Goal: Task Accomplishment & Management: Manage account settings

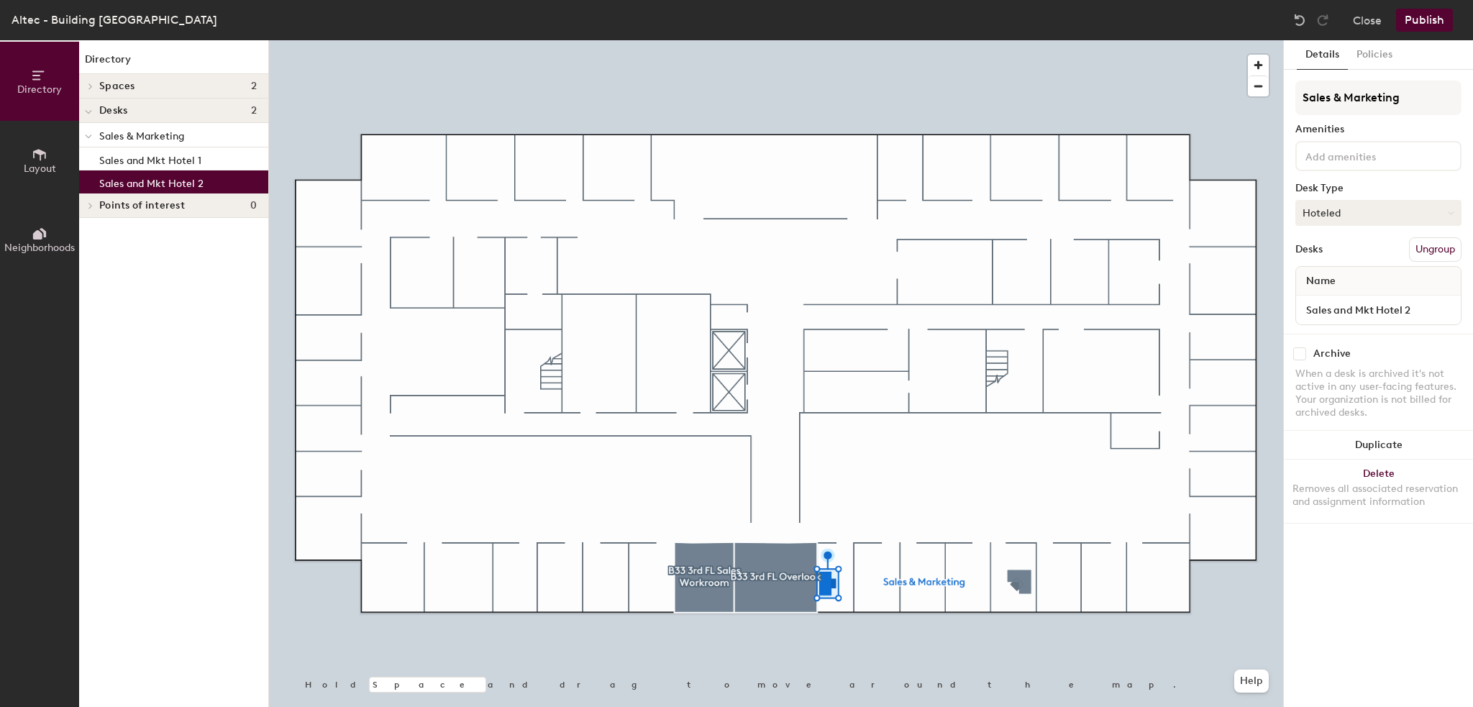
click at [1343, 213] on button "Hoteled" at bounding box center [1378, 213] width 166 height 26
click at [1330, 261] on div "Assigned" at bounding box center [1368, 258] width 144 height 22
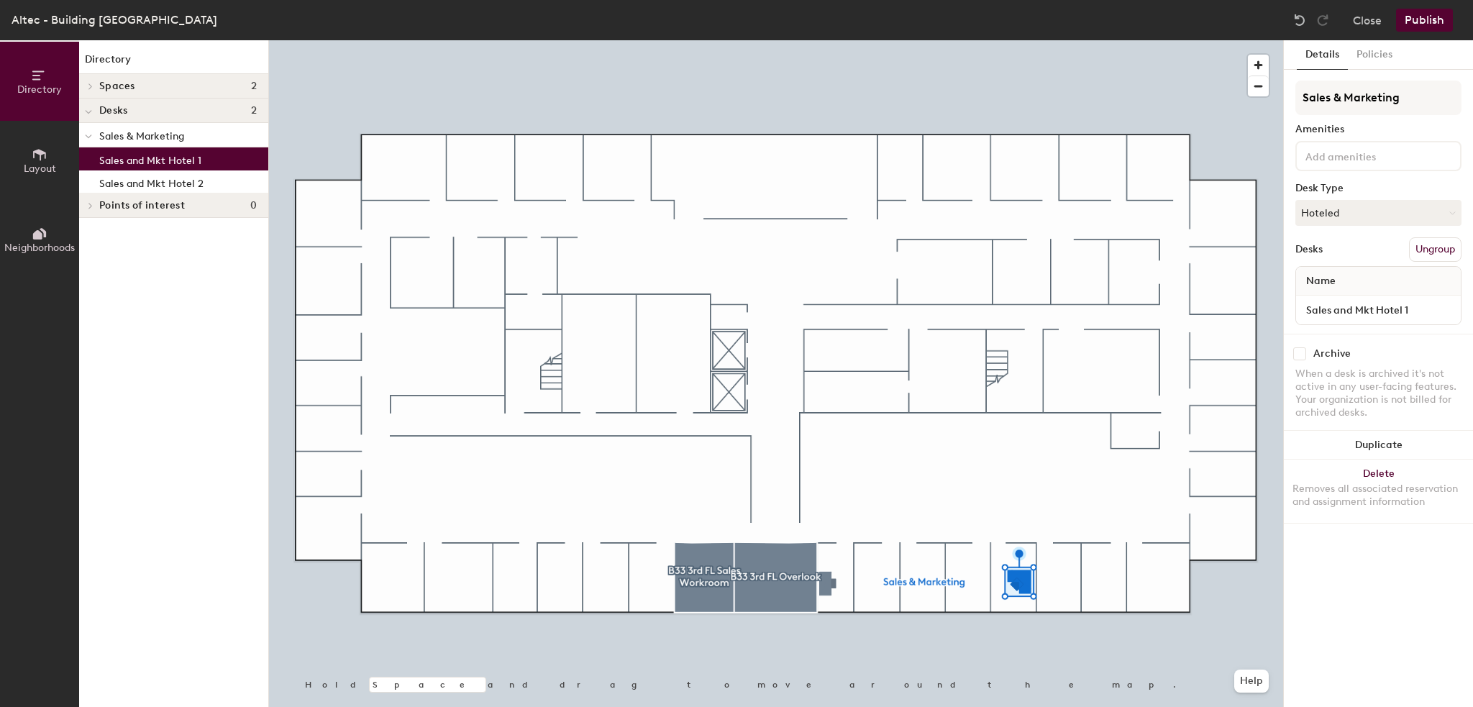
click at [1427, 19] on button "Publish" at bounding box center [1424, 20] width 57 height 23
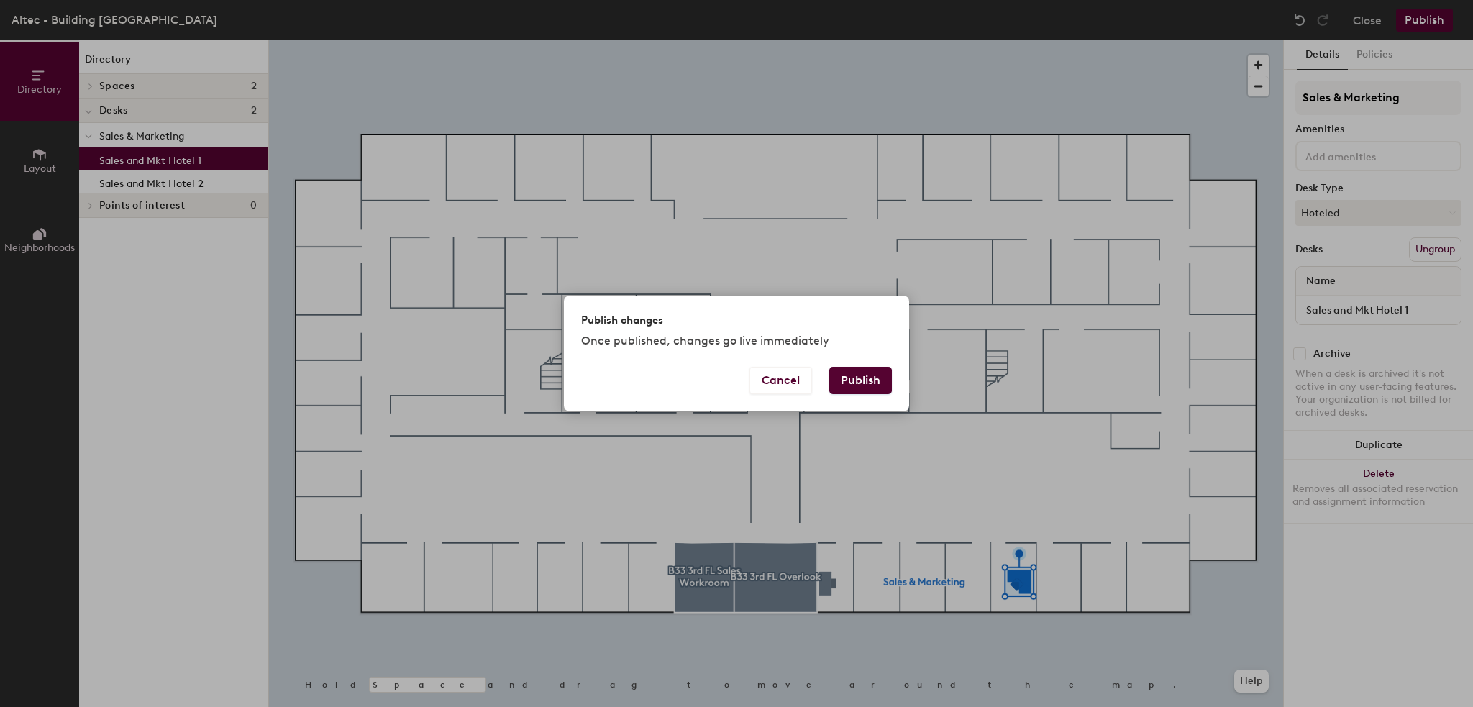
click at [857, 380] on button "Publish" at bounding box center [860, 380] width 63 height 27
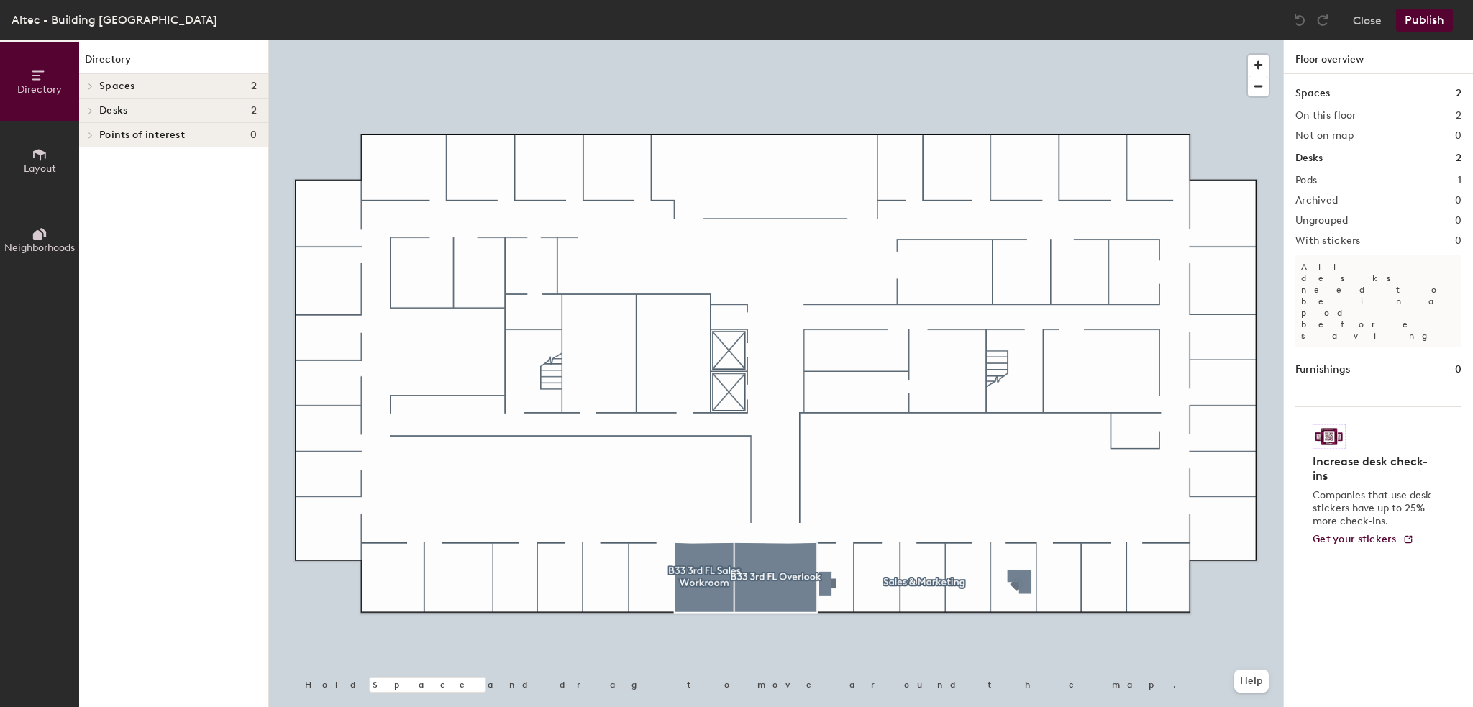
click at [40, 159] on icon at bounding box center [39, 155] width 13 height 12
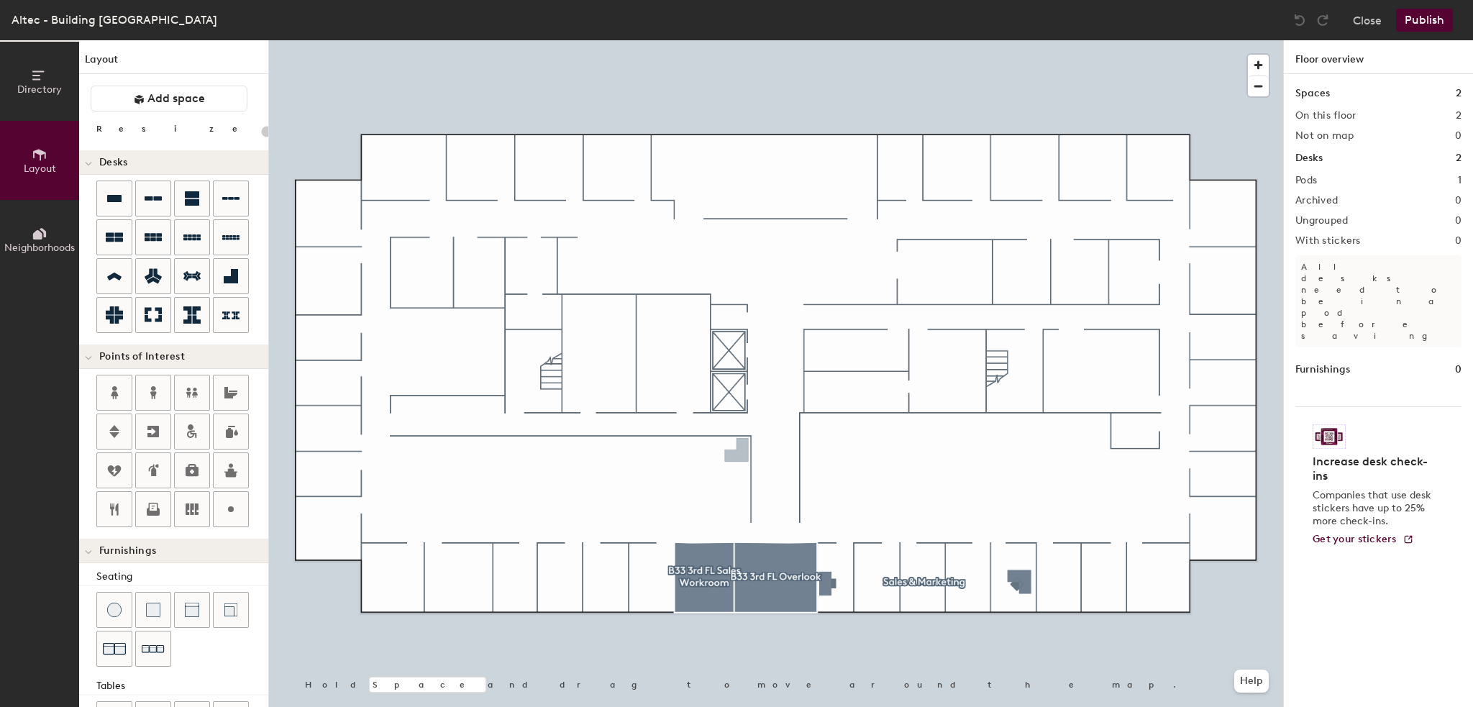
click at [736, 454] on div "Directory Layout Neighborhoods Layout Add space Resize Desks Points of Interest…" at bounding box center [736, 373] width 1473 height 667
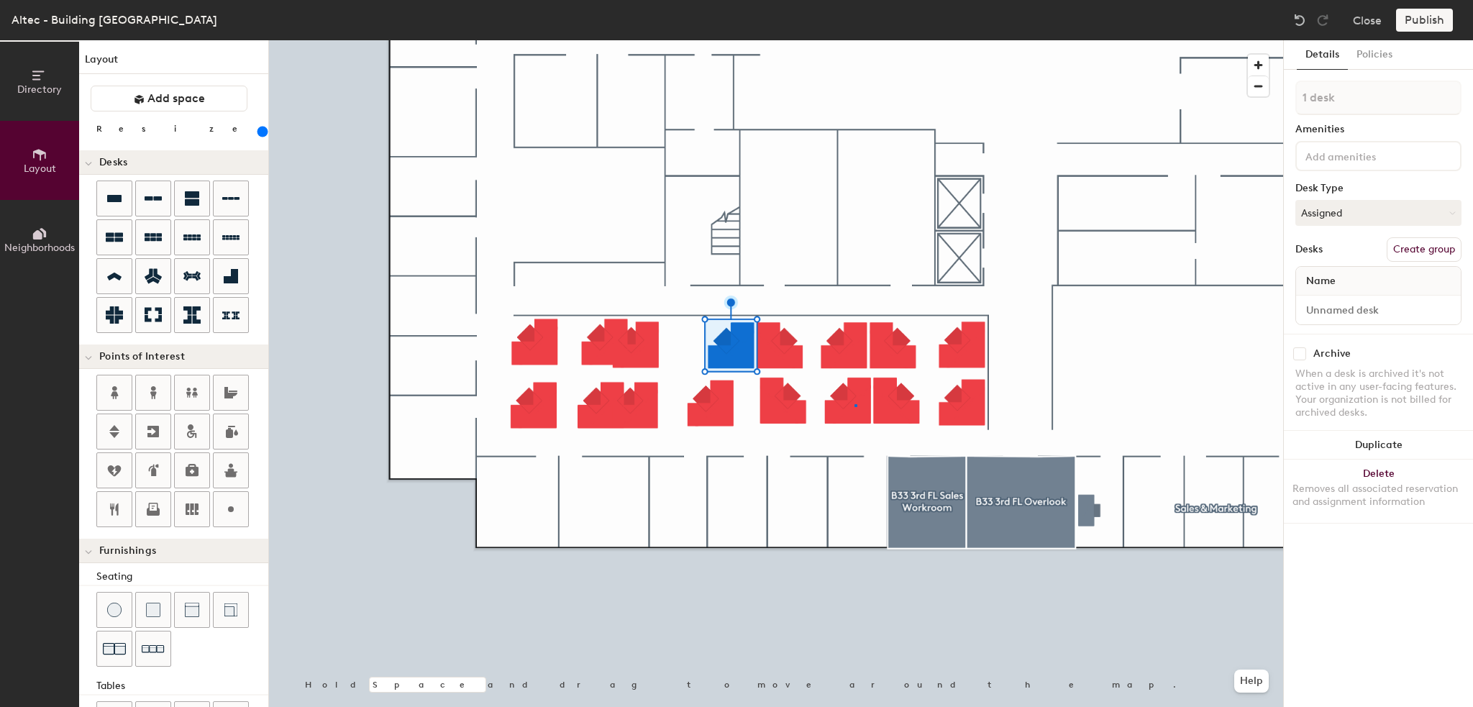
drag, startPoint x: 231, startPoint y: 272, endPoint x: 854, endPoint y: 404, distance: 637.4
click at [853, 40] on div at bounding box center [776, 40] width 1014 height 0
click at [857, 40] on div at bounding box center [776, 40] width 1014 height 0
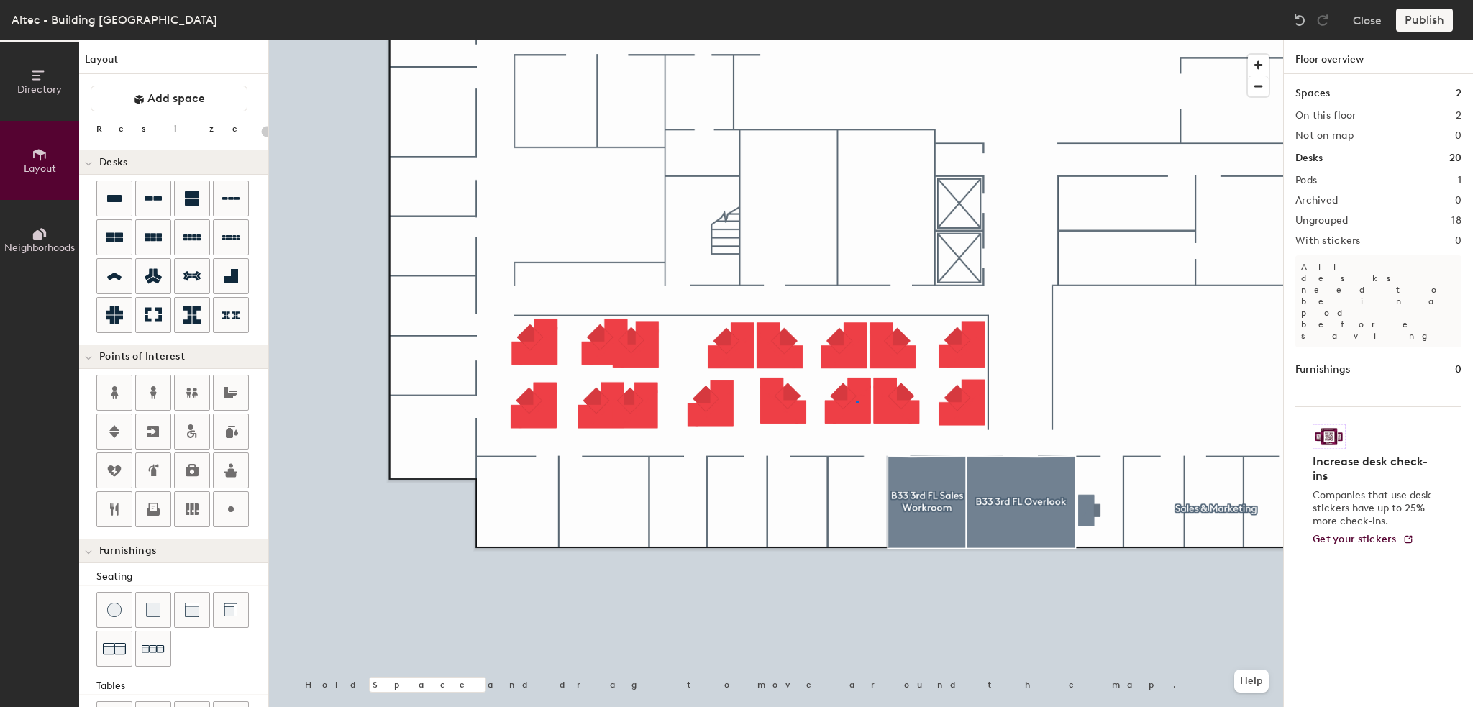
click at [856, 40] on div at bounding box center [776, 40] width 1014 height 0
type input "240"
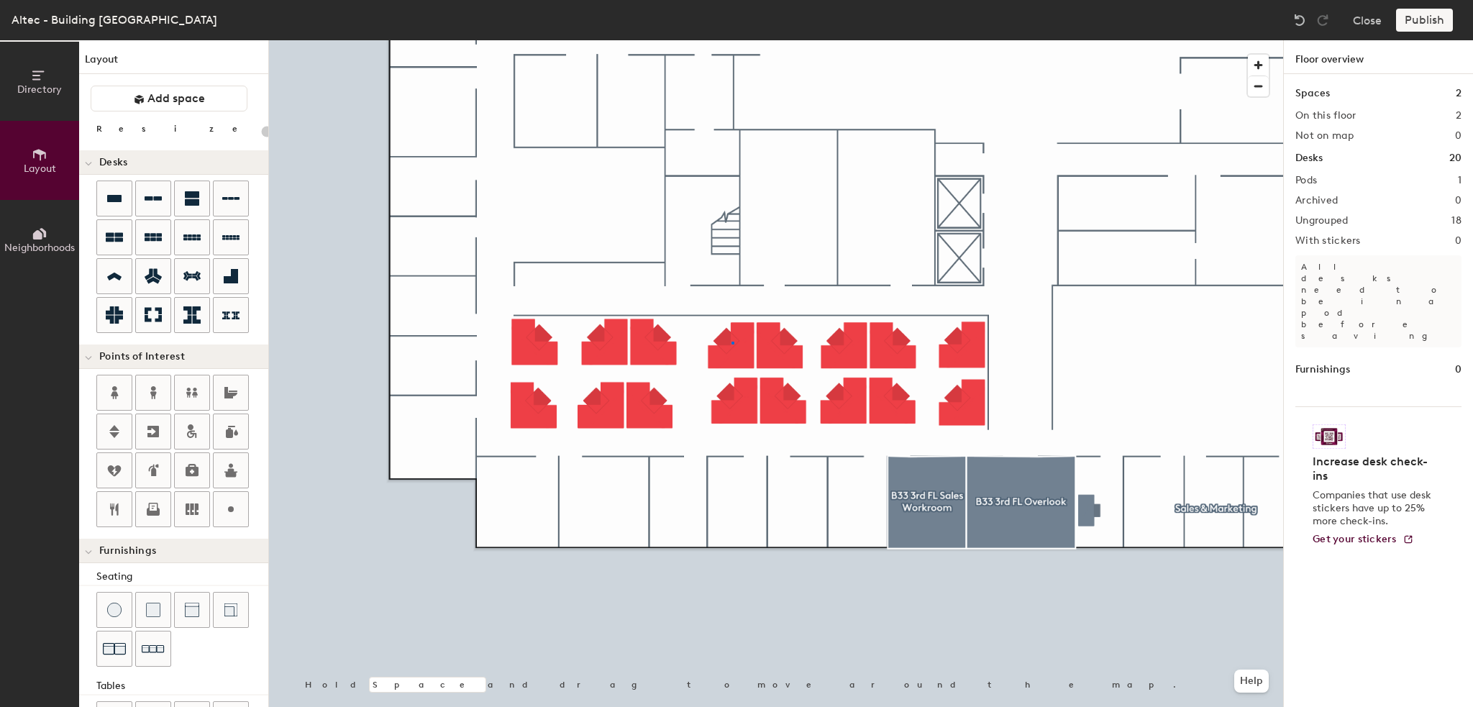
click at [732, 40] on div at bounding box center [776, 40] width 1014 height 0
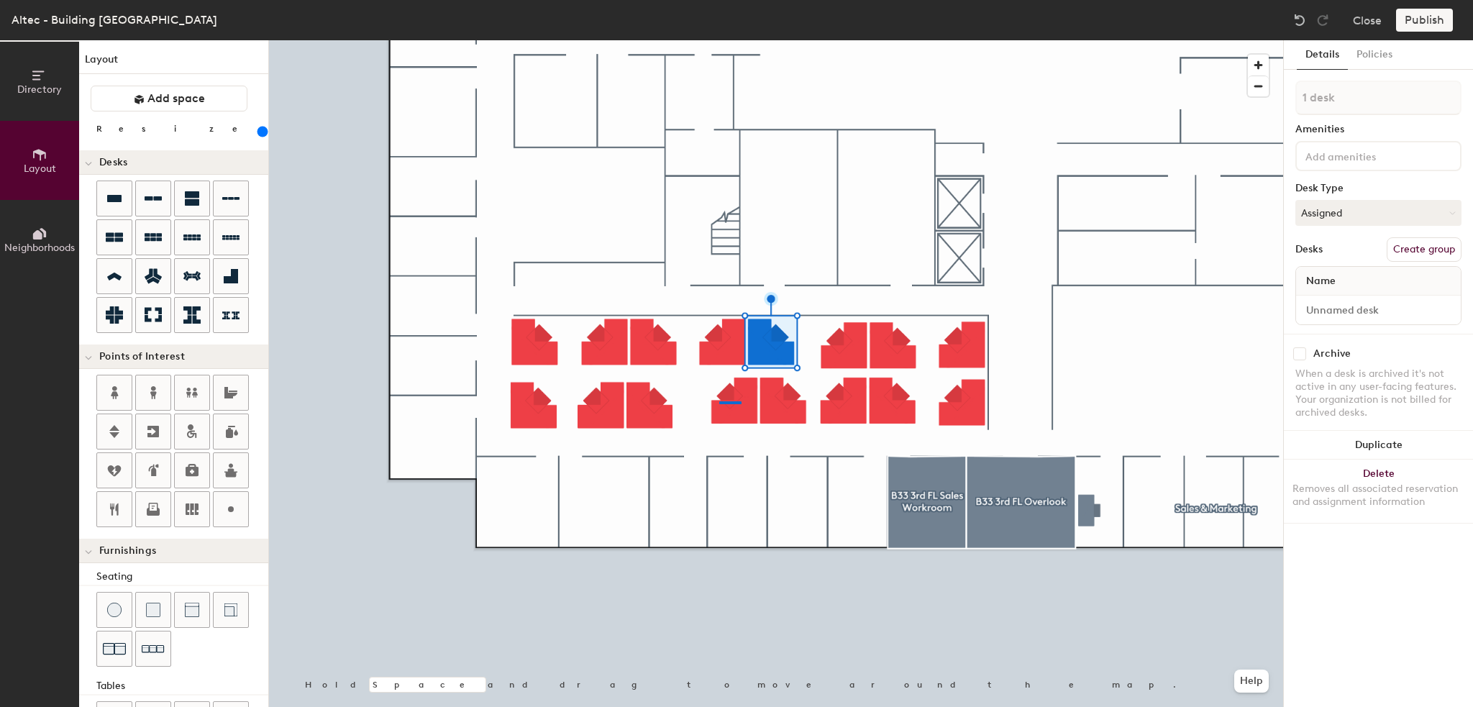
click at [719, 40] on div at bounding box center [776, 40] width 1014 height 0
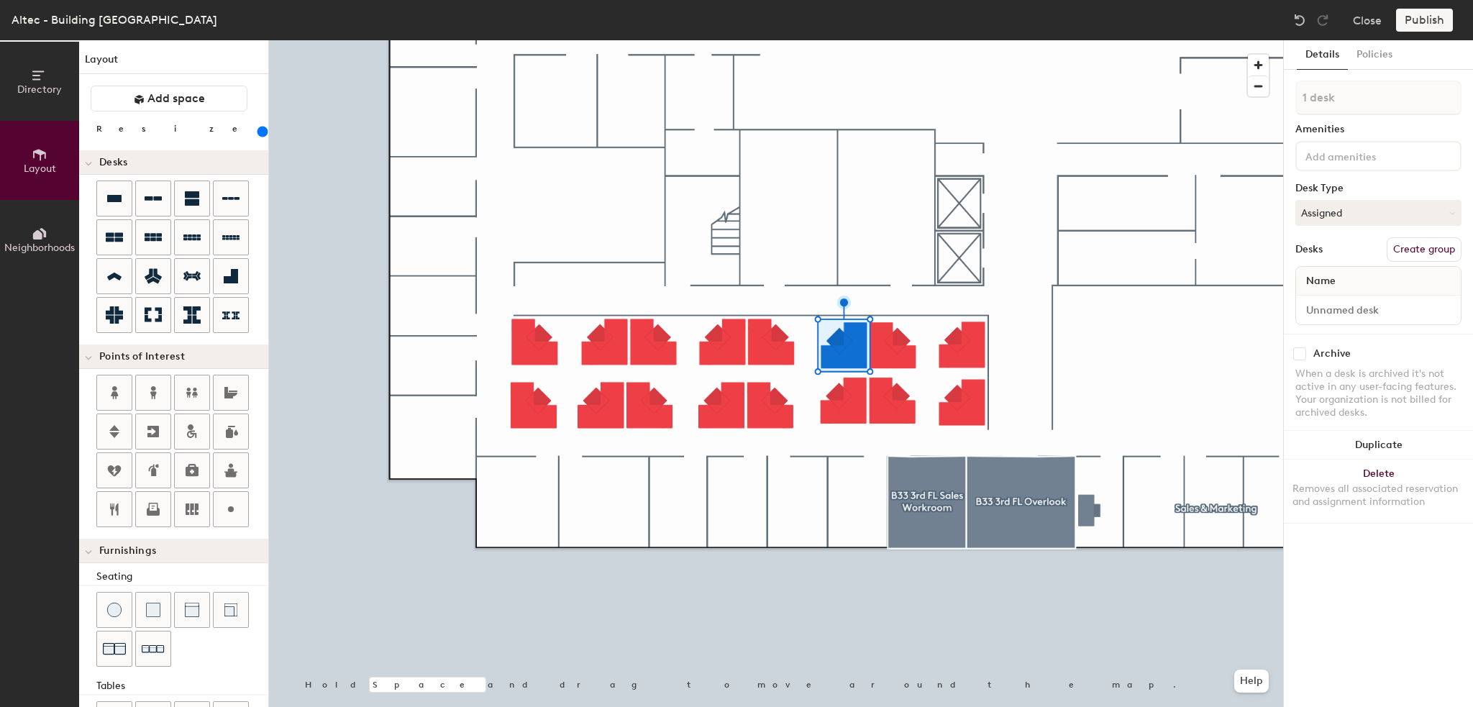
click at [795, 40] on div at bounding box center [776, 40] width 1014 height 0
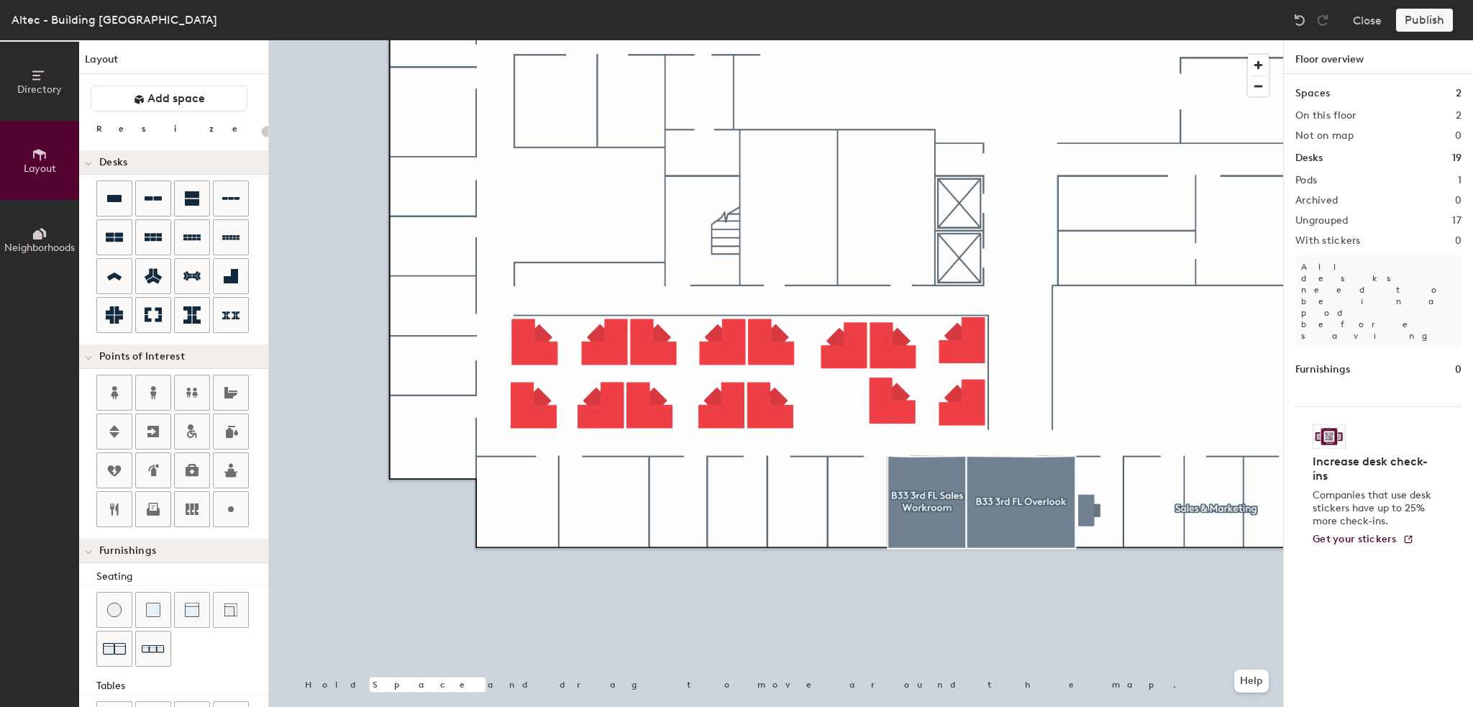
type input "240"
click at [954, 40] on div at bounding box center [776, 40] width 1014 height 0
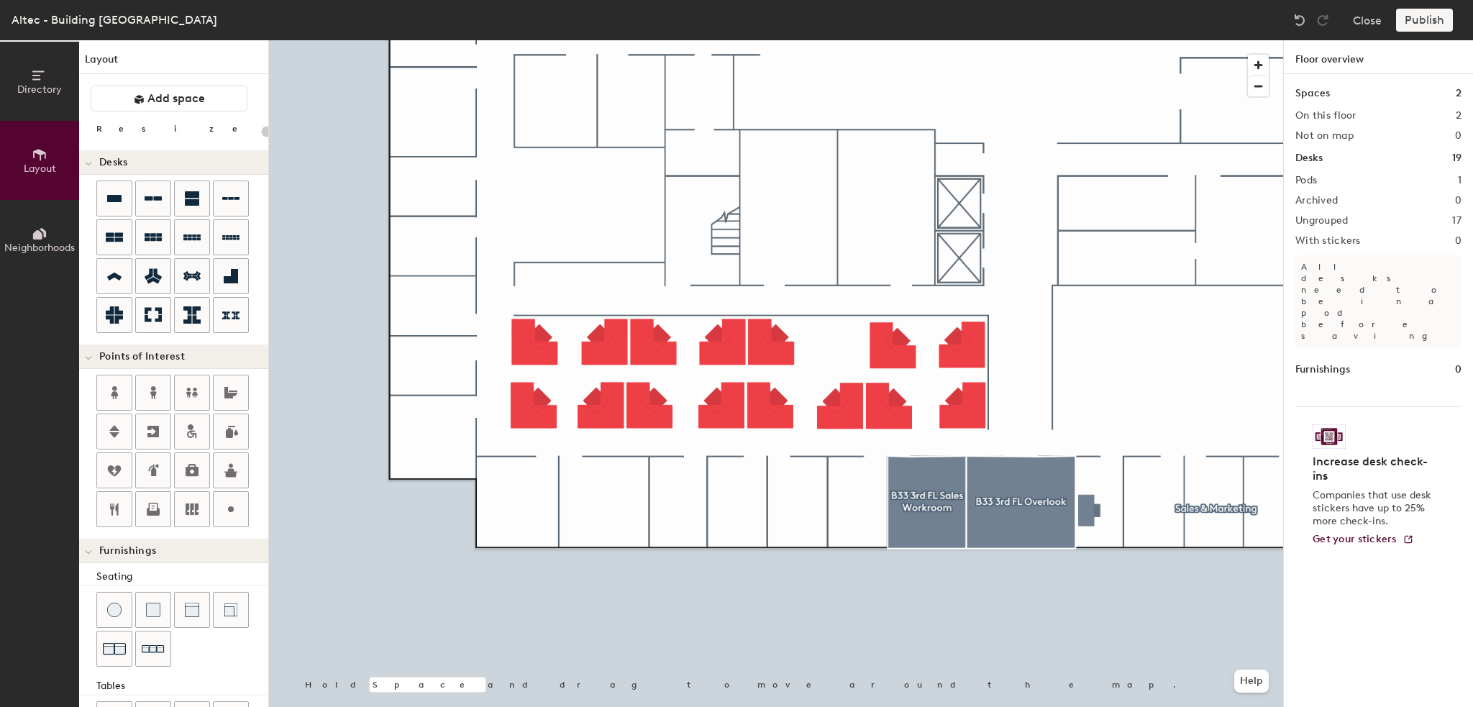
click at [893, 40] on div at bounding box center [776, 40] width 1014 height 0
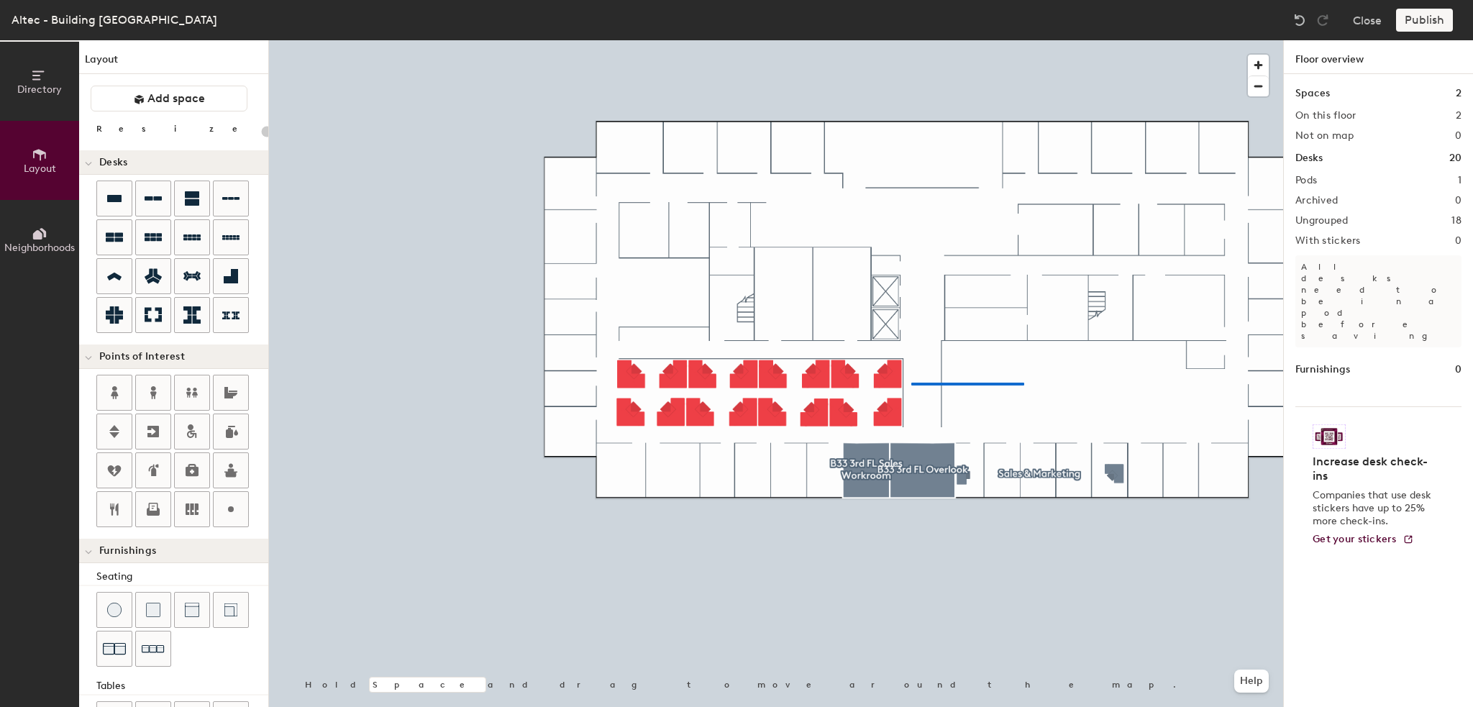
click at [910, 40] on div at bounding box center [776, 40] width 1014 height 0
click at [545, 40] on div at bounding box center [776, 40] width 1014 height 0
click at [386, 40] on div at bounding box center [776, 40] width 1014 height 0
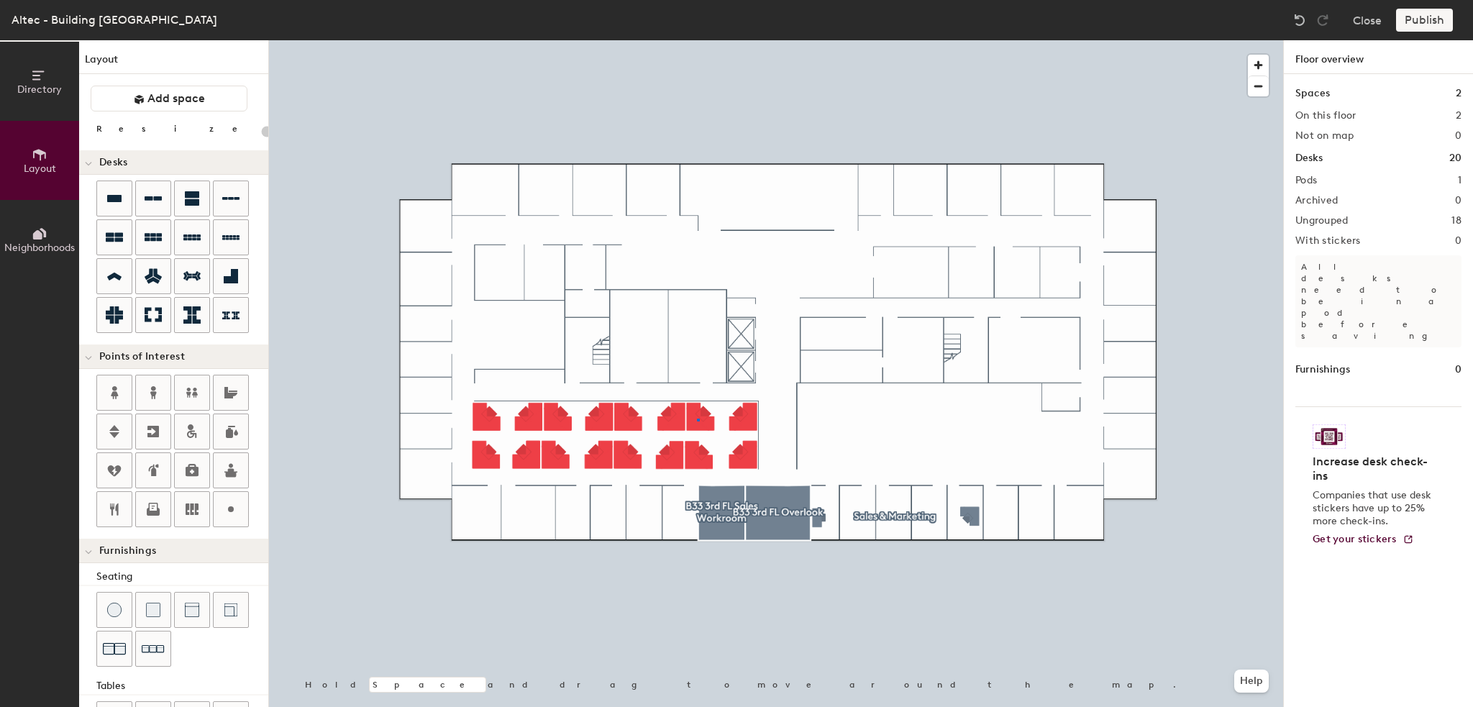
click at [697, 40] on div at bounding box center [776, 40] width 1014 height 0
type input "240"
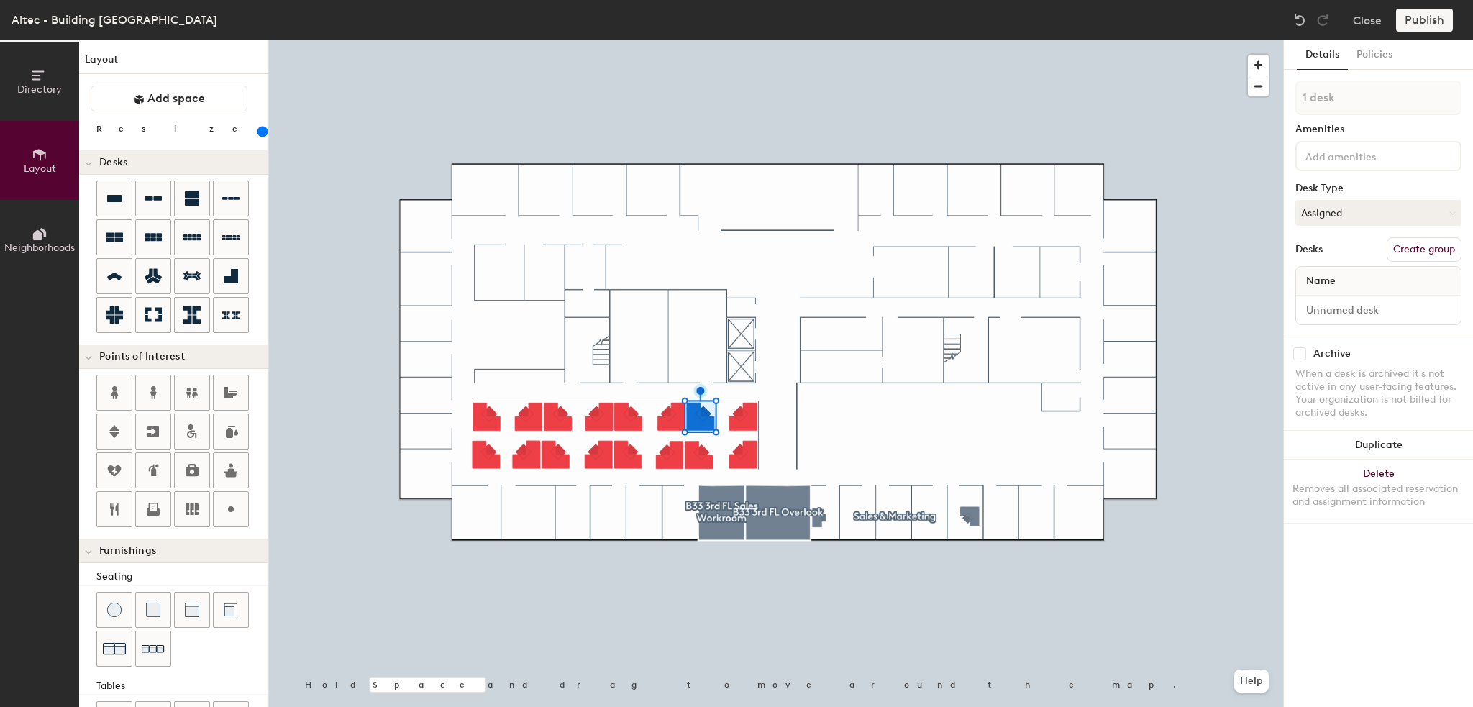
click at [1417, 250] on button "Create group" at bounding box center [1423, 249] width 75 height 24
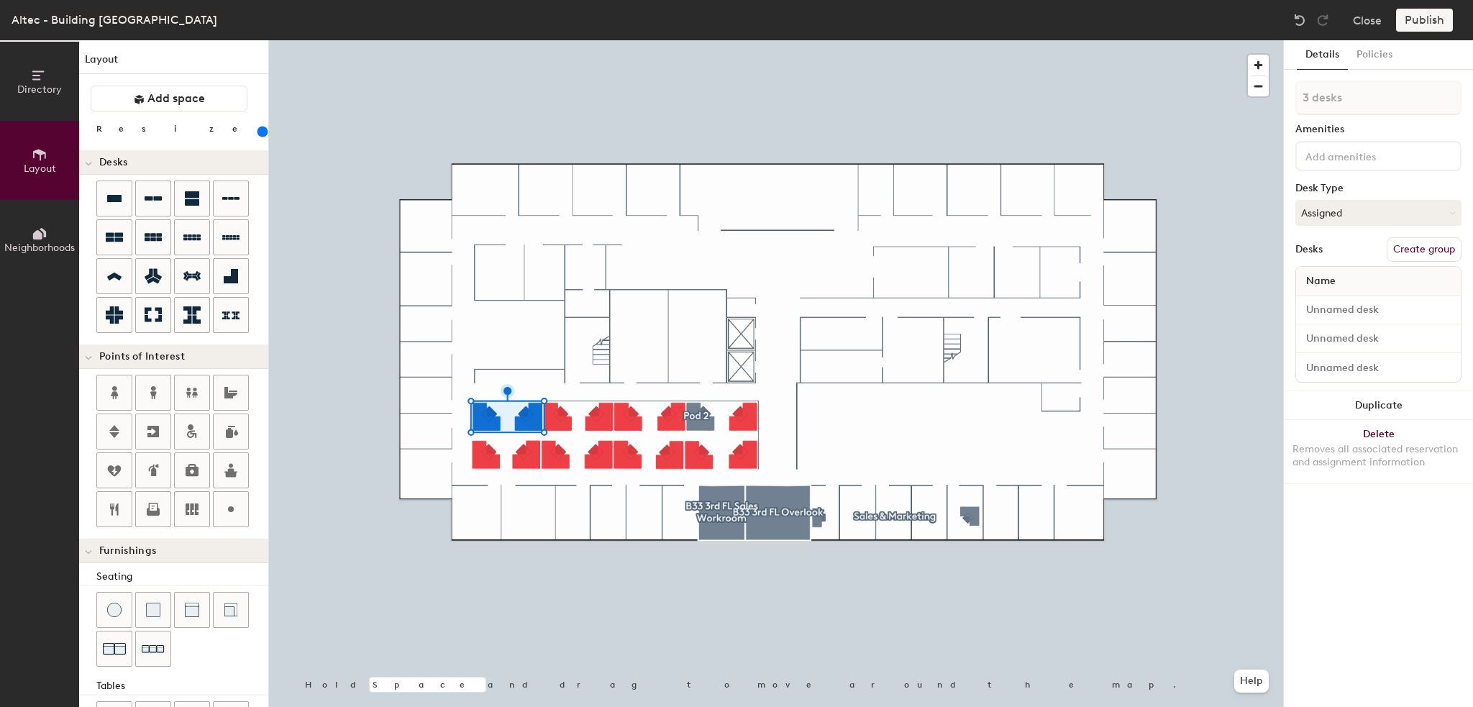
type input "4 desks"
click at [1424, 250] on button "Create group" at bounding box center [1423, 249] width 75 height 24
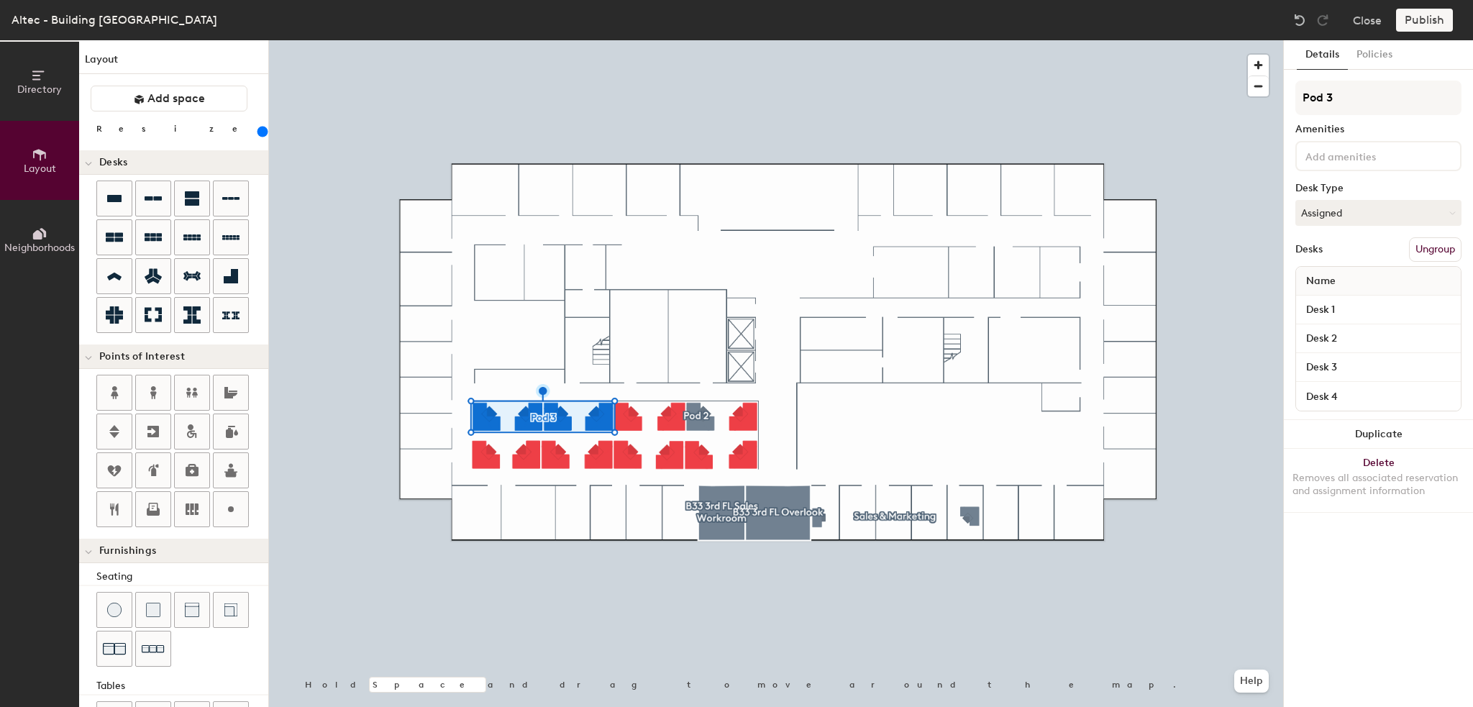
drag, startPoint x: 1351, startPoint y: 94, endPoint x: 1283, endPoint y: 95, distance: 68.3
click at [1283, 95] on div "Details Policies Pod 3 Amenities Desk Type Assigned Desks Ungroup Name Desk 1 D…" at bounding box center [1378, 373] width 190 height 667
type input "Altec Supply"
click at [571, 40] on div at bounding box center [776, 40] width 1014 height 0
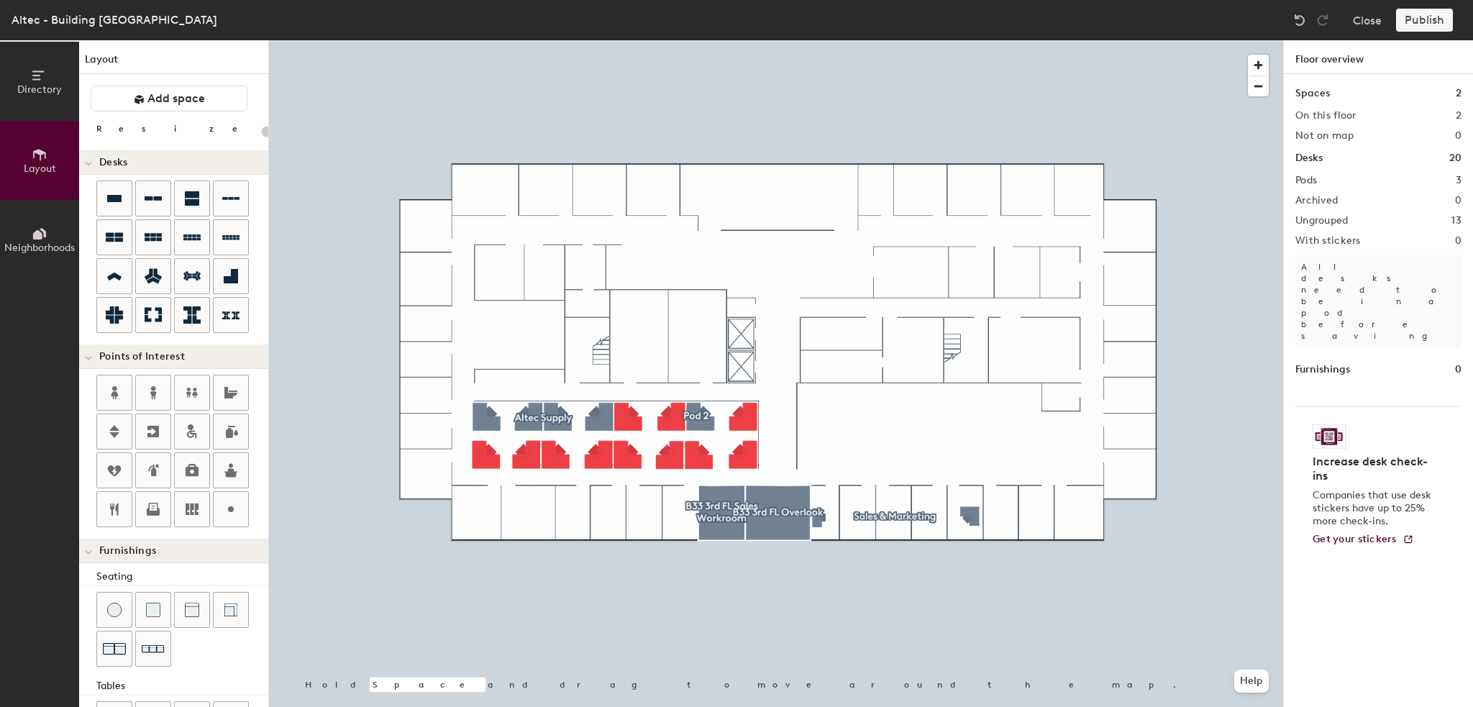
type input "240"
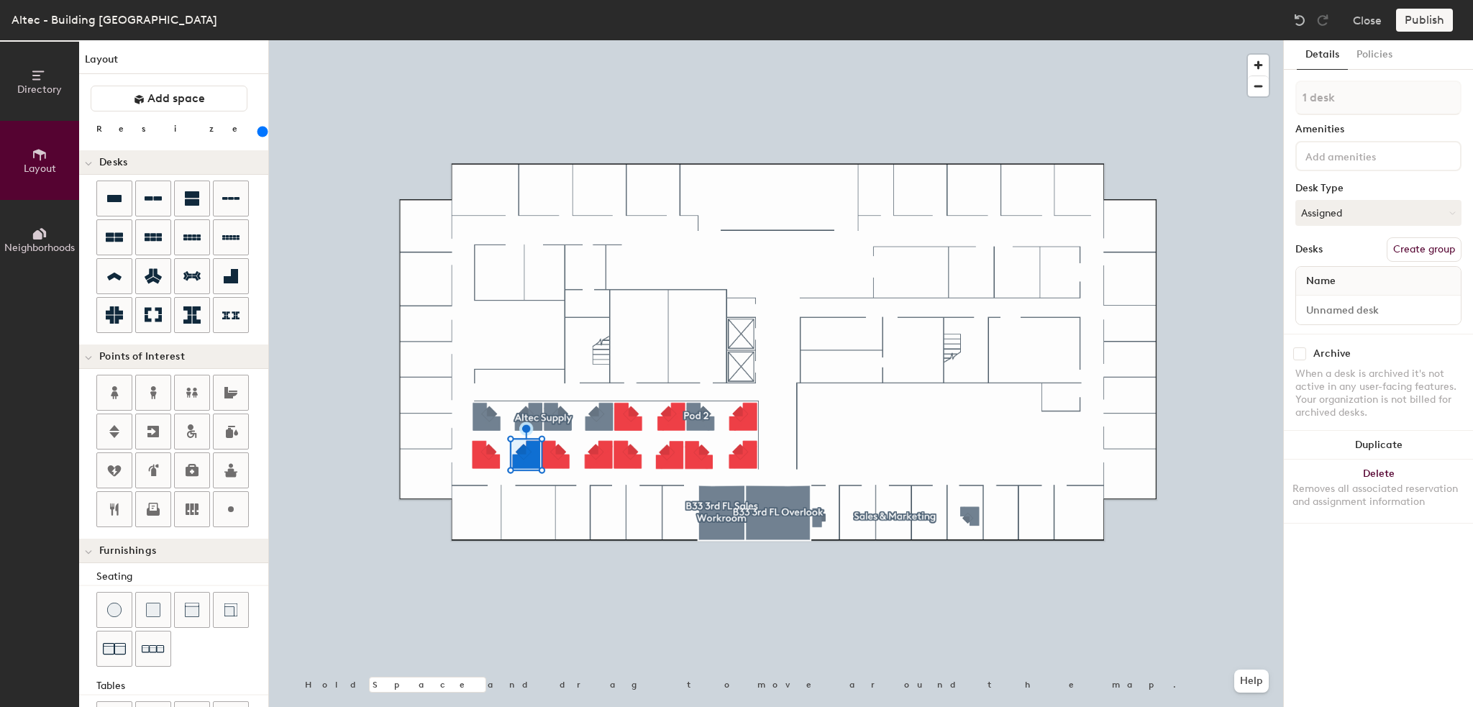
click at [1428, 252] on button "Create group" at bounding box center [1423, 249] width 75 height 24
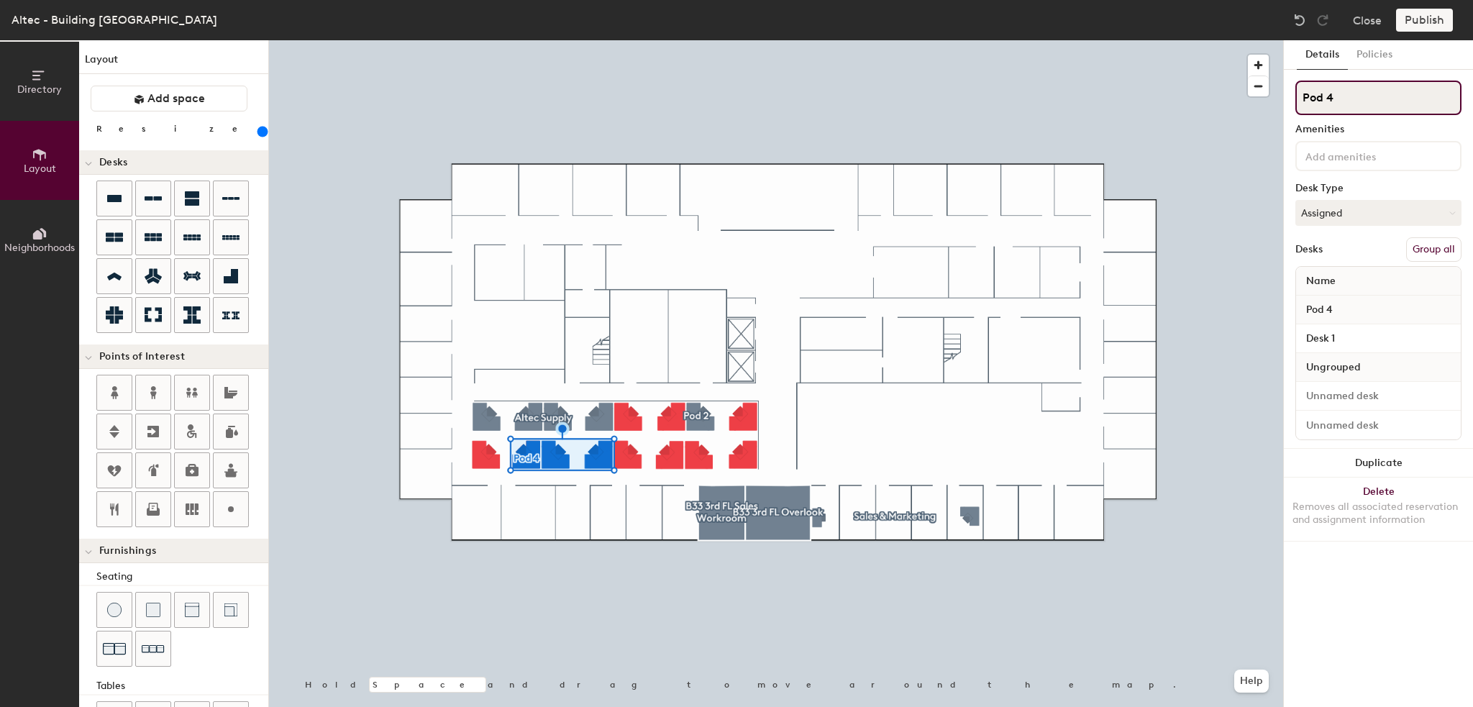
drag, startPoint x: 1342, startPoint y: 99, endPoint x: 1300, endPoint y: 99, distance: 41.7
click at [1300, 99] on input "Pod 4" at bounding box center [1378, 98] width 166 height 35
type input "Work Truck"
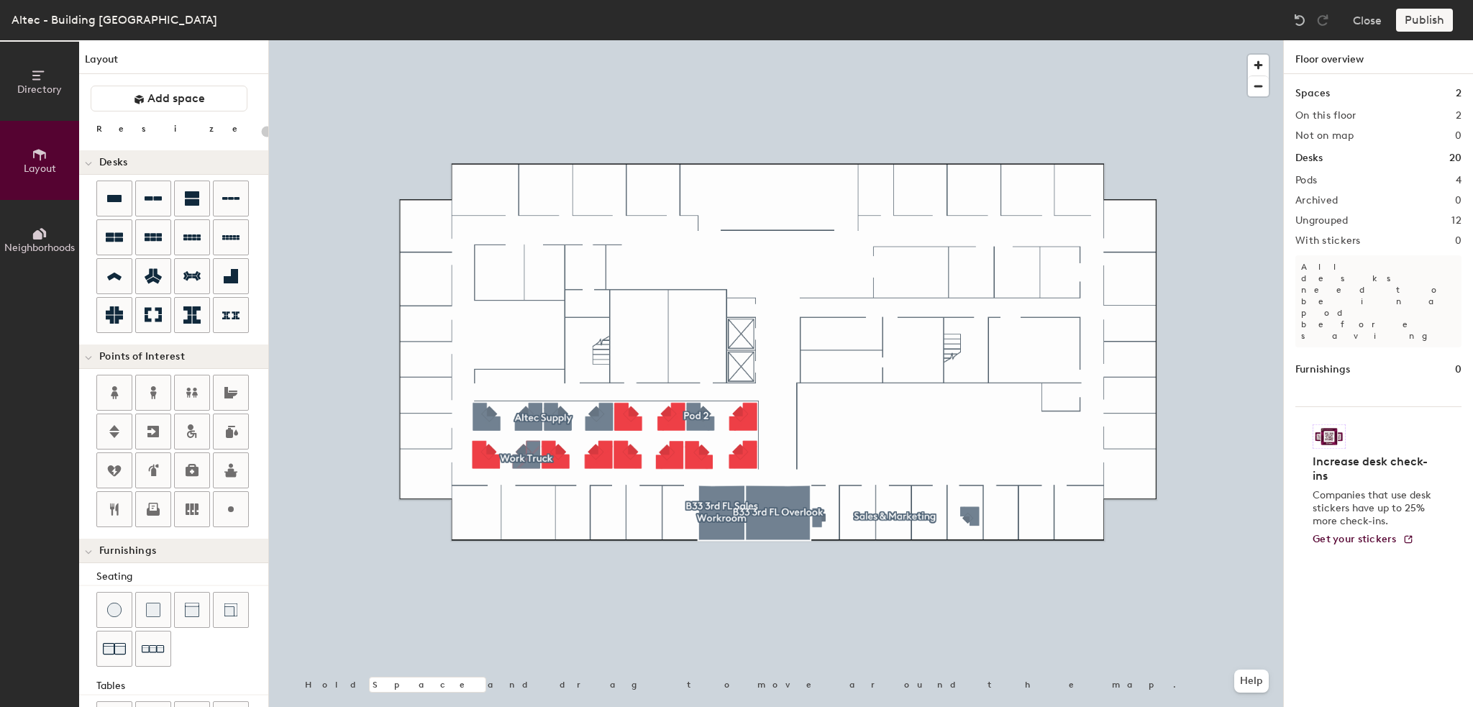
type input "240"
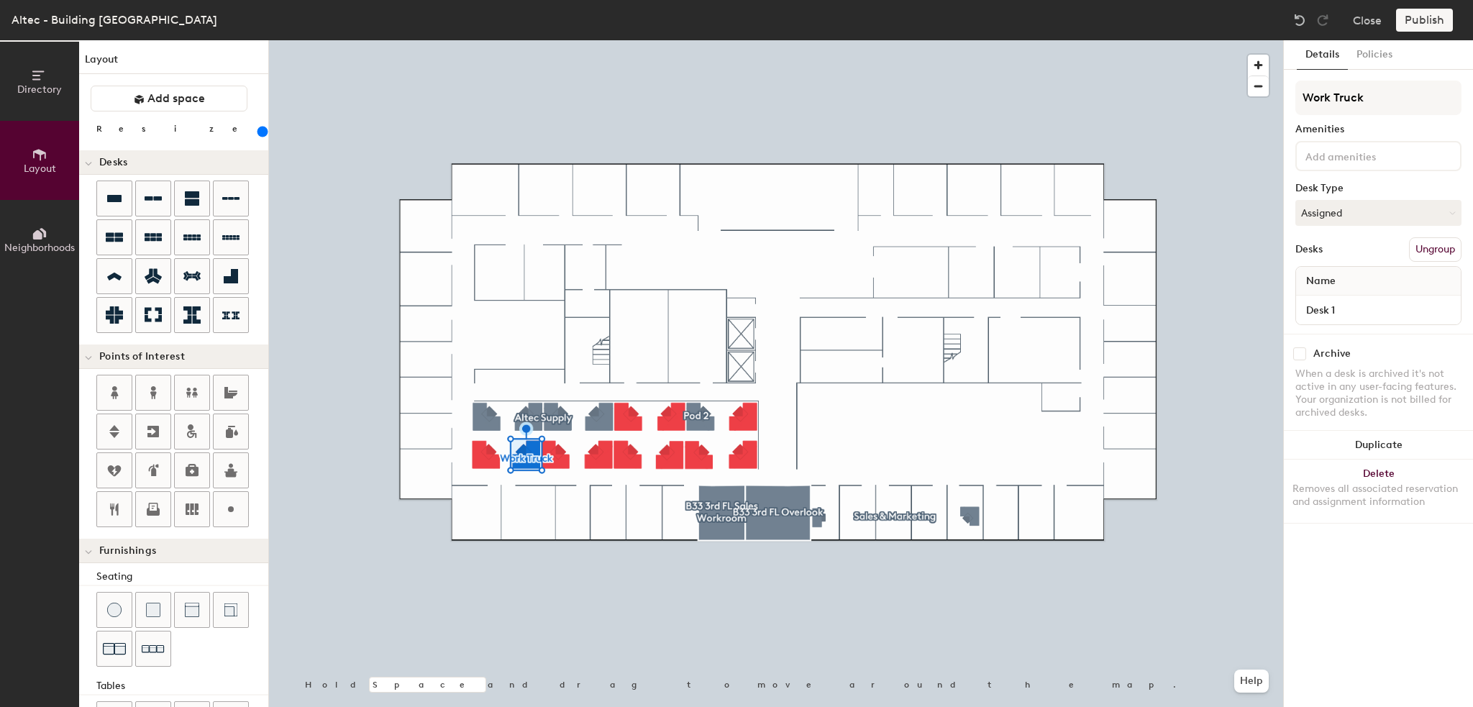
click at [1438, 247] on button "Ungroup" at bounding box center [1435, 249] width 52 height 24
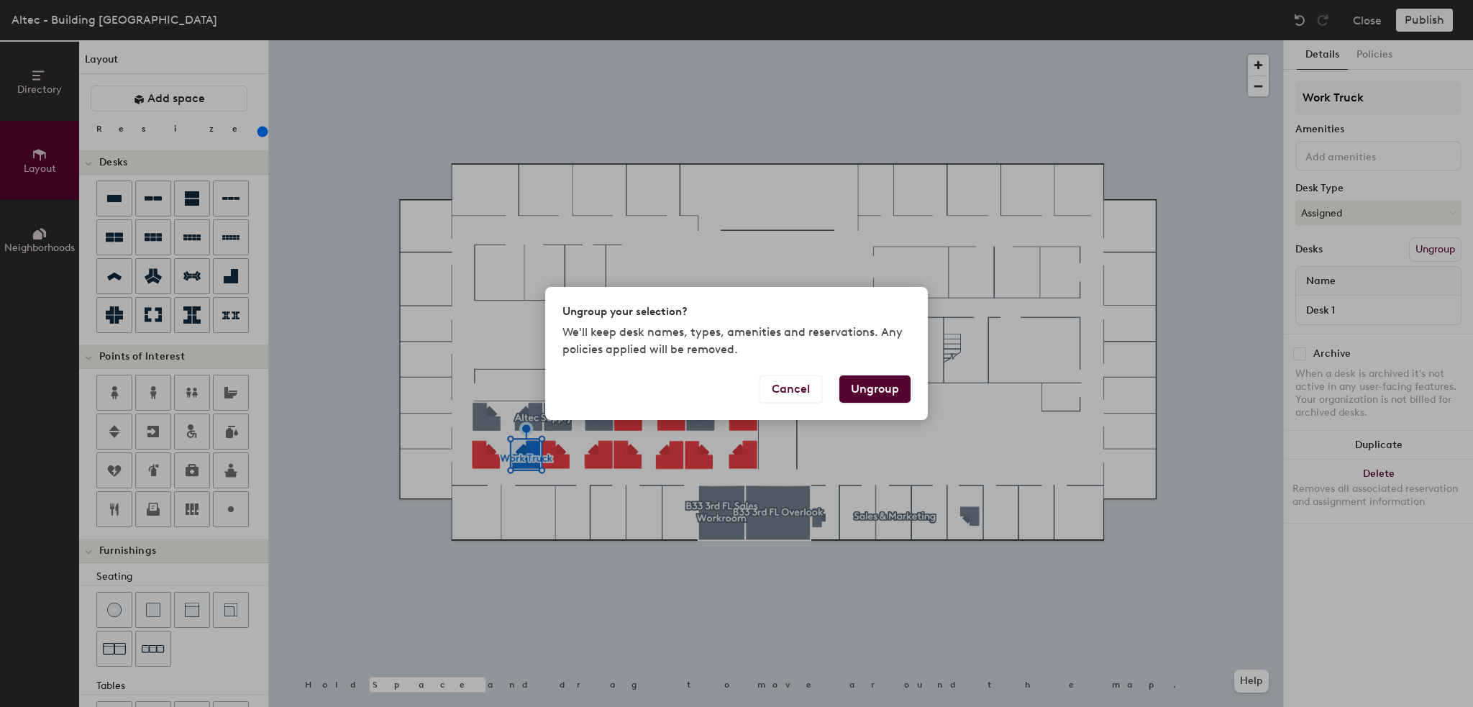
click at [881, 388] on button "Ungroup" at bounding box center [874, 388] width 71 height 27
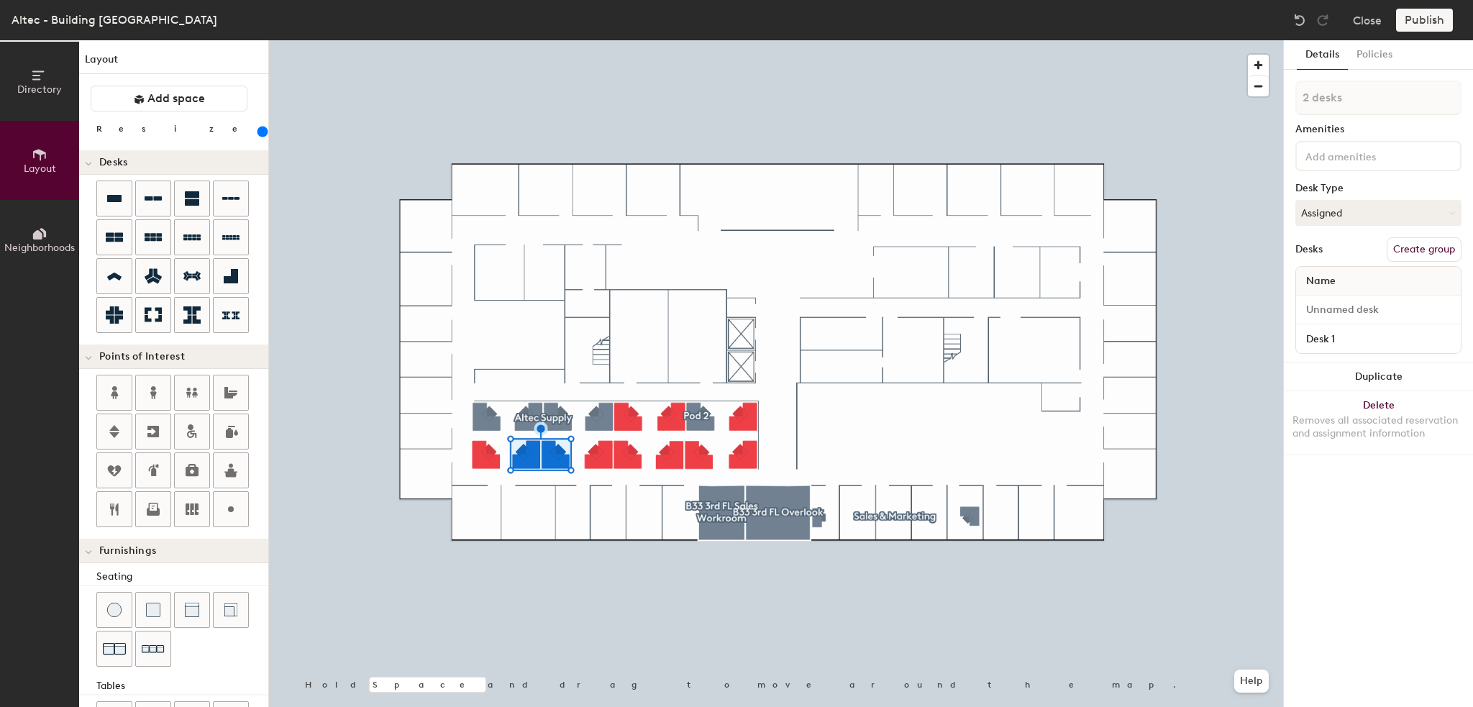
type input "3 desks"
click at [1426, 250] on button "Create group" at bounding box center [1423, 249] width 75 height 24
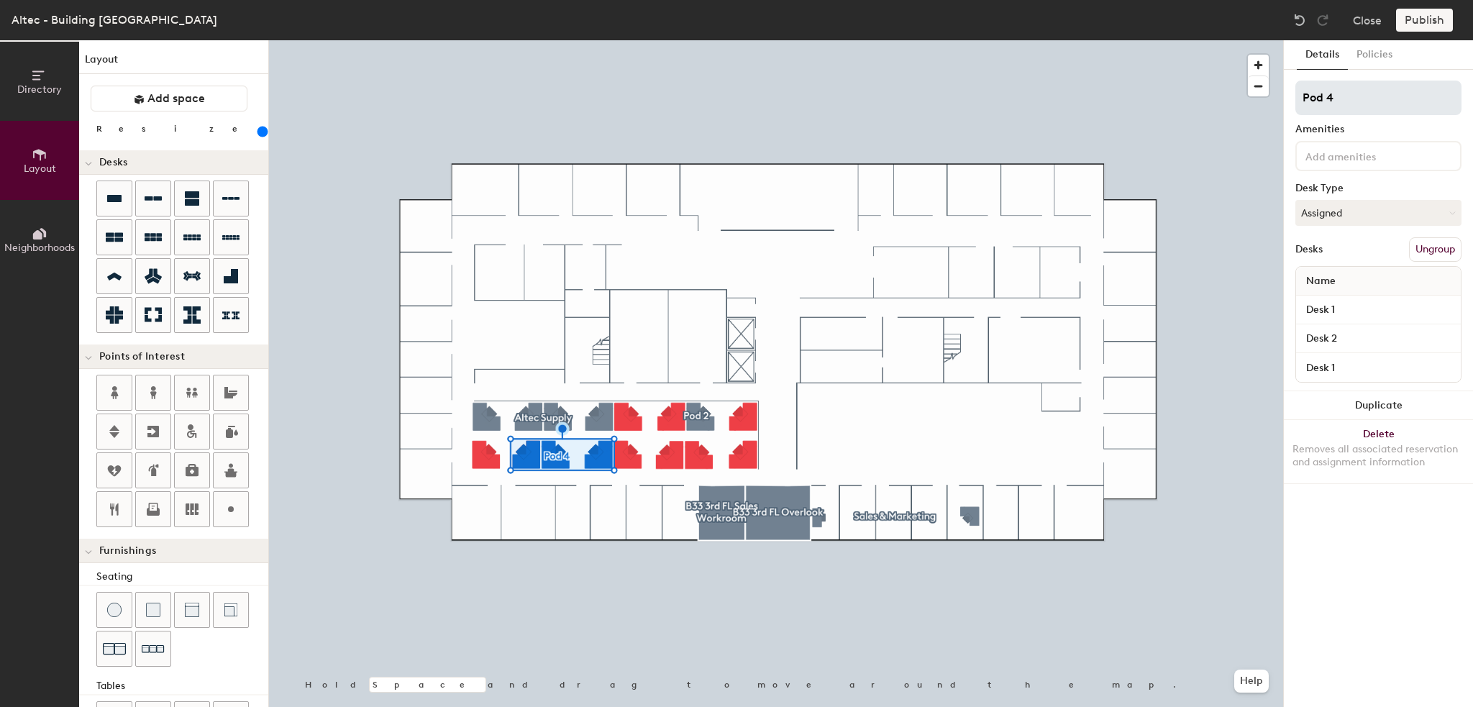
drag, startPoint x: 1342, startPoint y: 94, endPoint x: 1299, endPoint y: 96, distance: 42.5
click at [1300, 96] on input "Pod 4" at bounding box center [1378, 98] width 166 height 35
type input "Work Truck"
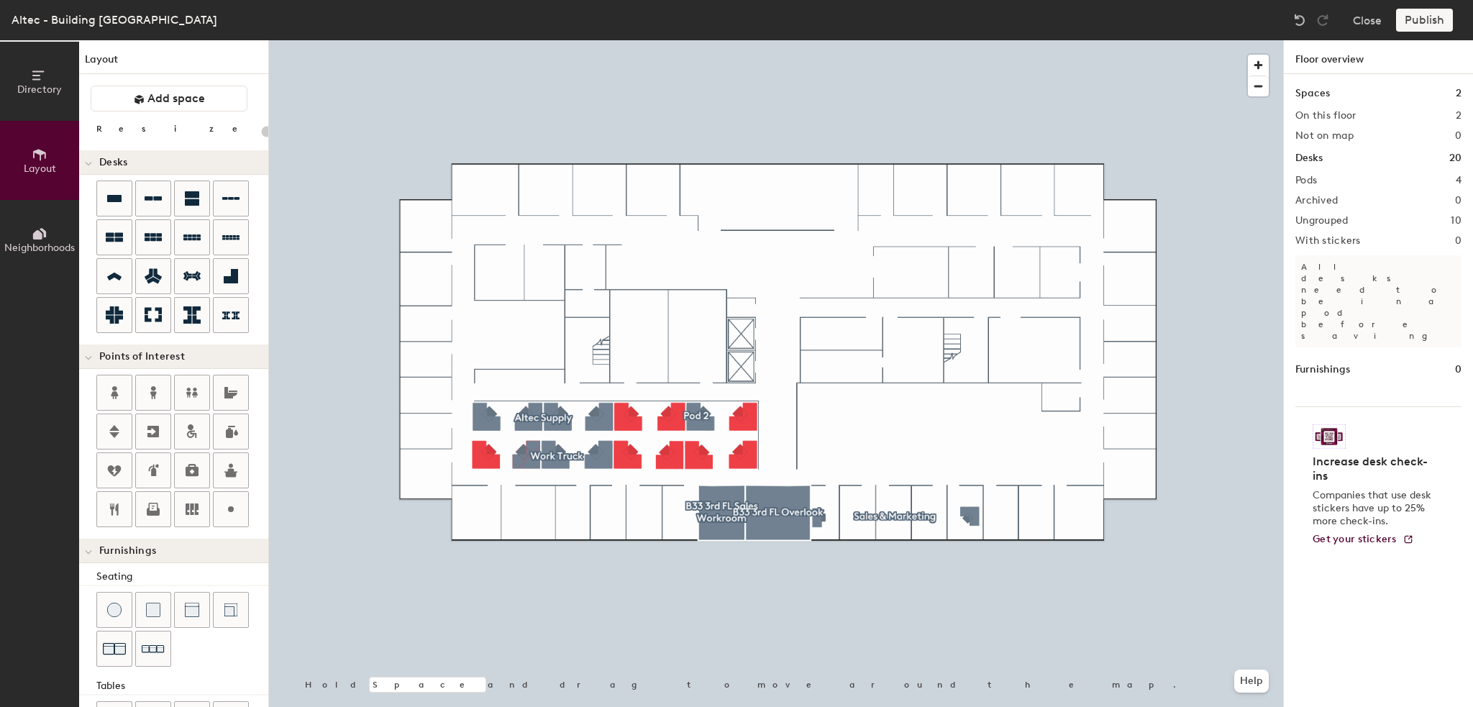
type input "240"
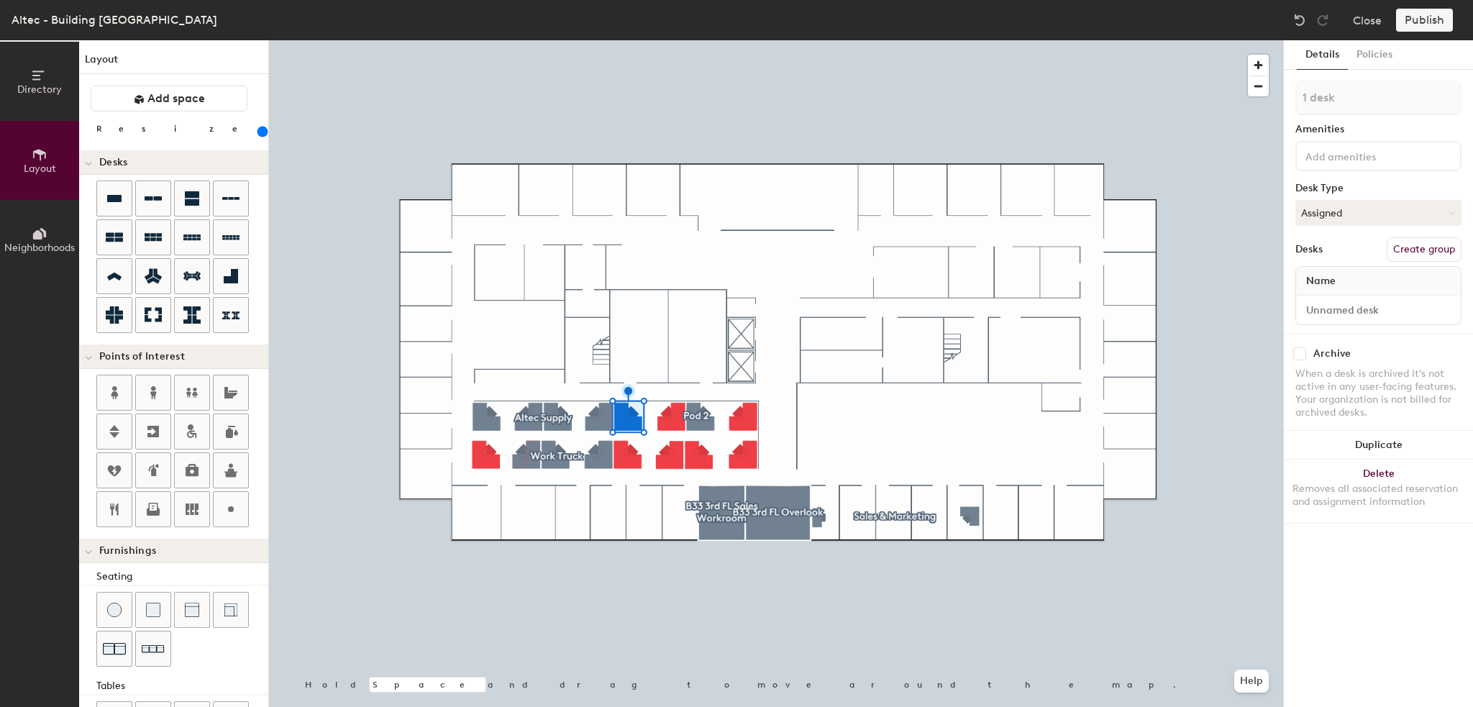
type input "2 desks"
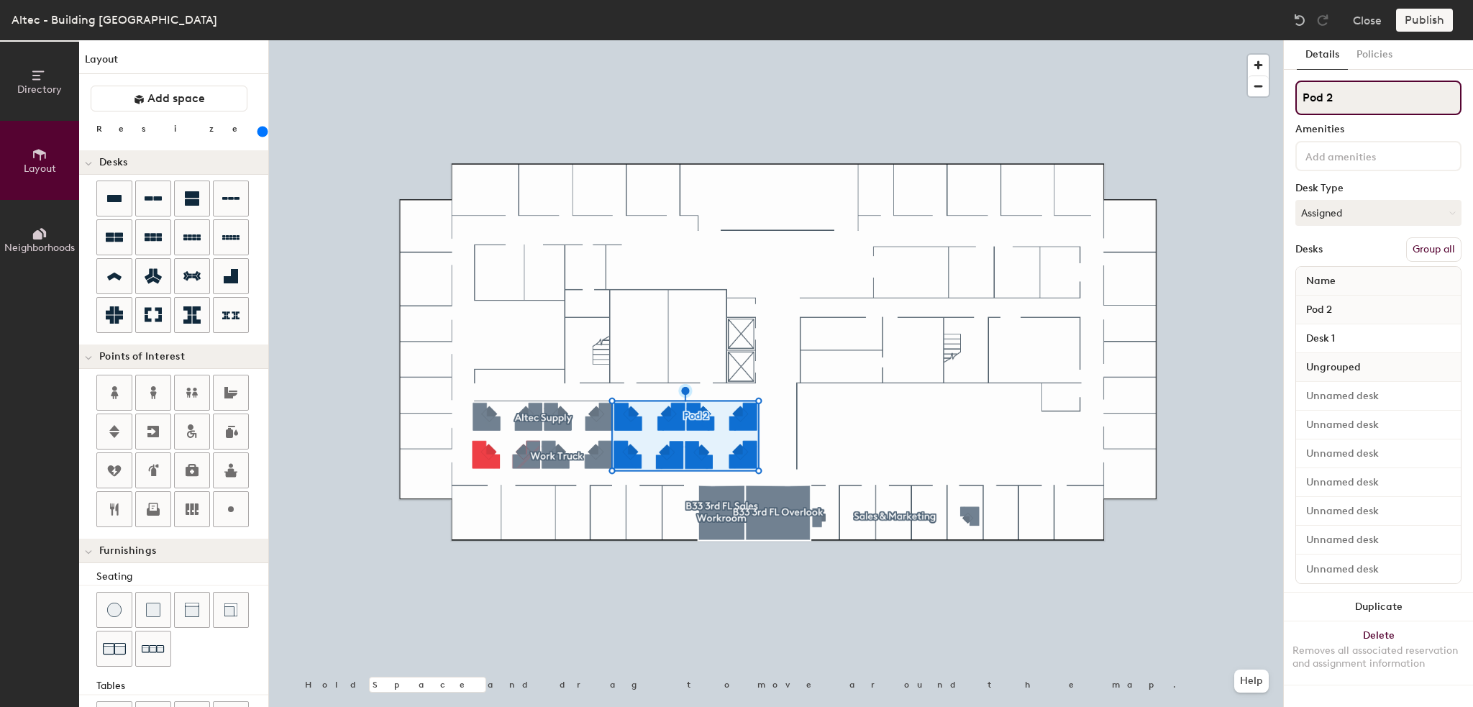
click at [1368, 98] on input "Pod 2" at bounding box center [1378, 98] width 166 height 35
click at [1432, 247] on button "Group all" at bounding box center [1433, 249] width 55 height 24
drag, startPoint x: 1343, startPoint y: 99, endPoint x: 1300, endPoint y: 92, distance: 43.6
click at [1300, 92] on input "Pod 2" at bounding box center [1378, 98] width 166 height 35
type input "s"
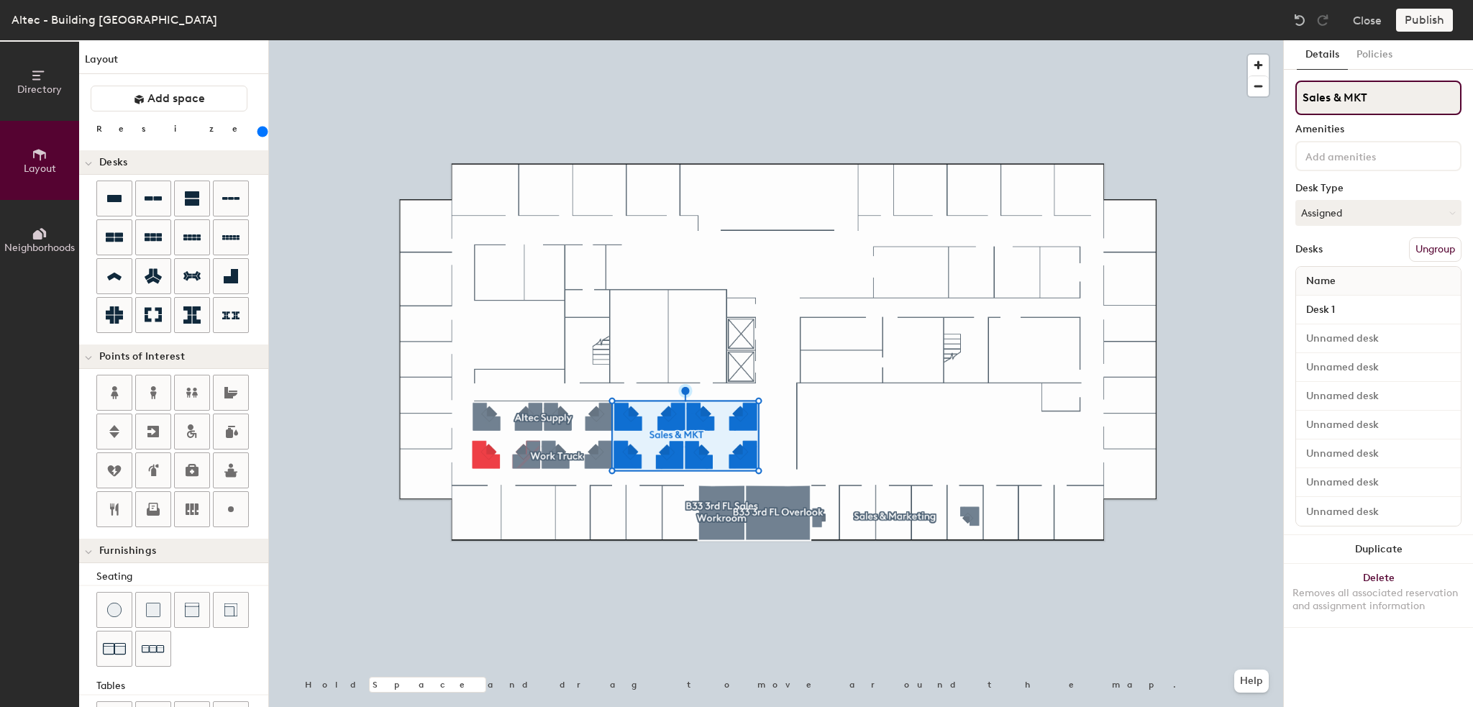
type input "Sales & MKT"
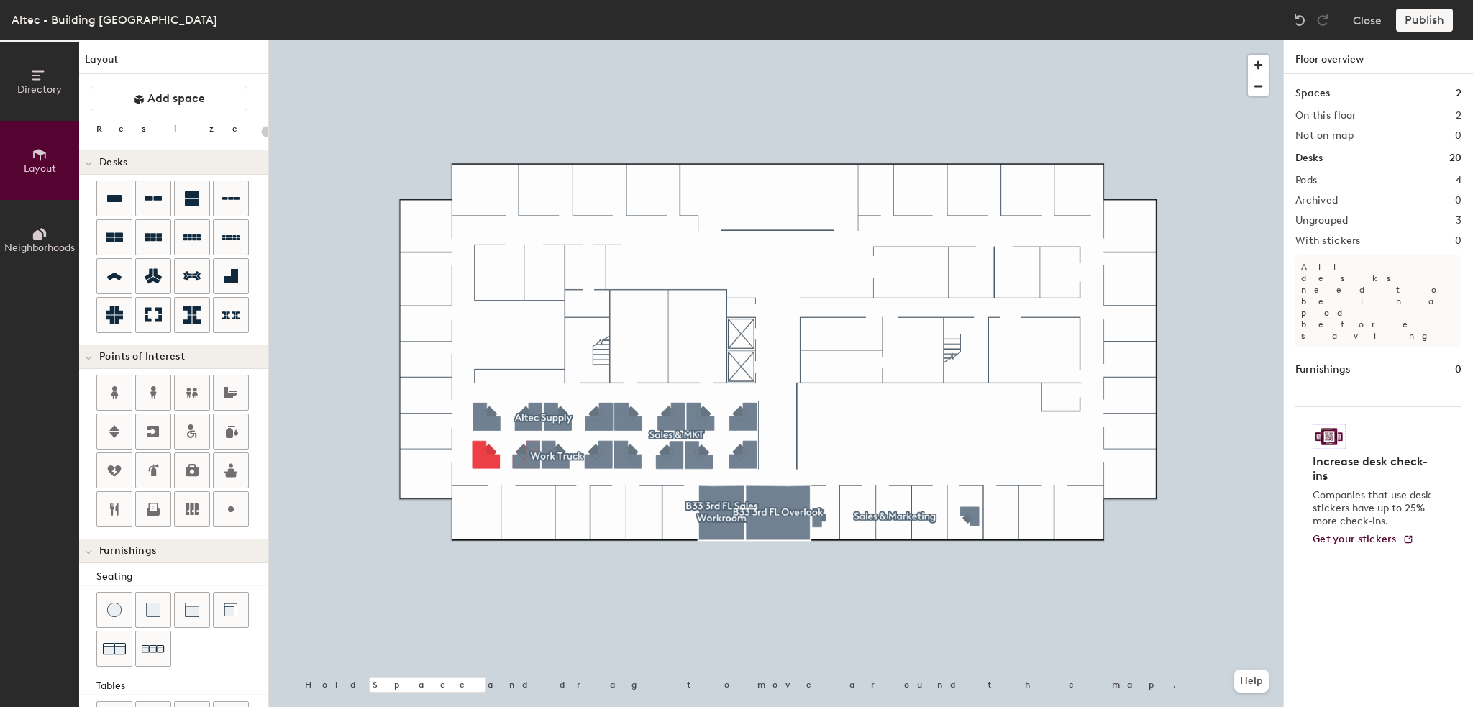
type input "240"
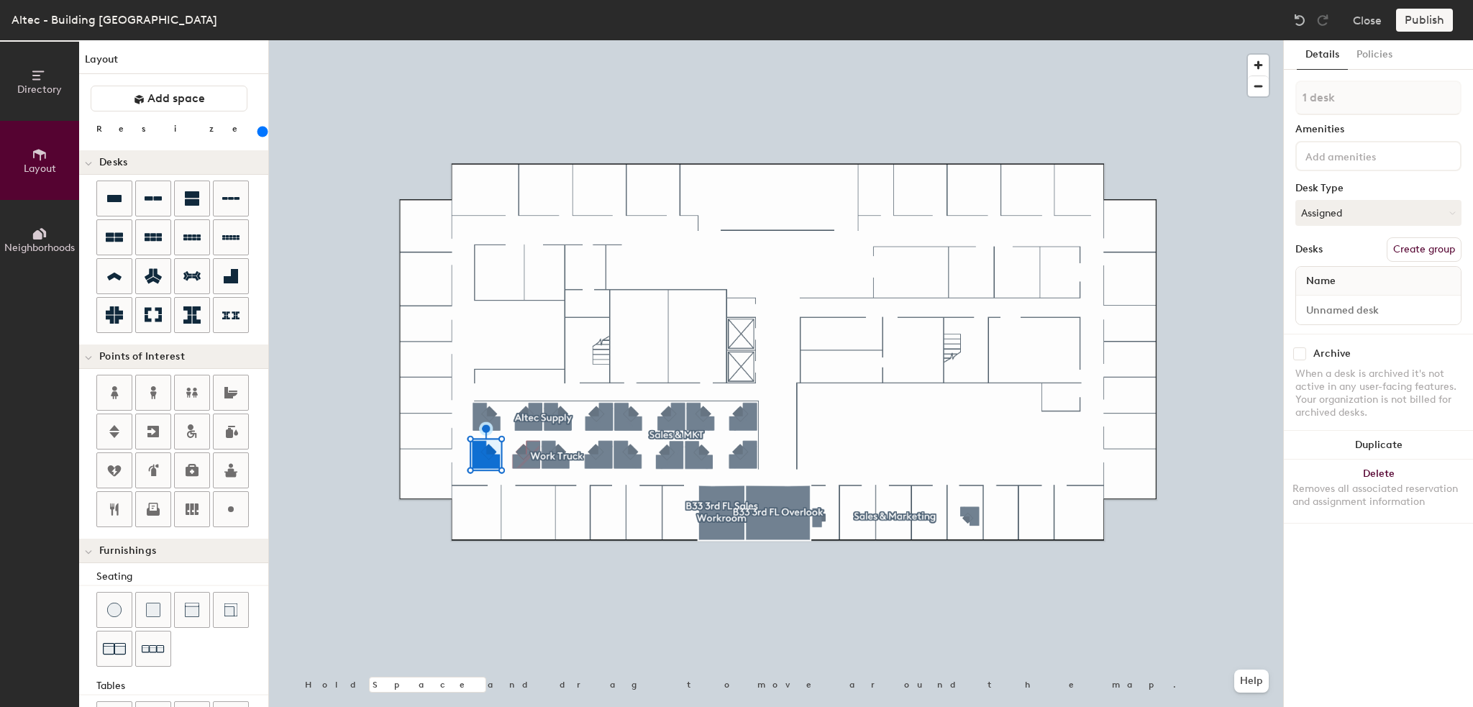
click at [1418, 254] on button "Create group" at bounding box center [1423, 249] width 75 height 24
drag, startPoint x: 1337, startPoint y: 95, endPoint x: 1297, endPoint y: 95, distance: 39.6
click at [1297, 95] on input "Pod 5" at bounding box center [1378, 98] width 166 height 35
type input "HOTEL"
click at [1360, 213] on button "Assigned" at bounding box center [1378, 213] width 166 height 26
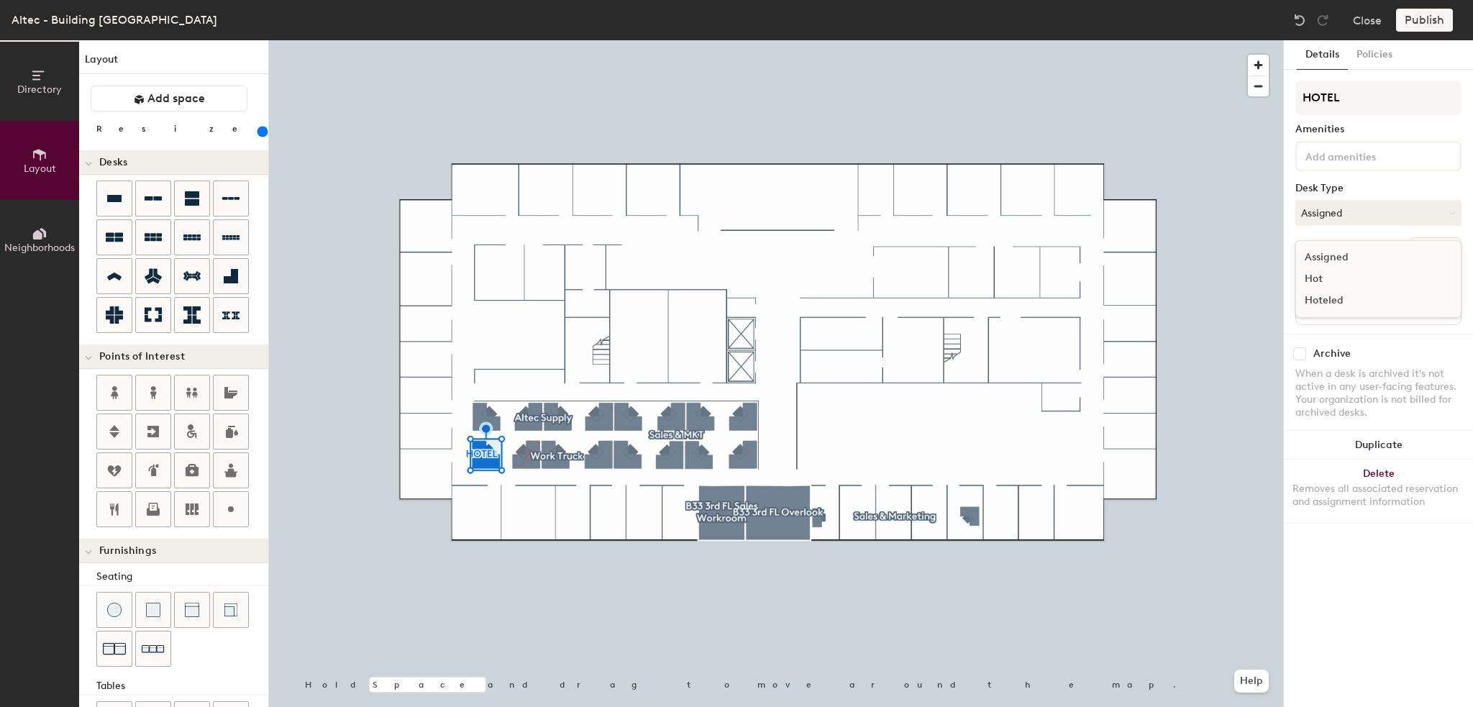
click at [1320, 297] on div "Hoteled" at bounding box center [1368, 301] width 144 height 22
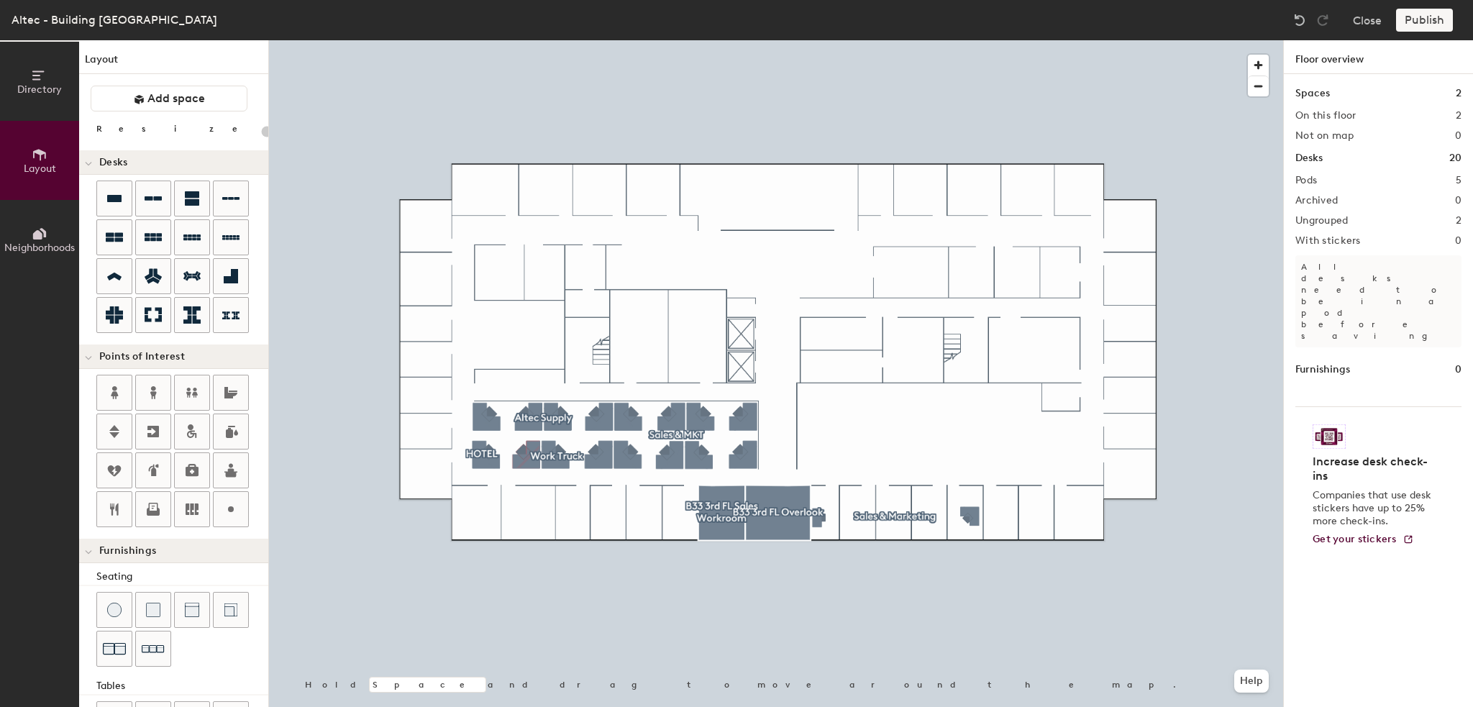
click at [1424, 19] on div "Publish" at bounding box center [1428, 20] width 65 height 23
click at [751, 40] on div at bounding box center [776, 40] width 1014 height 0
type input "240"
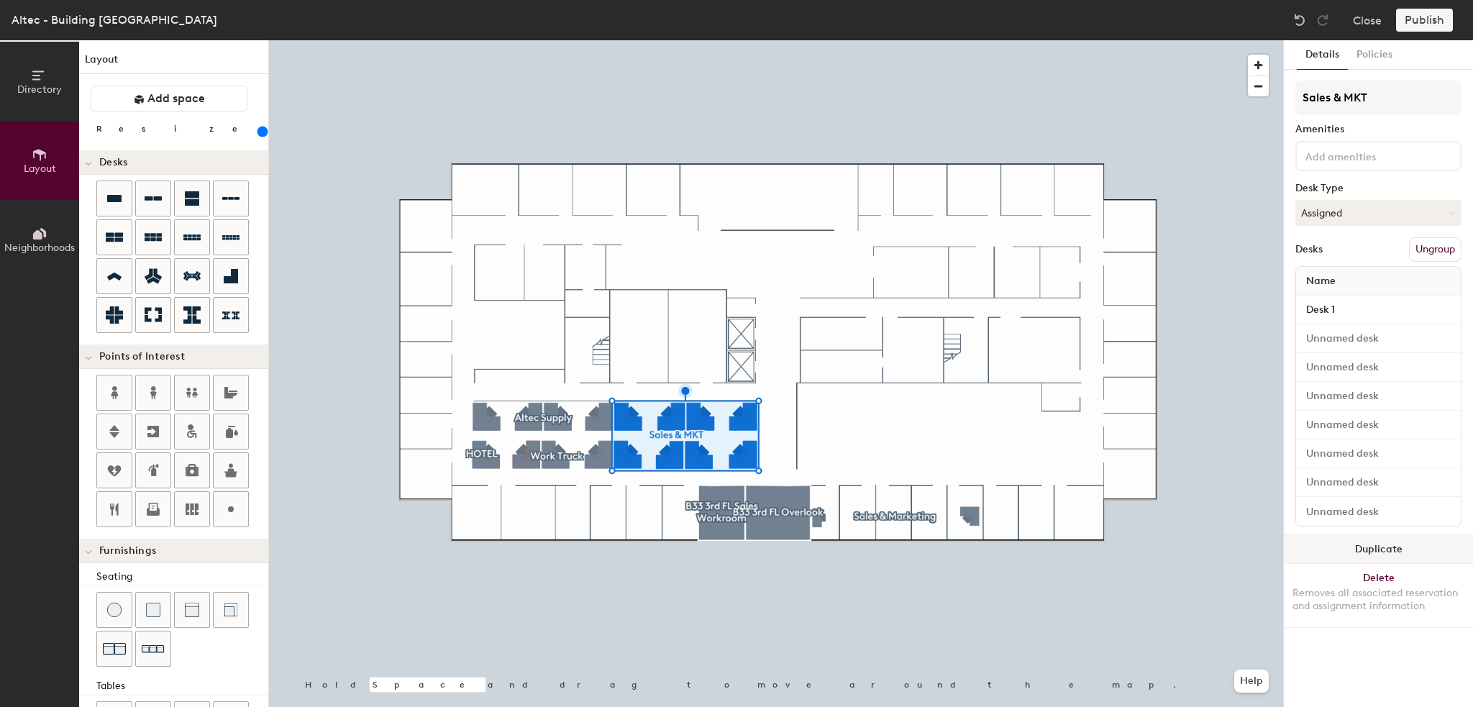
click at [1388, 547] on button "Duplicate" at bounding box center [1378, 549] width 189 height 29
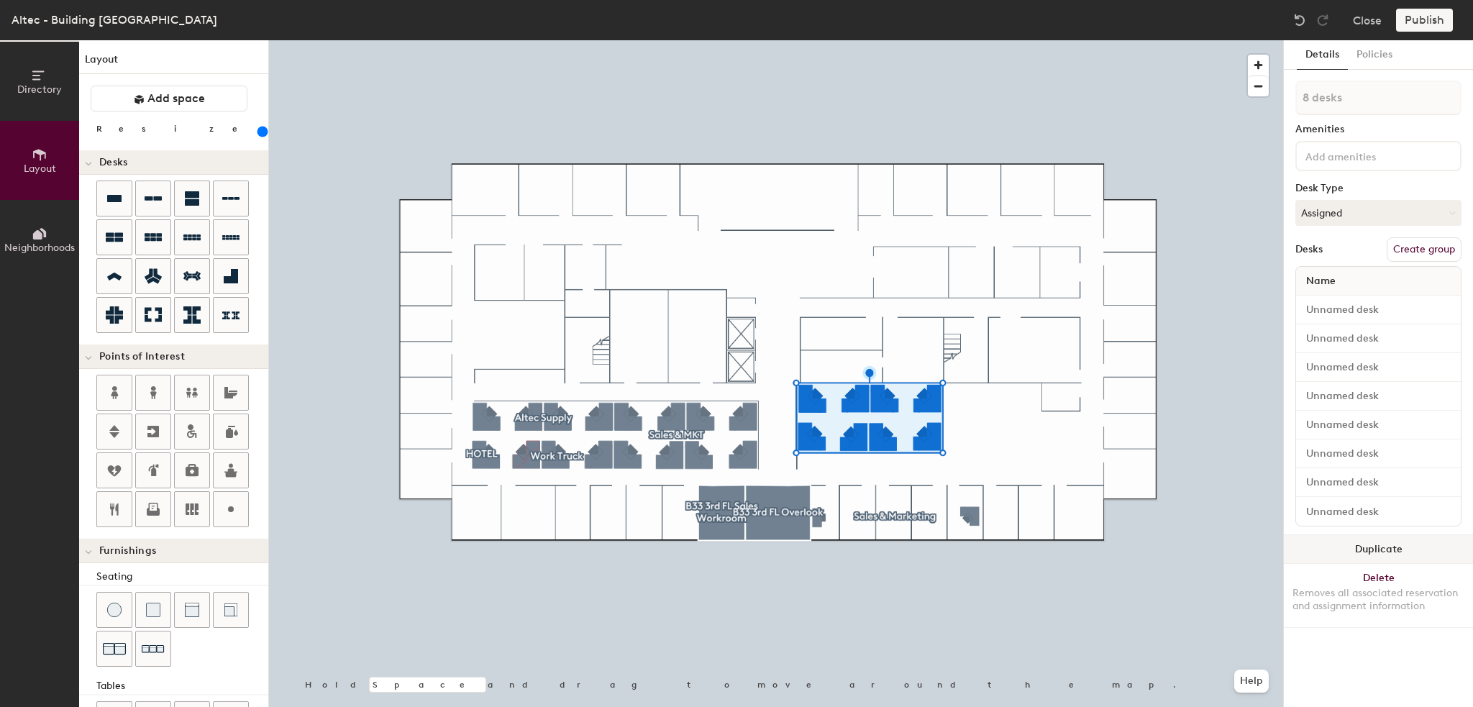
click at [1373, 551] on button "Duplicate" at bounding box center [1378, 549] width 189 height 29
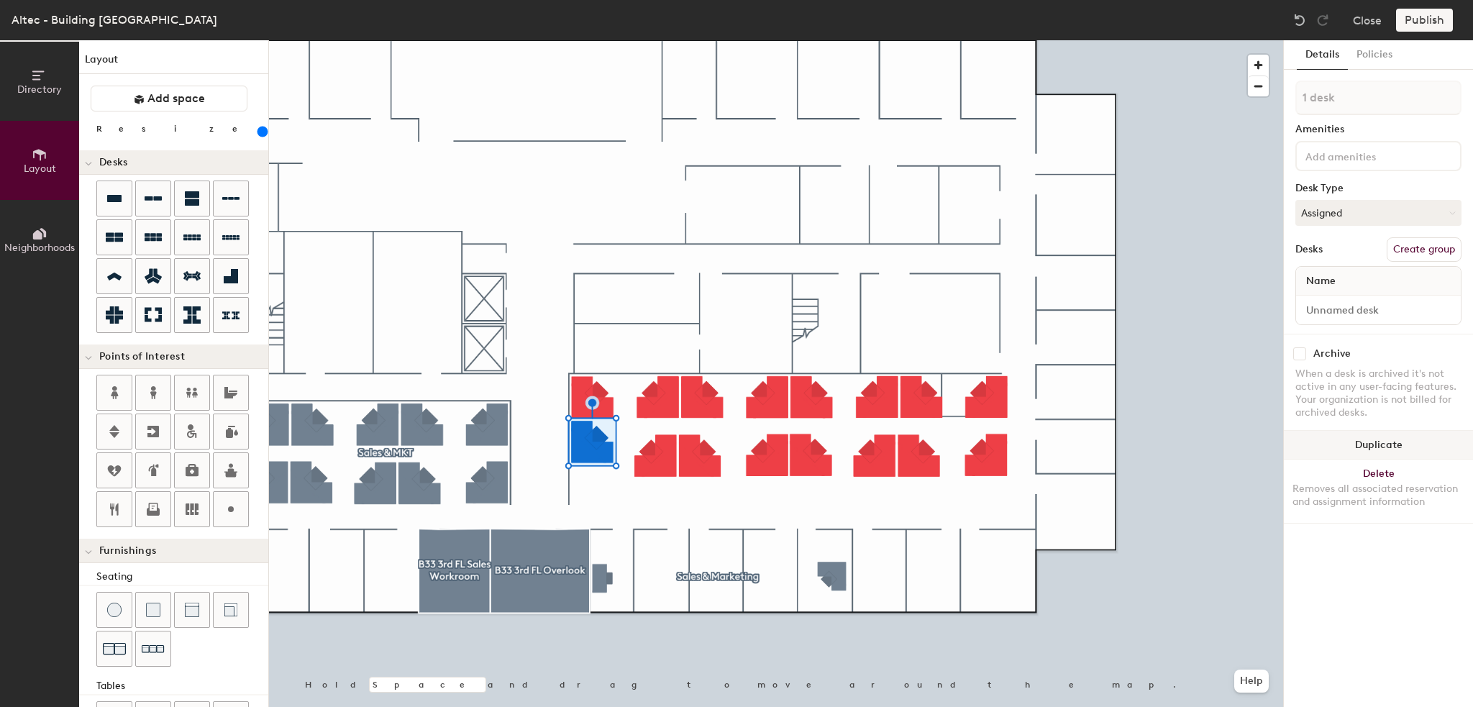
click at [1372, 447] on button "Duplicate" at bounding box center [1378, 445] width 189 height 29
drag, startPoint x: 1375, startPoint y: 443, endPoint x: 1341, endPoint y: 442, distance: 33.8
click at [1374, 443] on button "Duplicate" at bounding box center [1378, 445] width 189 height 29
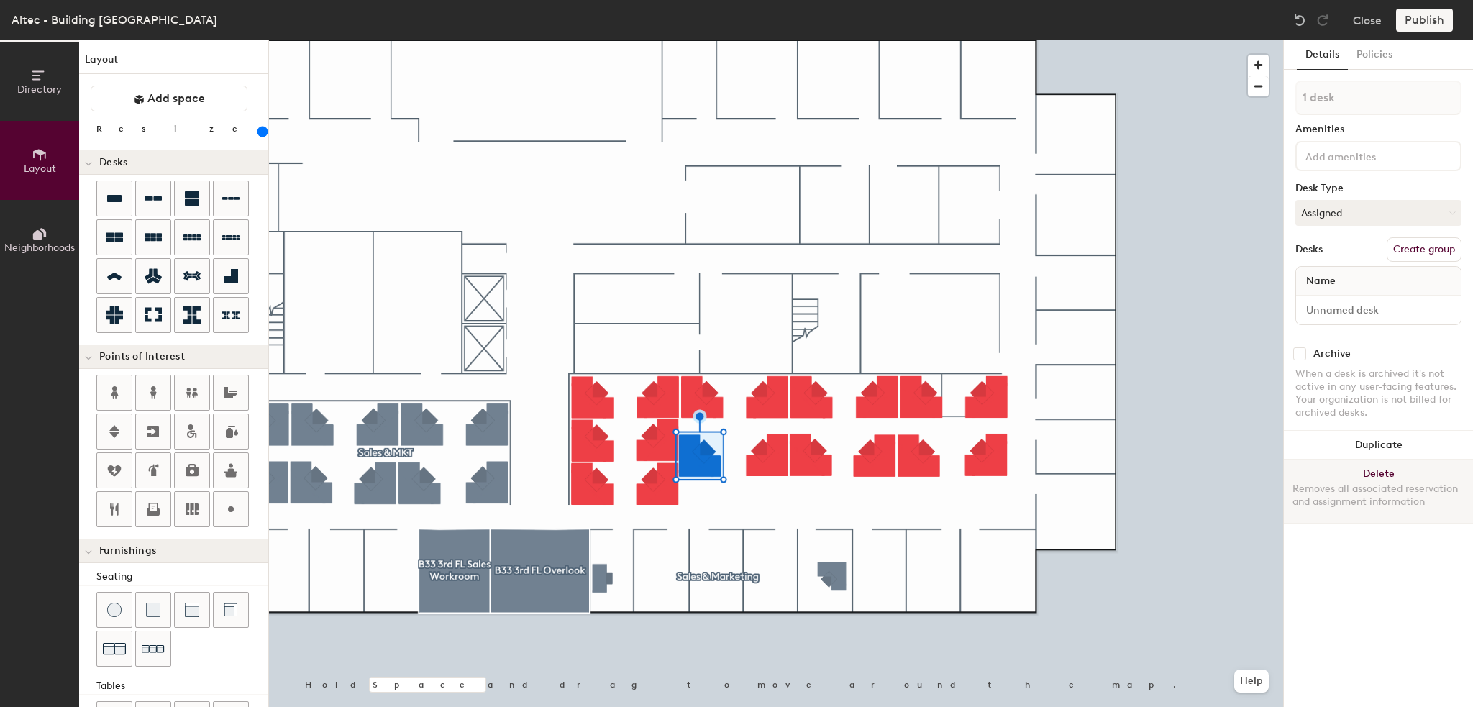
click at [1376, 477] on button "Delete Removes all associated reservation and assignment information" at bounding box center [1378, 491] width 189 height 63
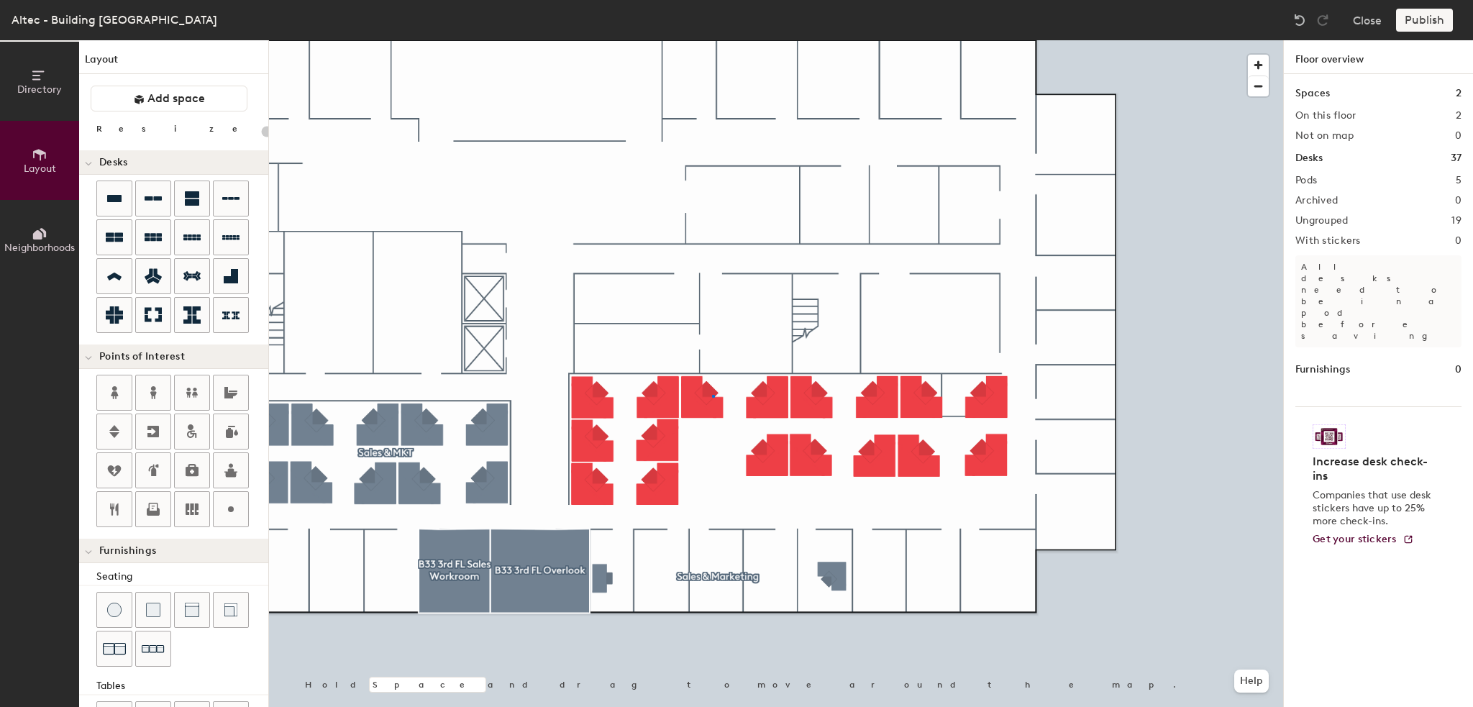
click at [712, 40] on div at bounding box center [776, 40] width 1014 height 0
type input "240"
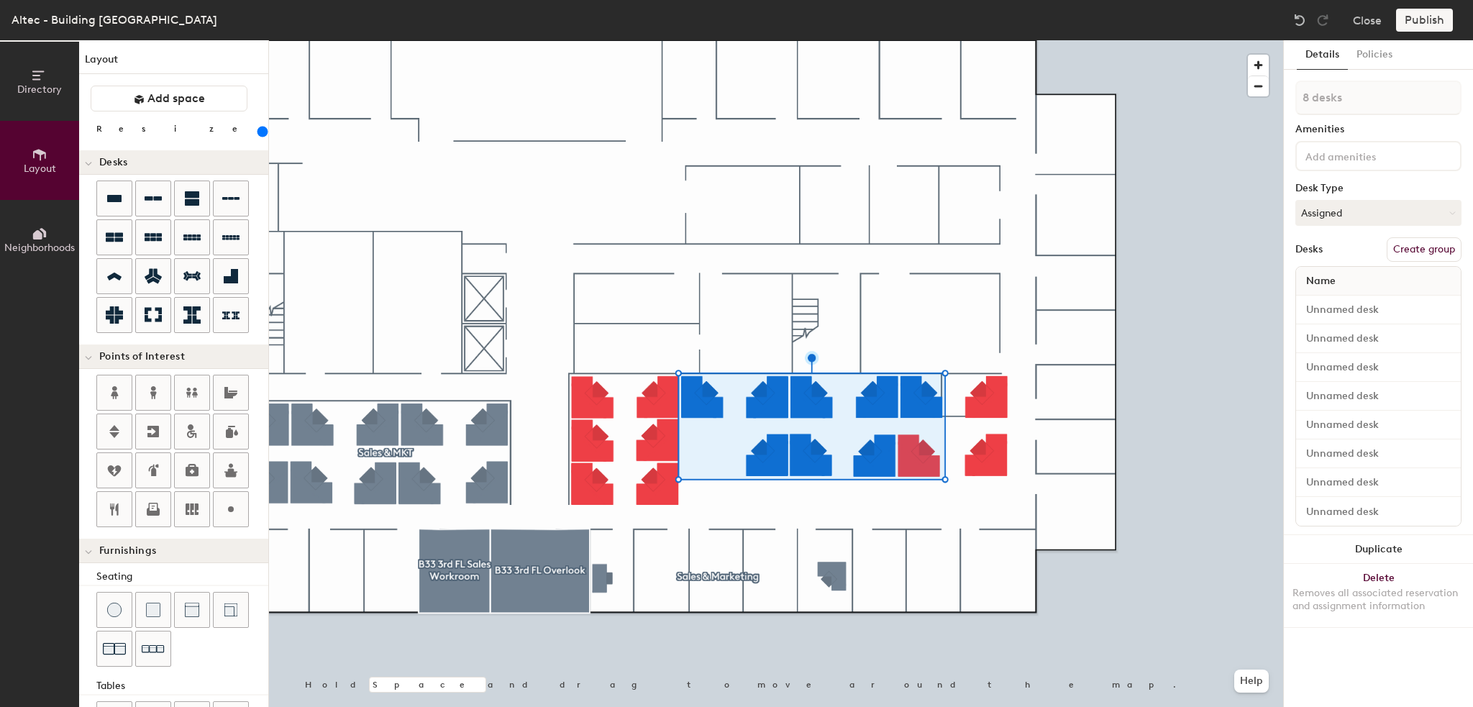
type input "9 desks"
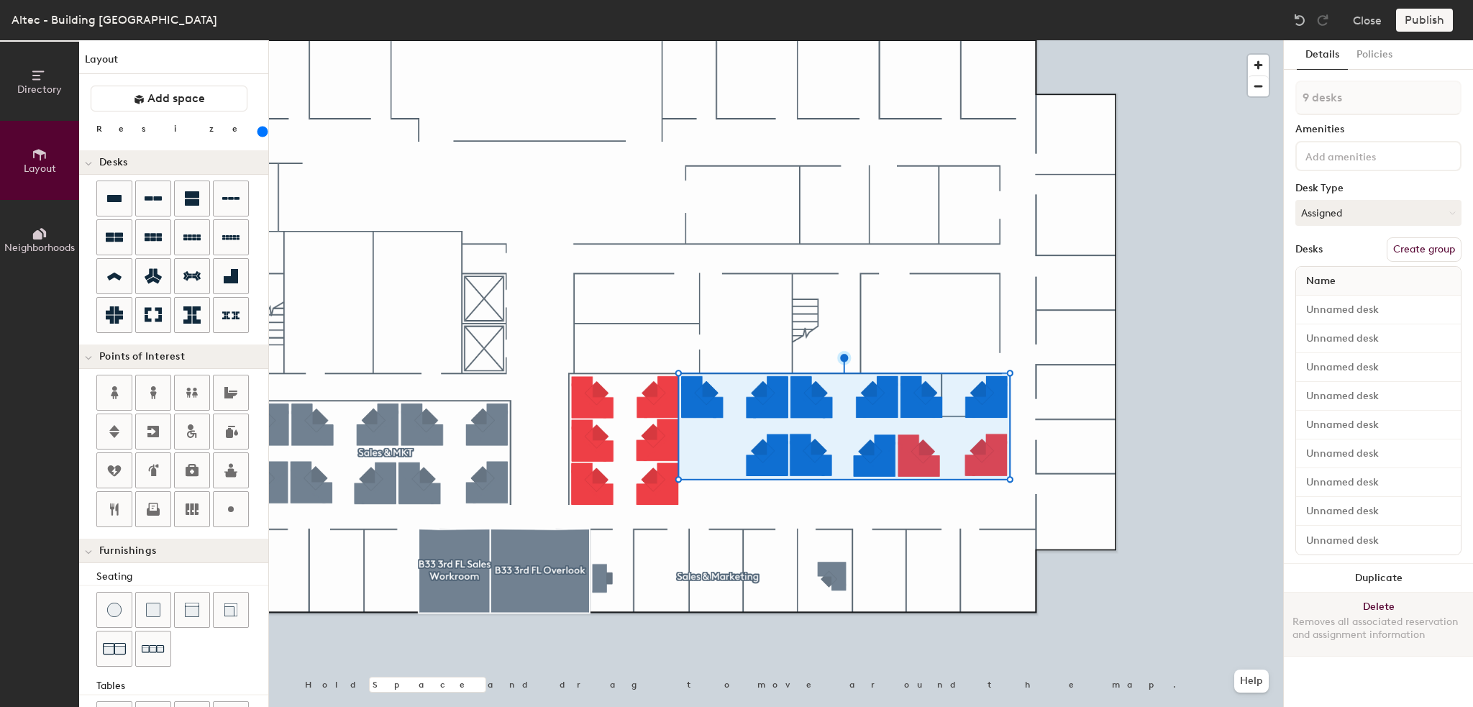
click at [1394, 604] on button "Delete Removes all associated reservation and assignment information" at bounding box center [1378, 624] width 189 height 63
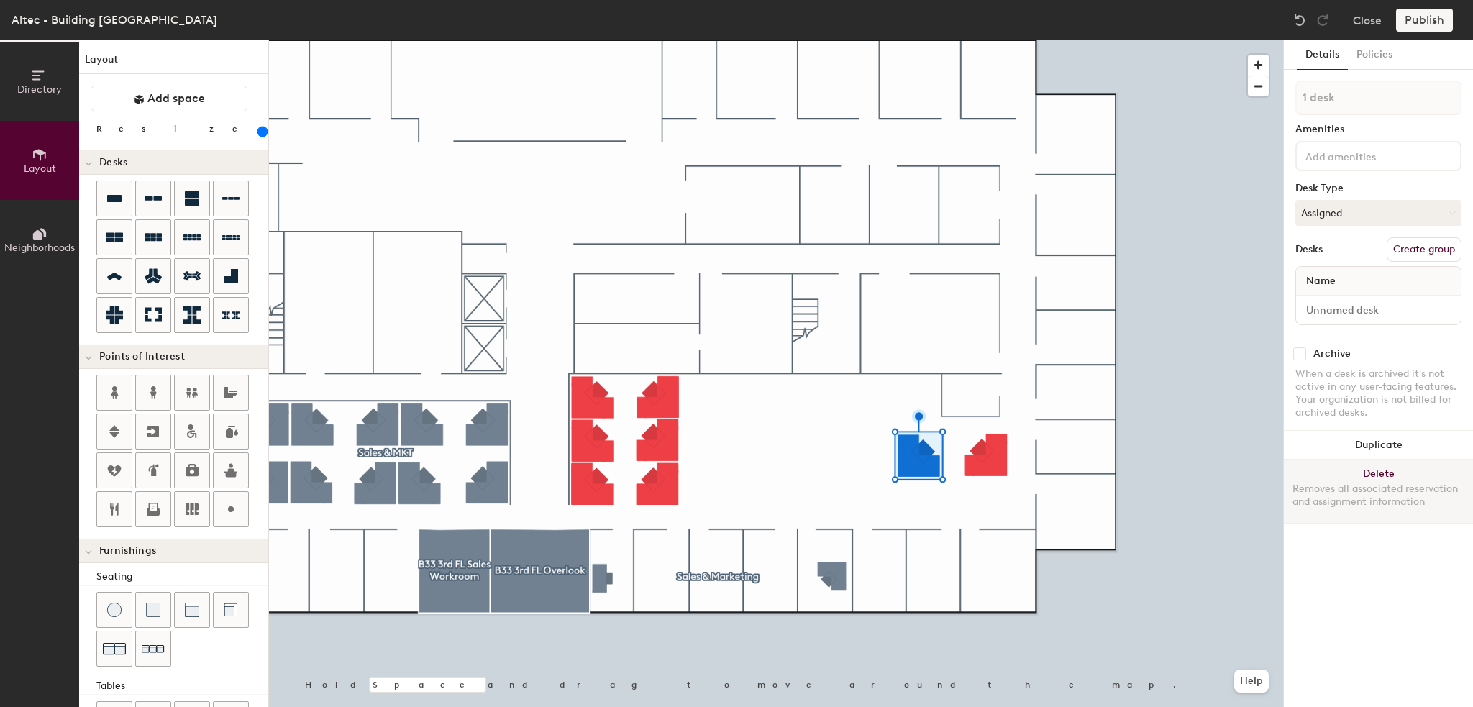
click at [1386, 473] on button "Delete Removes all associated reservation and assignment information" at bounding box center [1378, 491] width 189 height 63
click at [1388, 473] on button "Delete Removes all associated reservation and assignment information" at bounding box center [1378, 491] width 189 height 63
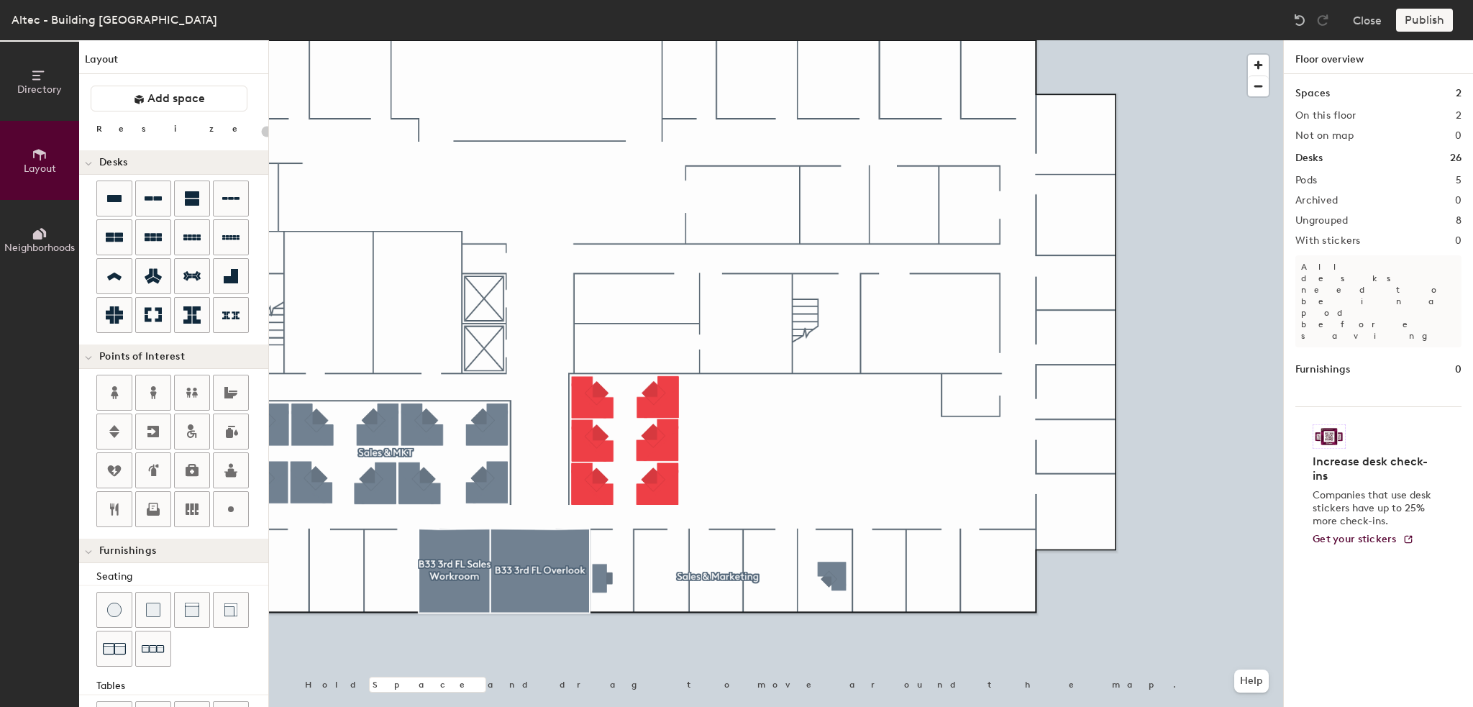
click at [598, 40] on div at bounding box center [776, 40] width 1014 height 0
type input "240"
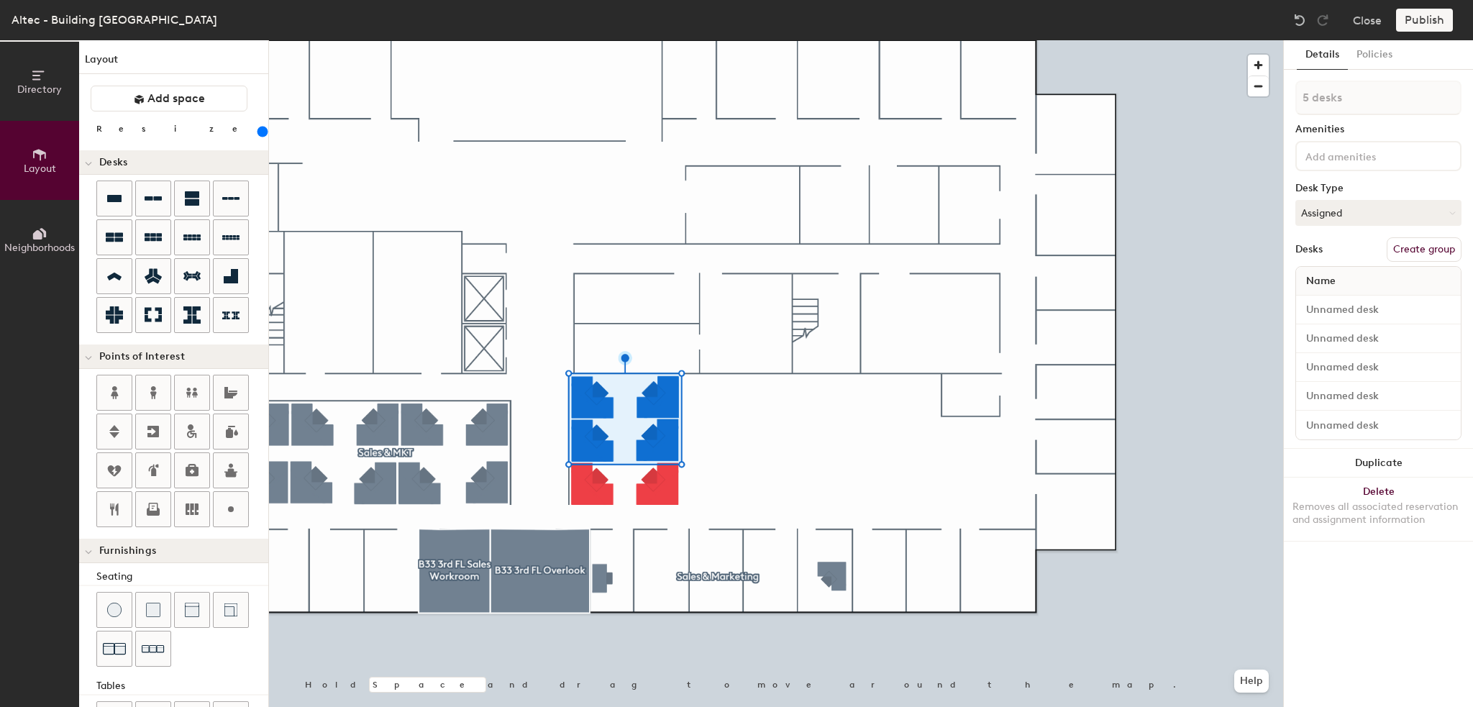
type input "6 desks"
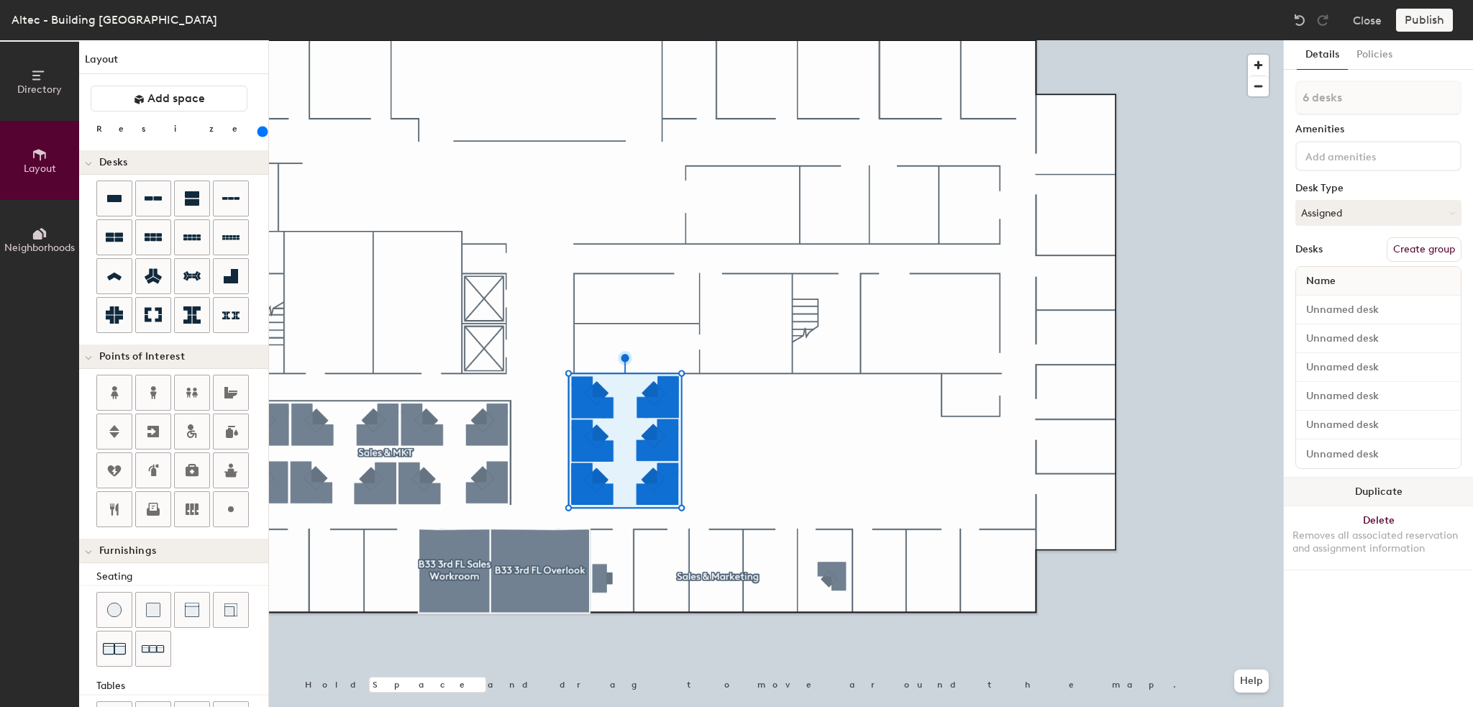
click at [1374, 487] on button "Duplicate" at bounding box center [1378, 491] width 189 height 29
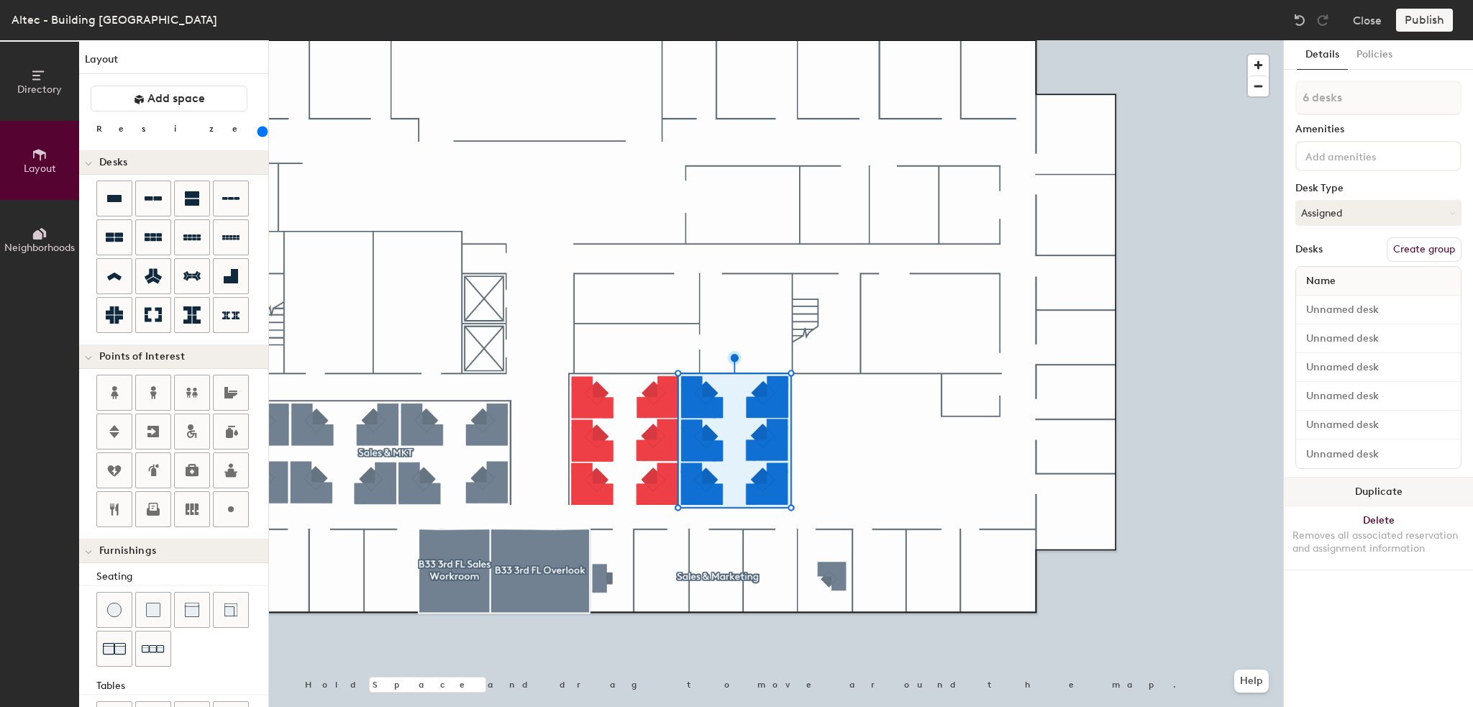
click at [1358, 490] on button "Duplicate" at bounding box center [1378, 491] width 189 height 29
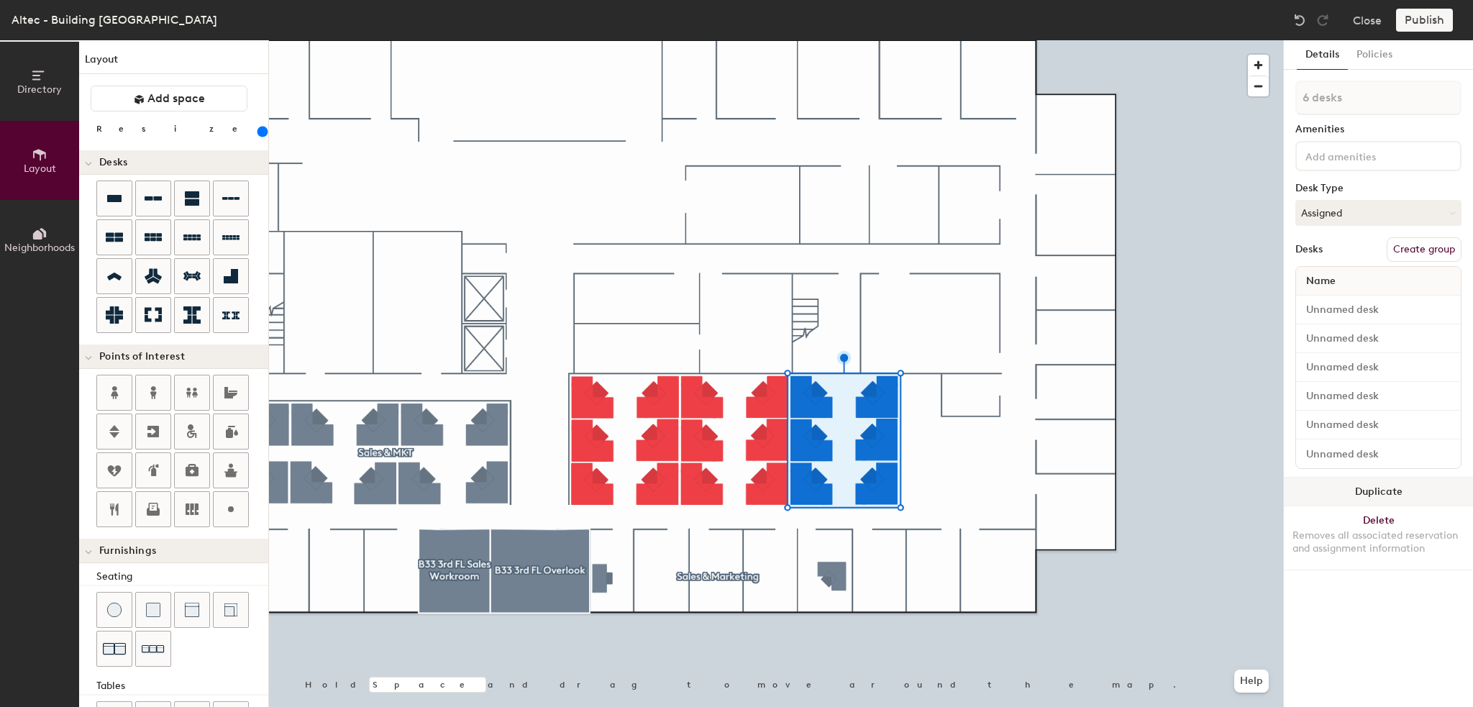
click at [1360, 490] on button "Duplicate" at bounding box center [1378, 491] width 189 height 29
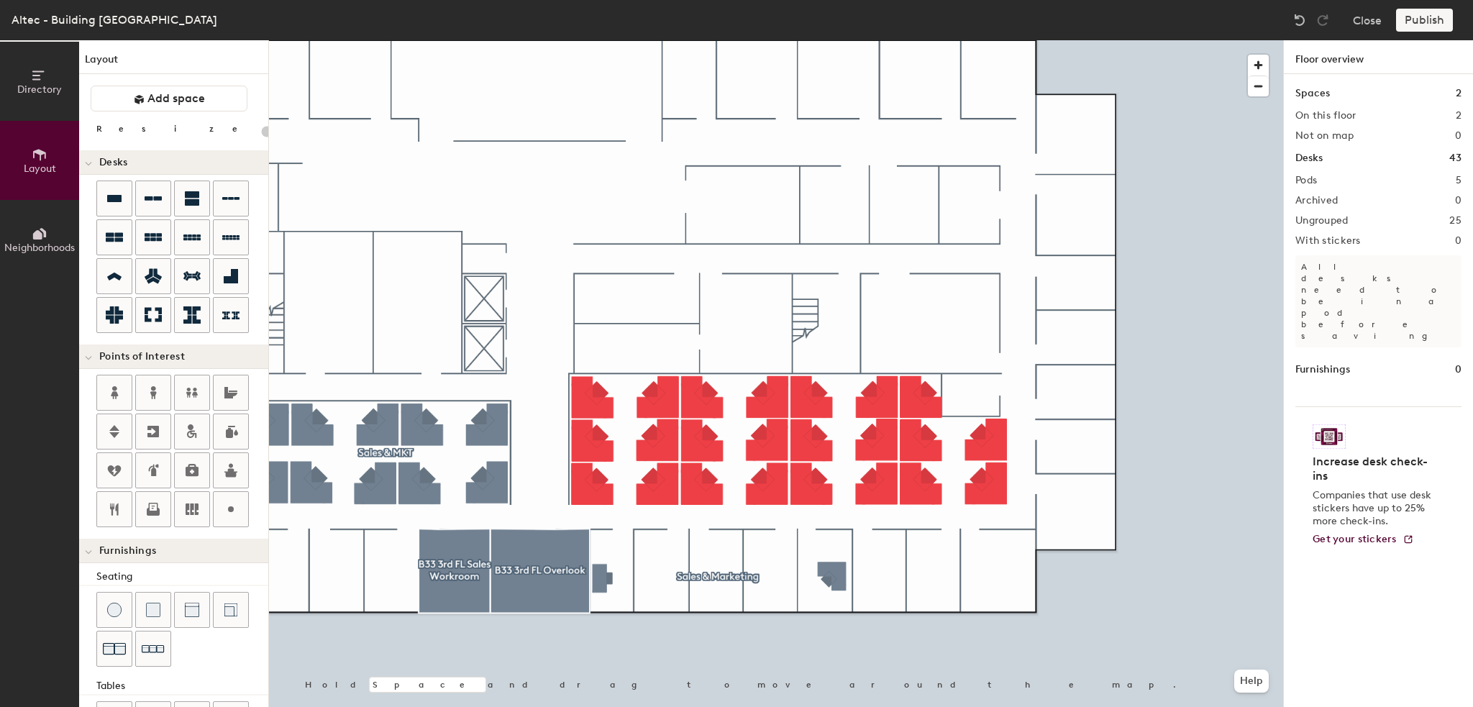
type input "240"
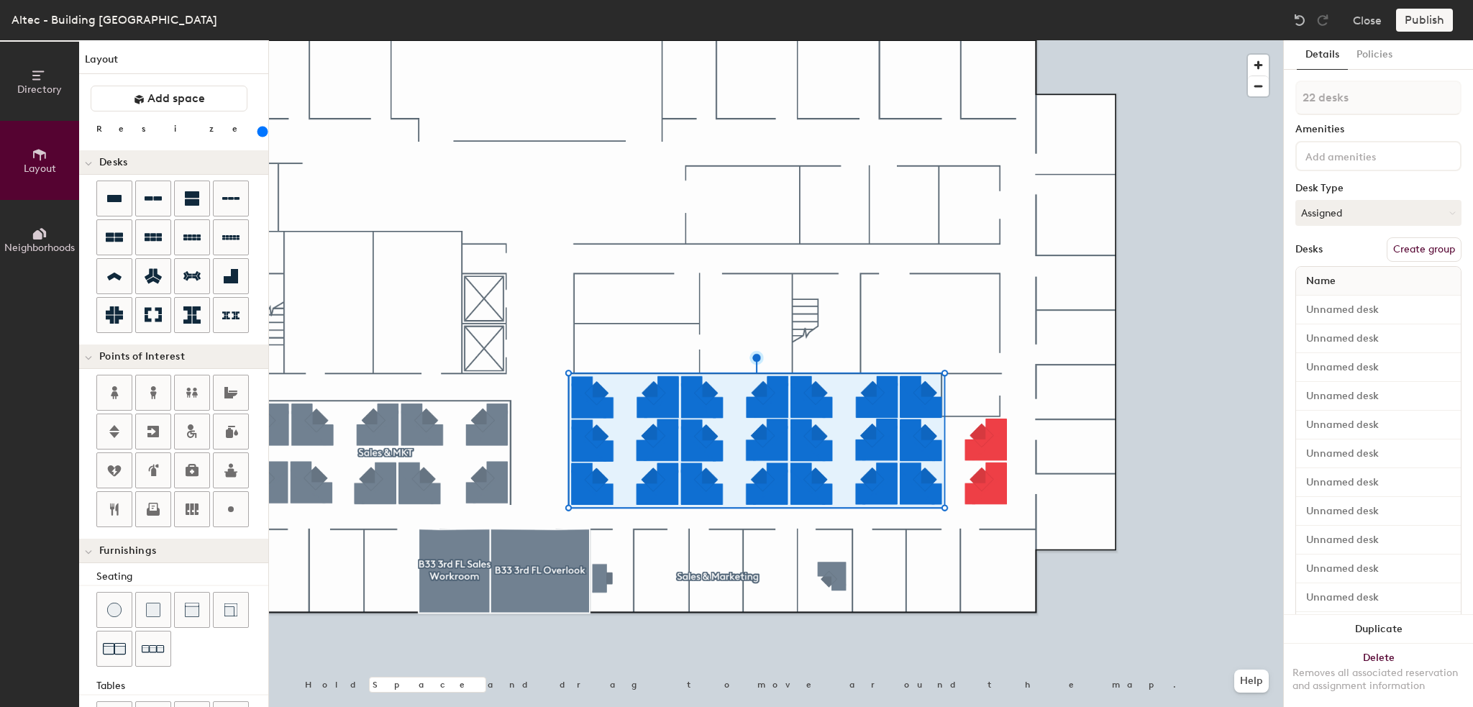
type input "23 desks"
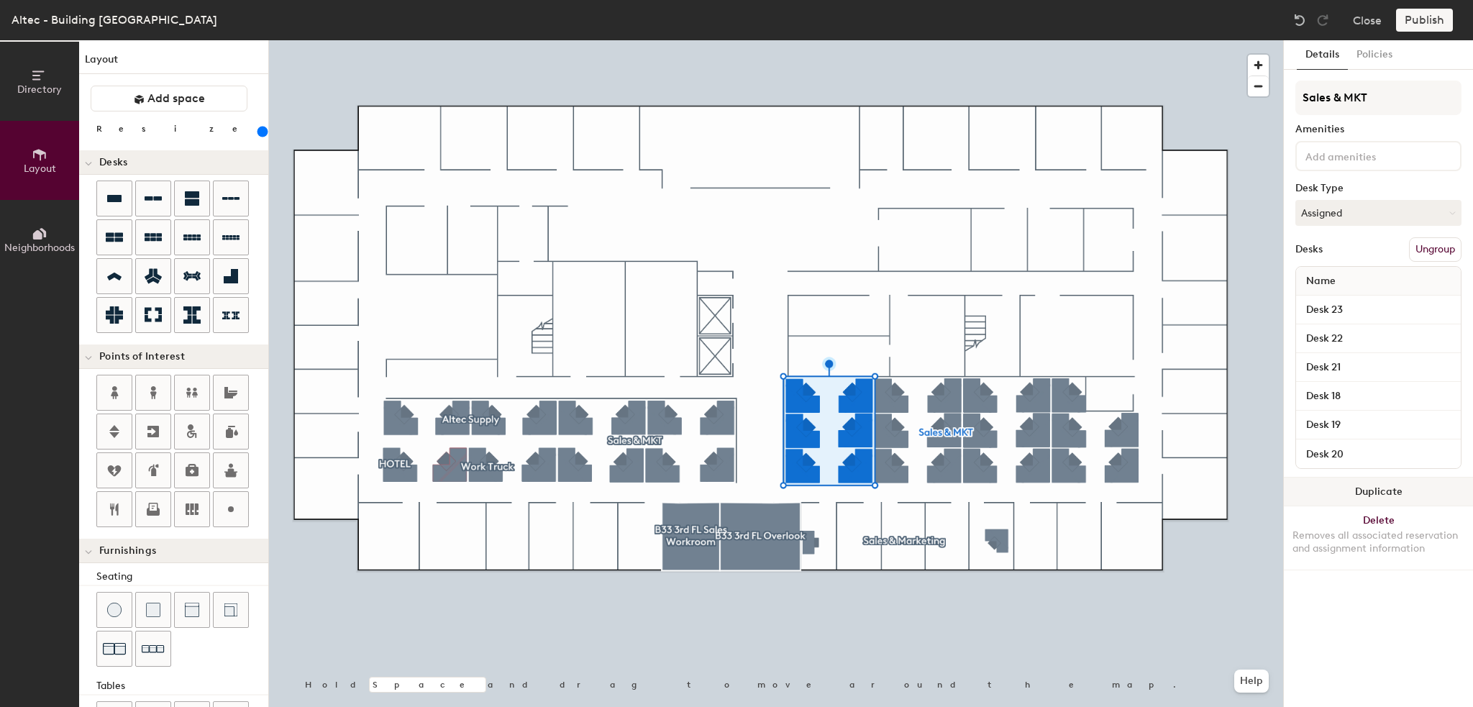
click at [1363, 488] on button "Duplicate" at bounding box center [1378, 491] width 189 height 29
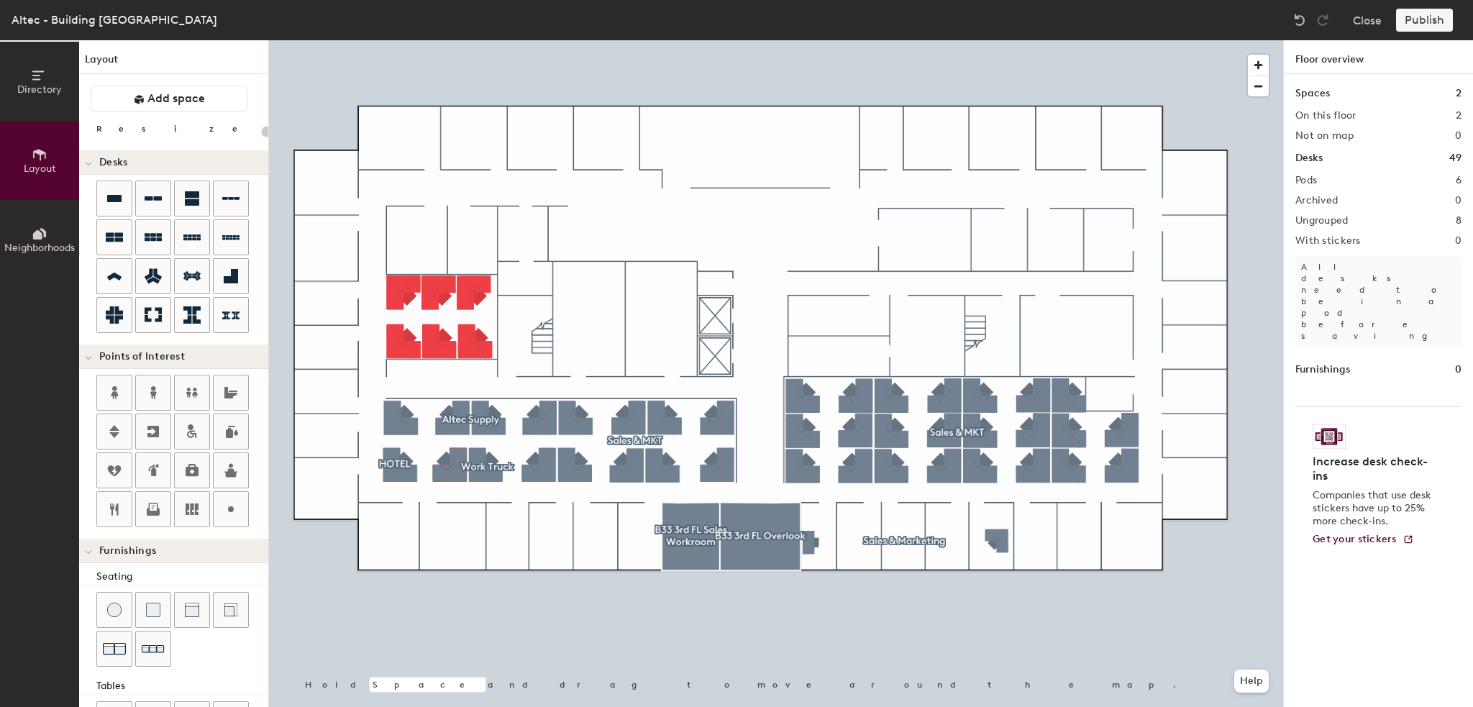
type input "240"
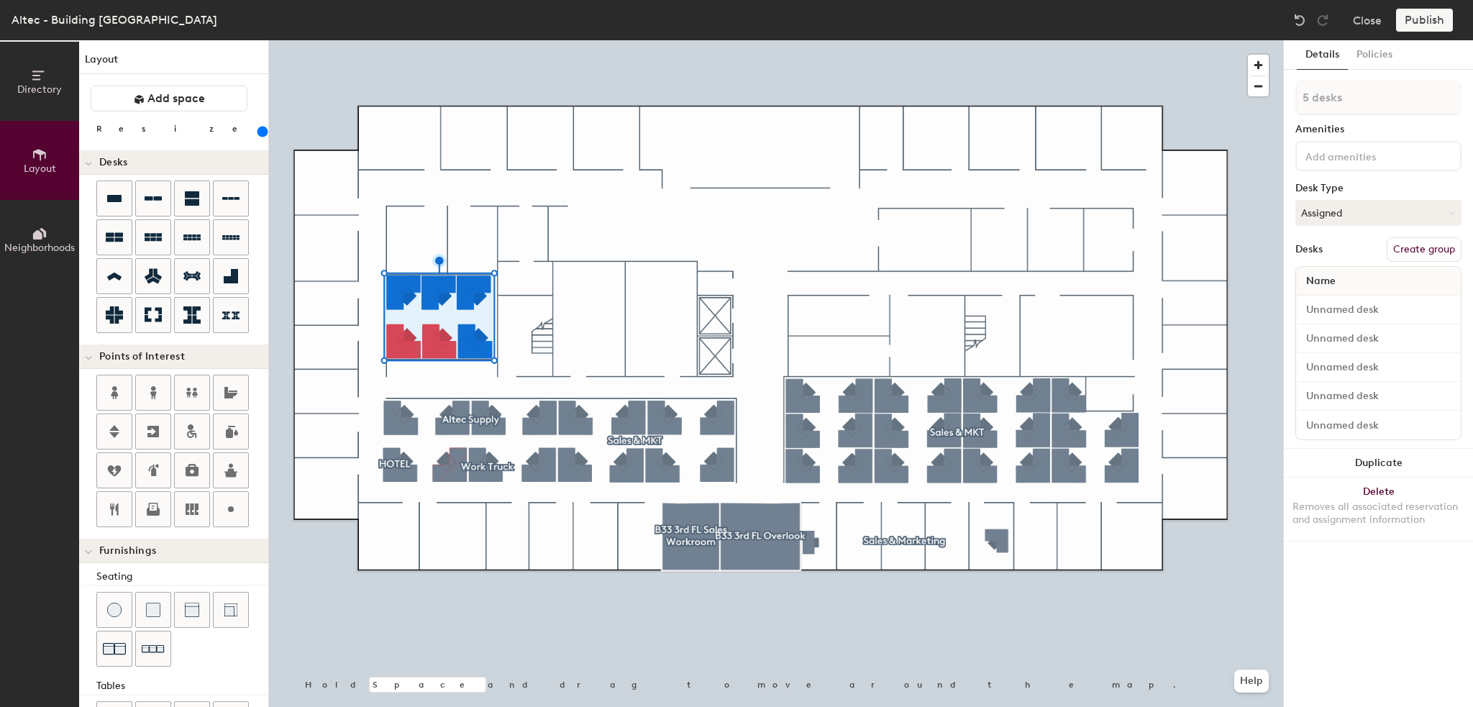
type input "6 desks"
click at [1438, 250] on button "Create group" at bounding box center [1423, 249] width 75 height 24
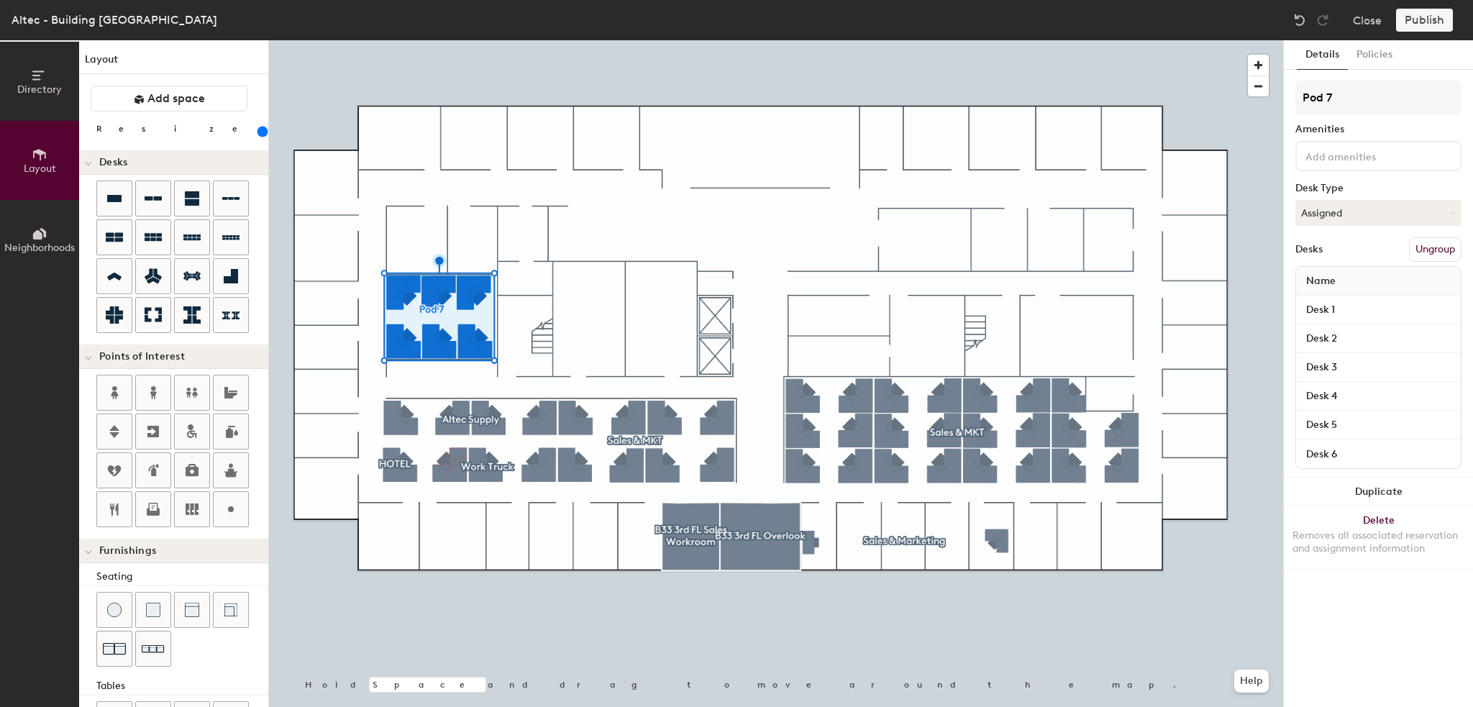
drag, startPoint x: 1349, startPoint y: 96, endPoint x: 1293, endPoint y: 98, distance: 56.1
click at [1293, 98] on div "Details Policies Pod 7 Amenities Desk Type Assigned Desks Ungroup Name Desk 1 D…" at bounding box center [1378, 373] width 189 height 667
type input "Corporate Accounting"
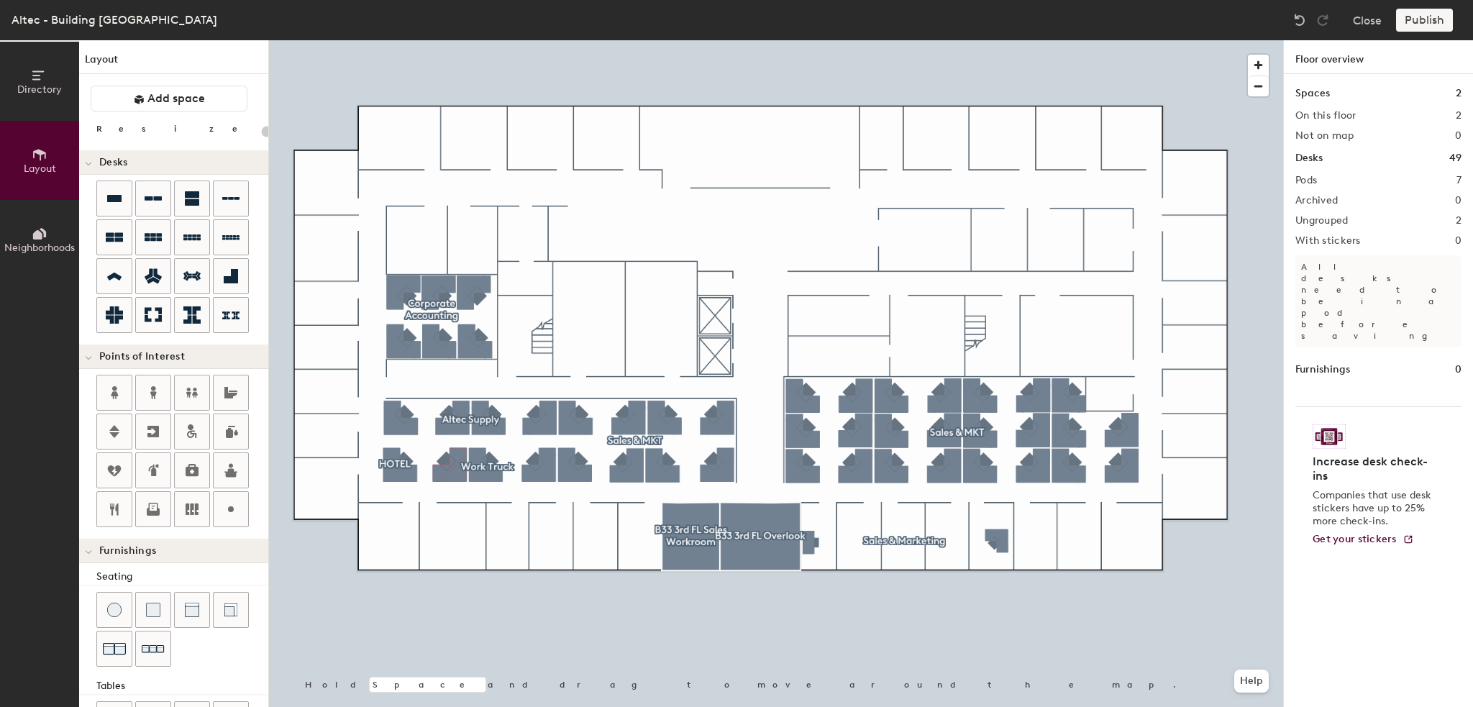
click at [1430, 28] on div "Publish" at bounding box center [1428, 20] width 65 height 23
click at [1412, 17] on div "Publish" at bounding box center [1428, 20] width 65 height 23
click at [1418, 23] on div "Publish" at bounding box center [1428, 20] width 65 height 23
click at [1306, 155] on h1 "Desks" at bounding box center [1308, 158] width 27 height 16
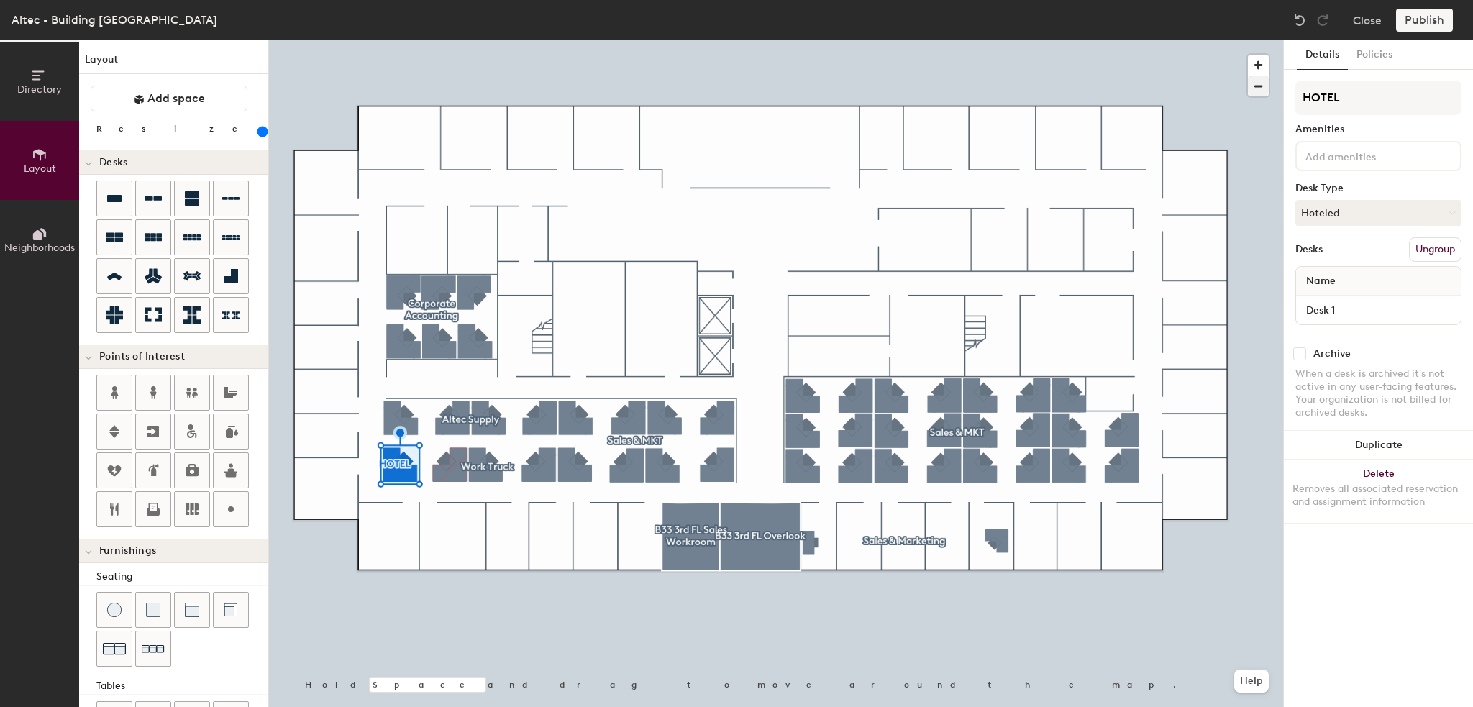
click at [466, 40] on div at bounding box center [776, 40] width 1014 height 0
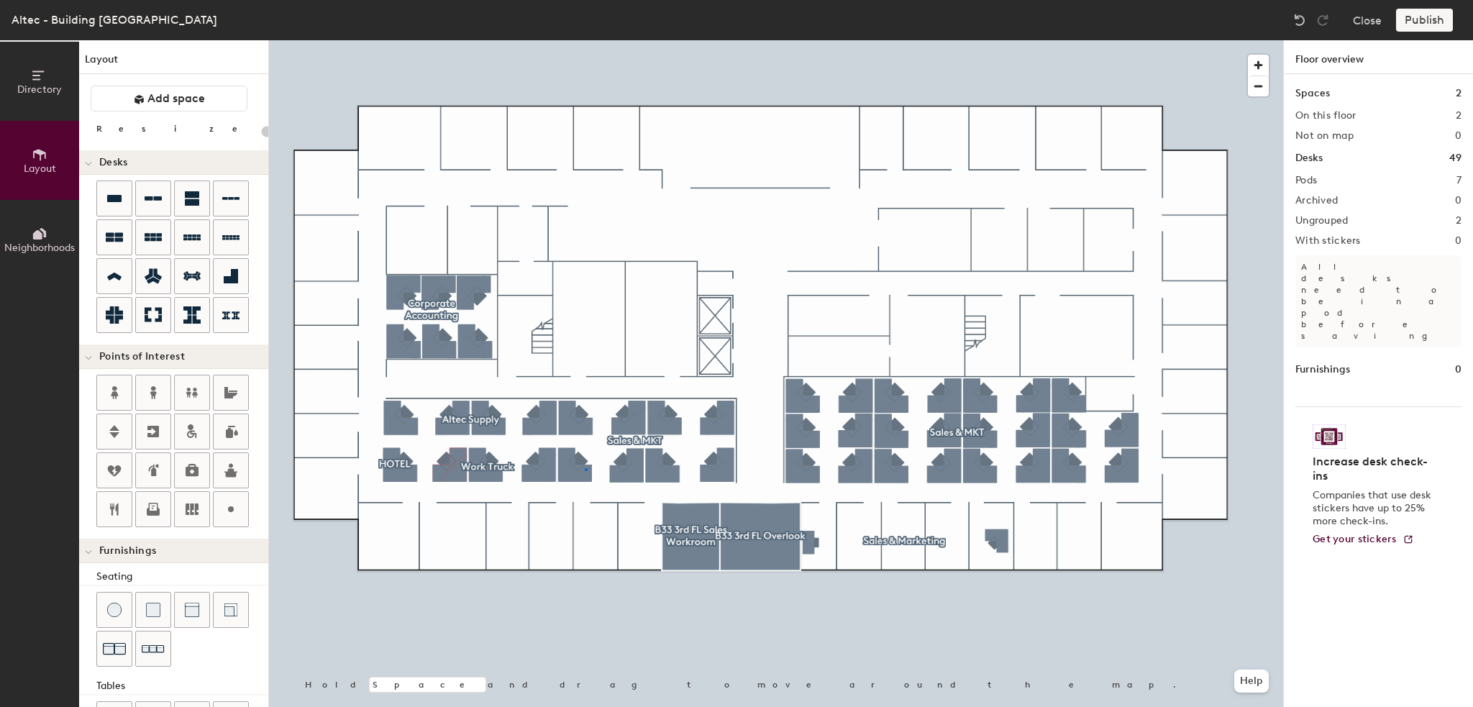
click at [585, 40] on div at bounding box center [776, 40] width 1014 height 0
click at [1429, 19] on div "Publish" at bounding box center [1428, 20] width 65 height 23
click at [1427, 19] on div "Publish" at bounding box center [1428, 20] width 65 height 23
click at [1270, 40] on div at bounding box center [776, 40] width 1014 height 0
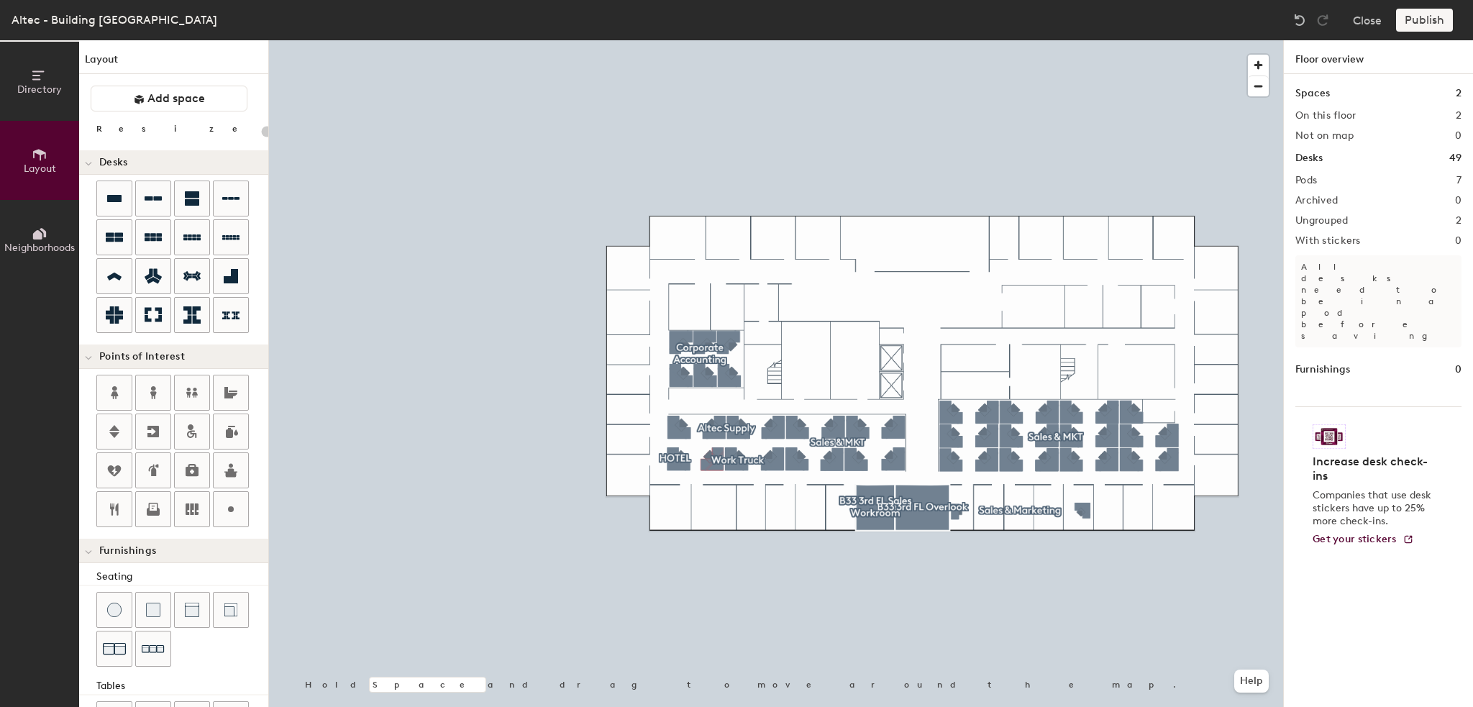
click at [1312, 221] on h2 "Ungrouped" at bounding box center [1321, 221] width 53 height 12
click at [1462, 215] on div "Spaces 2 On this floor 2 Not on map 0 Desks 49 Pods 7 Archived 0 Ungrouped 2 Wi…" at bounding box center [1378, 407] width 189 height 667
click at [1458, 223] on h2 "2" at bounding box center [1458, 221] width 6 height 12
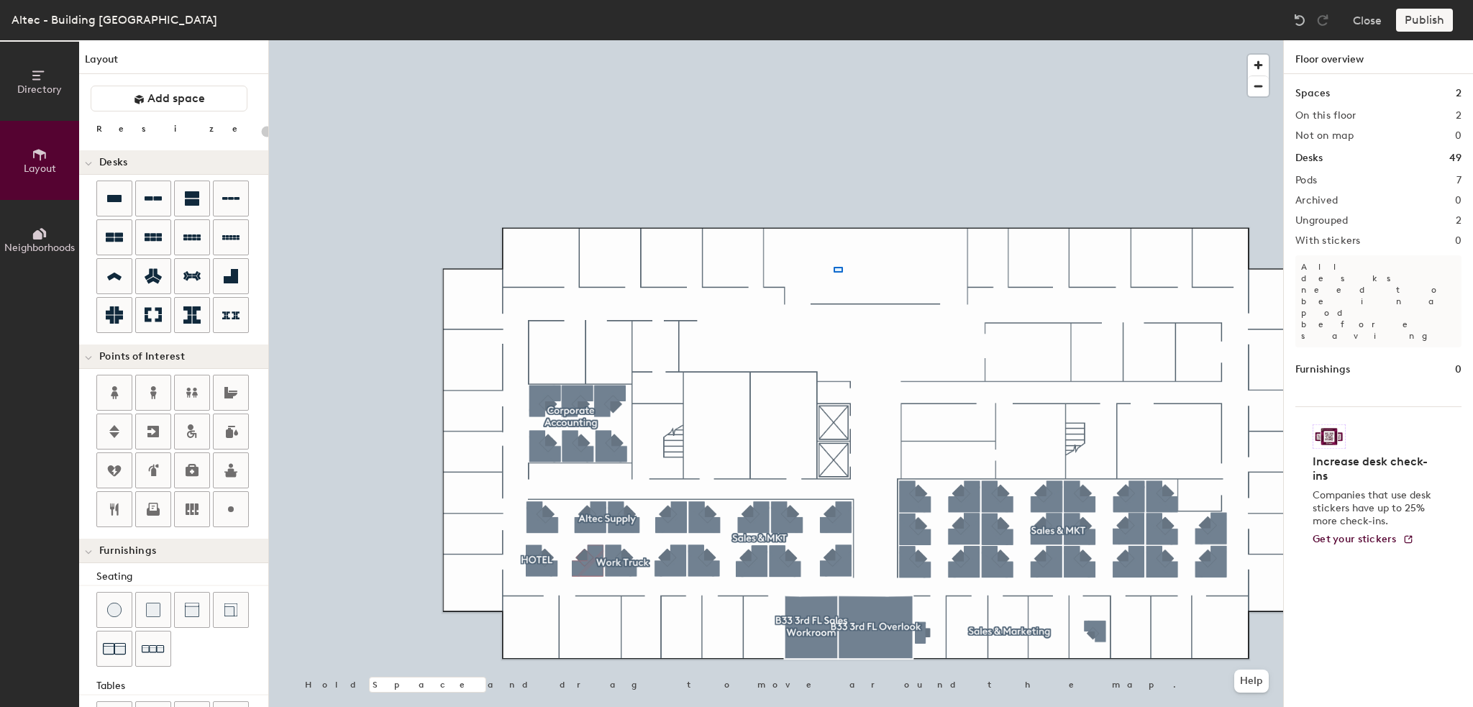
click at [812, 40] on div at bounding box center [776, 40] width 1014 height 0
click at [1316, 223] on h2 "Ungrouped" at bounding box center [1321, 221] width 53 height 12
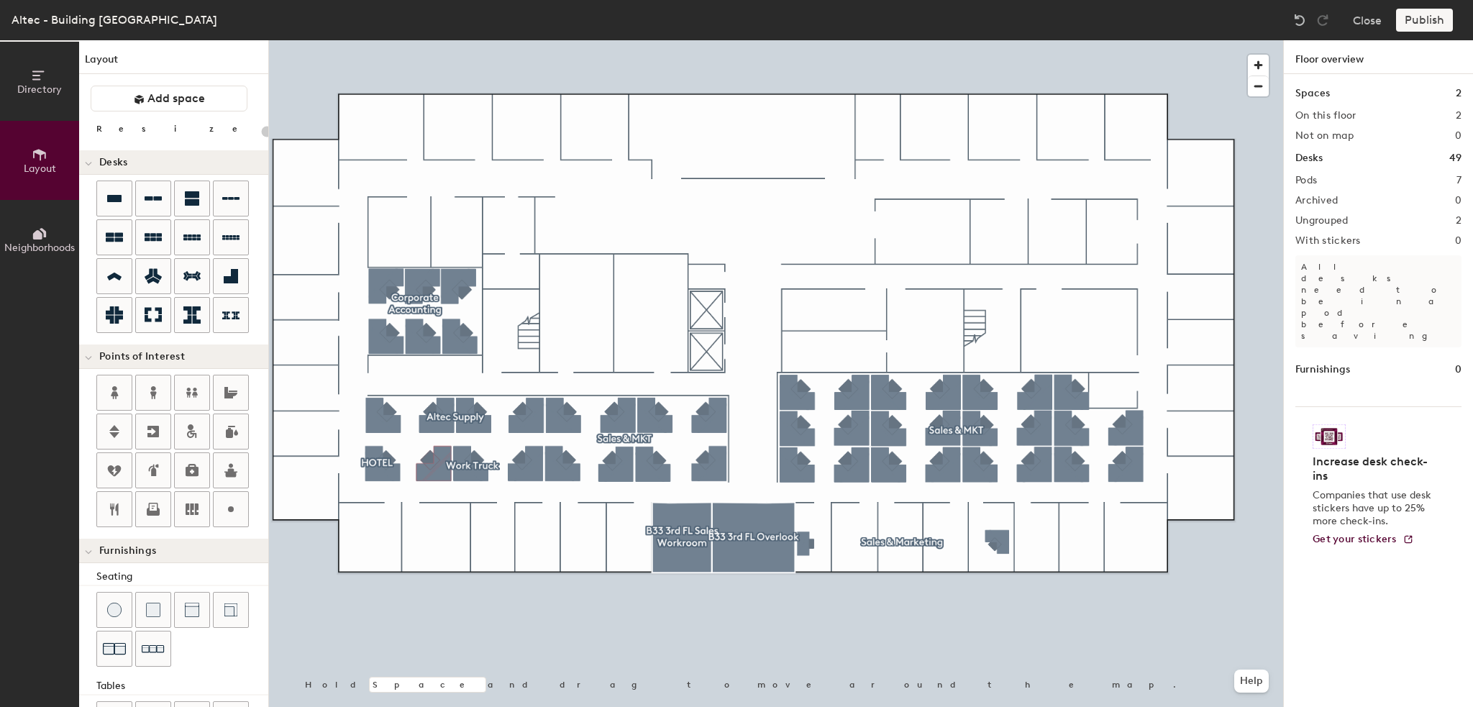
click at [1322, 268] on p "All desks need to be in a pod before saving" at bounding box center [1378, 301] width 166 height 92
click at [1315, 161] on h1 "Desks" at bounding box center [1308, 158] width 27 height 16
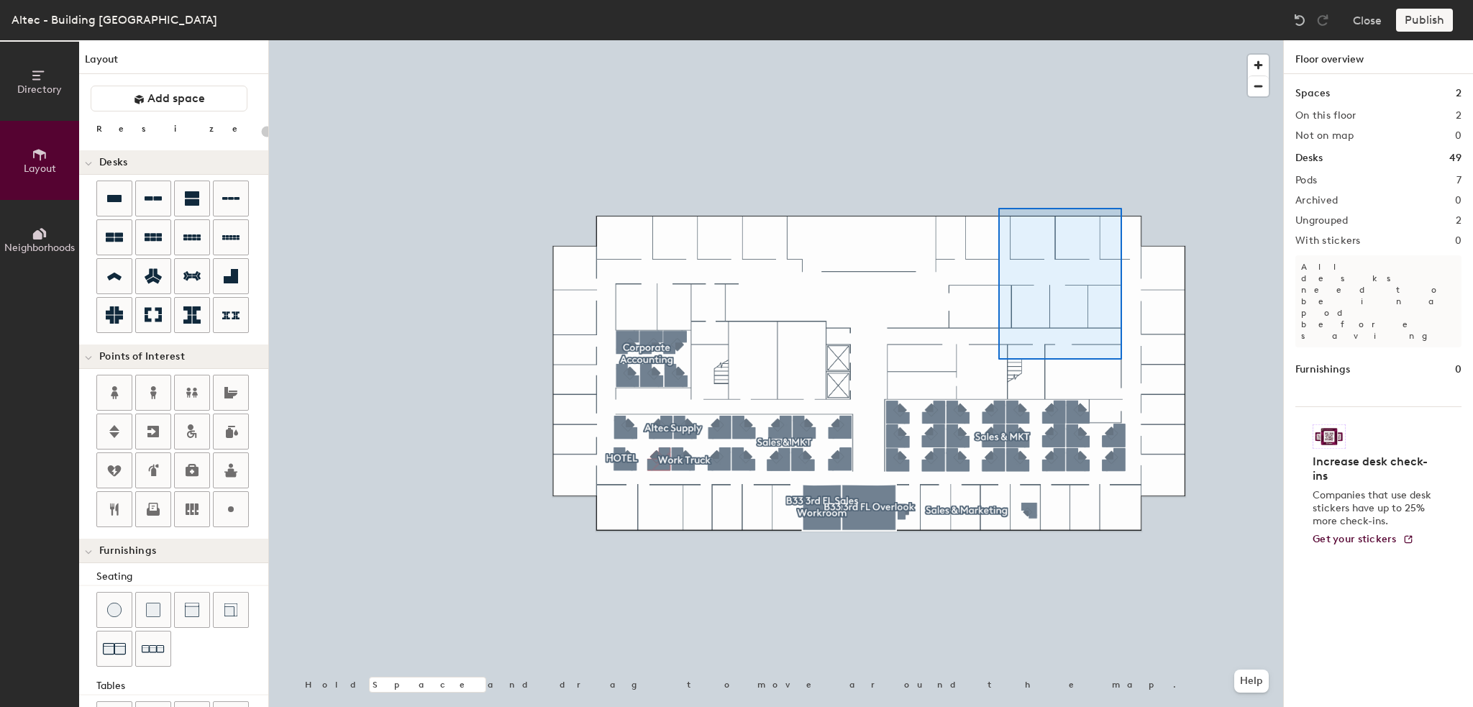
click at [998, 40] on div at bounding box center [776, 40] width 1014 height 0
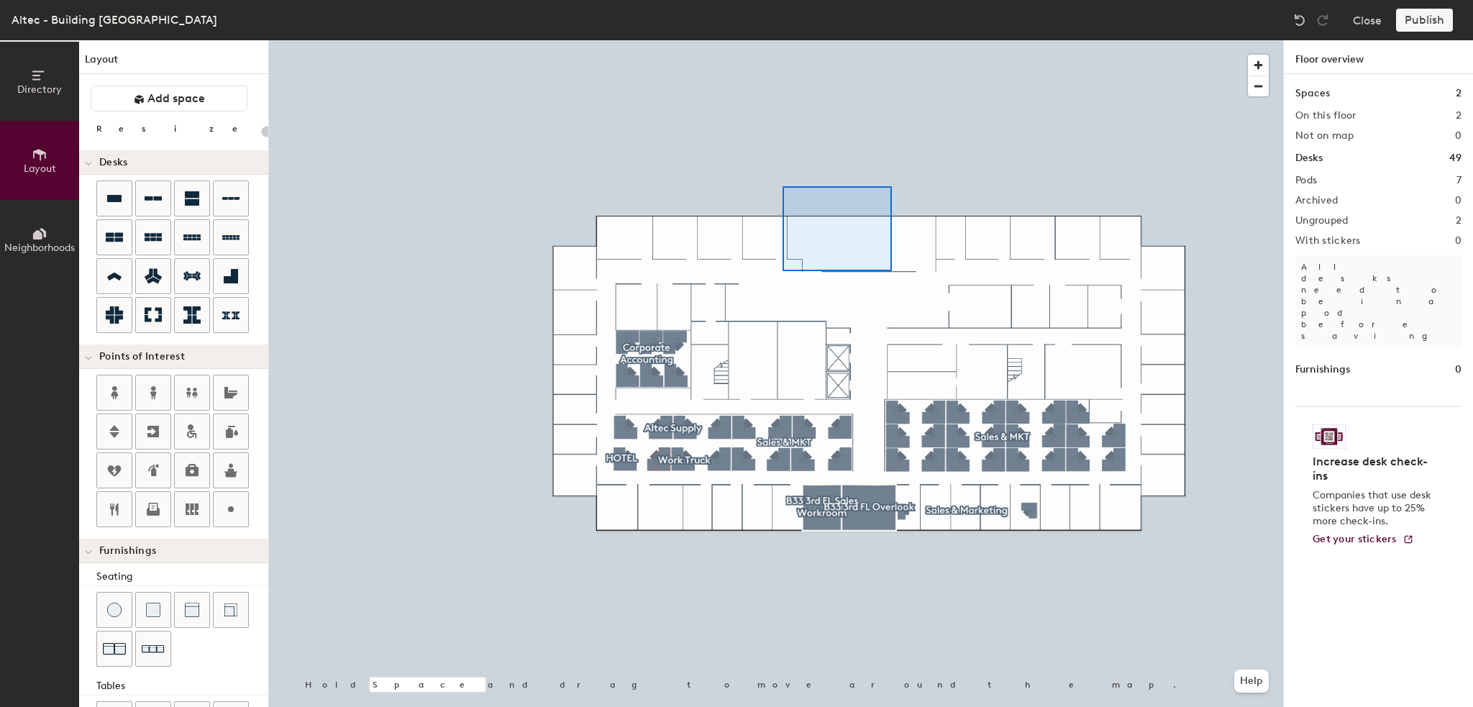
click at [797, 40] on div at bounding box center [776, 40] width 1014 height 0
click at [1017, 40] on div at bounding box center [776, 40] width 1014 height 0
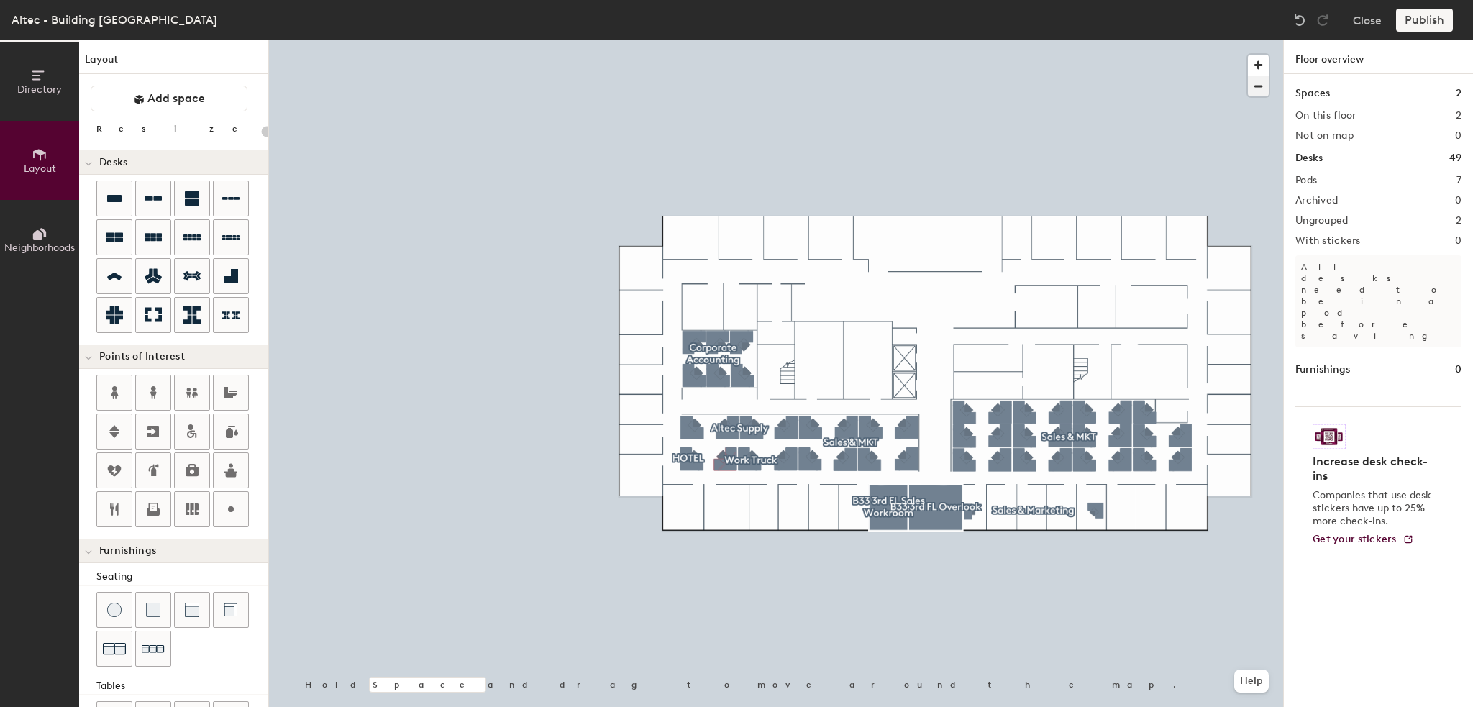
click at [1260, 91] on span "button" at bounding box center [1258, 86] width 21 height 20
click at [1013, 40] on div at bounding box center [776, 40] width 1014 height 0
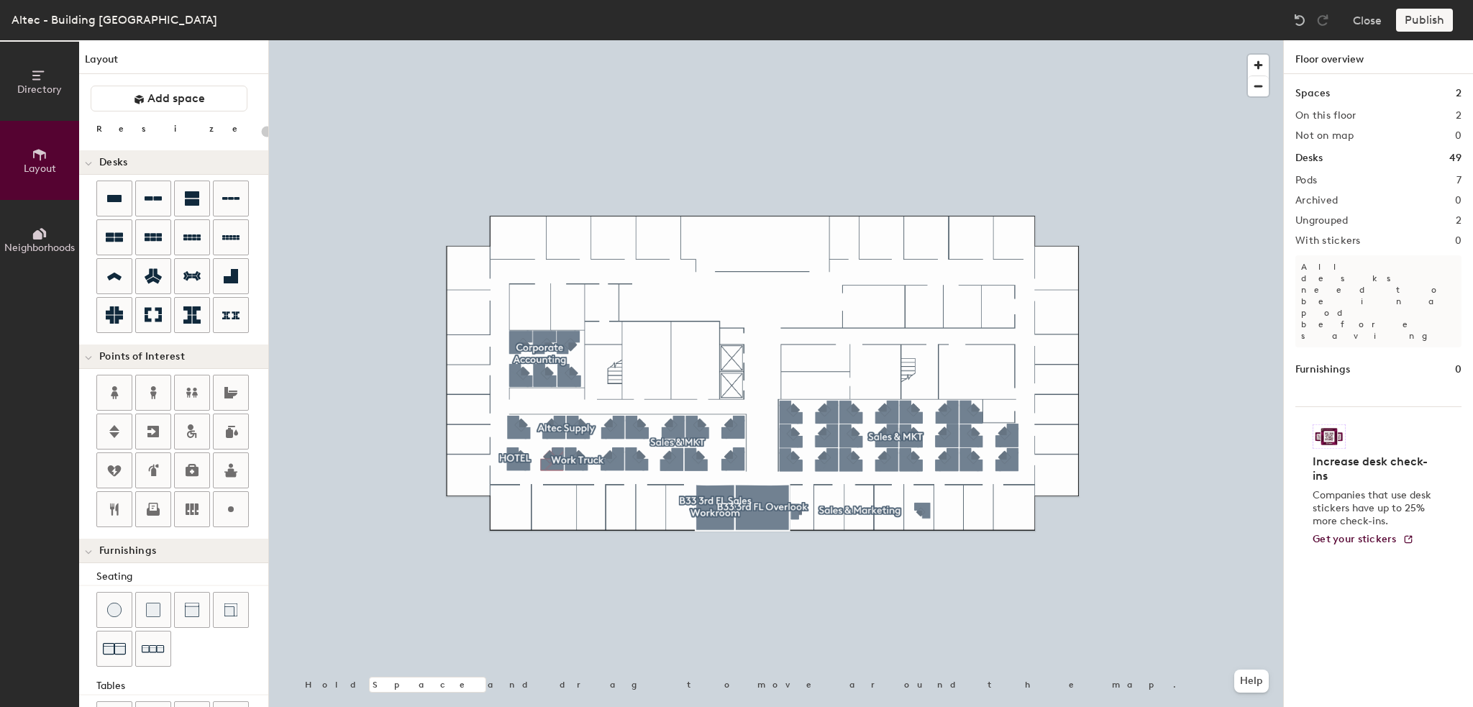
click at [1188, 40] on div at bounding box center [776, 40] width 1014 height 0
click at [1258, 90] on span "button" at bounding box center [1258, 86] width 21 height 20
click at [1258, 69] on span "button" at bounding box center [1258, 65] width 21 height 21
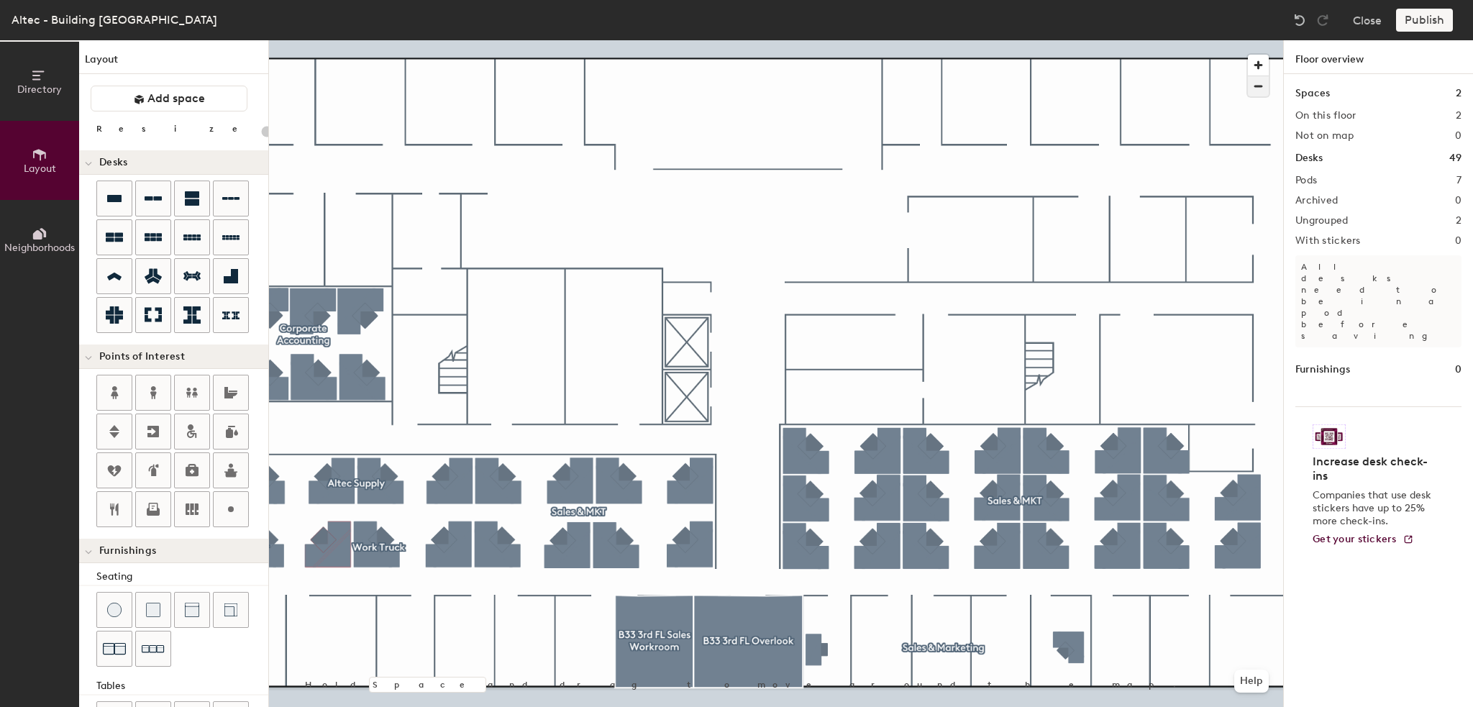
click at [1259, 87] on span "button" at bounding box center [1258, 86] width 21 height 20
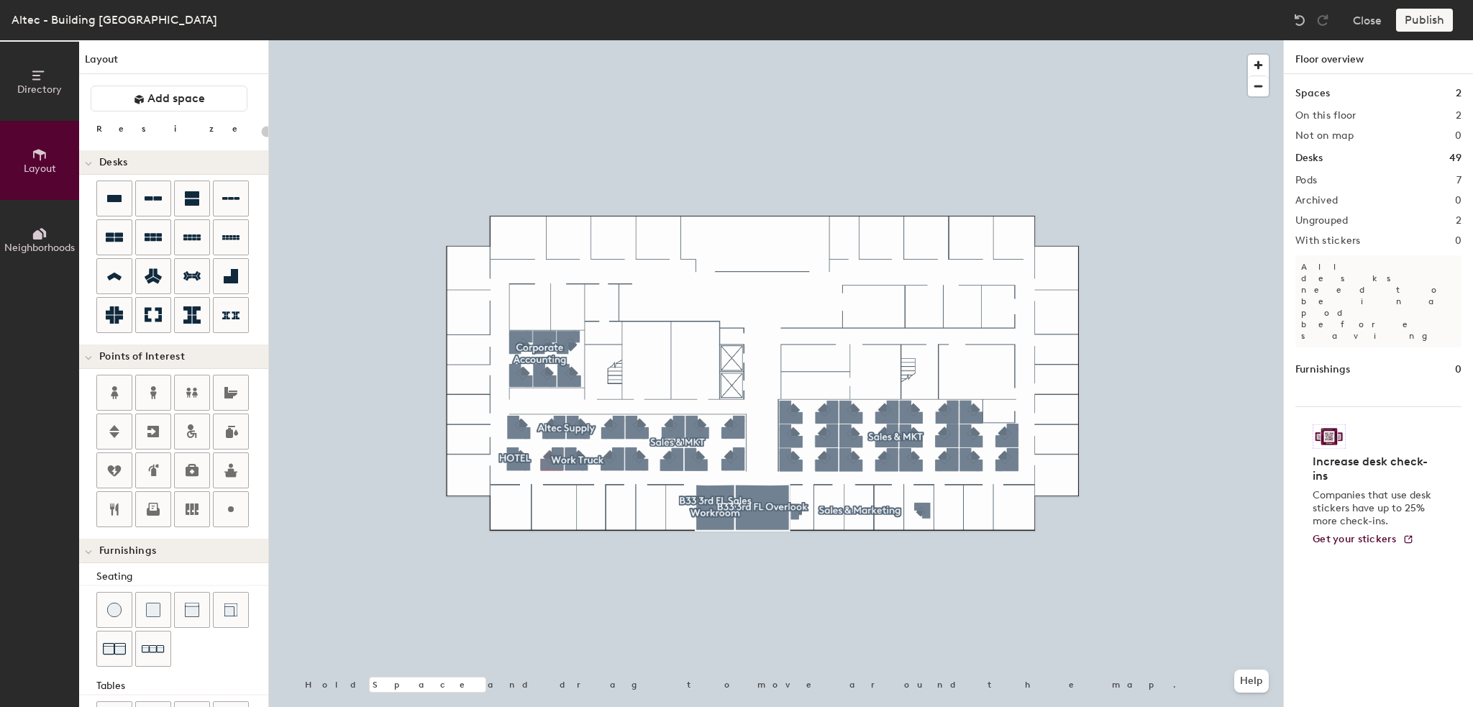
click at [1455, 220] on h2 "2" at bounding box center [1458, 221] width 6 height 12
click at [1322, 221] on h2 "Ungrouped" at bounding box center [1321, 221] width 53 height 12
click at [1412, 20] on div "Publish" at bounding box center [1428, 20] width 65 height 23
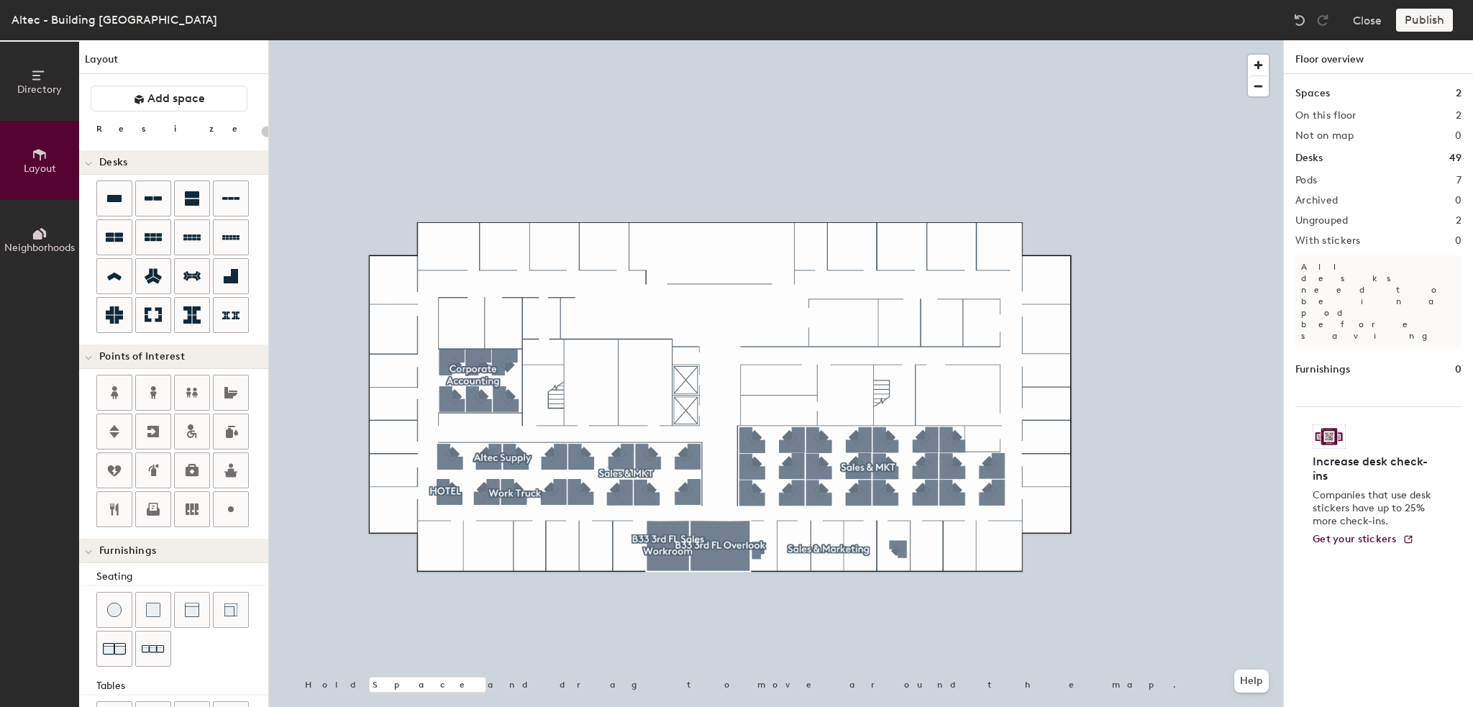
type input "160"
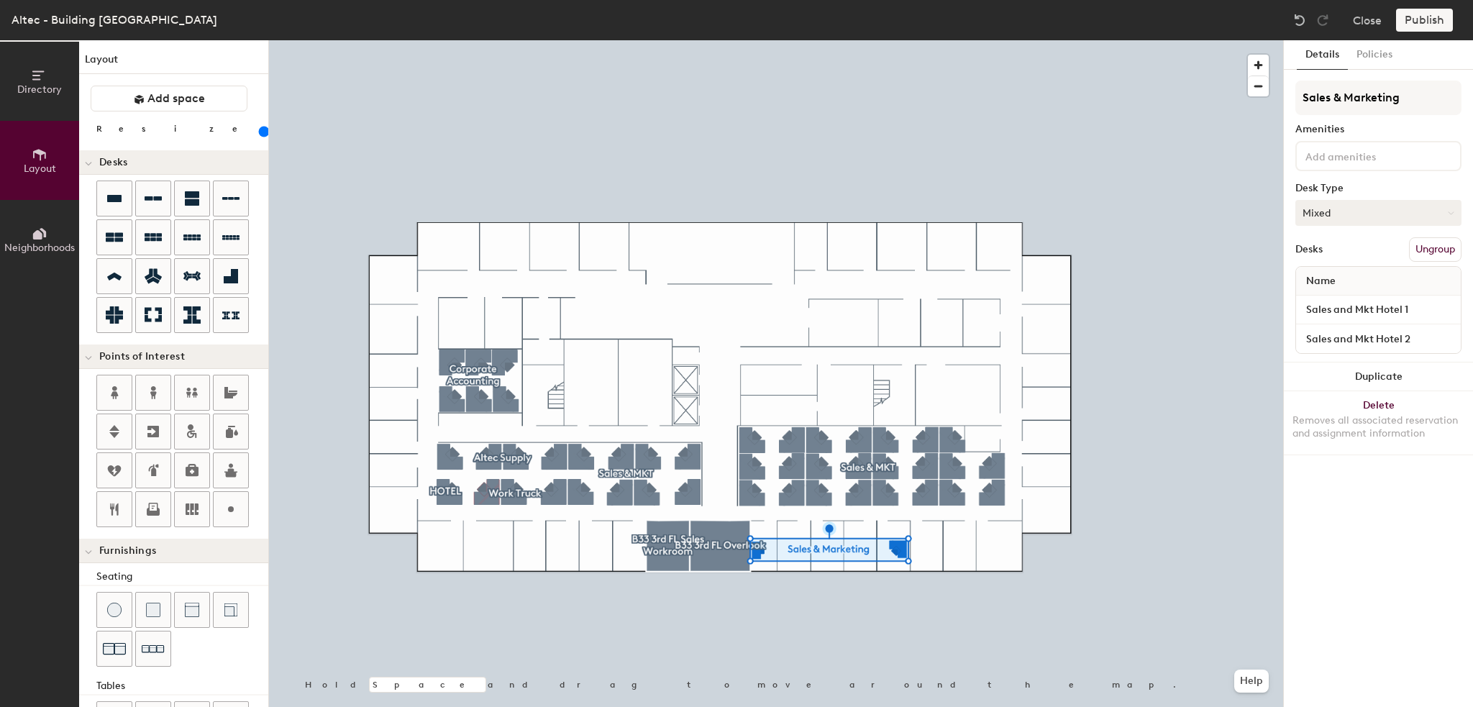
click at [1359, 211] on button "Mixed" at bounding box center [1378, 213] width 166 height 26
click at [1298, 234] on div "Sales & Marketing Amenities Desk Type Mixed Desks Ungroup Name Sales and Mkt Ho…" at bounding box center [1378, 222] width 166 height 282
click at [1339, 310] on input "Sales and Mkt Hotel 1" at bounding box center [1378, 310] width 159 height 20
click at [1292, 514] on div "Details Policies Sales & Marketing Amenities Desk Type Mixed Desks Ungroup Name…" at bounding box center [1378, 373] width 189 height 667
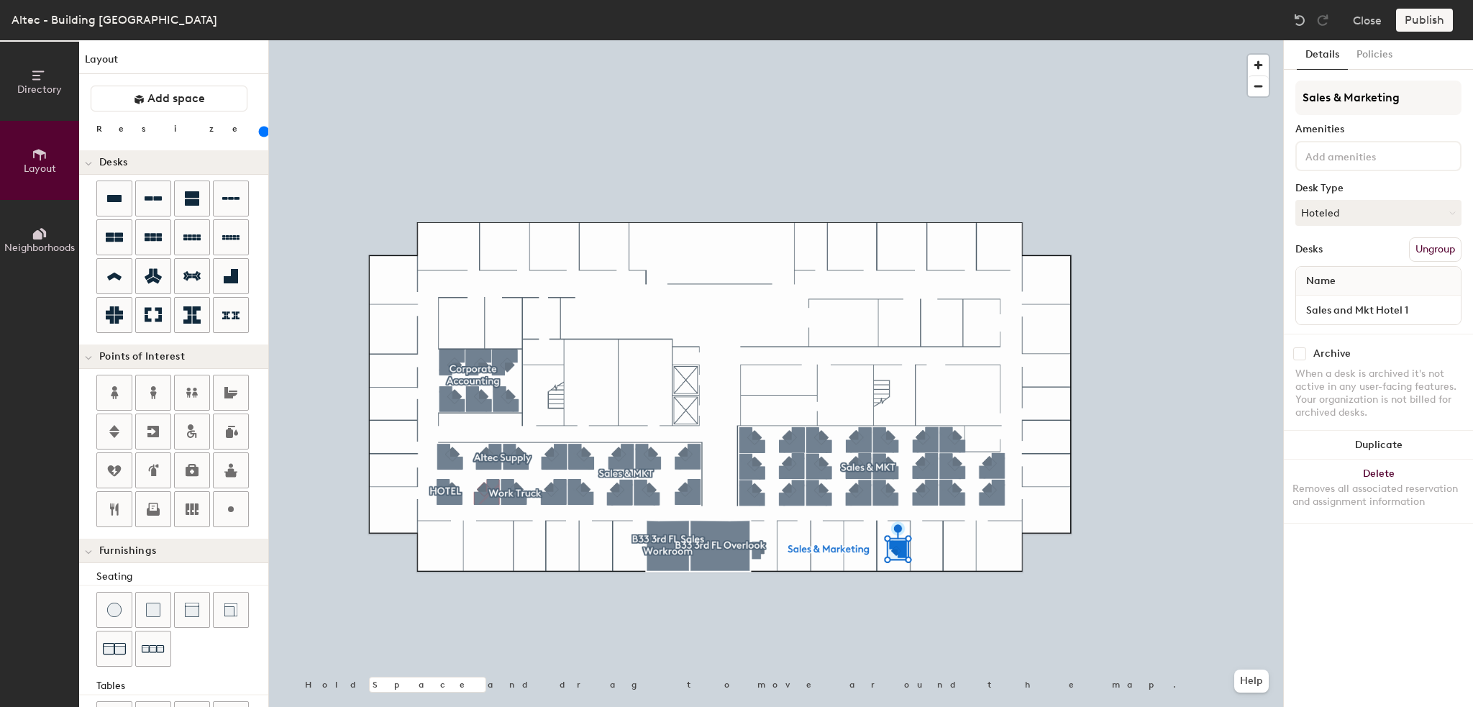
click at [732, 40] on div at bounding box center [776, 40] width 1014 height 0
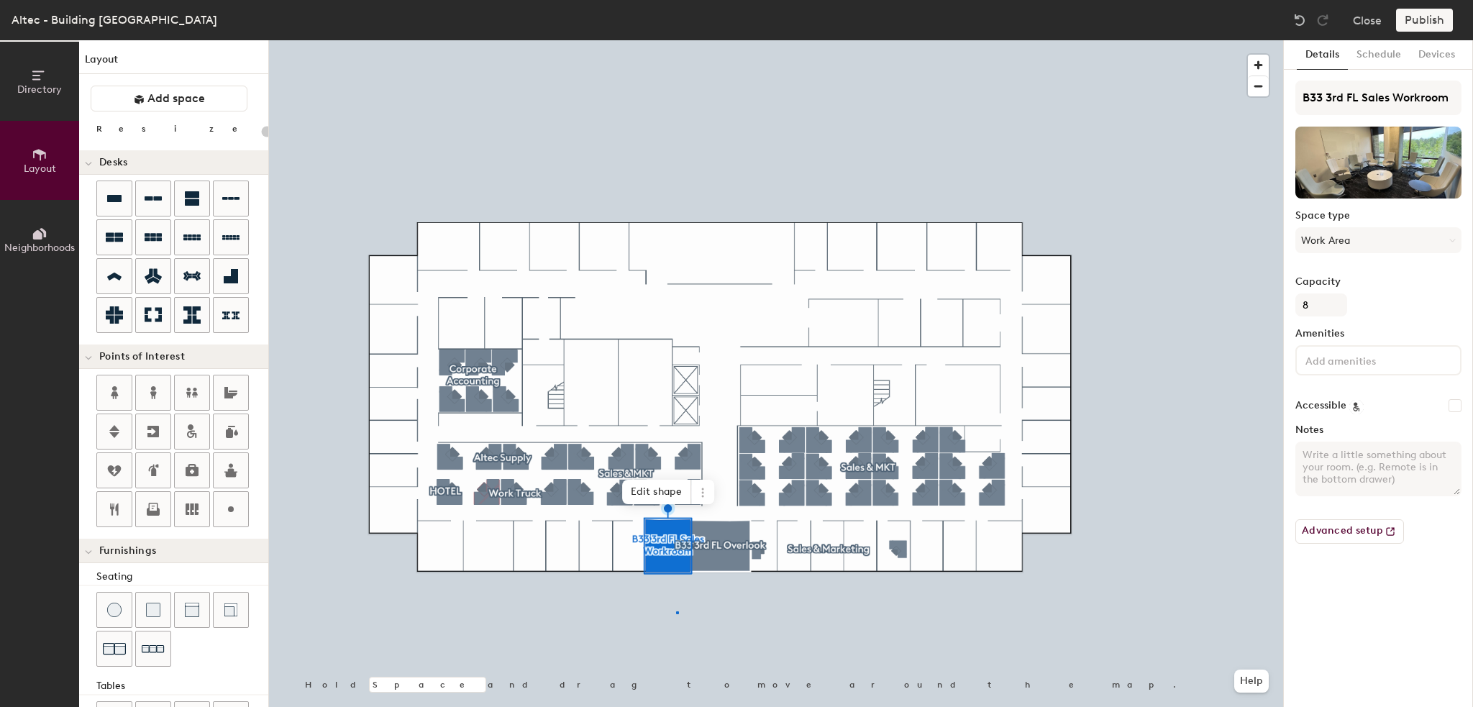
click at [676, 40] on div at bounding box center [776, 40] width 1014 height 0
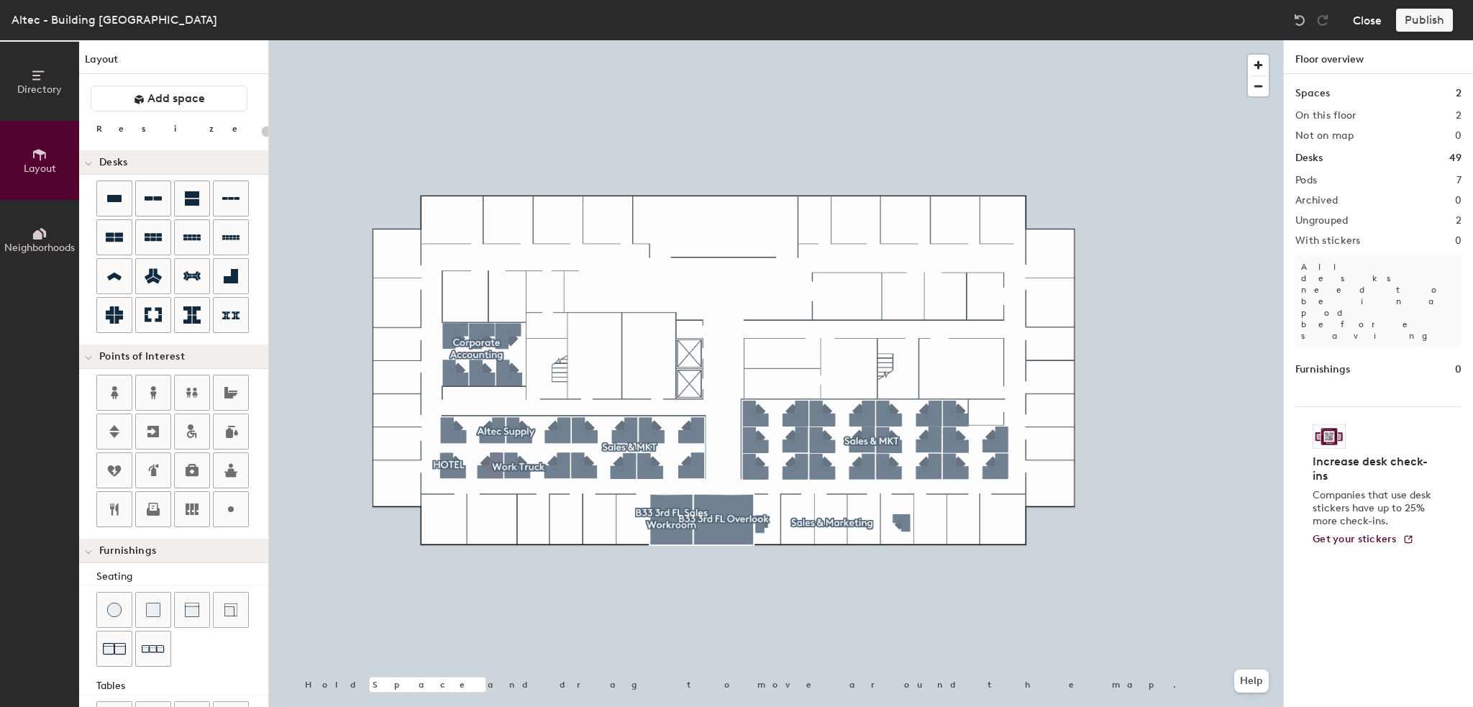
click at [1370, 22] on button "Close" at bounding box center [1367, 20] width 29 height 23
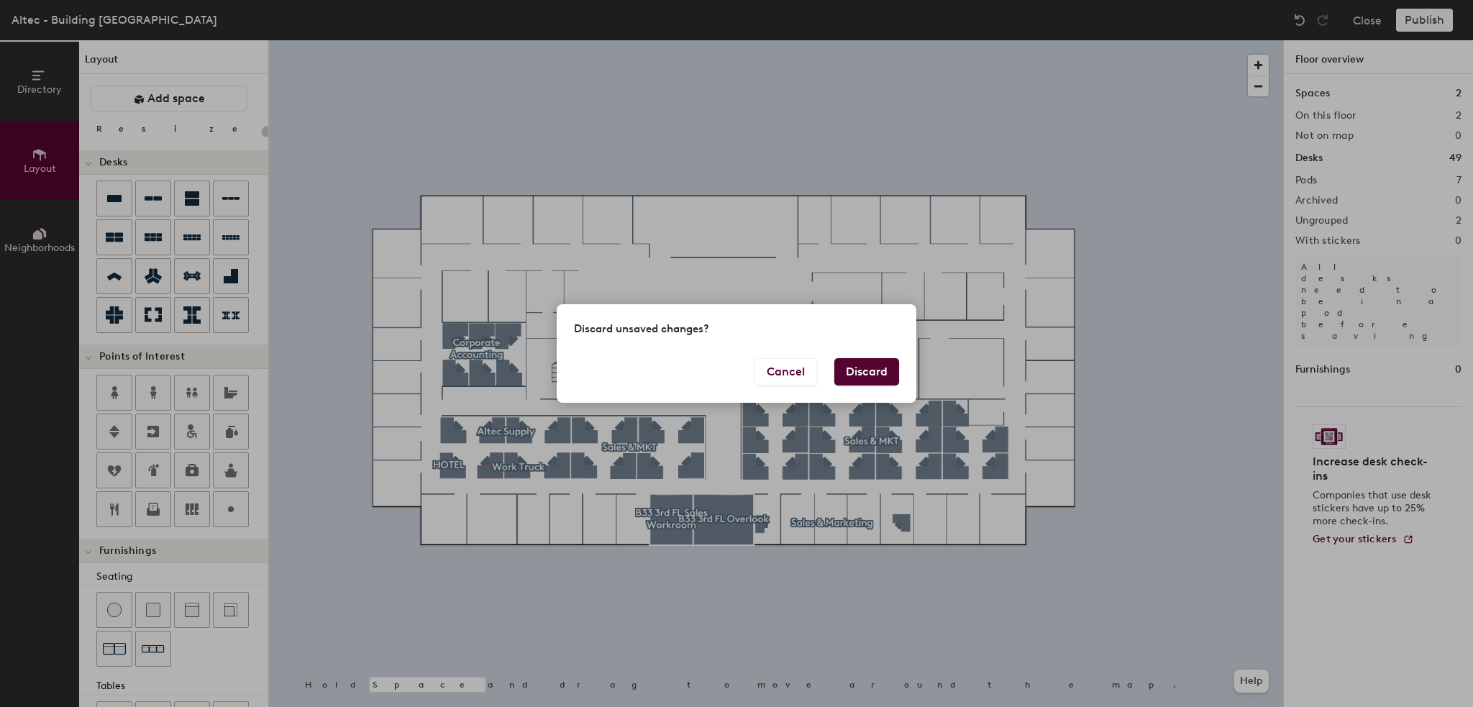
click at [863, 373] on button "Discard" at bounding box center [866, 371] width 65 height 27
type input "20"
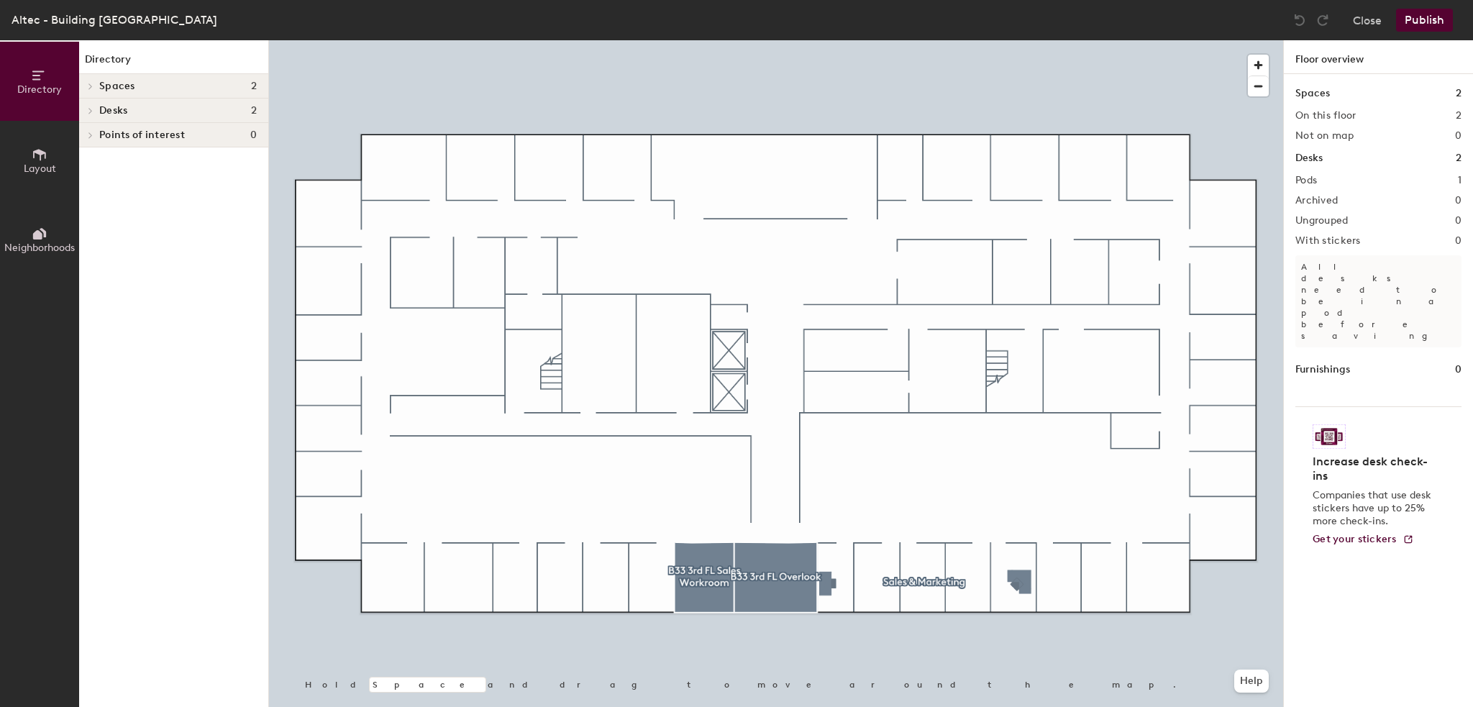
click at [35, 163] on span "Layout" at bounding box center [40, 169] width 32 height 12
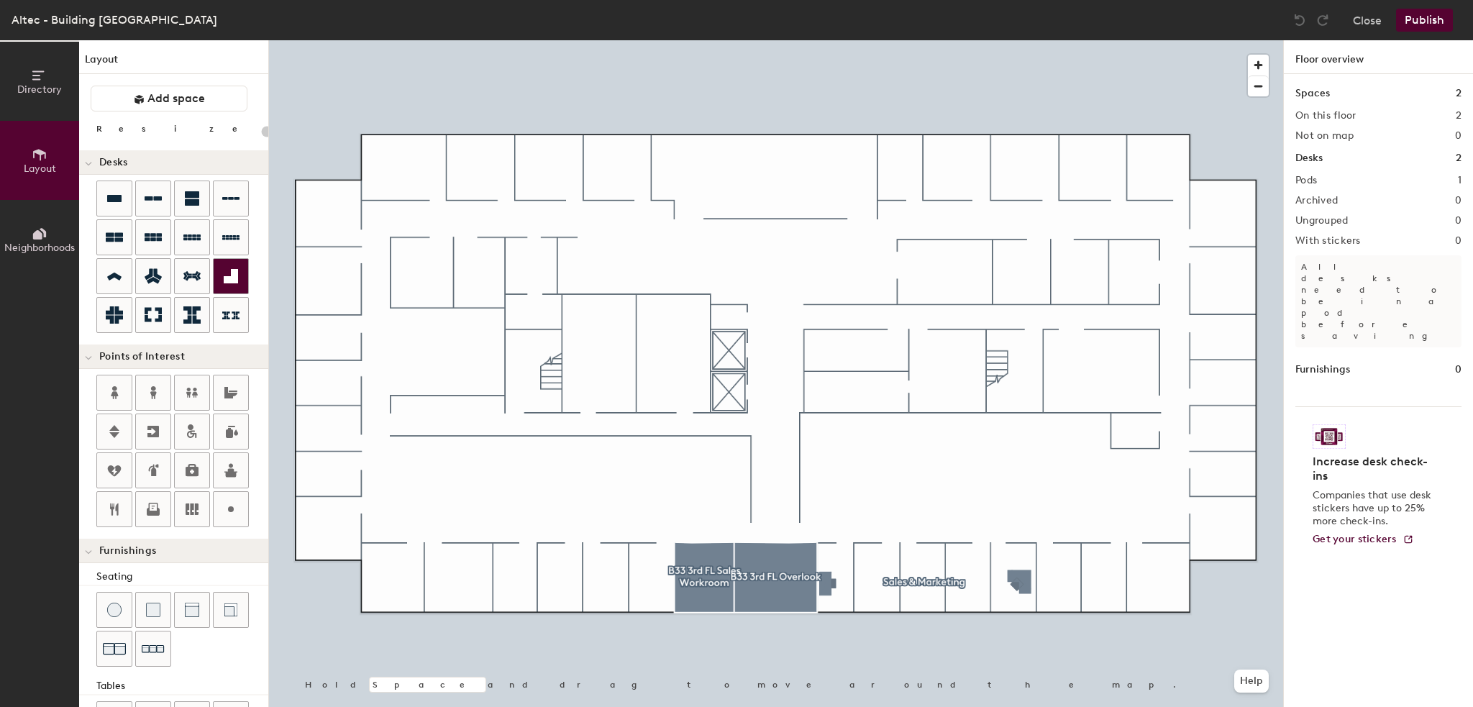
click at [231, 275] on icon at bounding box center [231, 276] width 14 height 14
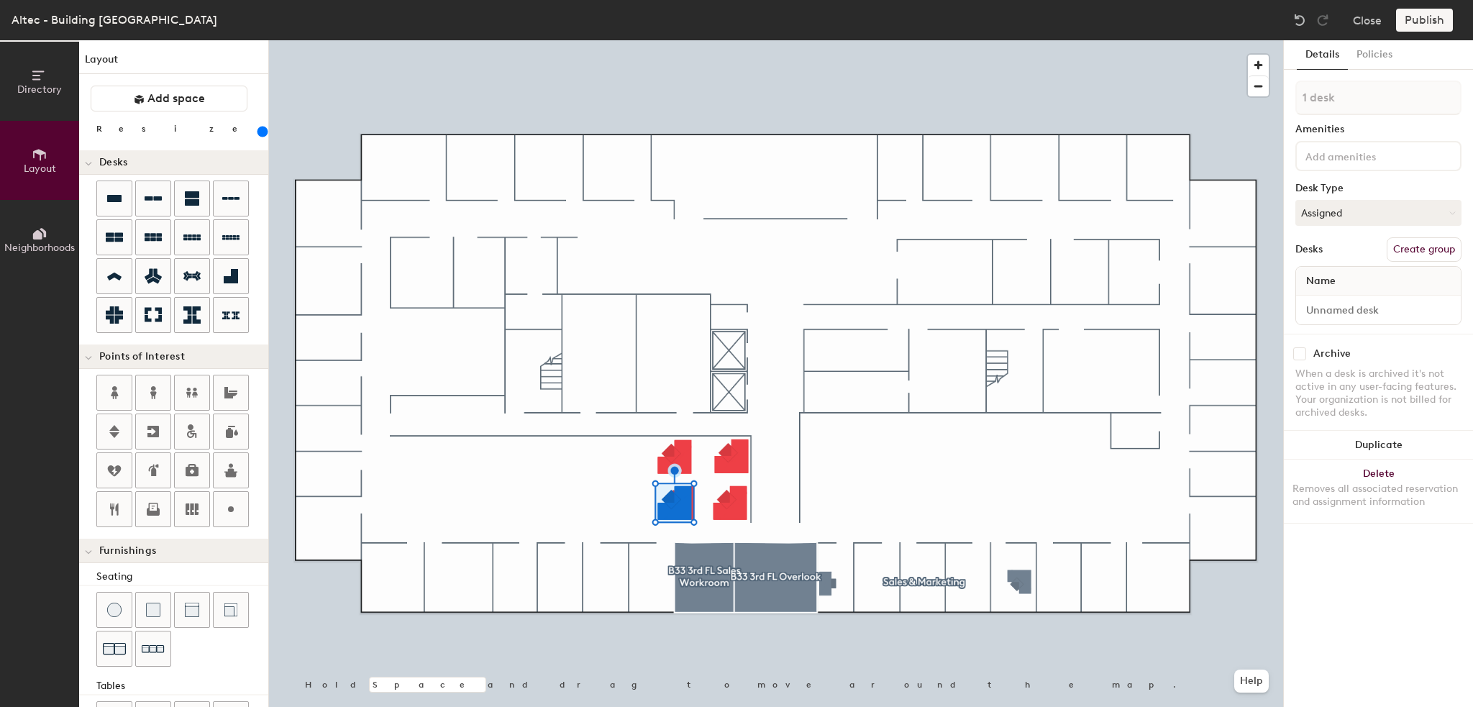
click at [705, 40] on div at bounding box center [776, 40] width 1014 height 0
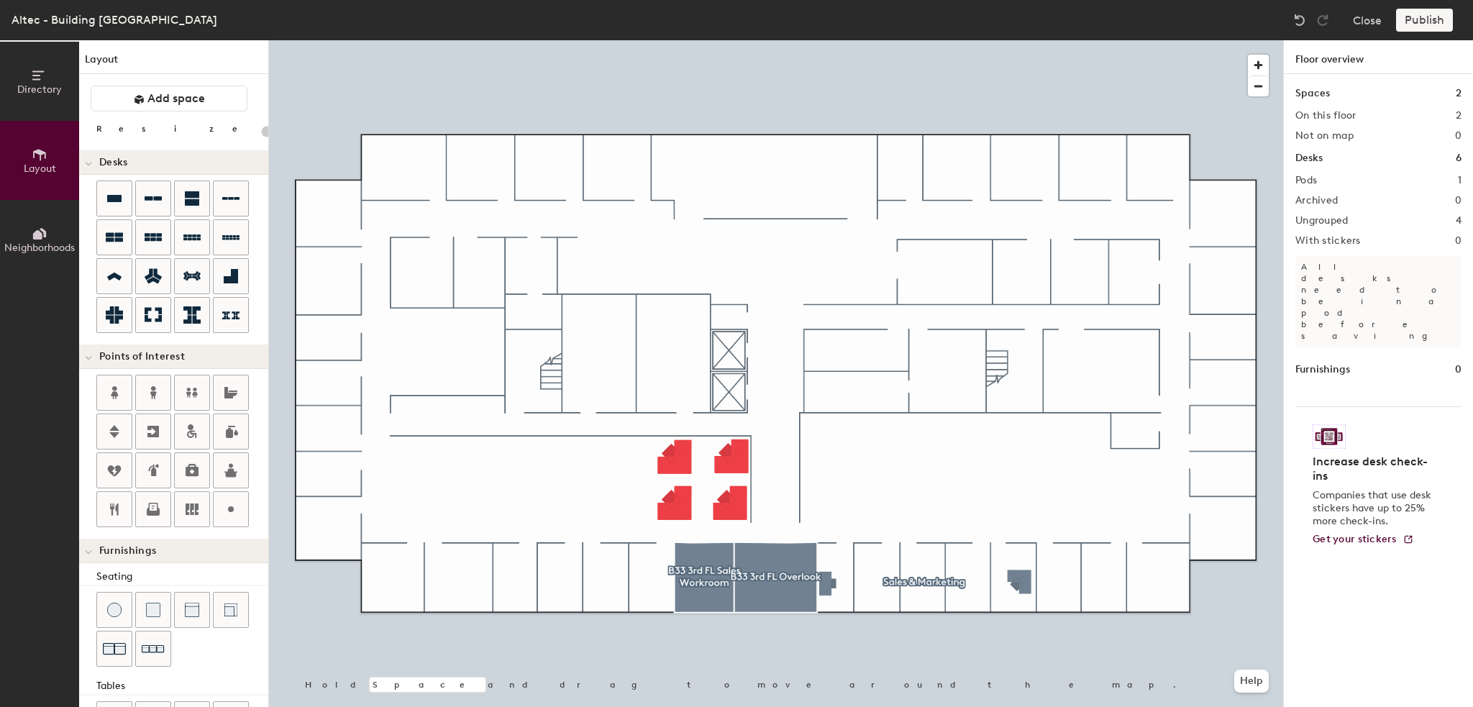
click at [681, 40] on div at bounding box center [776, 40] width 1014 height 0
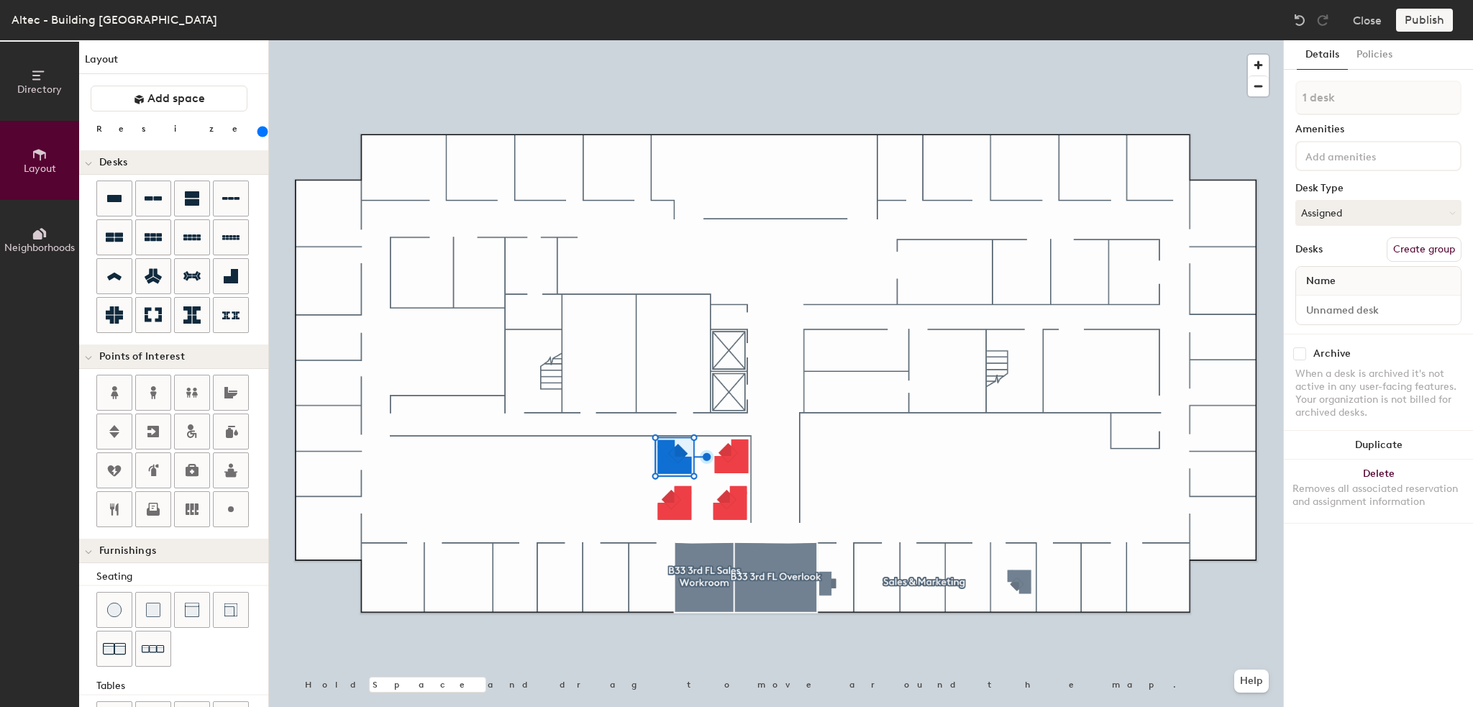
click at [671, 40] on div at bounding box center [776, 40] width 1014 height 0
type input "240"
type input "2 desks"
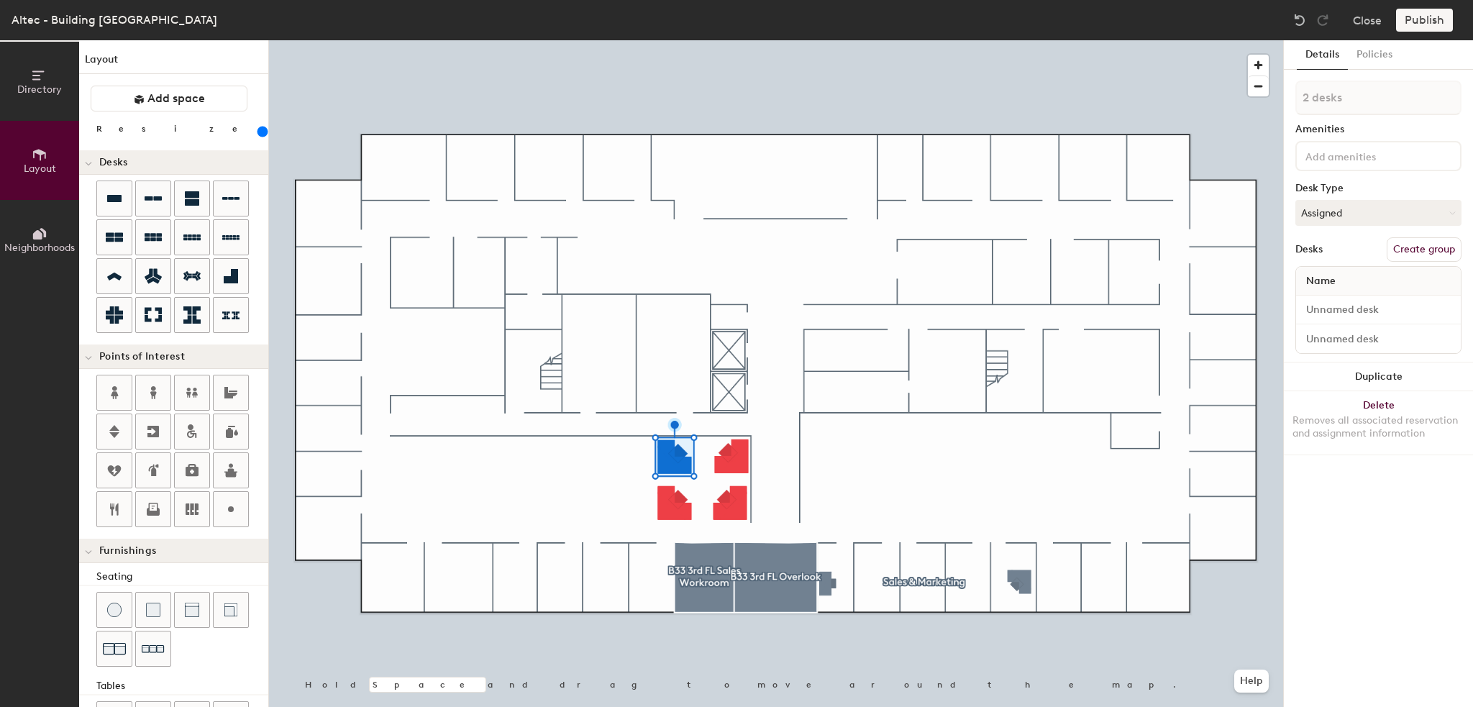
type input "240"
type input "3 desks"
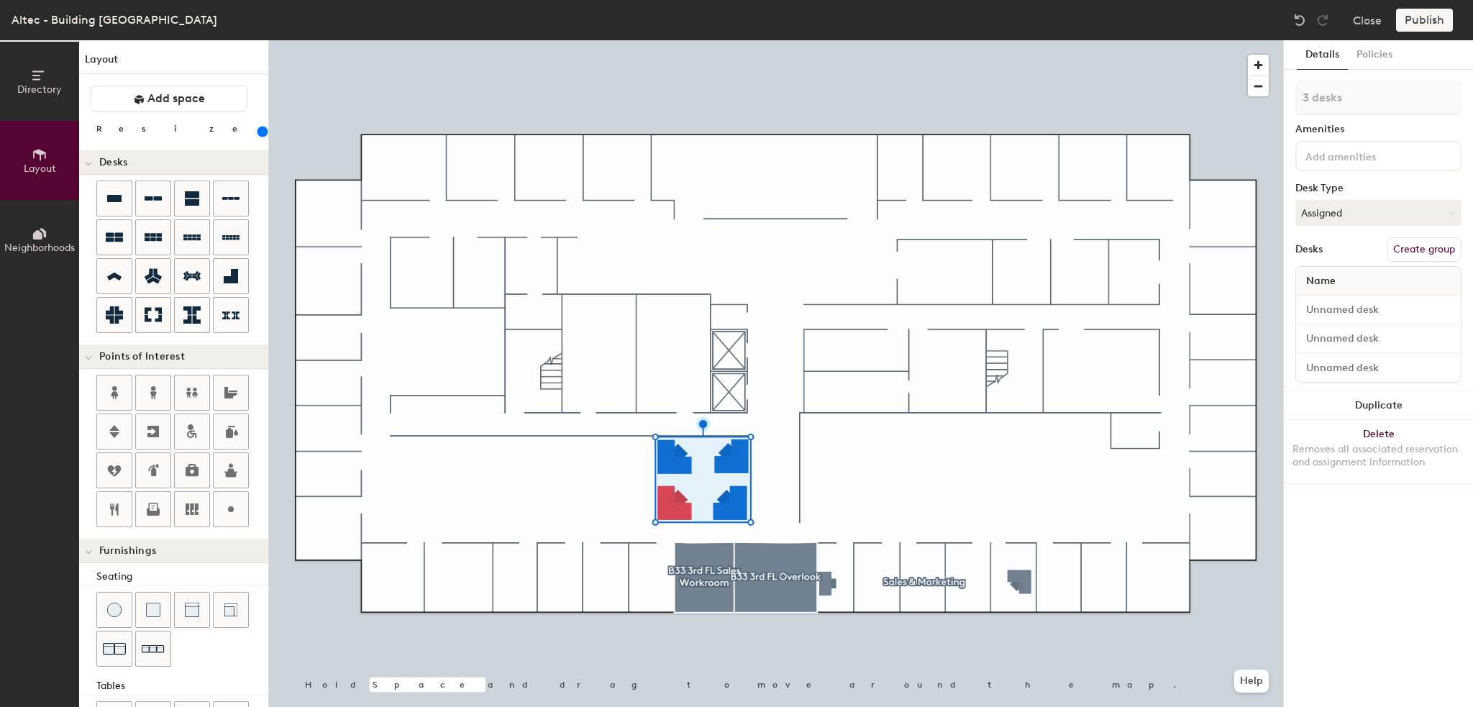
type input "240"
type input "4 desks"
click at [1378, 429] on button "Duplicate" at bounding box center [1378, 434] width 189 height 29
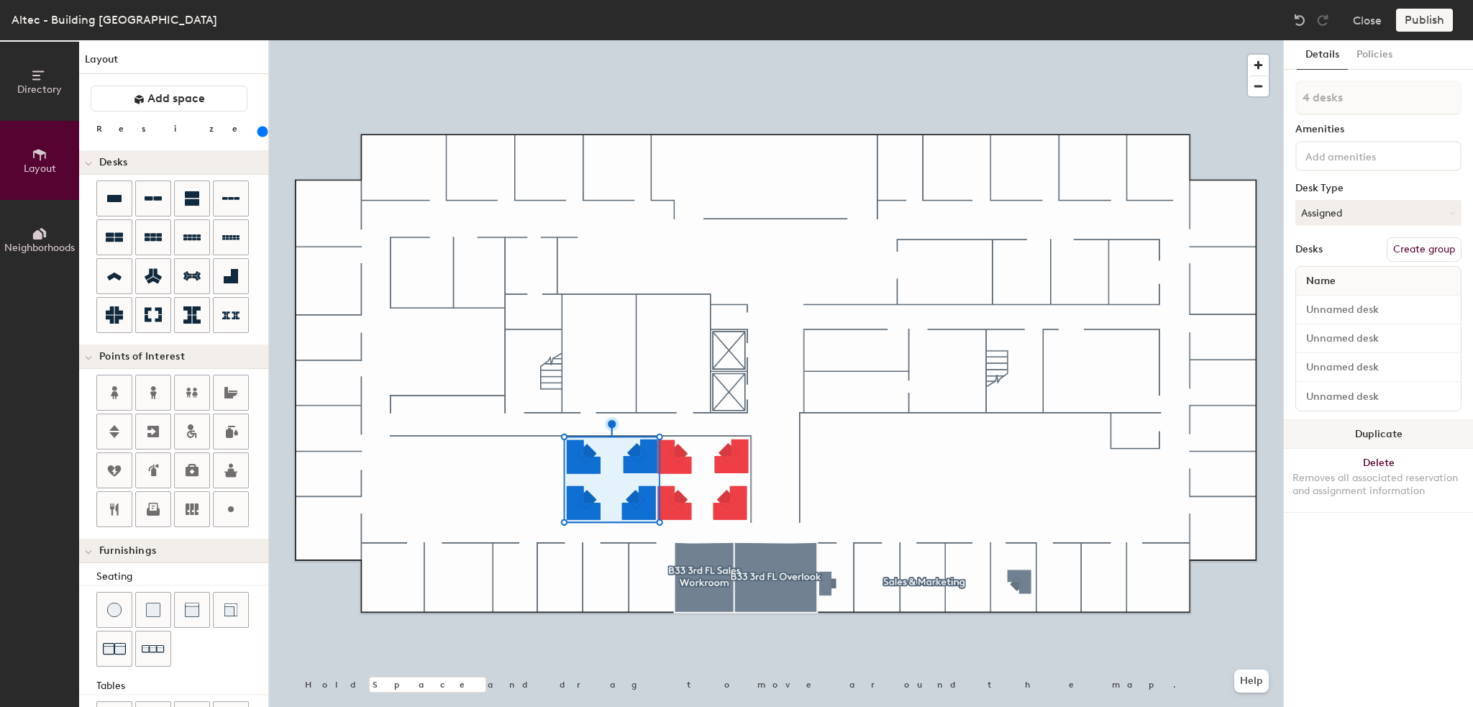
click at [1369, 435] on button "Duplicate" at bounding box center [1378, 434] width 189 height 29
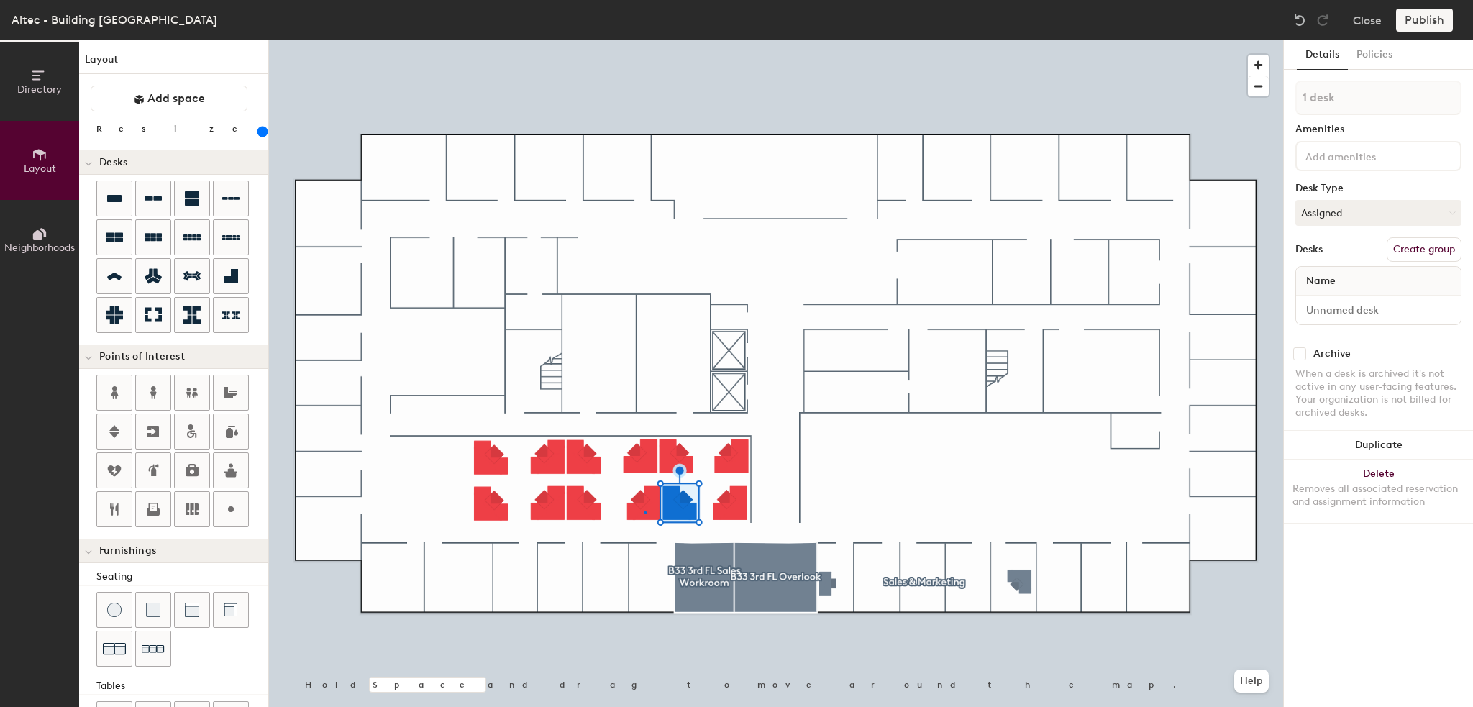
click at [644, 40] on div at bounding box center [776, 40] width 1014 height 0
type input "240"
type input "2 desks"
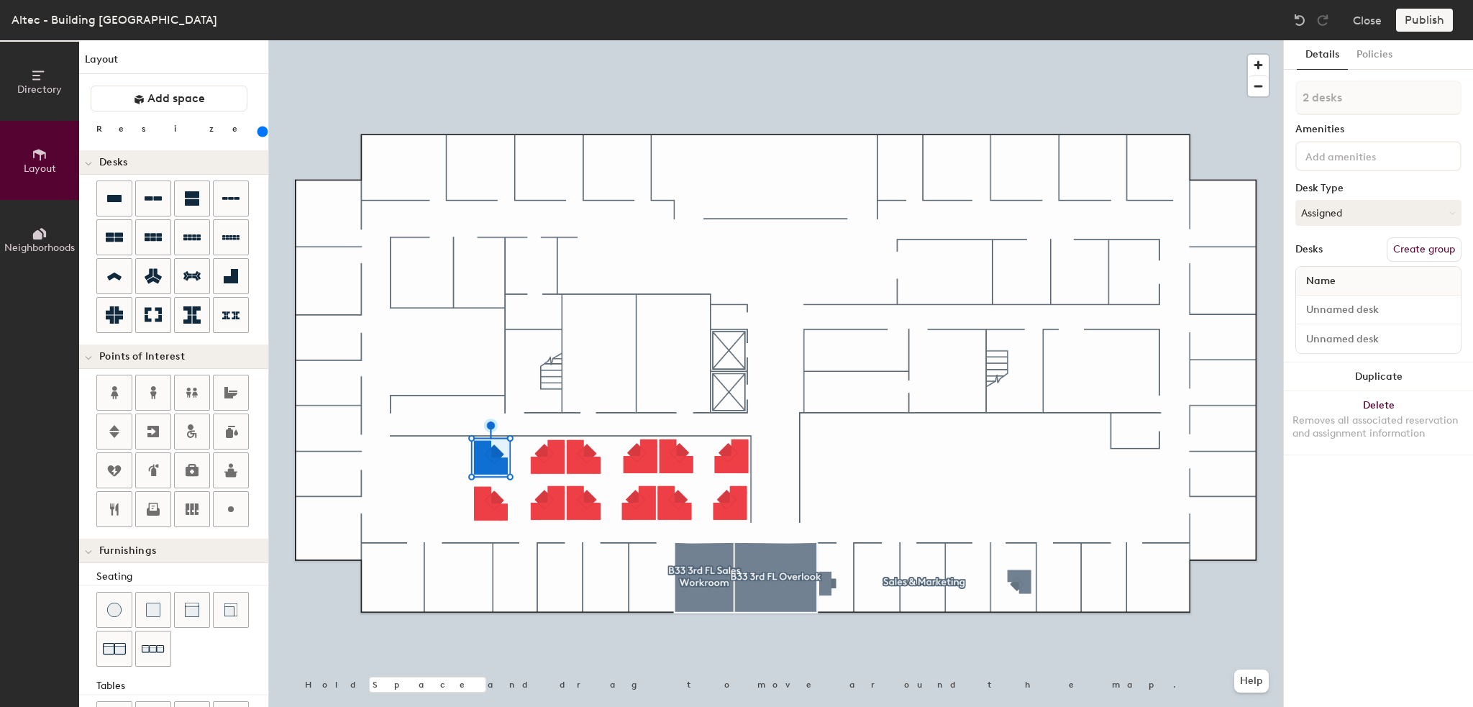
type input "240"
type input "3 desks"
type input "240"
type input "4 desks"
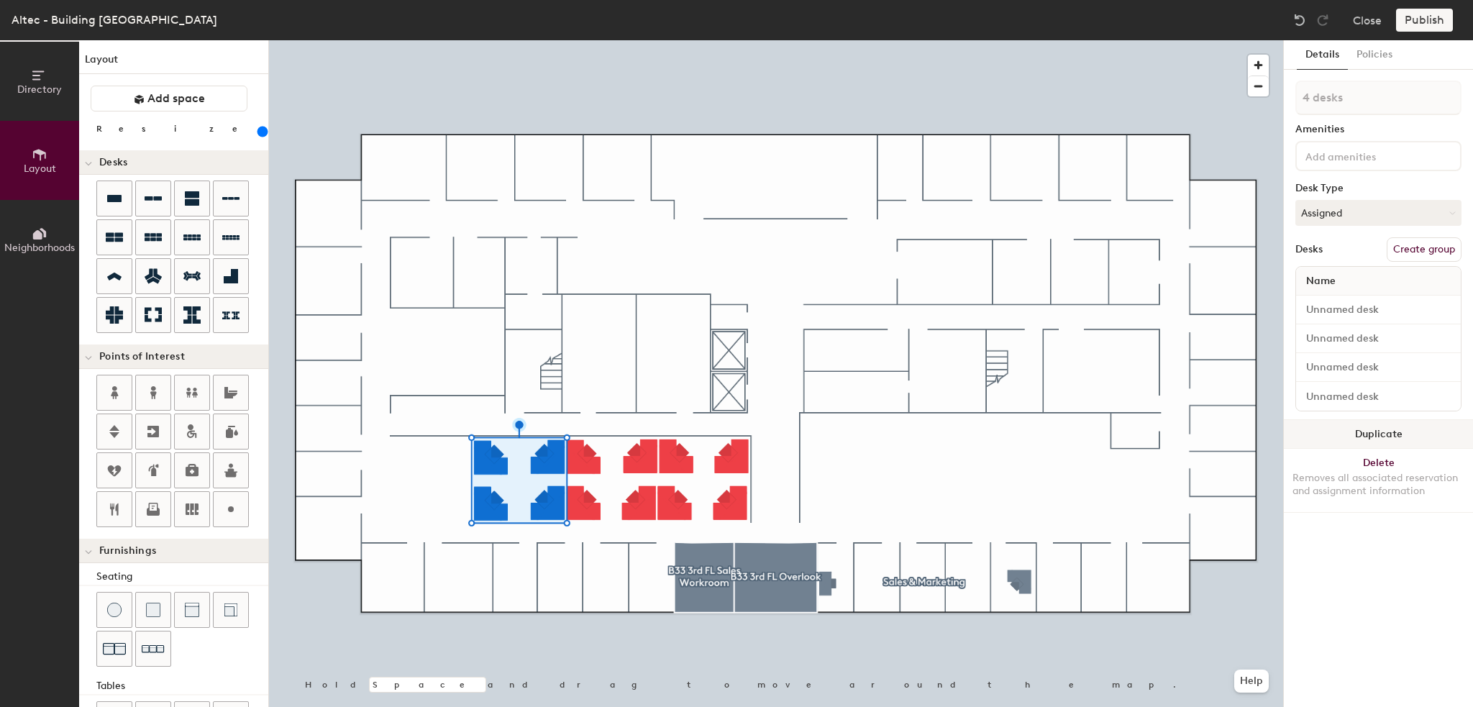
click at [1394, 432] on button "Duplicate" at bounding box center [1378, 434] width 189 height 29
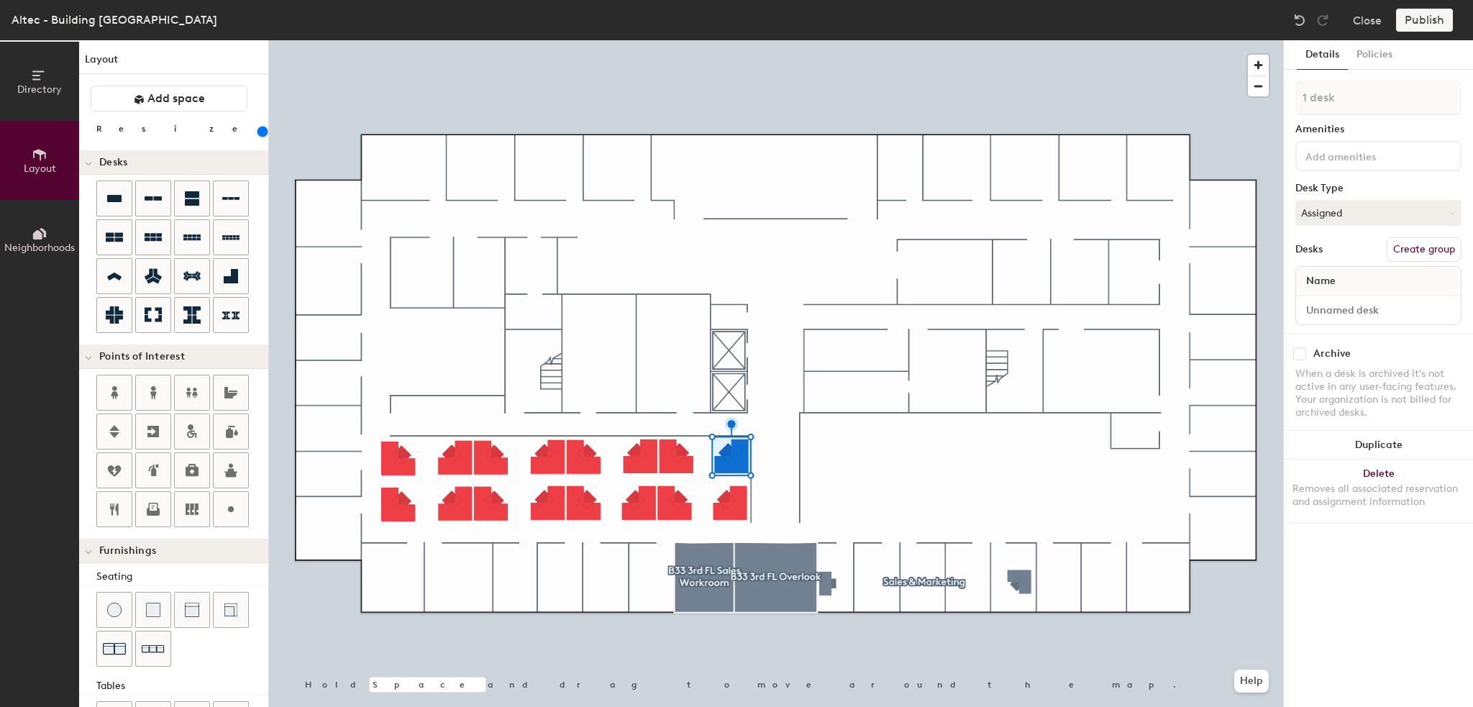
type input "240"
type input "2 desks"
type input "240"
type input "3 desks"
type input "240"
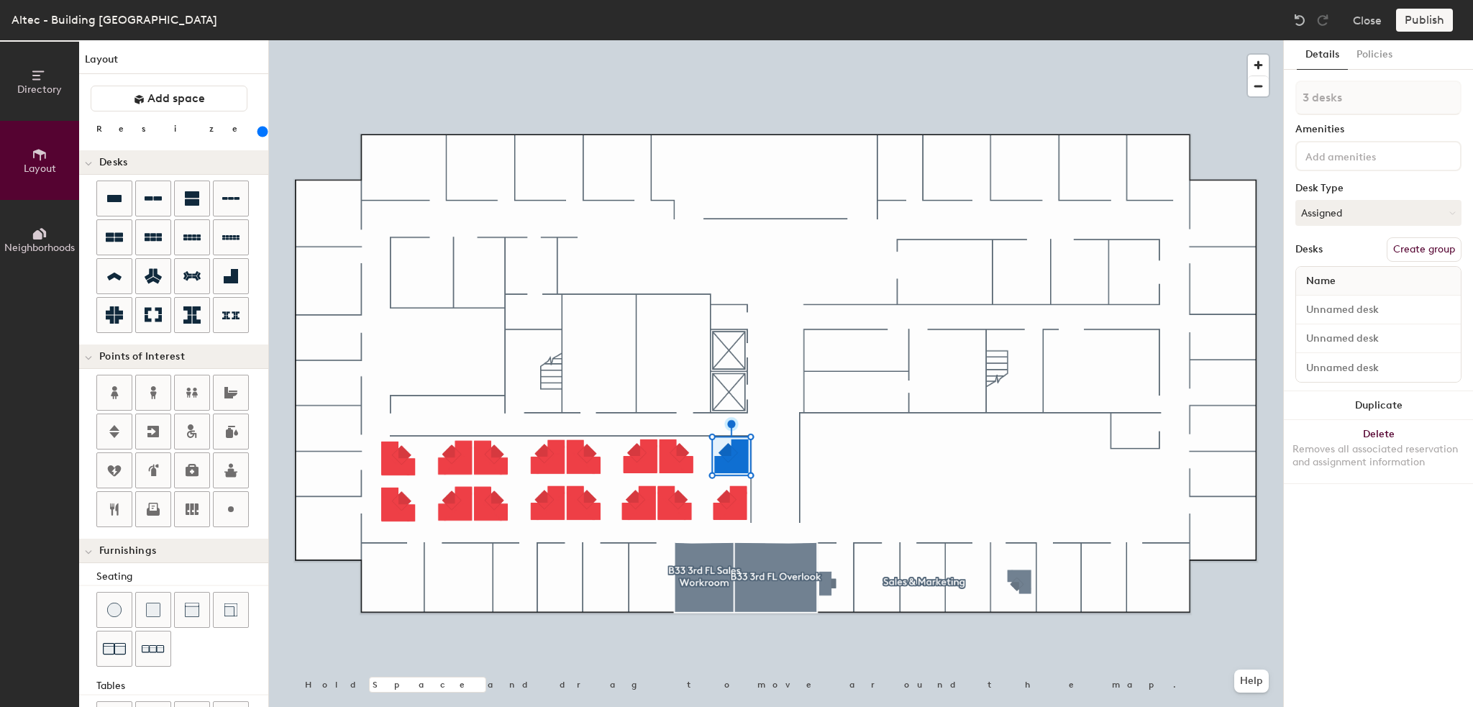
type input "4 desks"
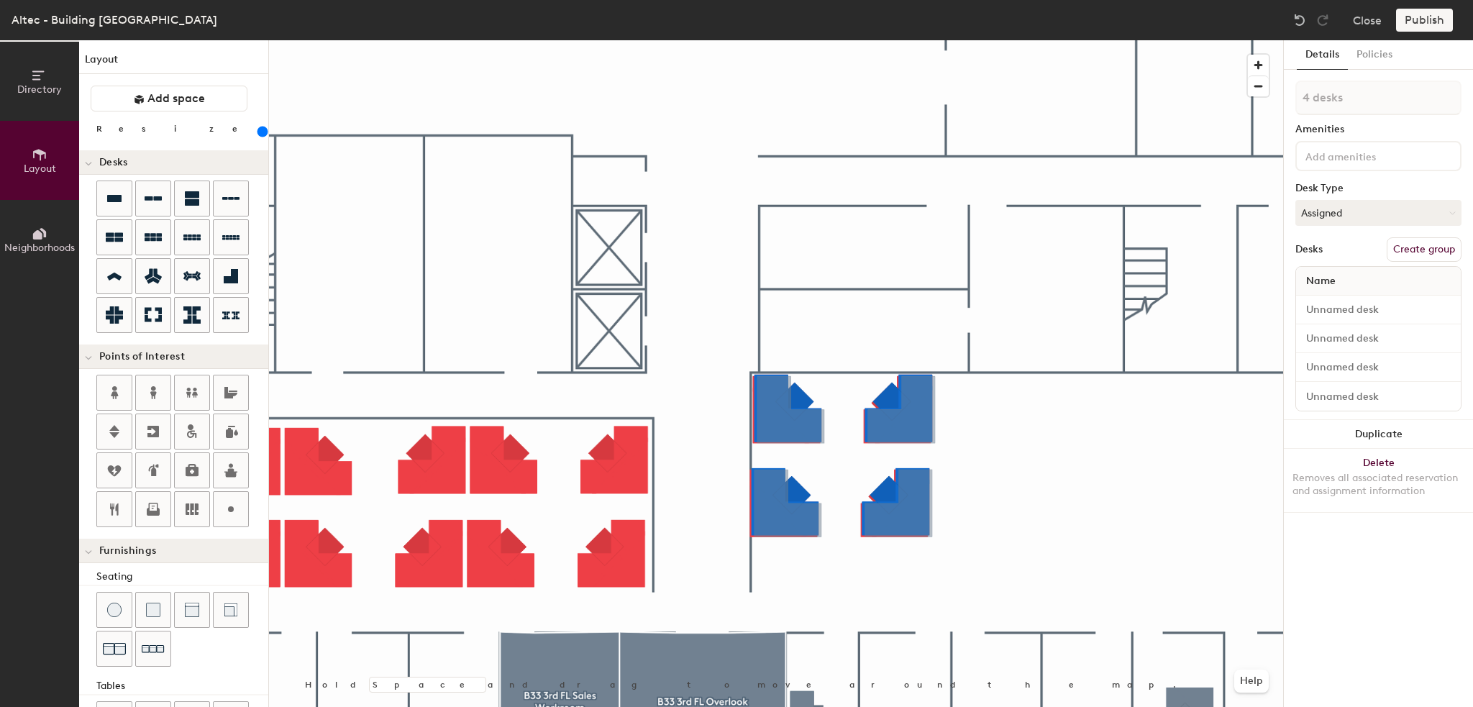
type input "240"
type input "1 desk"
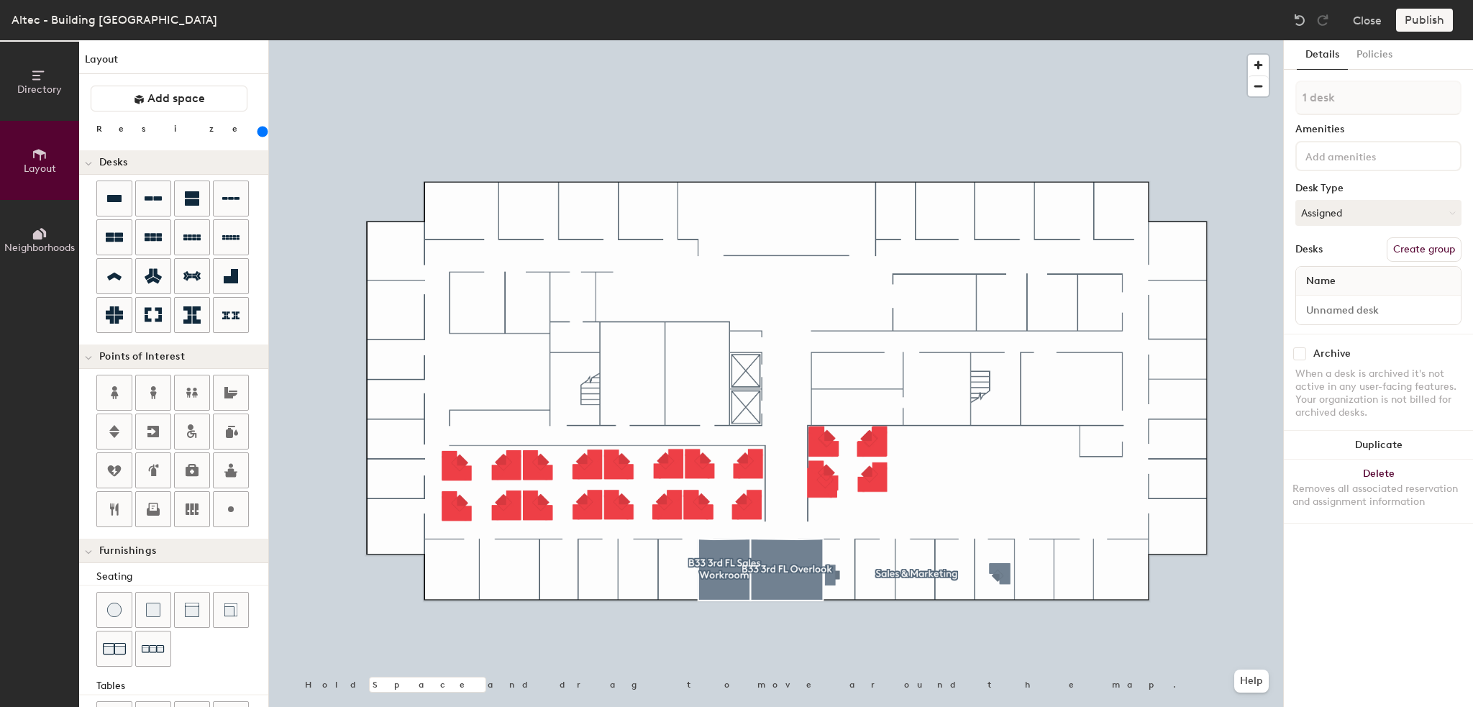
type input "20"
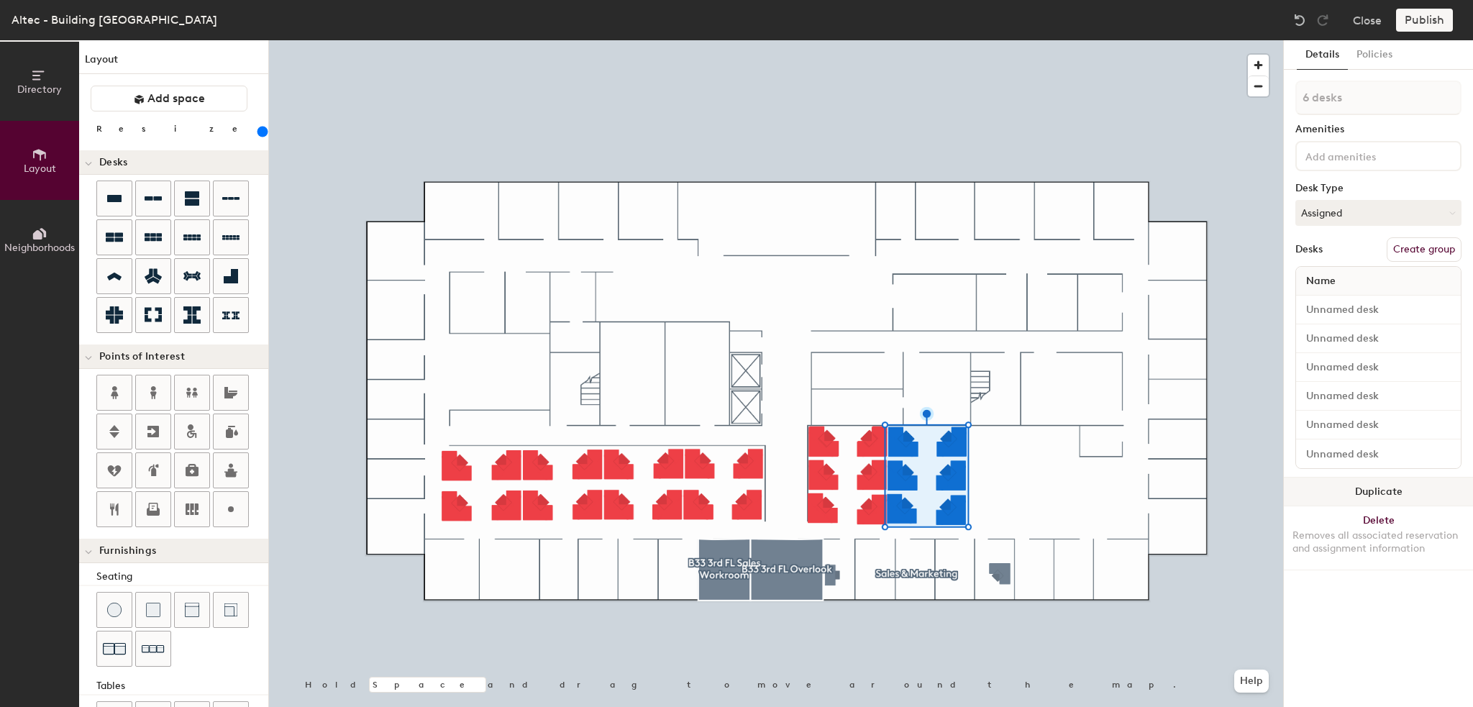
click at [1354, 490] on button "Duplicate" at bounding box center [1378, 491] width 189 height 29
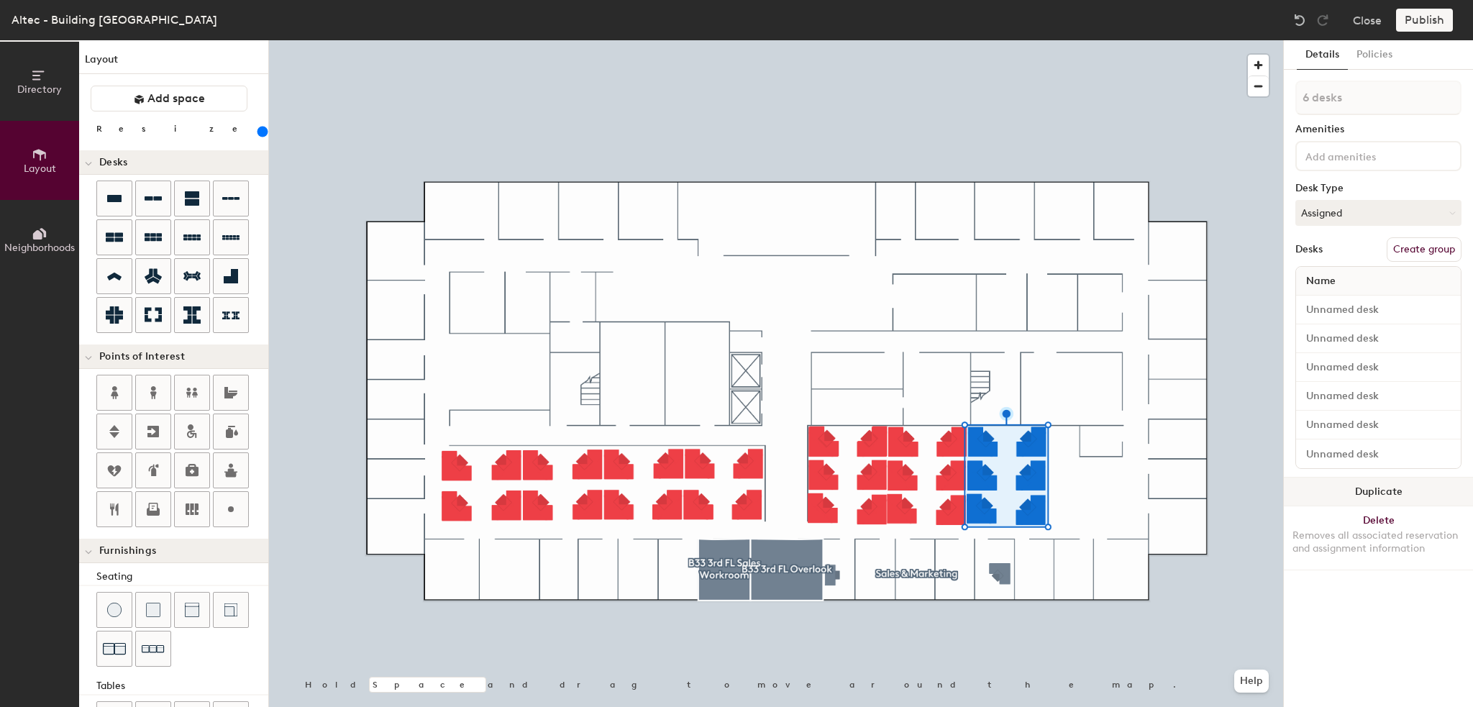
click at [1368, 489] on button "Duplicate" at bounding box center [1378, 491] width 189 height 29
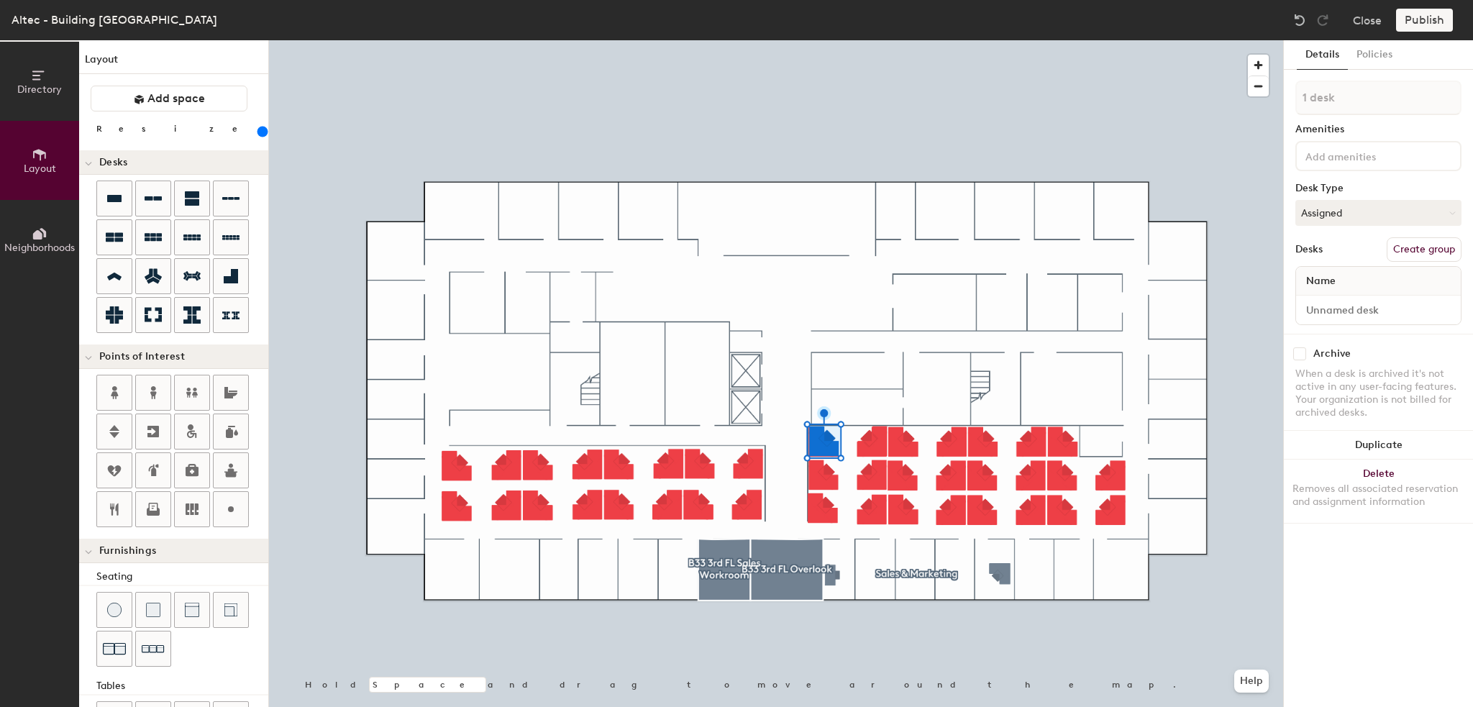
type input "240"
type input "2 desks"
type input "240"
type input "3 desks"
type input "240"
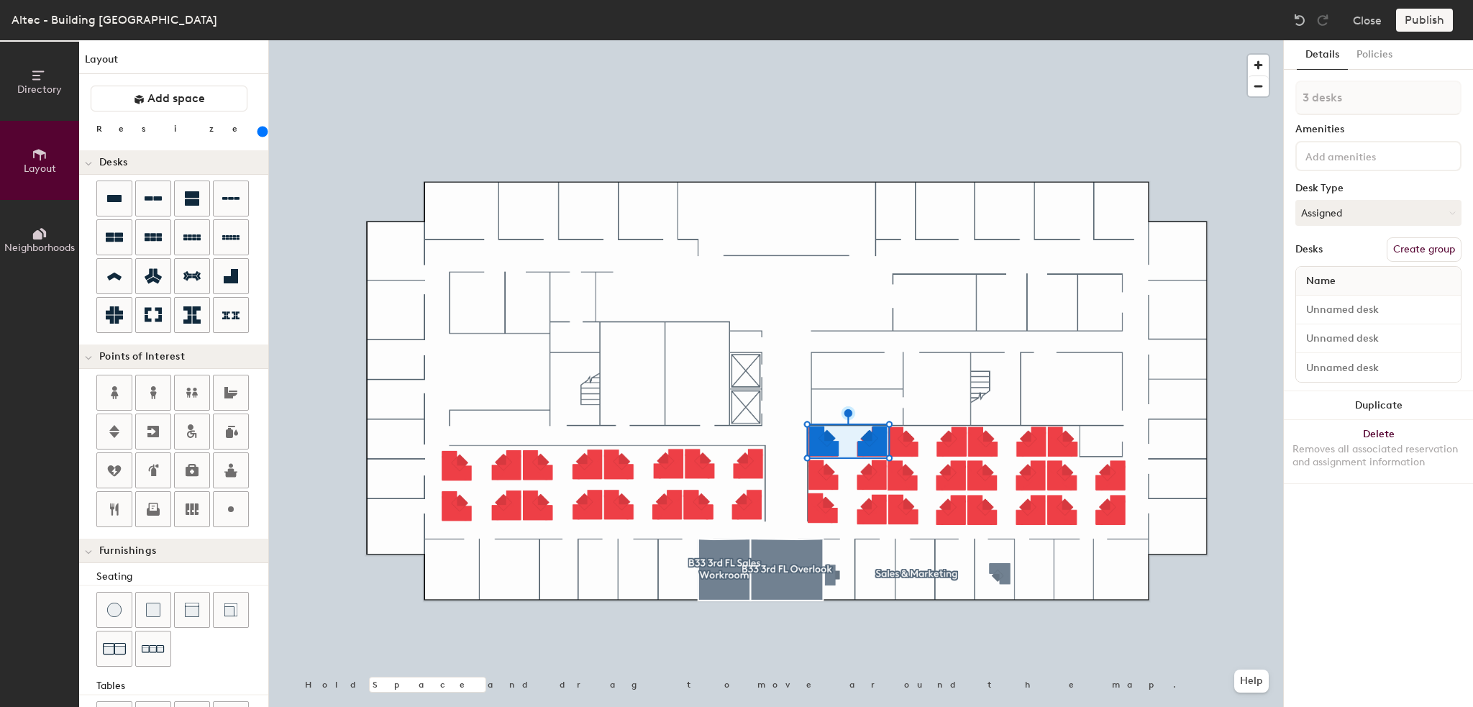
type input "4 desks"
type input "240"
type input "5 desks"
type input "240"
type input "6 desks"
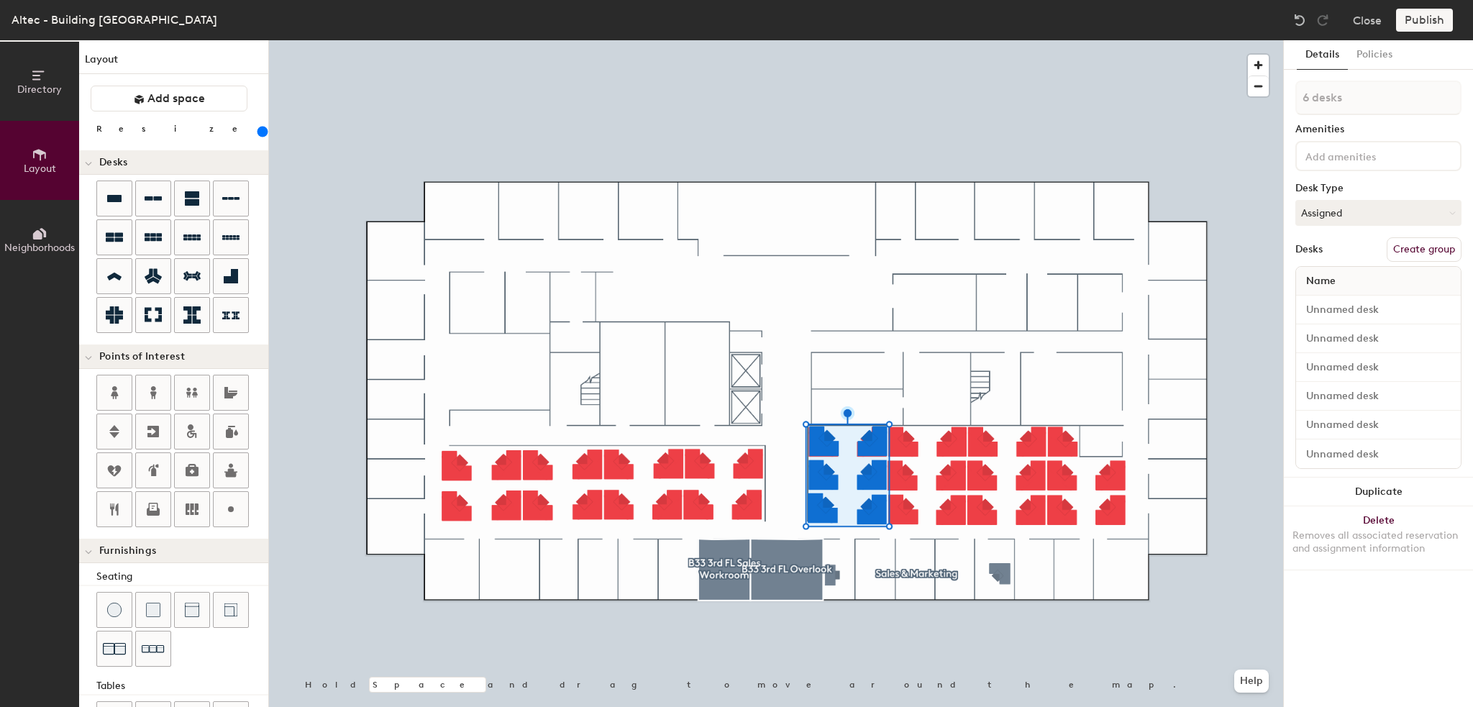
type input "240"
type input "7 desks"
type input "240"
type input "8 desks"
type input "240"
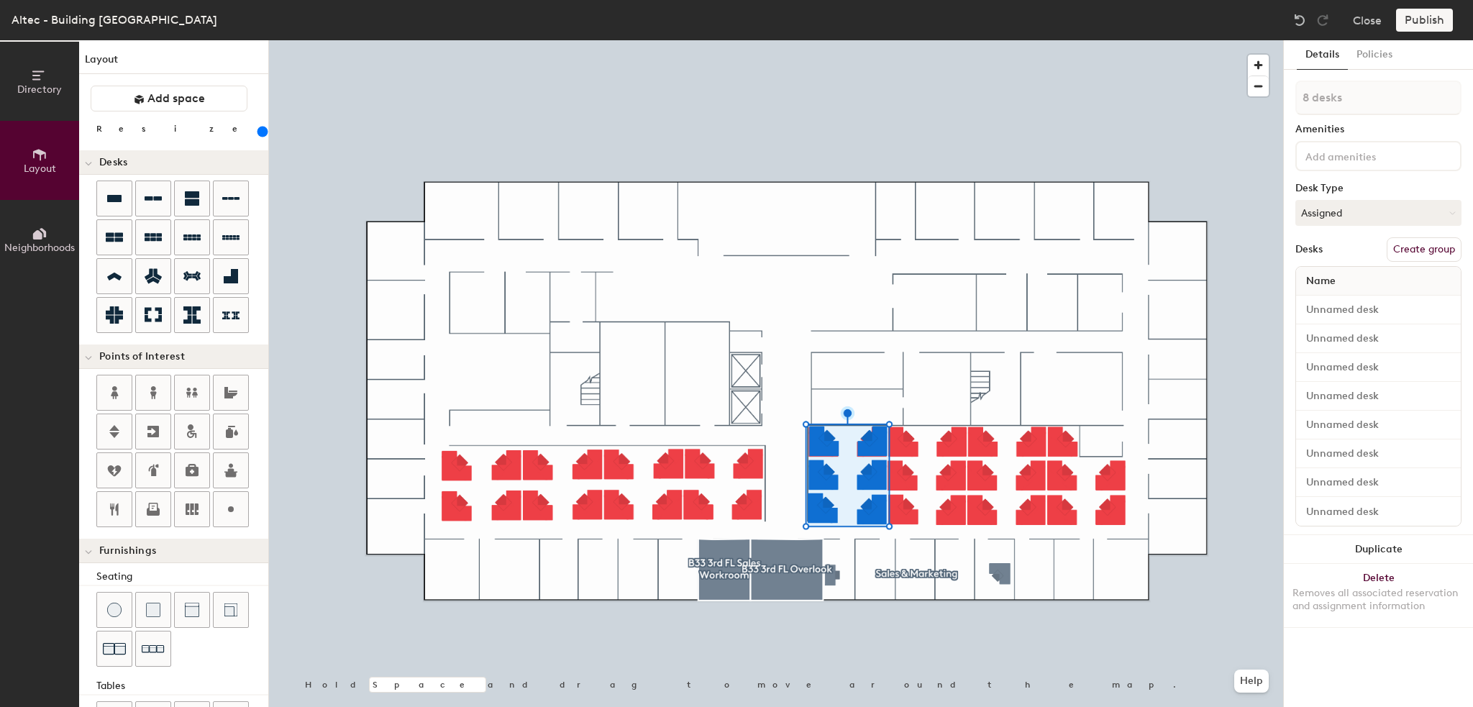
type input "9 desks"
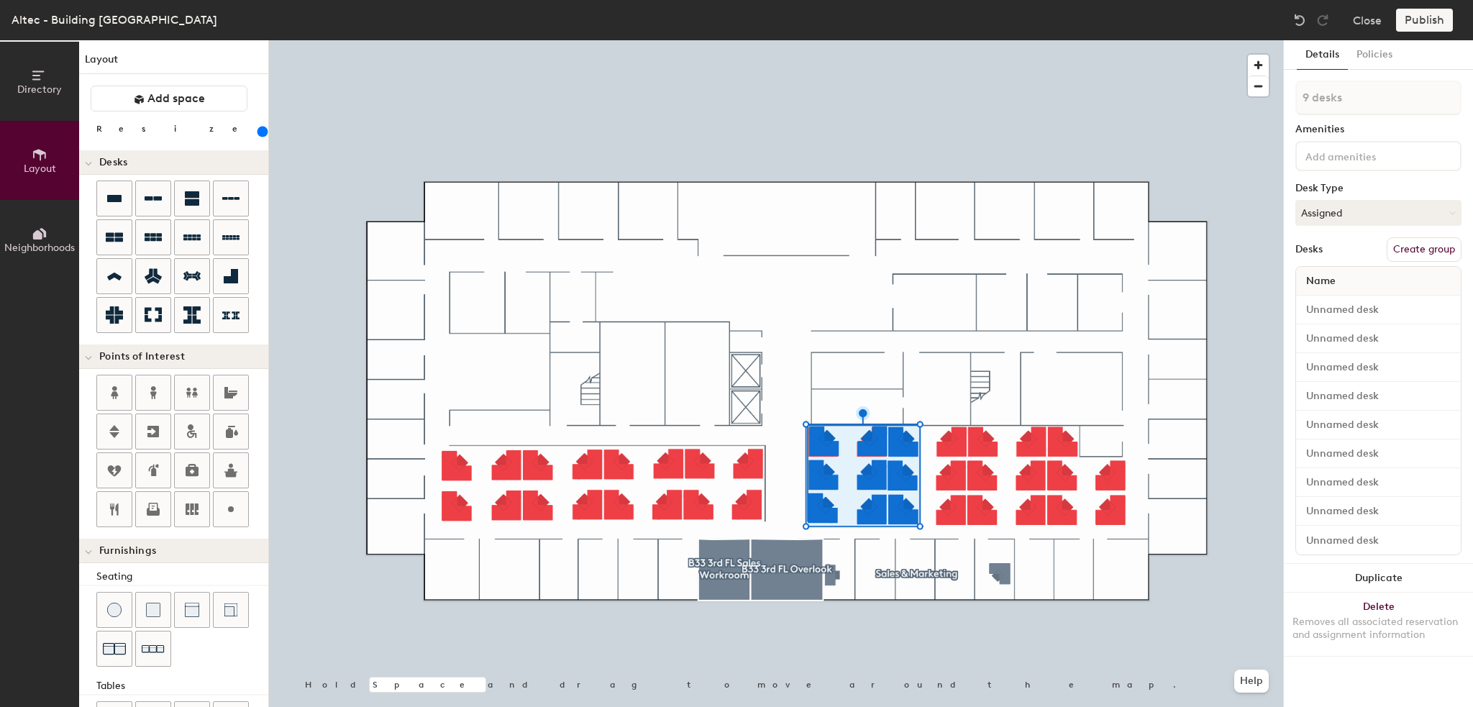
type input "240"
type input "10 desks"
type input "240"
type input "11 desks"
type input "240"
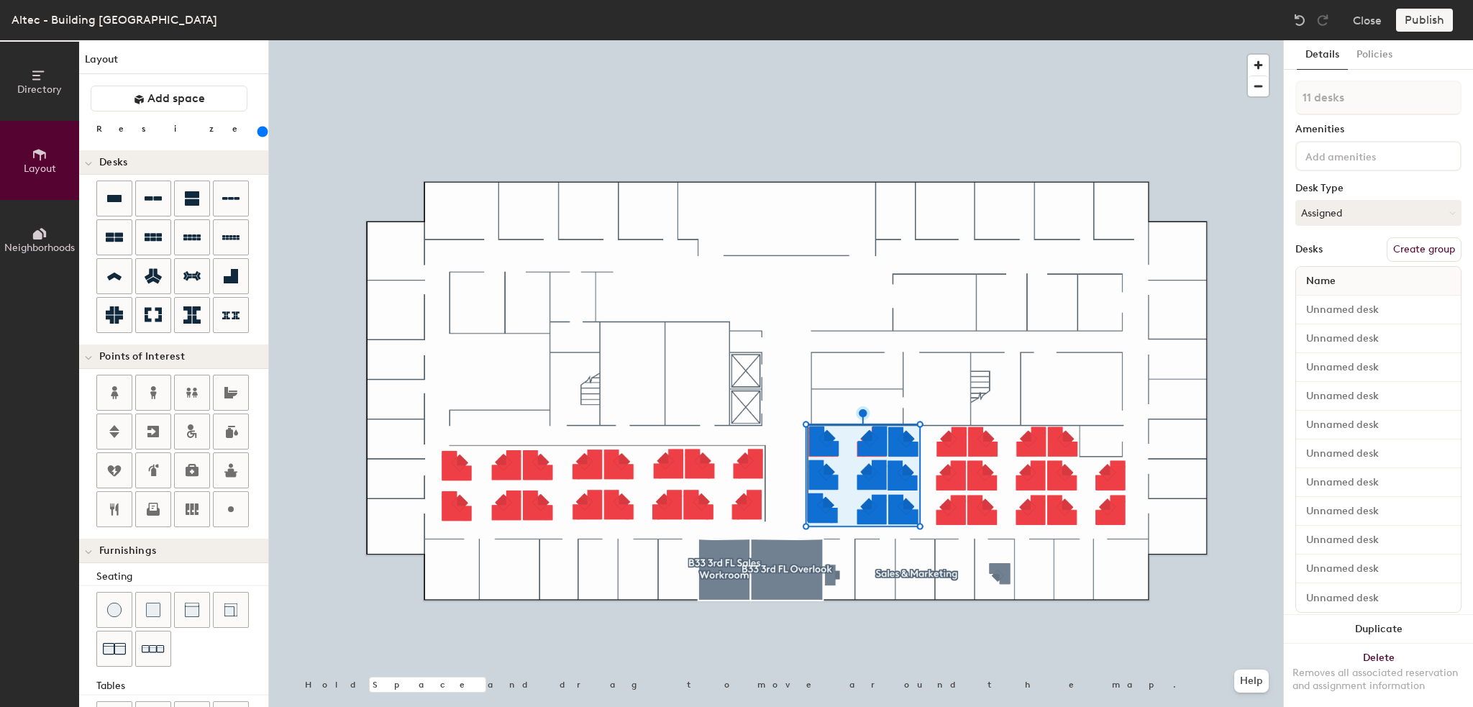
type input "12 desks"
type input "240"
type input "13 desks"
type input "240"
type input "14 desks"
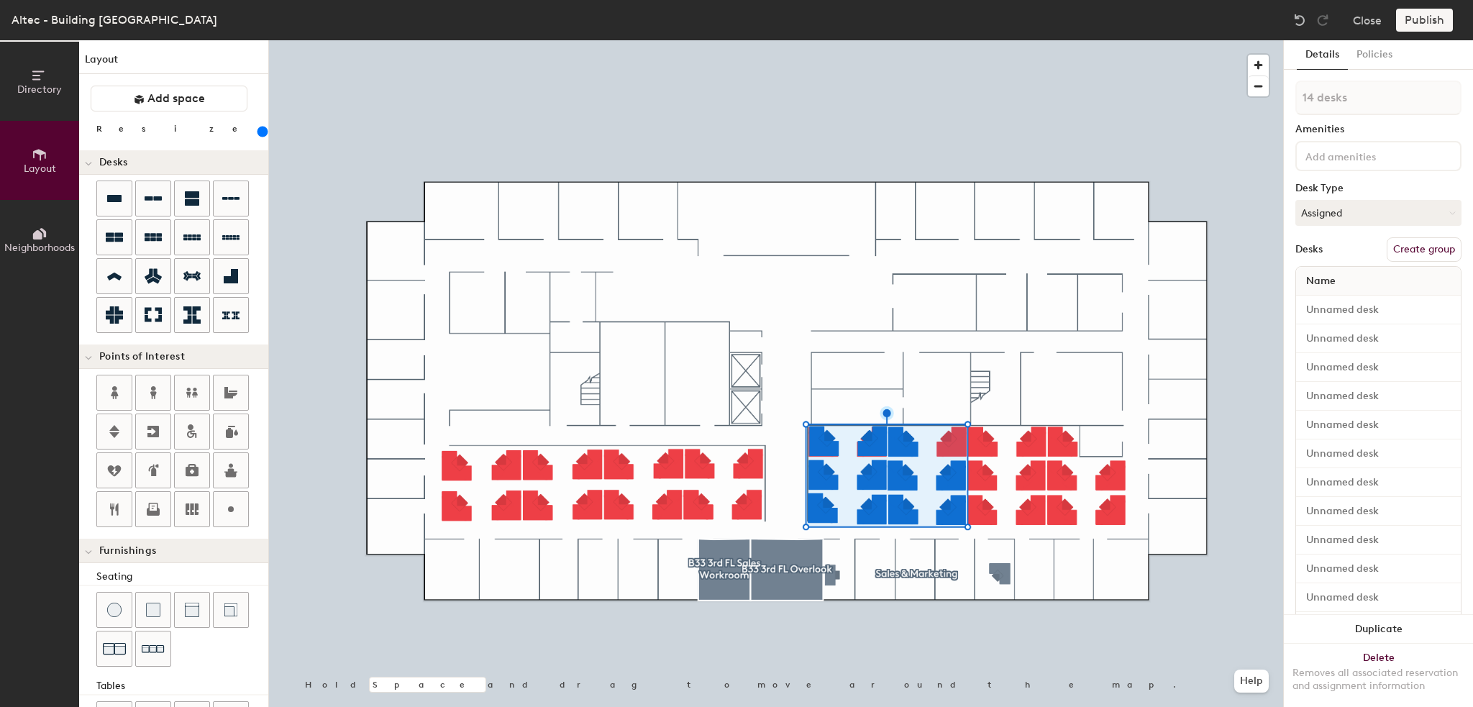
type input "240"
type input "15 desks"
type input "240"
type input "16 desks"
type input "240"
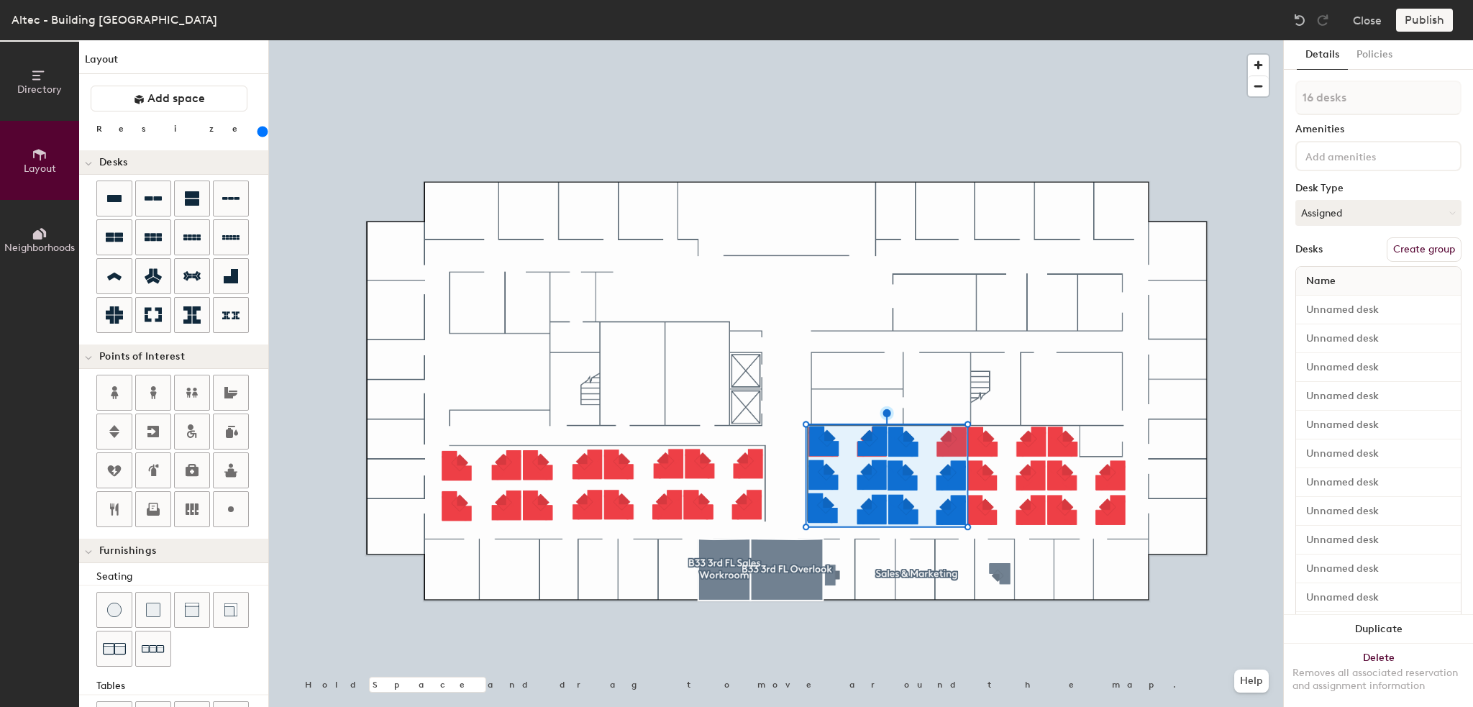
type input "17 desks"
type input "240"
type input "18 desks"
type input "240"
type input "19 desks"
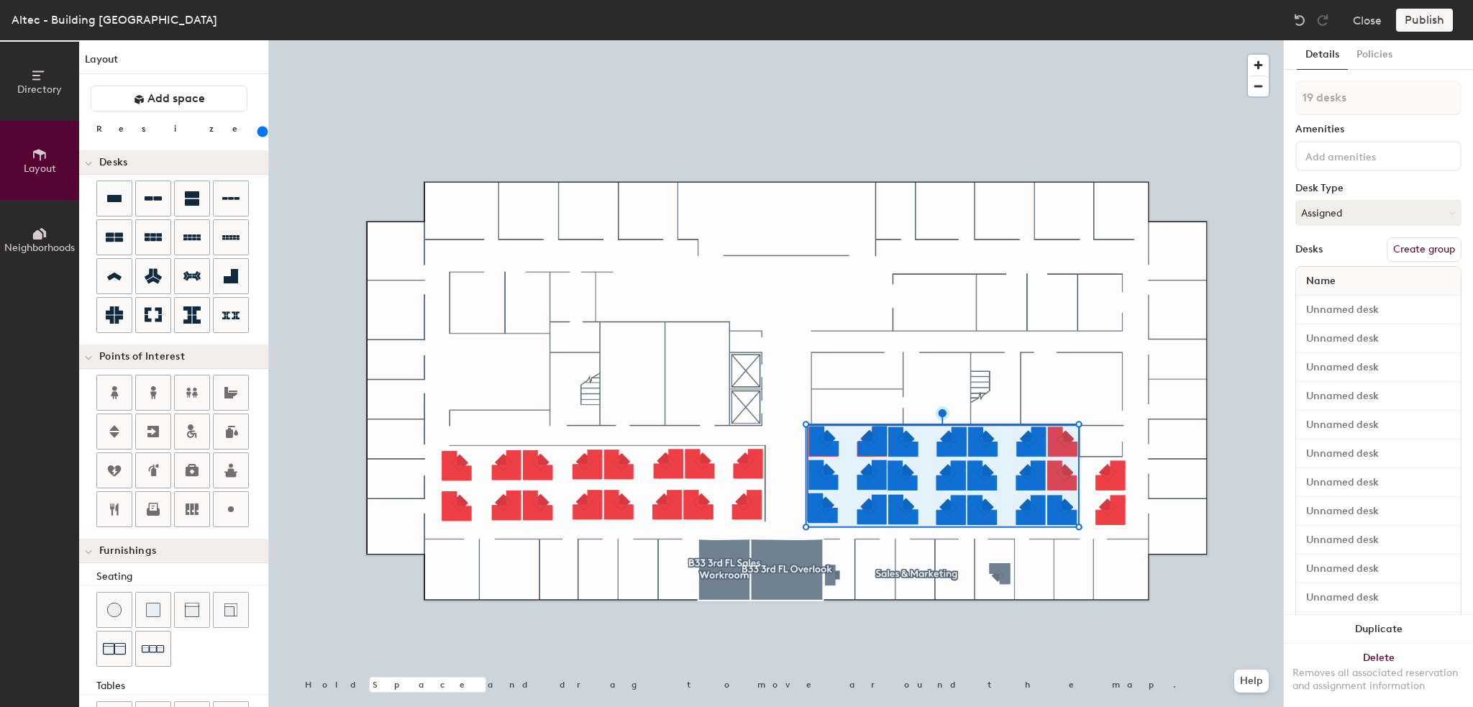
type input "240"
type input "20 desks"
type input "240"
type input "21 desks"
type input "240"
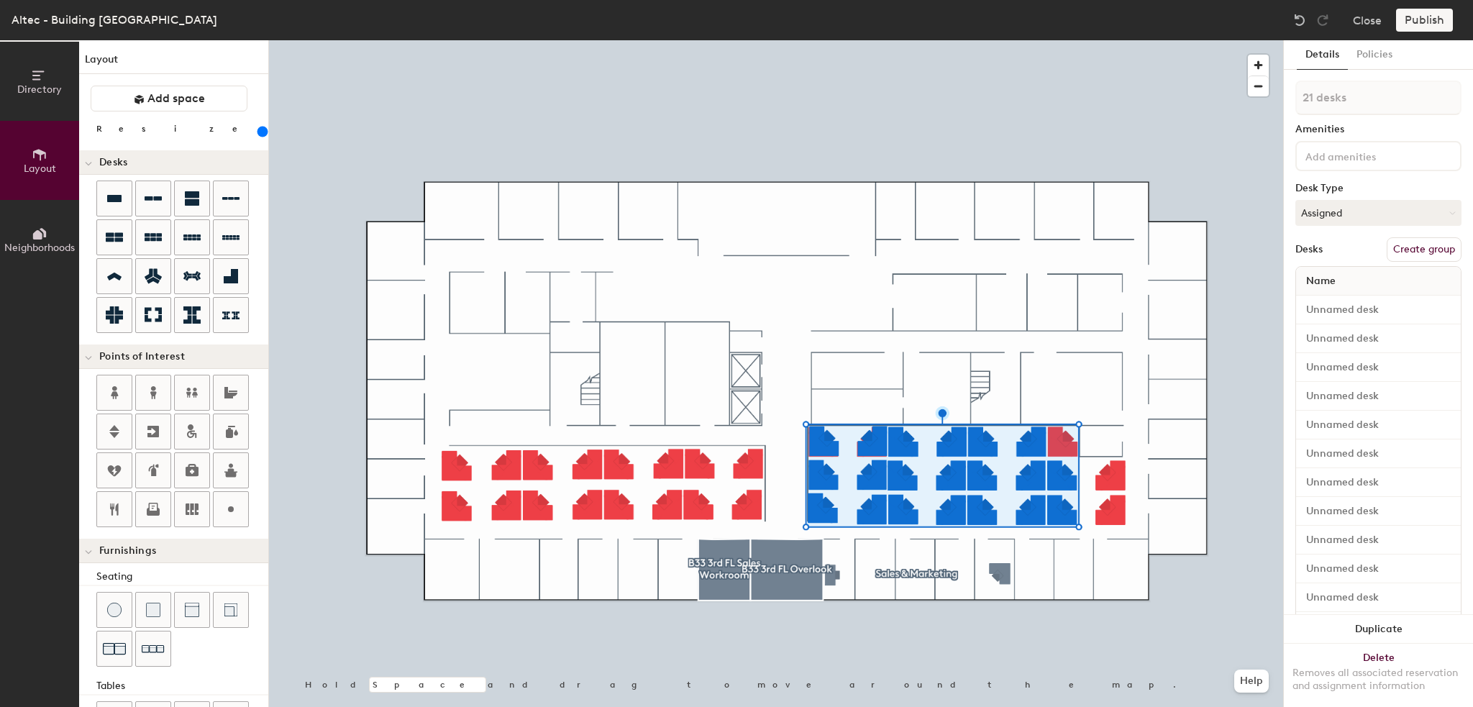
type input "22 desks"
type input "240"
type input "23 desks"
click at [1425, 247] on button "Create group" at bounding box center [1423, 249] width 75 height 24
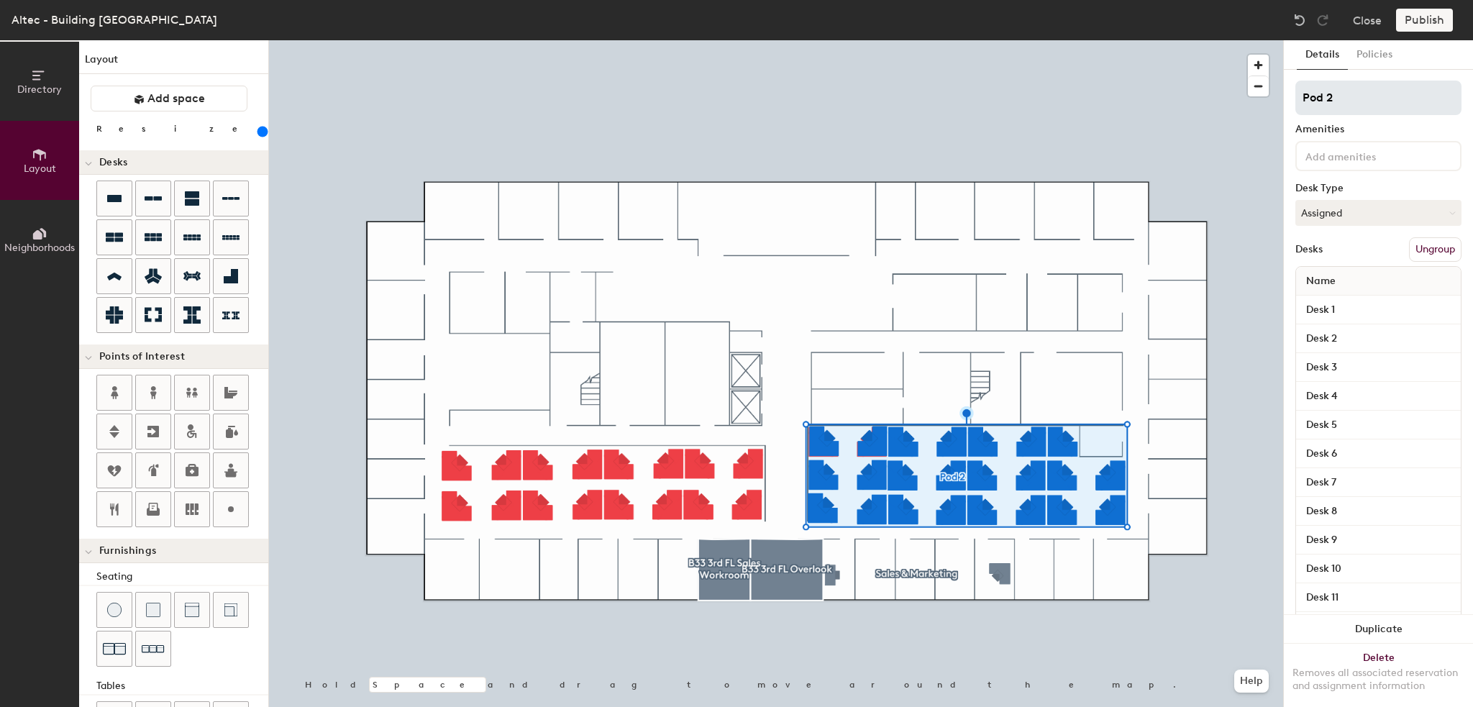
type input "240"
click at [1256, 98] on div "Directory Layout Neighborhoods Layout Add space Resize Desks Points of Interest…" at bounding box center [736, 373] width 1473 height 667
type input "Sa"
type input "240"
type input "Sale"
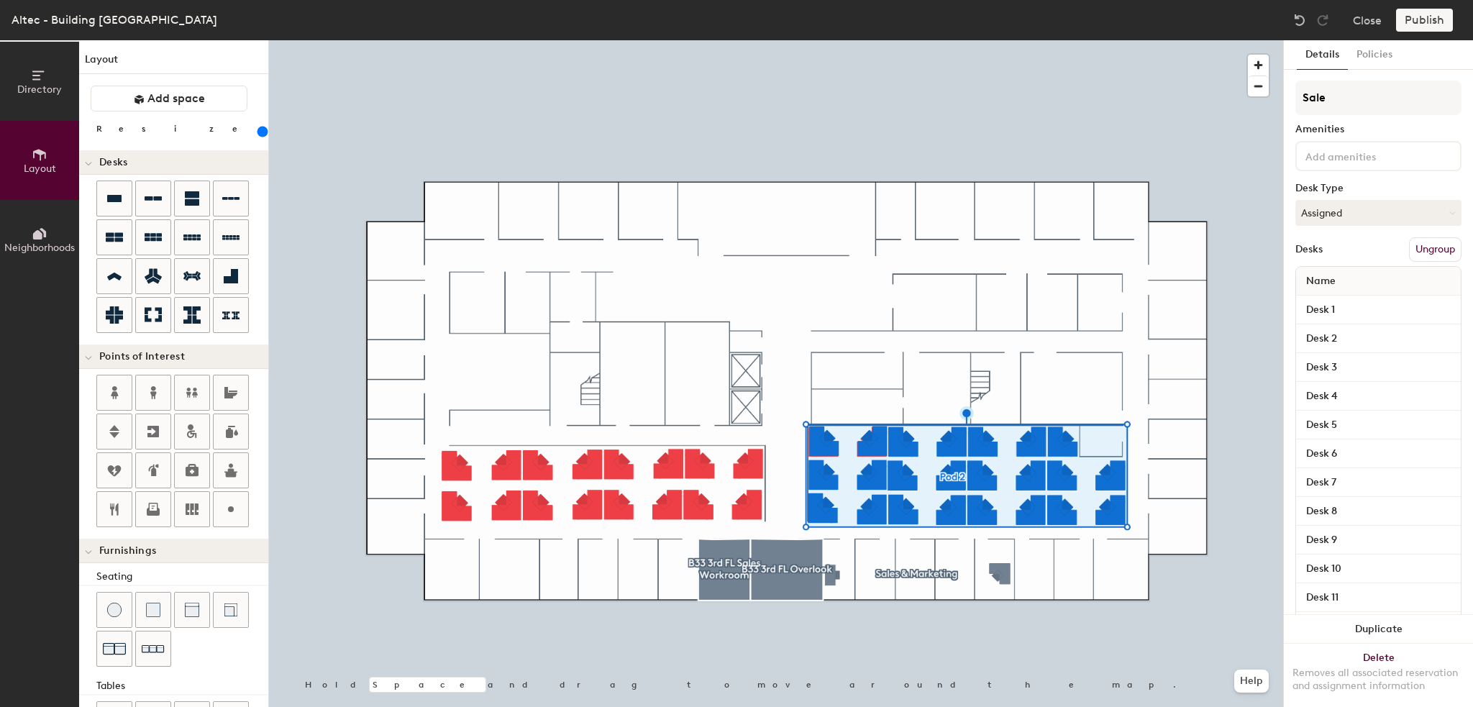
type input "240"
type input "Sales"
type input "240"
type input "Sales"
type input "240"
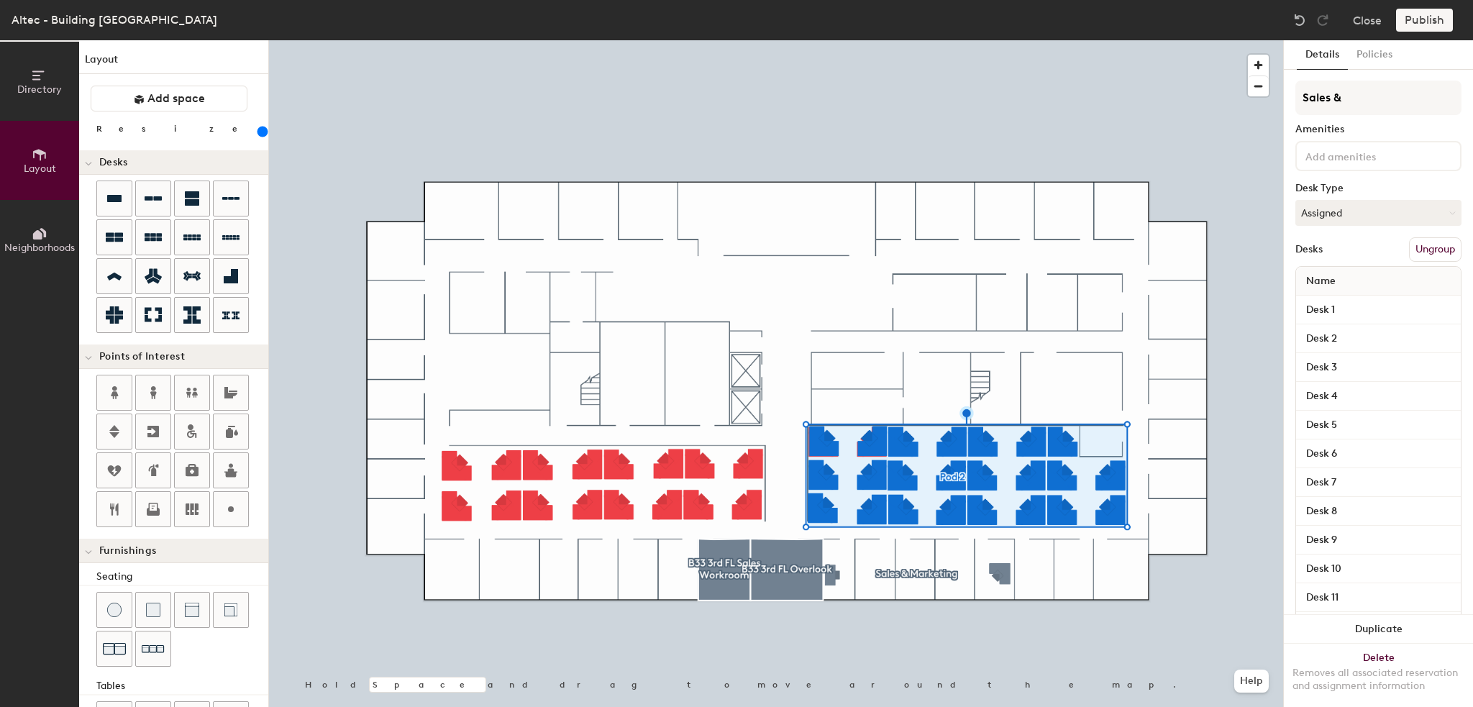
type input "Sales &"
type input "240"
type input "Sales & M"
type input "240"
type input "Sales & MK"
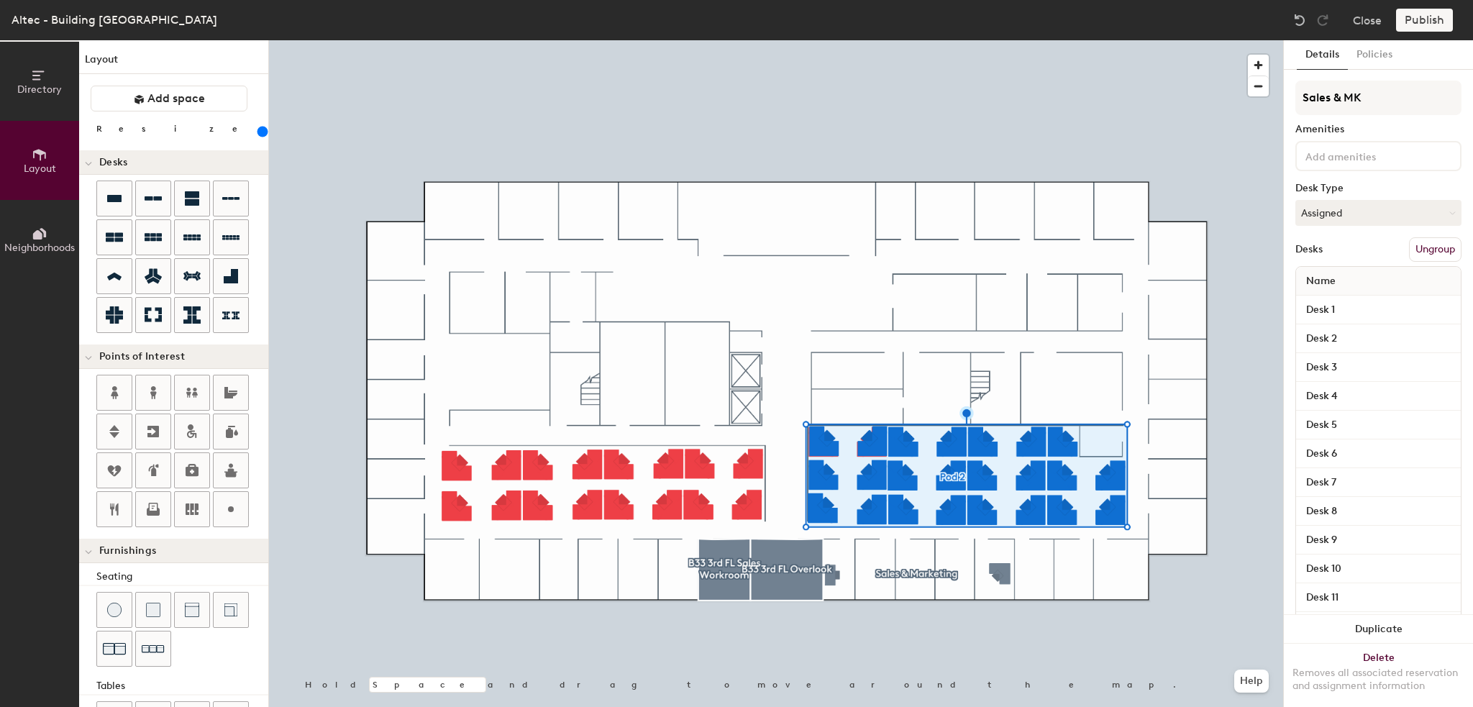
type input "240"
type input "Sales & MKT"
type input "240"
type input "Sales & MKT"
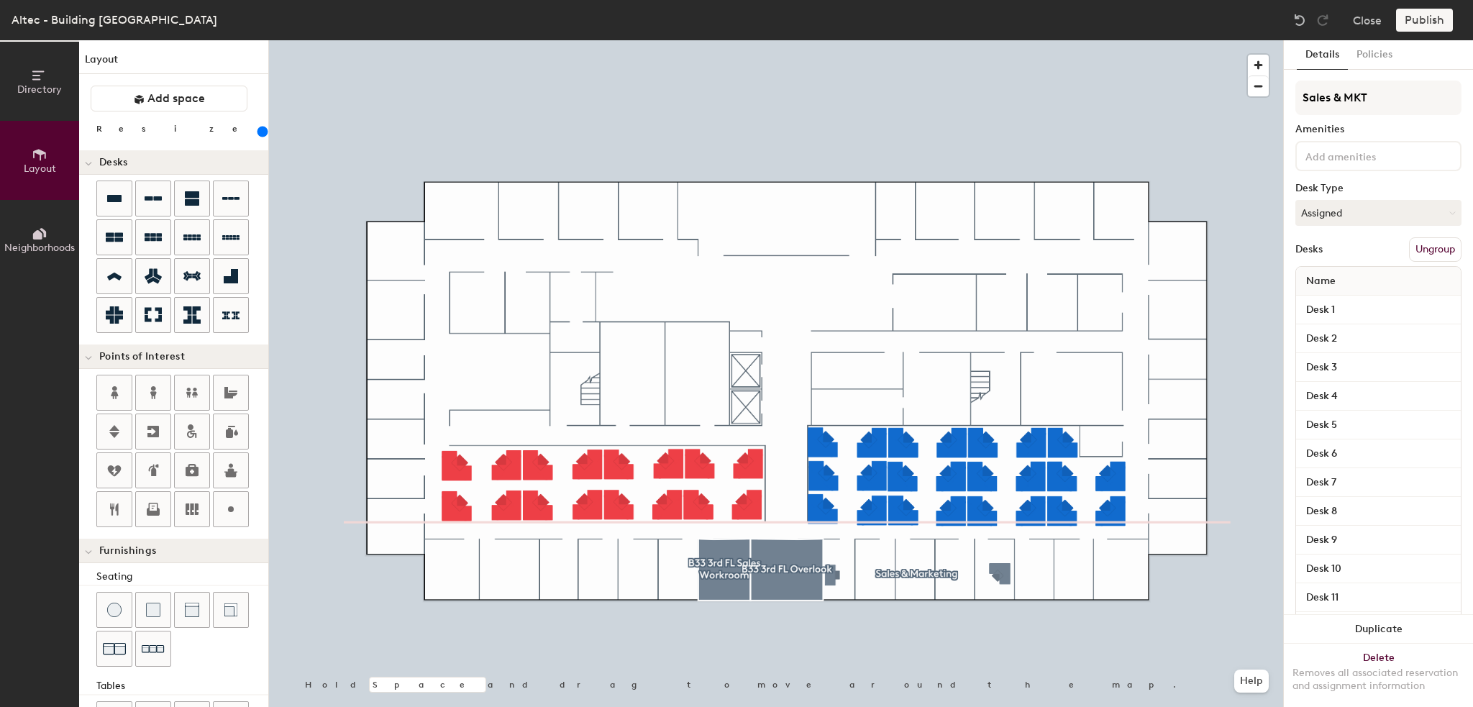
type input "240"
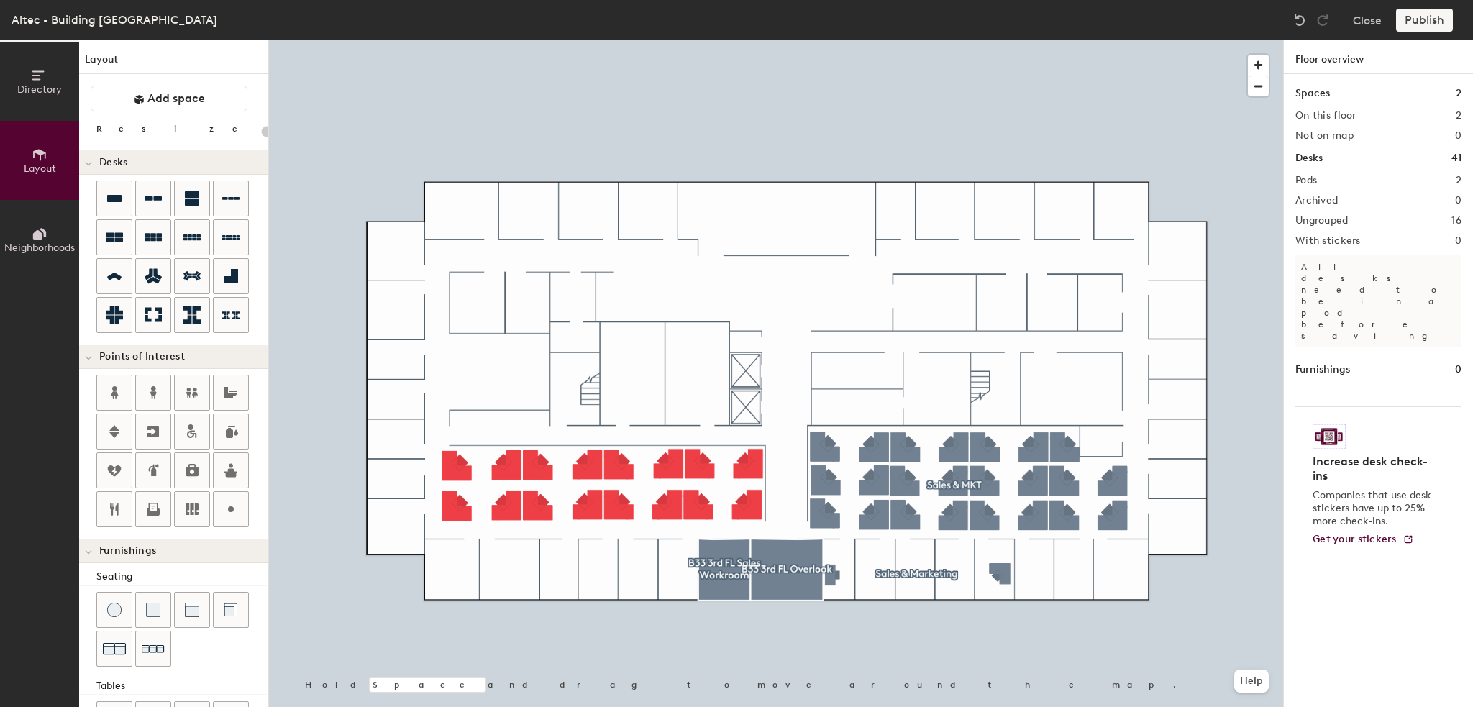
click at [780, 40] on div at bounding box center [776, 40] width 1014 height 0
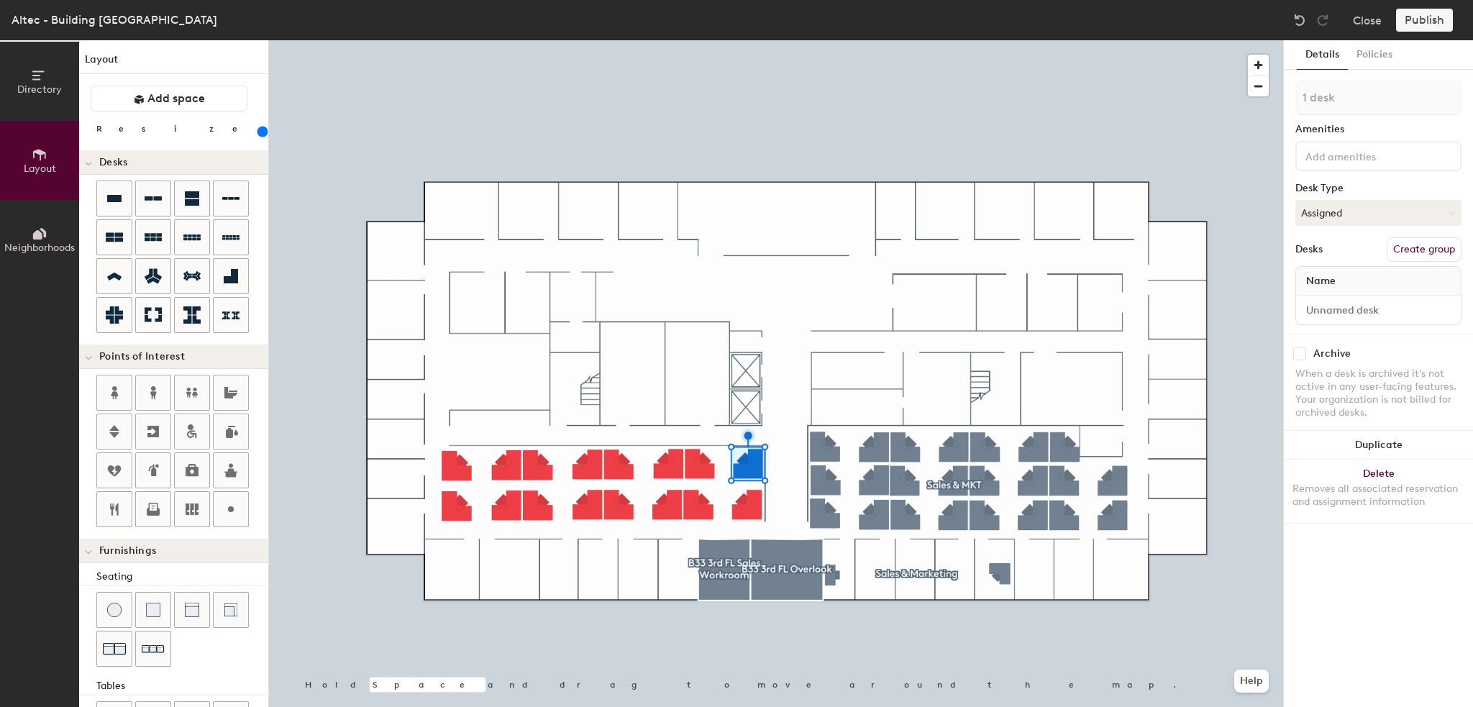
type input "240"
type input "2 desks"
type input "240"
type input "3 desks"
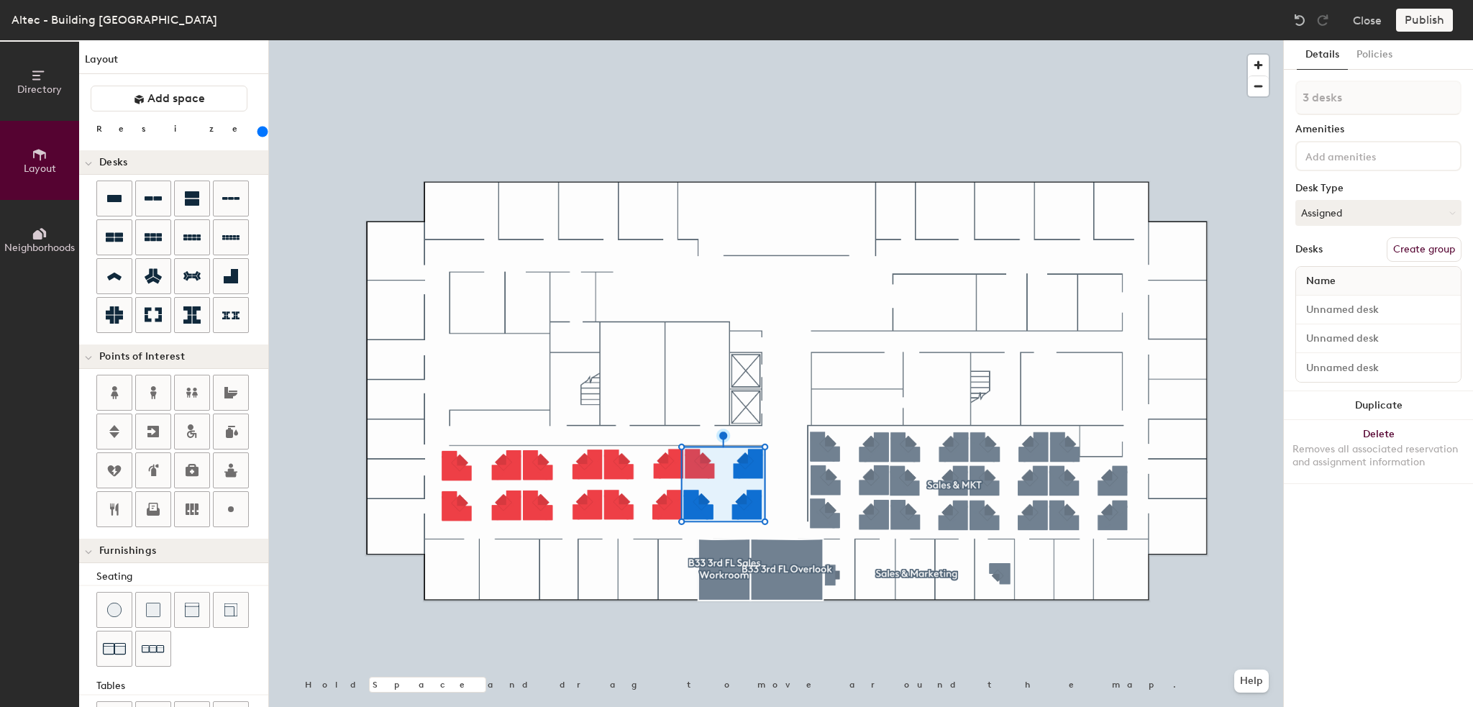
type input "240"
type input "4 desks"
type input "240"
type input "5 desks"
type input "240"
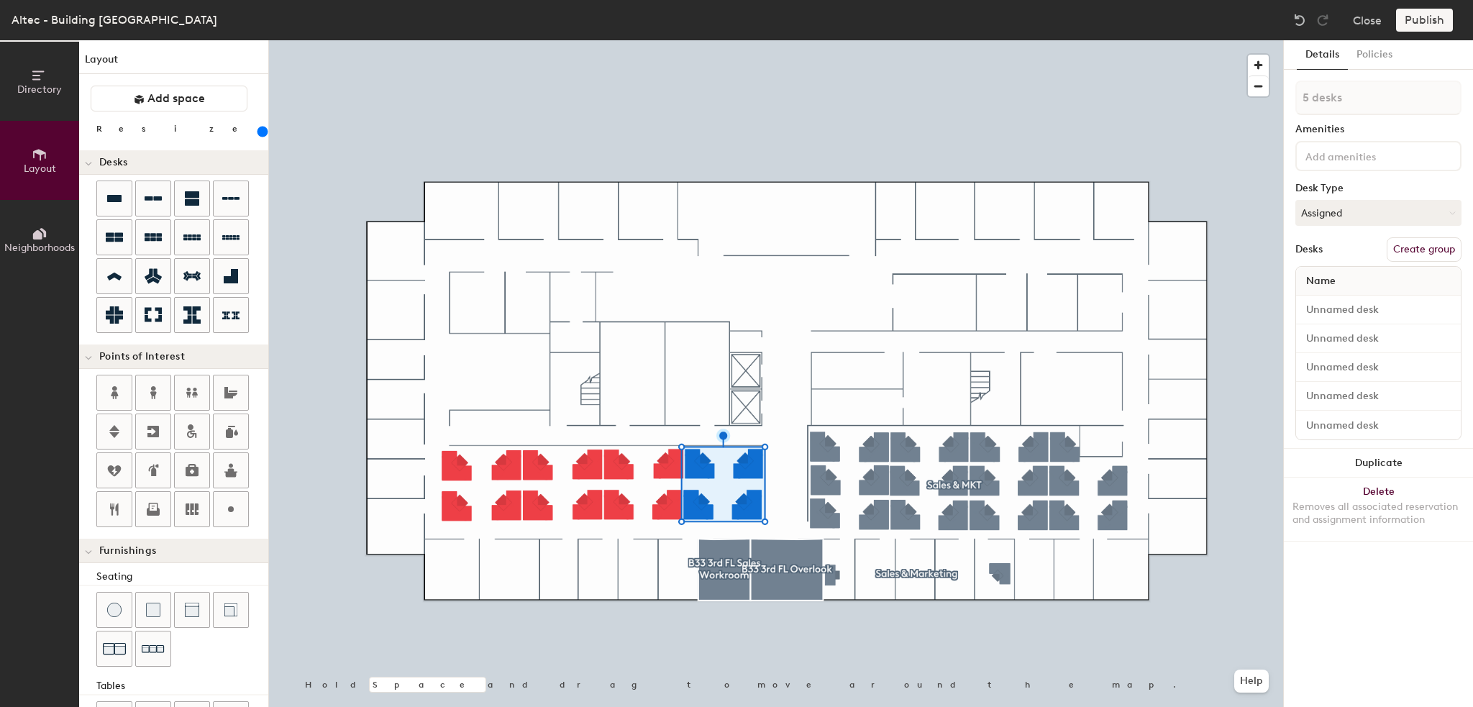
type input "6 desks"
type input "240"
type input "7 desks"
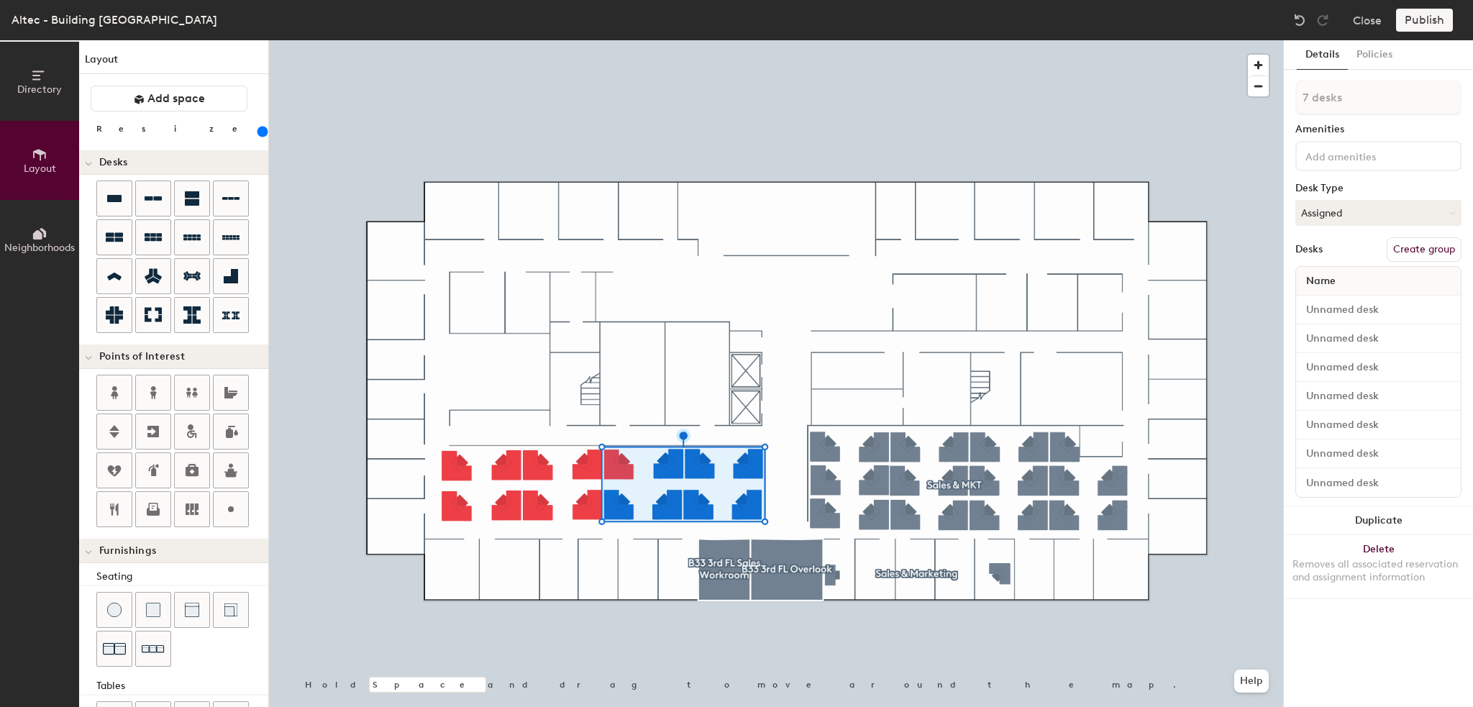
type input "240"
type input "8 desks"
click at [1416, 250] on button "Create group" at bounding box center [1423, 249] width 75 height 24
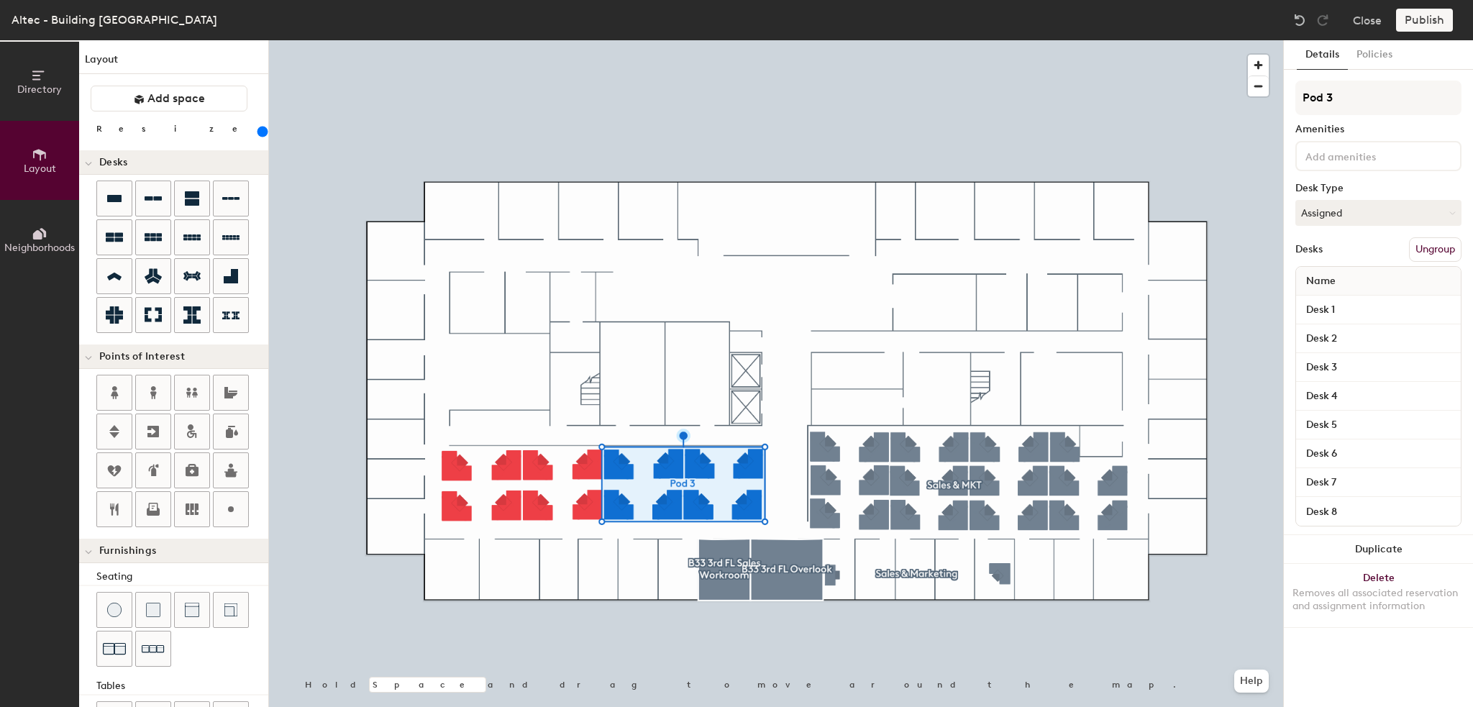
type input "240"
drag, startPoint x: 1338, startPoint y: 94, endPoint x: 1294, endPoint y: 94, distance: 43.9
click at [1294, 94] on div "Details Policies Pod 3 Amenities Desk Type Assigned Desks Ungroup Name Desk 1 D…" at bounding box center [1378, 373] width 189 height 667
type input "S"
type input "240"
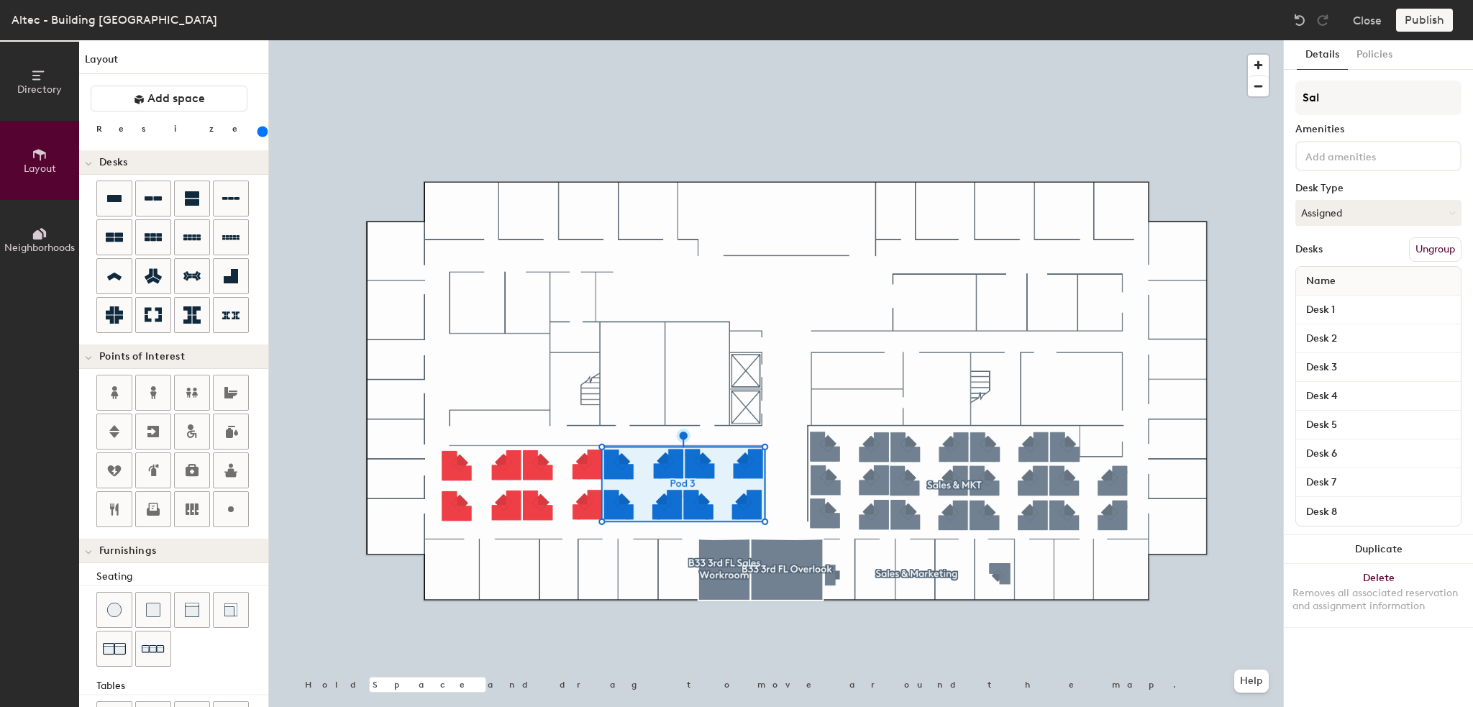
type input "Sale"
type input "240"
type input "Sales"
type input "240"
type input "Sales"
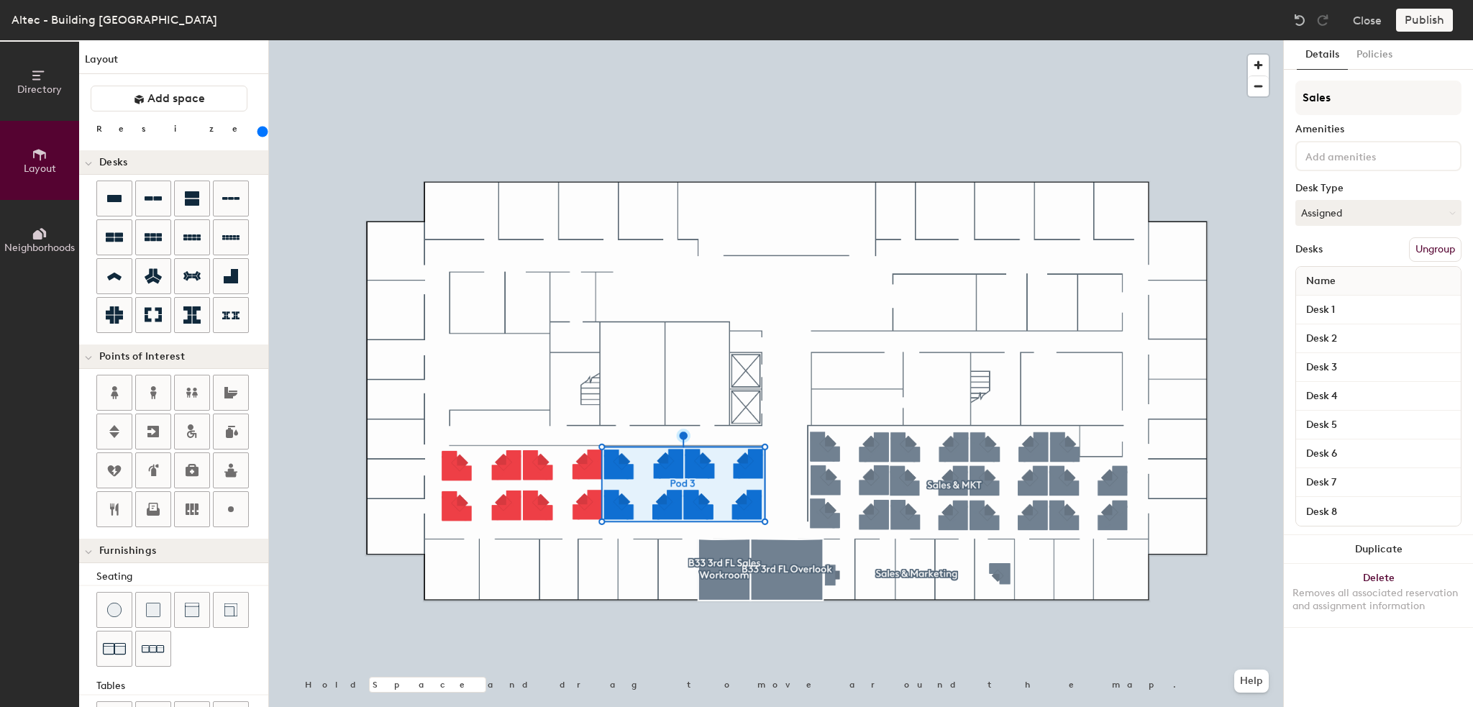
type input "240"
type input "Sales &"
type input "240"
type input "Sales & M"
type input "240"
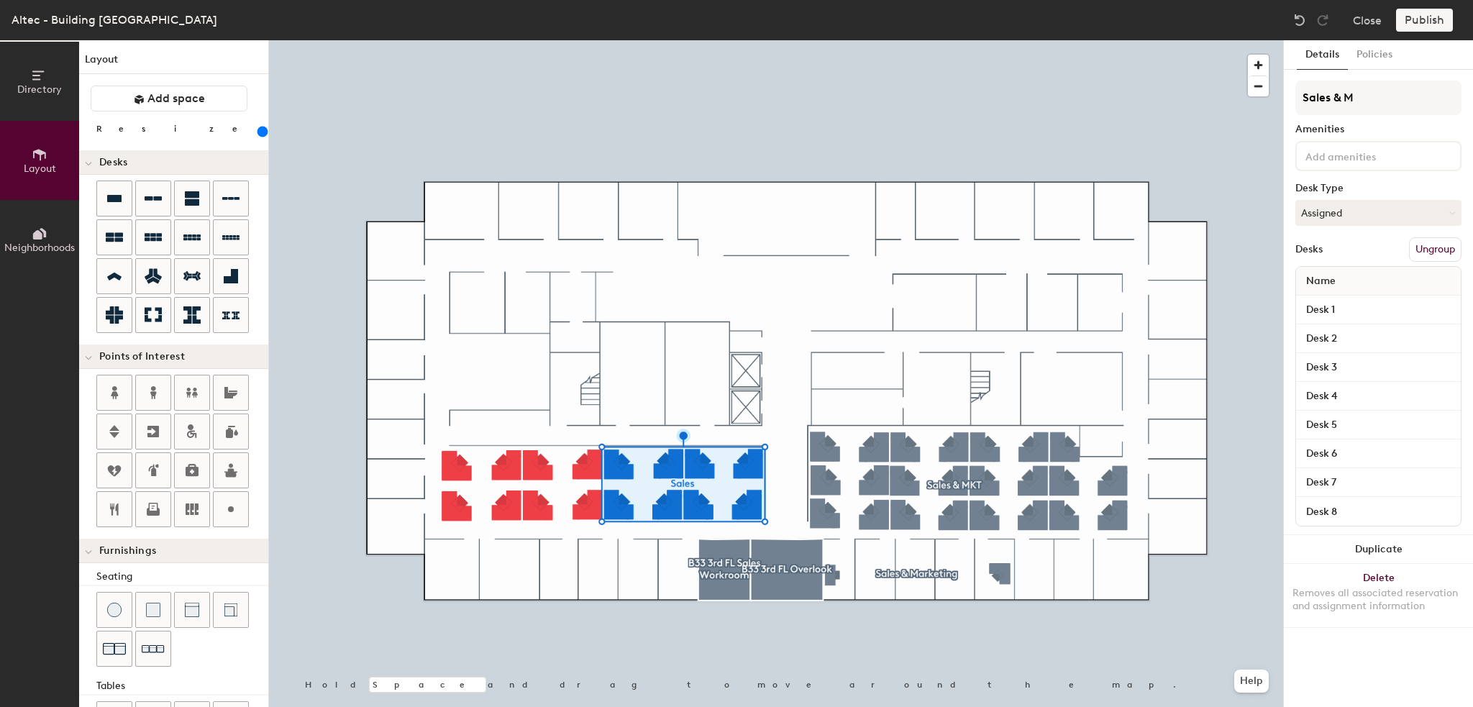
type input "Sales & MK"
type input "240"
type input "Sales & MKT"
type input "240"
type input "Sales & MKT"
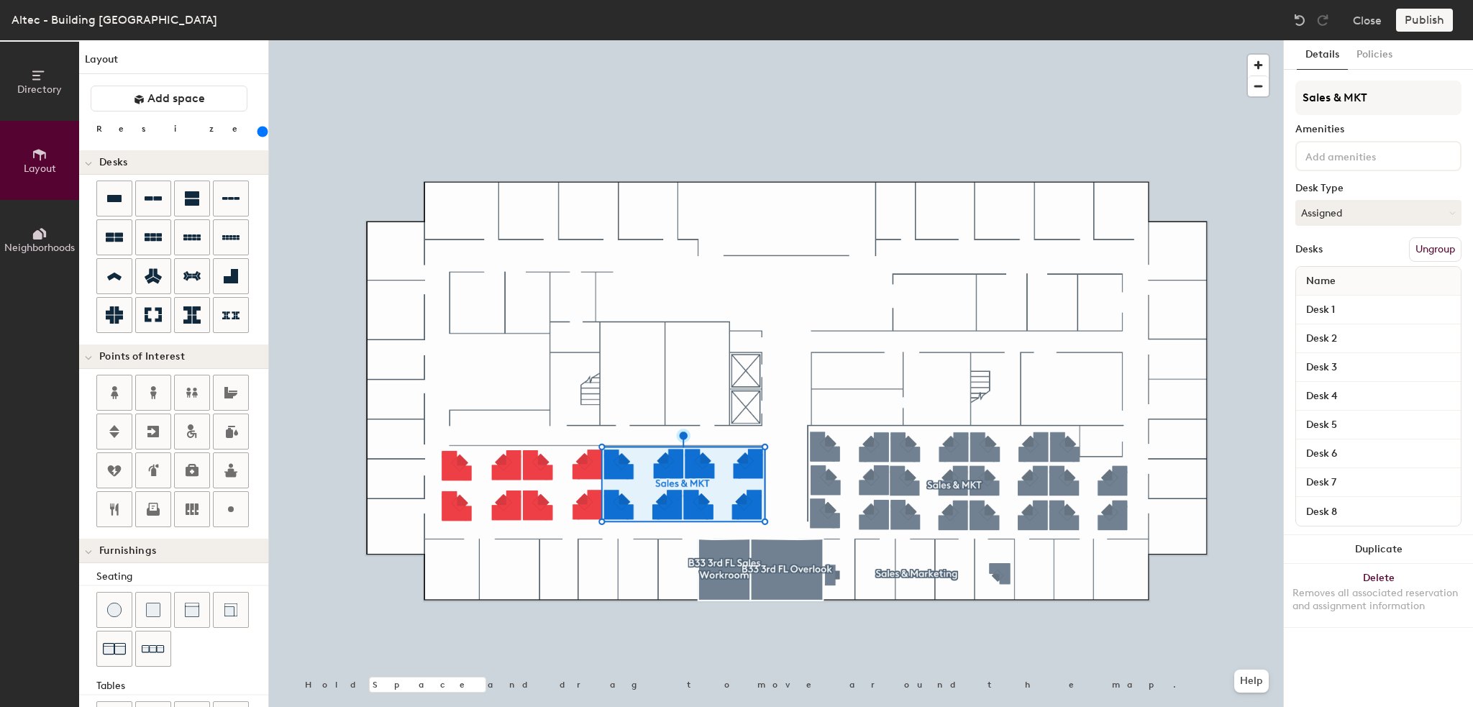
click at [1417, 19] on div "Publish" at bounding box center [1428, 20] width 65 height 23
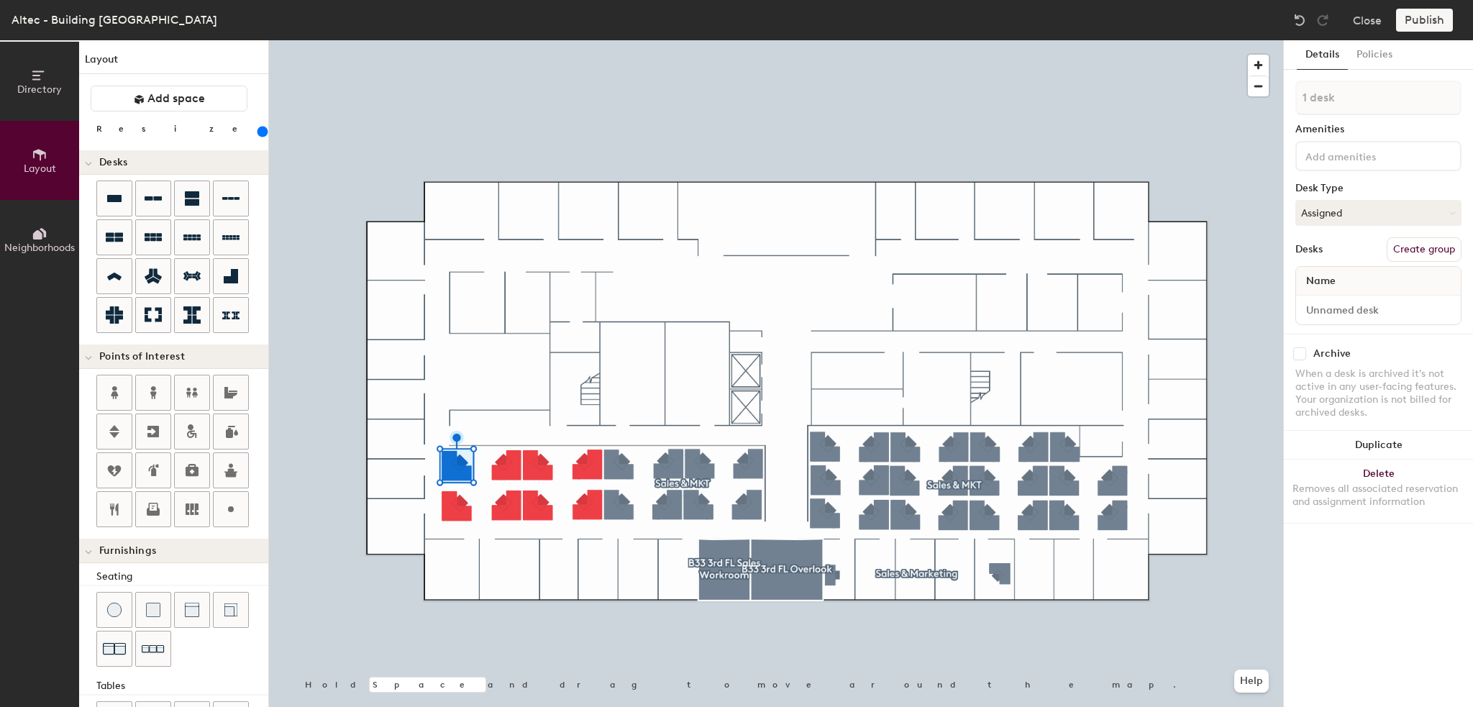
type input "240"
type input "2 desks"
type input "240"
type input "3 desks"
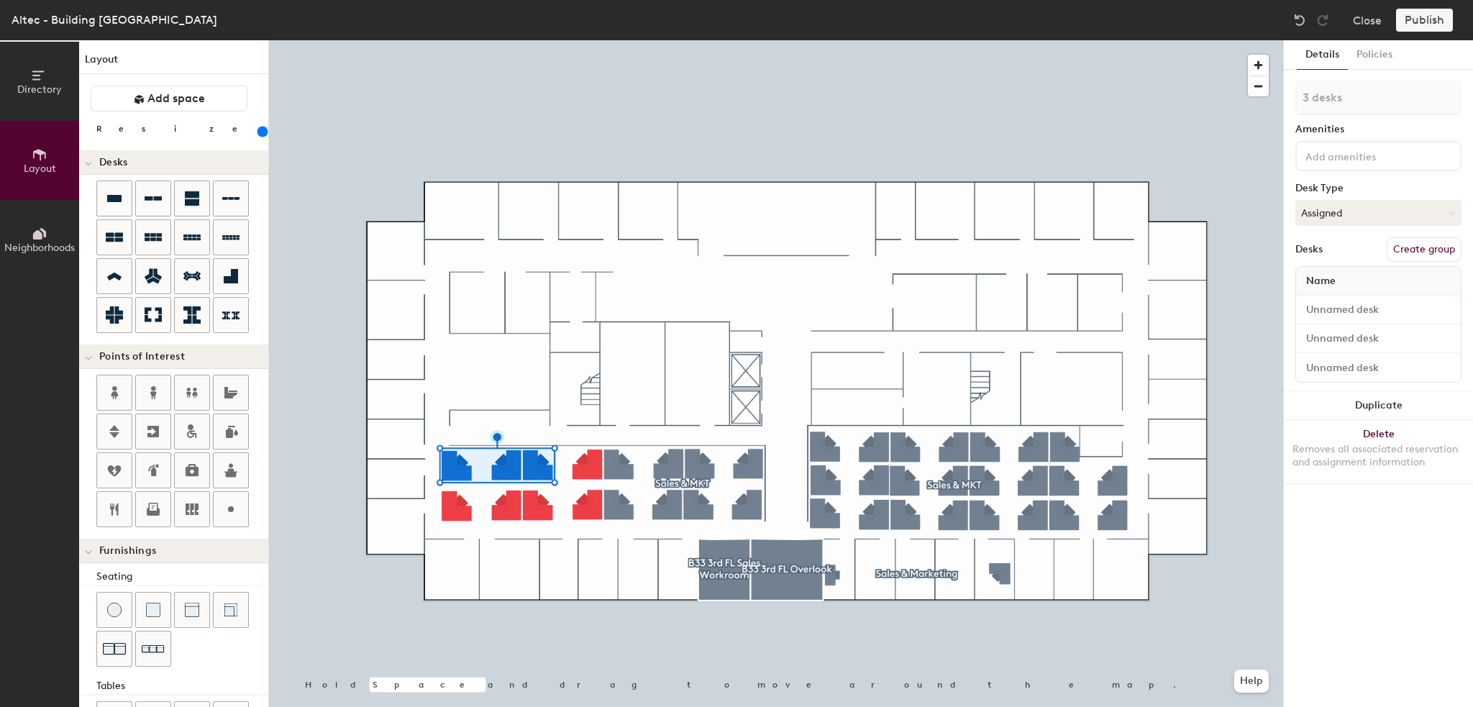
type input "240"
type input "4 desks"
click at [1404, 245] on button "Create group" at bounding box center [1423, 249] width 75 height 24
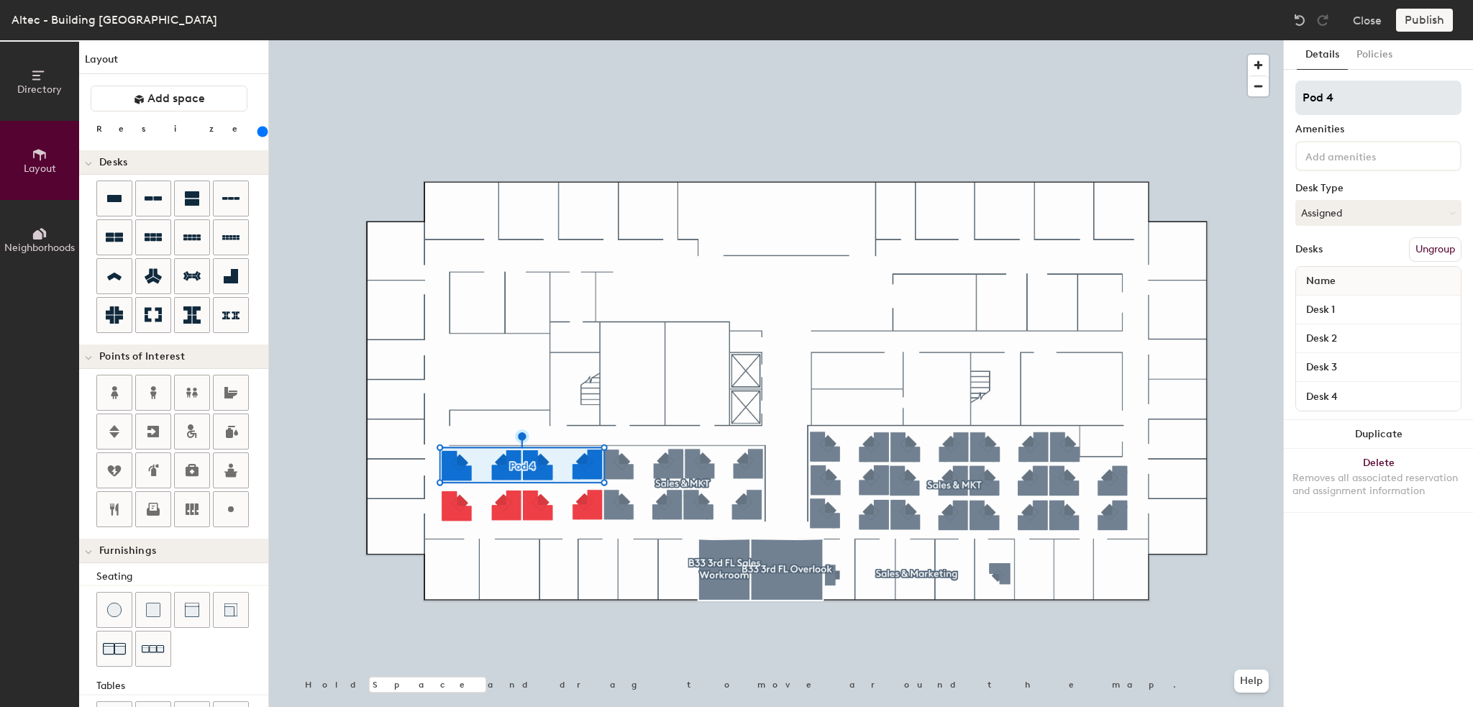
type input "240"
click at [1296, 94] on input "Pod 4" at bounding box center [1378, 98] width 166 height 35
type input "A"
type input "240"
type input "Al"
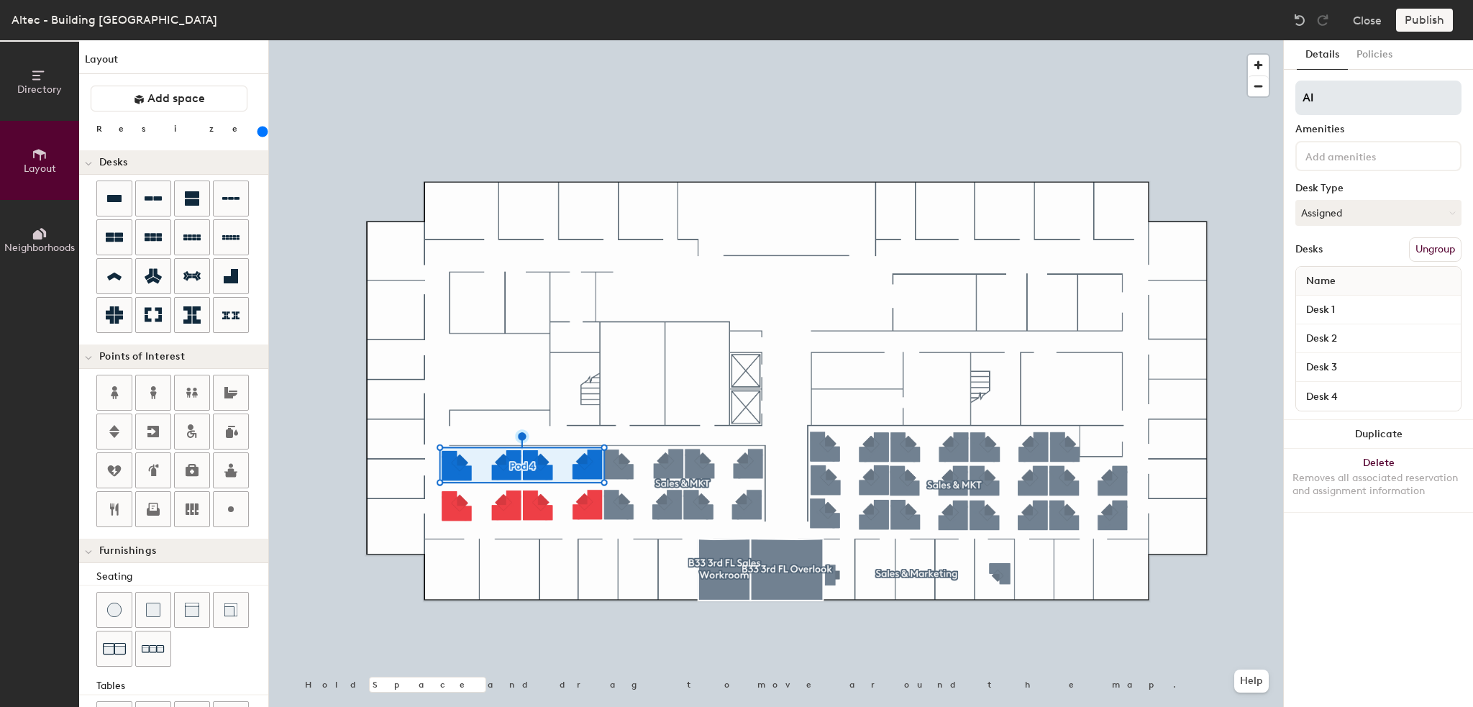
type input "240"
type input "Alte"
type input "240"
type input "Altec"
type input "240"
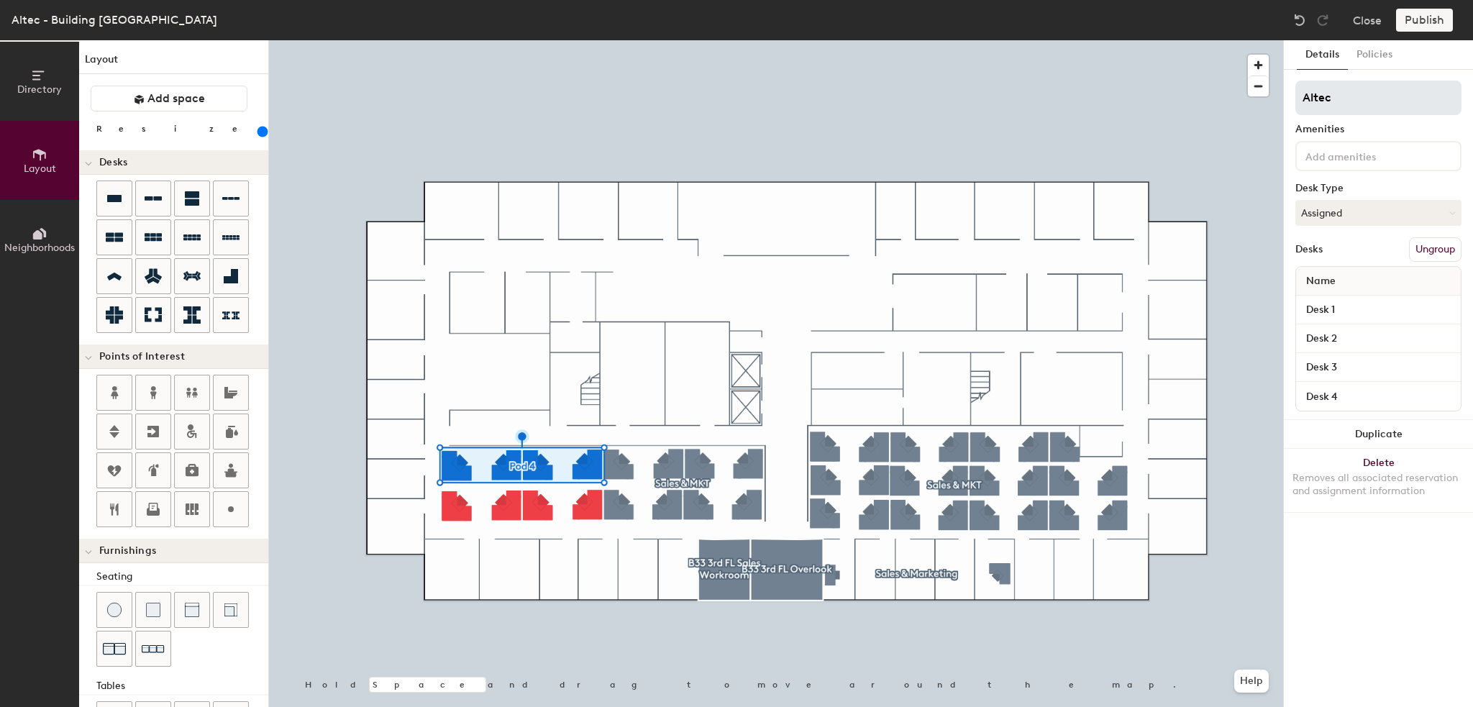
type input "Altec"
type input "240"
type input "Altec S"
type input "240"
type input "Altec Su"
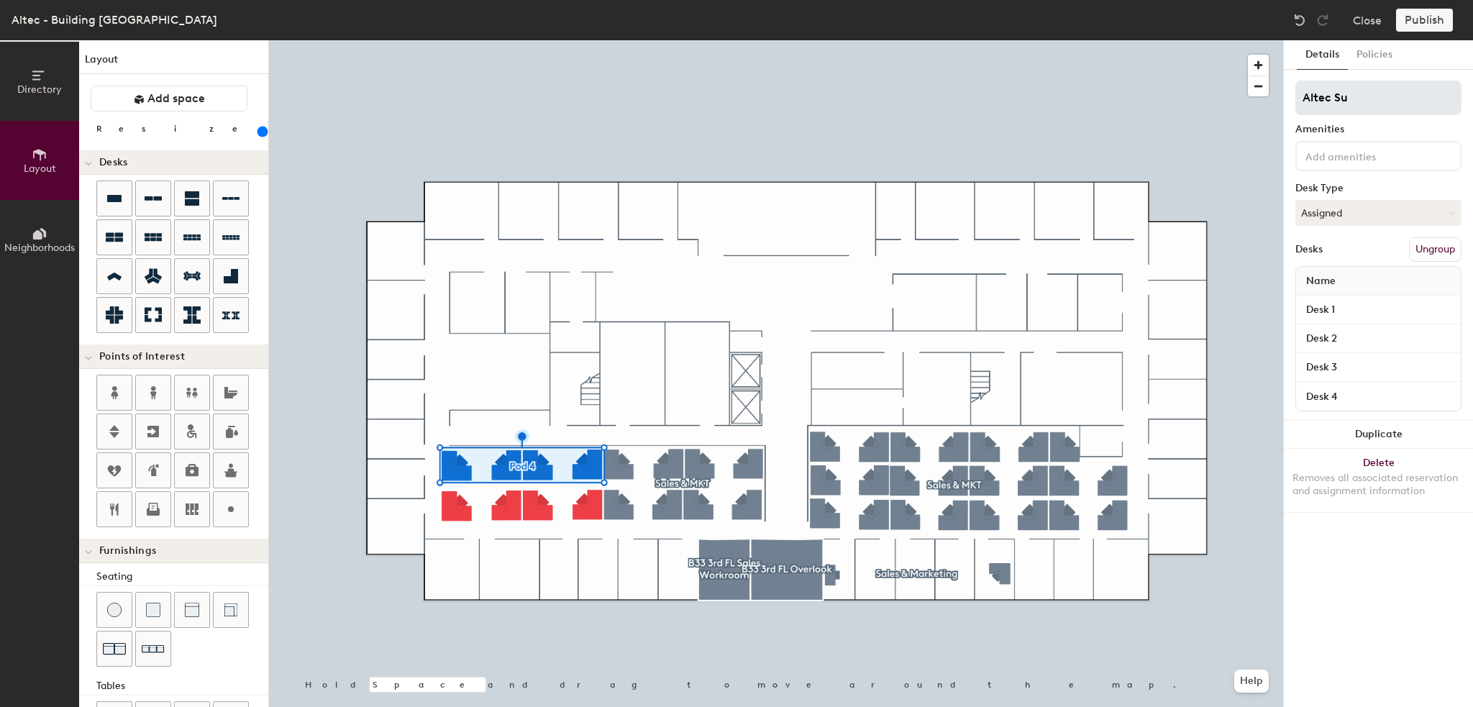
type input "240"
type input "Altec Supp"
type input "240"
type input "Altec Supply"
type input "240"
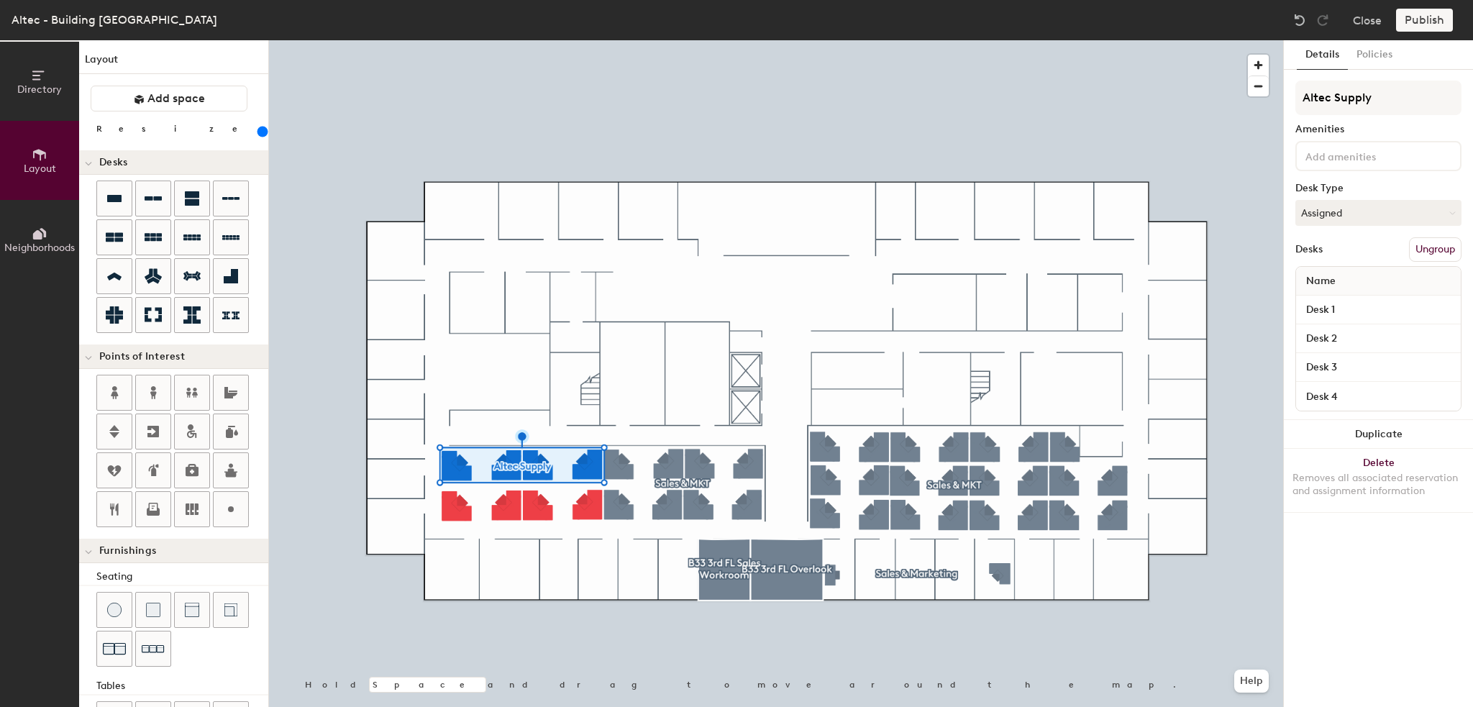
type input "Altec Supply"
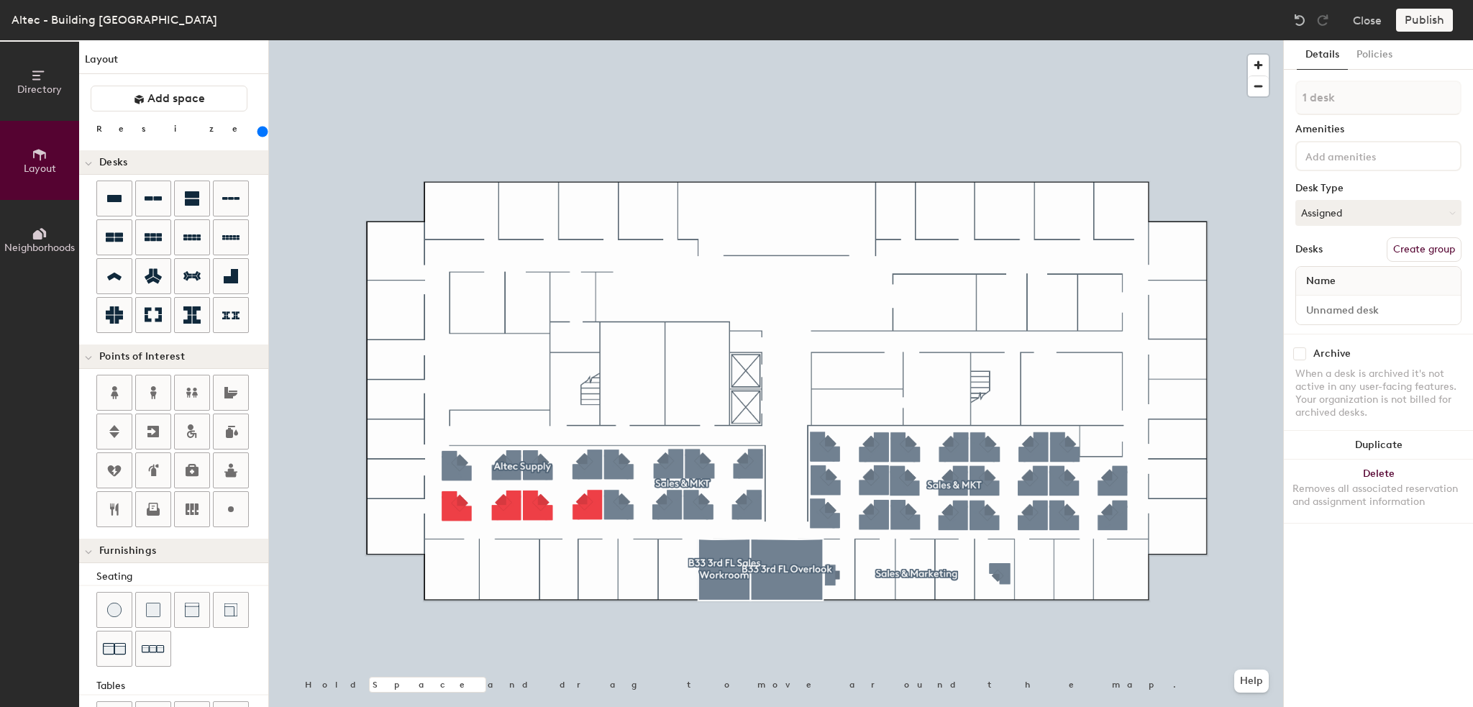
type input "240"
type input "2 desks"
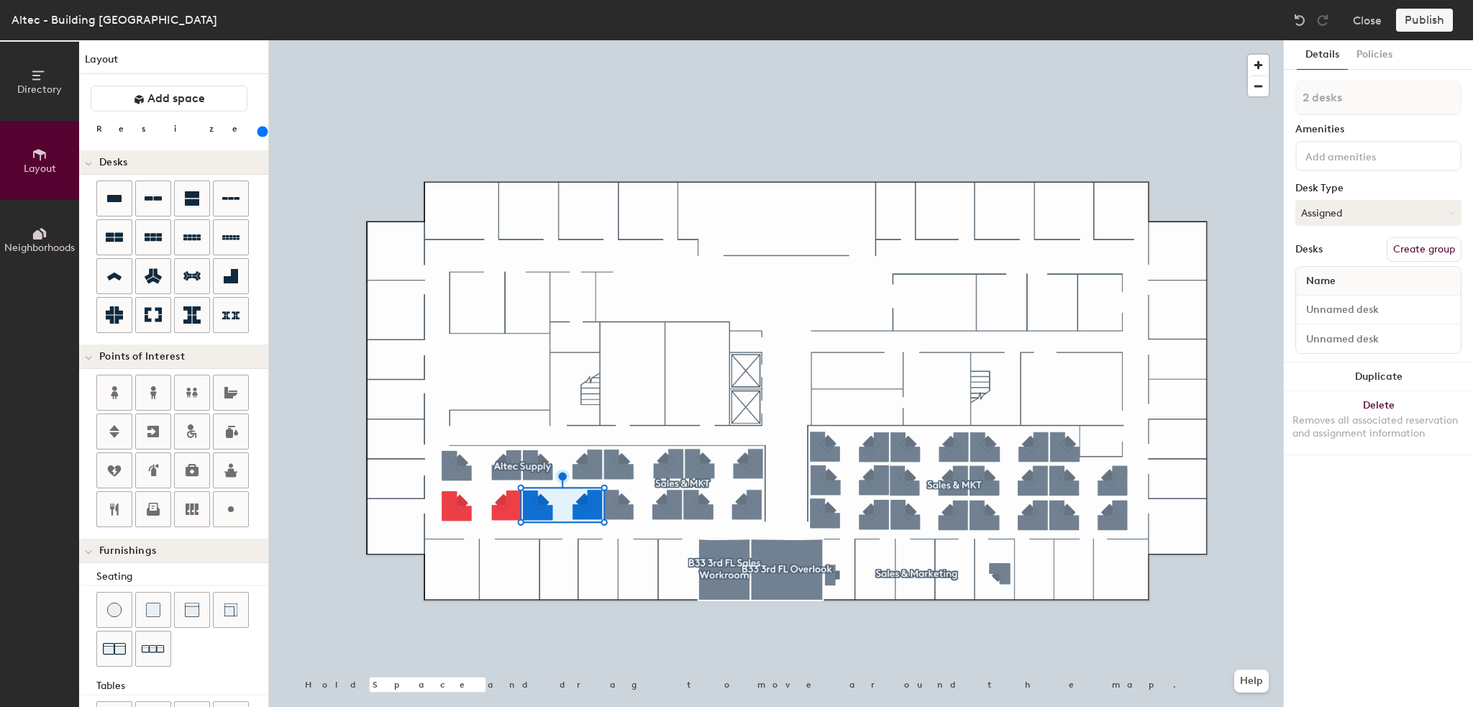
type input "240"
type input "3 desks"
click at [1429, 248] on button "Create group" at bounding box center [1423, 249] width 75 height 24
type input "240"
type input "Pod"
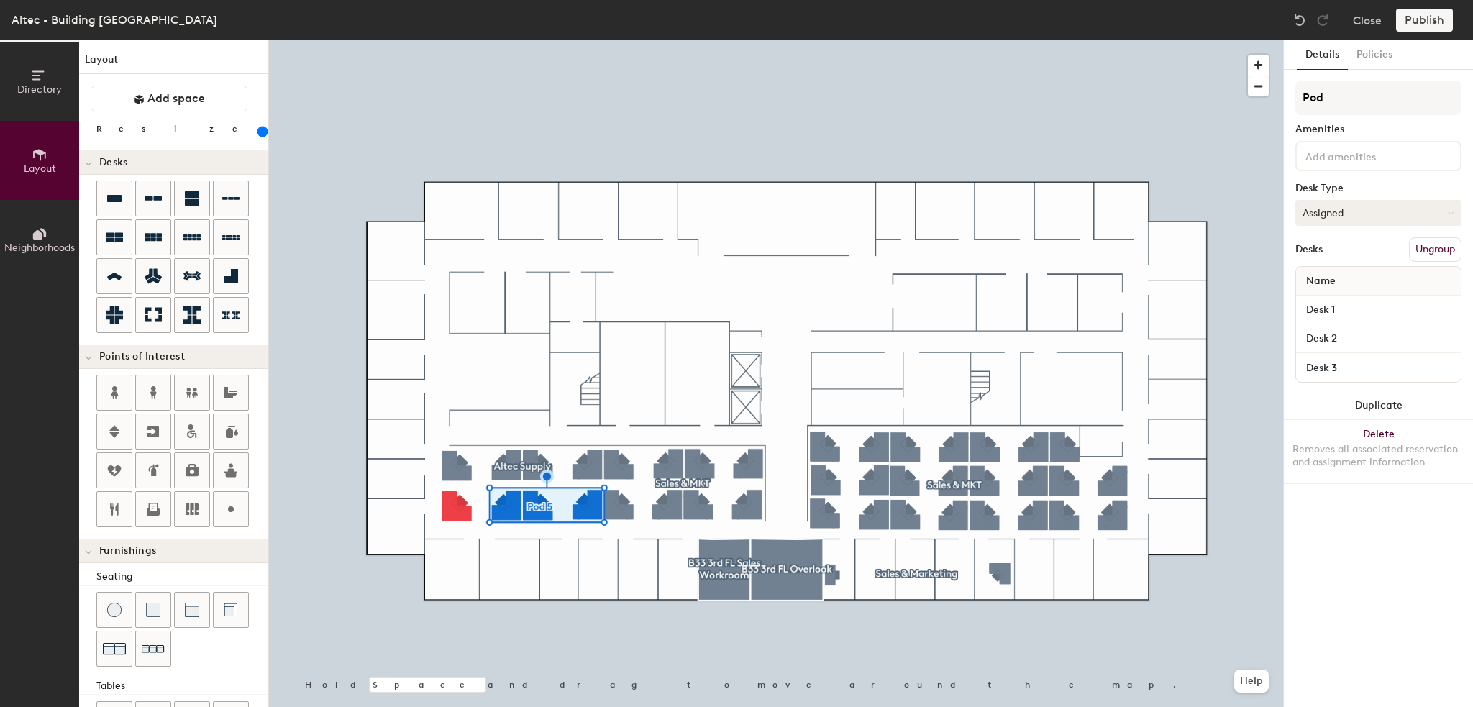
type input "240"
type input "P"
type input "240"
type input "W"
type input "240"
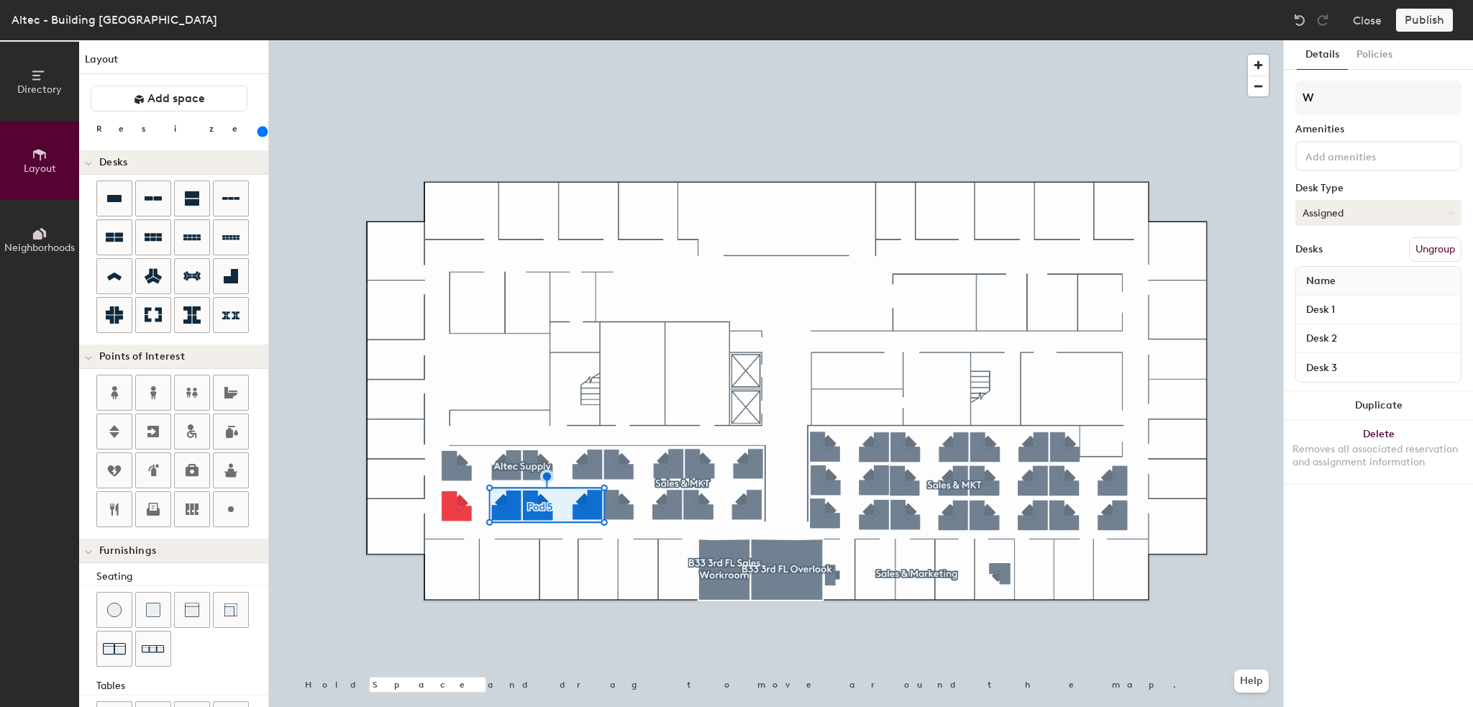
type input "Wo"
type input "240"
type input "Wor"
type input "240"
type input "Work"
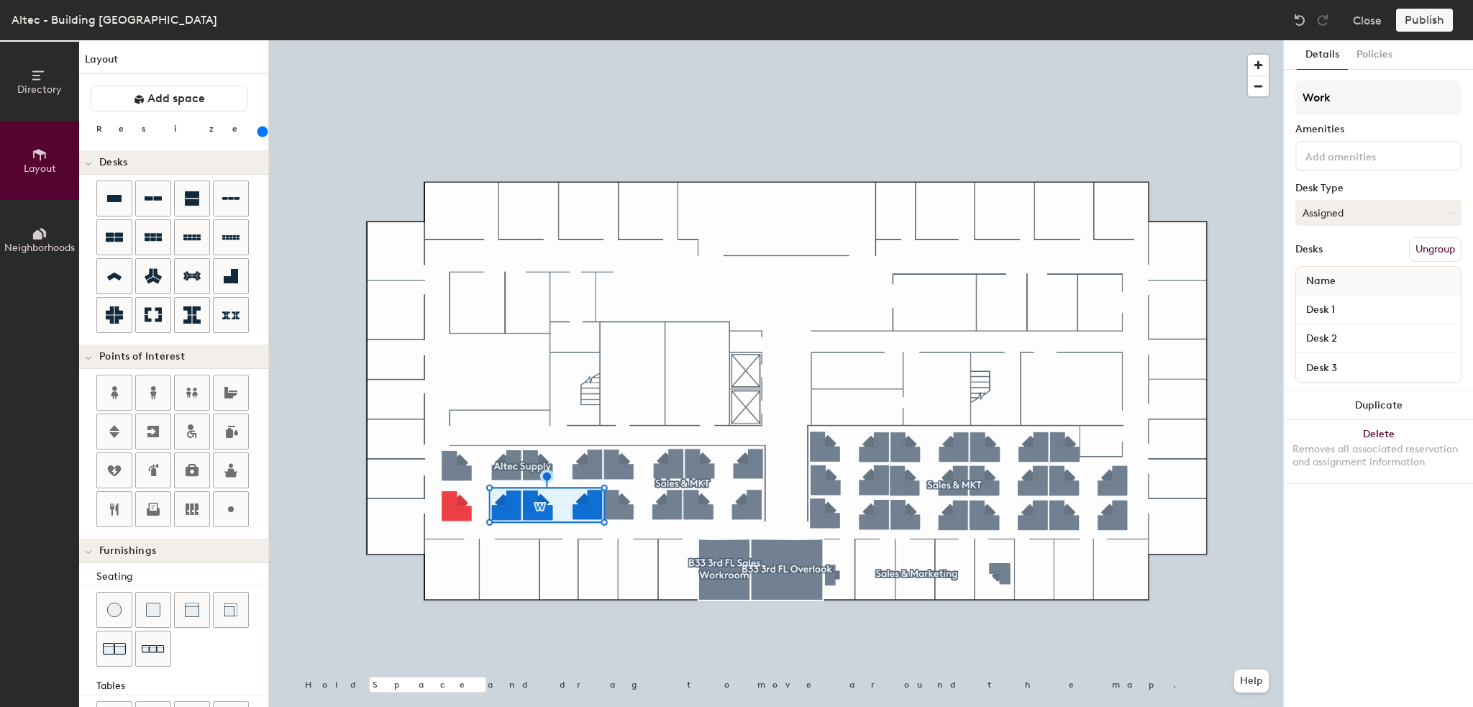
type input "240"
type input "Work Tr"
type input "240"
type input "Work Truck"
type input "240"
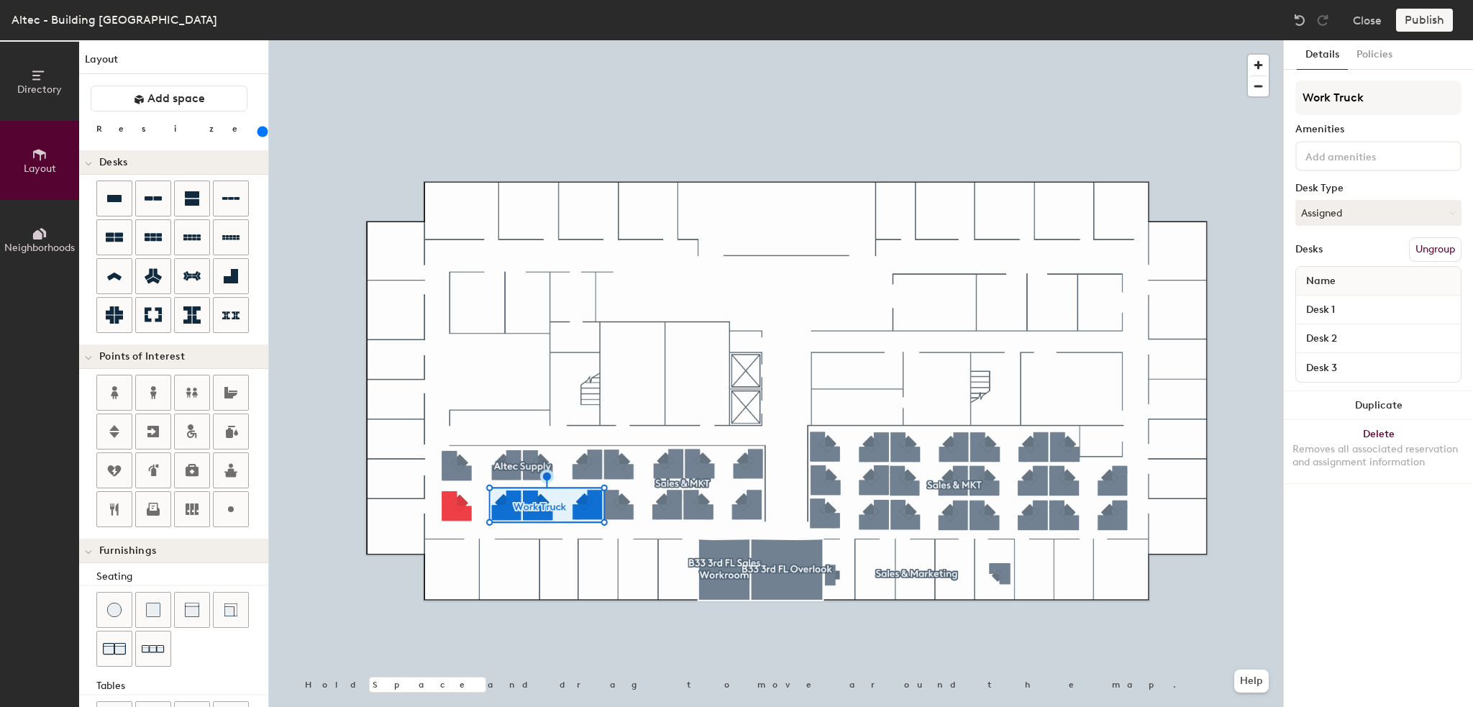
type input "Work Truck"
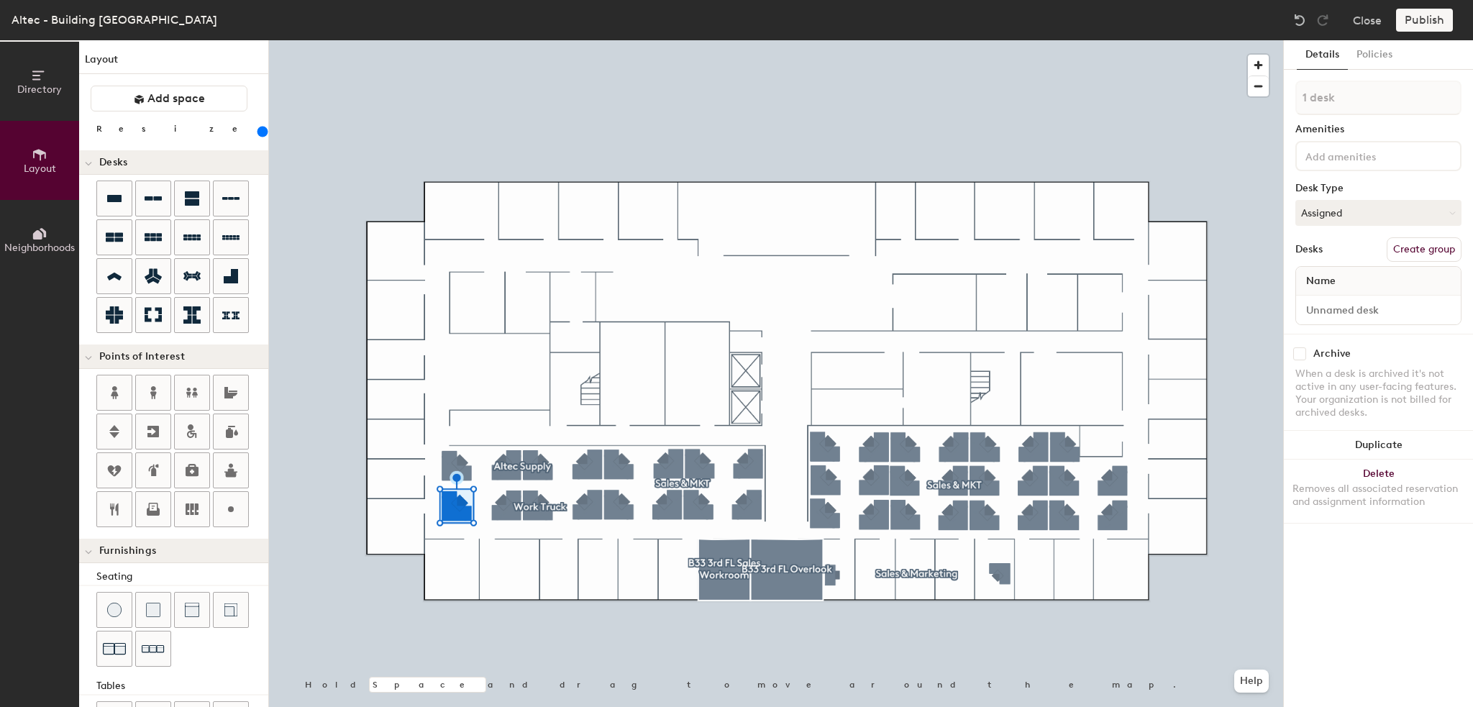
click at [1424, 246] on button "Create group" at bounding box center [1423, 249] width 75 height 24
type input "240"
drag, startPoint x: 1353, startPoint y: 100, endPoint x: 1298, endPoint y: 99, distance: 54.7
click at [1298, 99] on input "Pod 6" at bounding box center [1378, 98] width 166 height 35
type input "H"
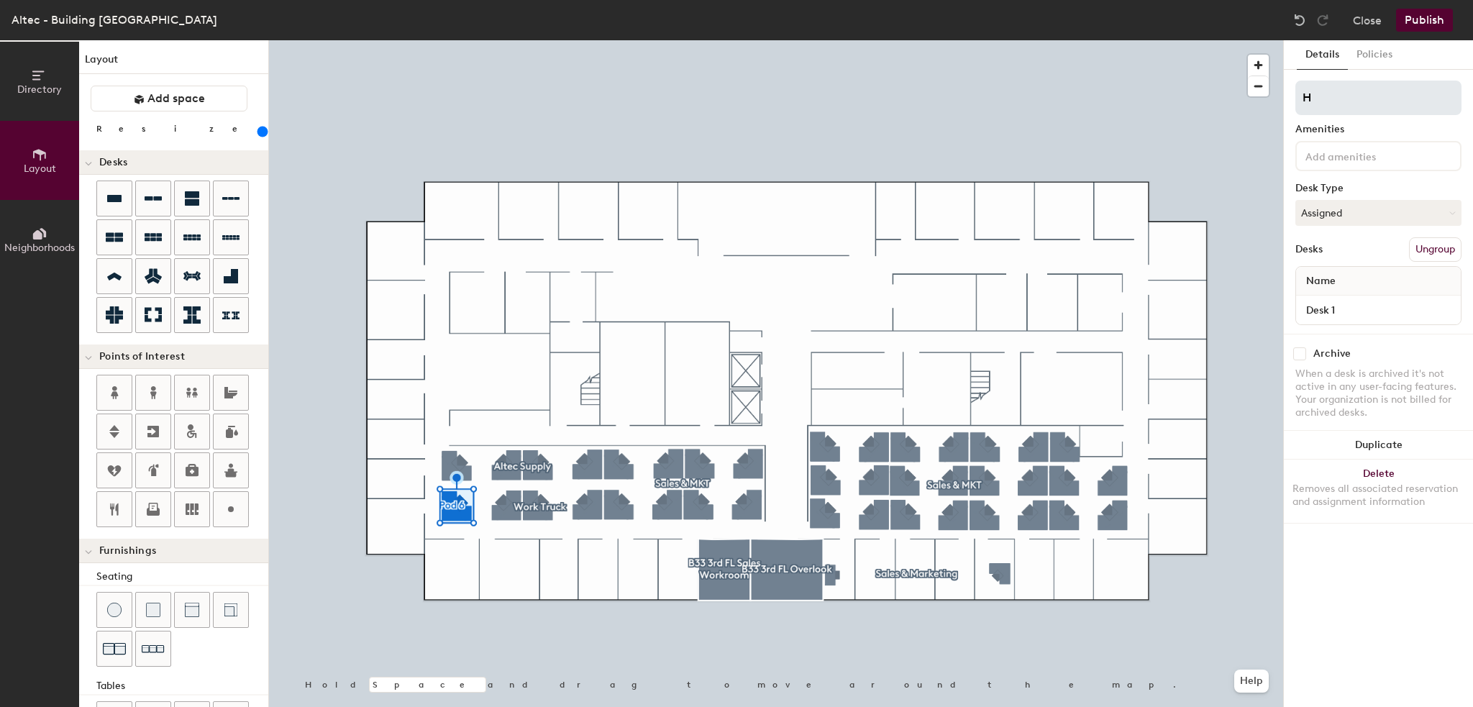
type input "240"
type input "Hote"
type input "240"
type input "Hotel"
type input "240"
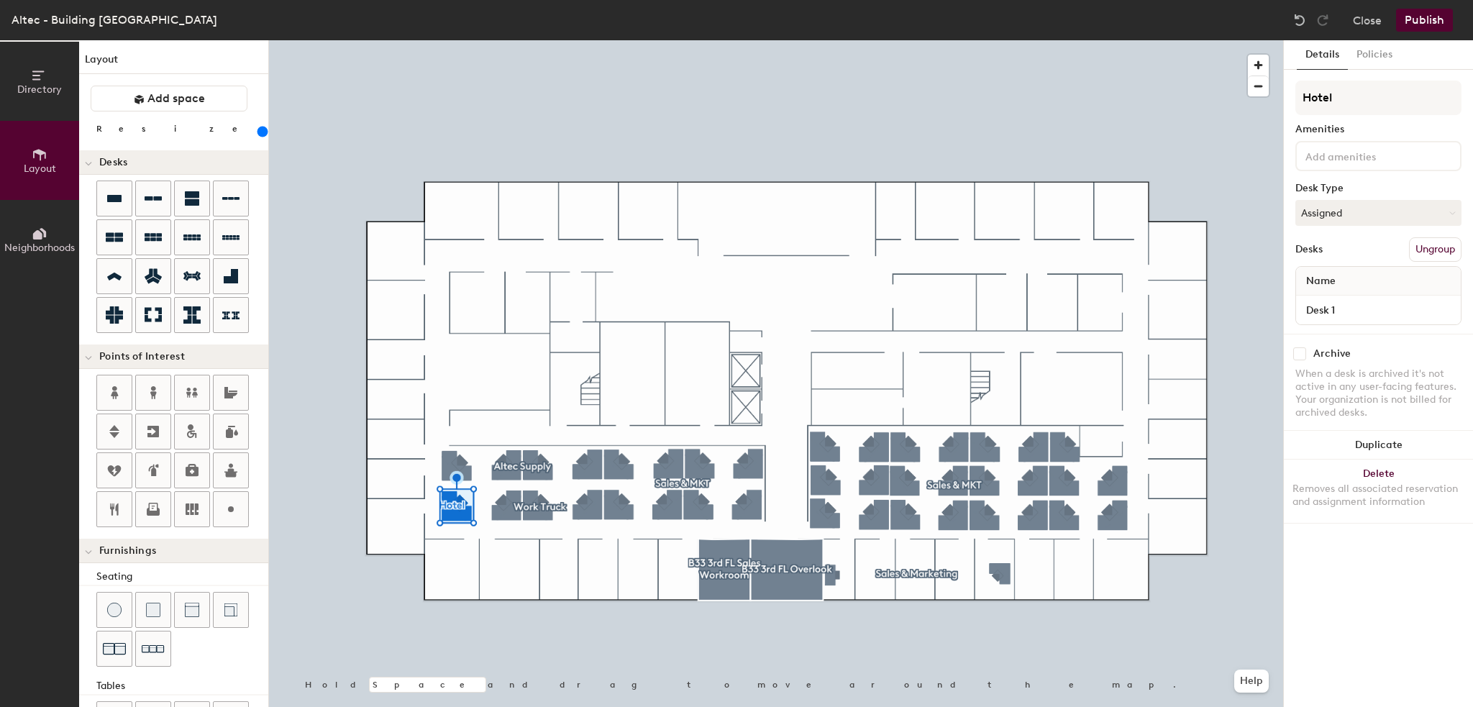
type input "Hotel"
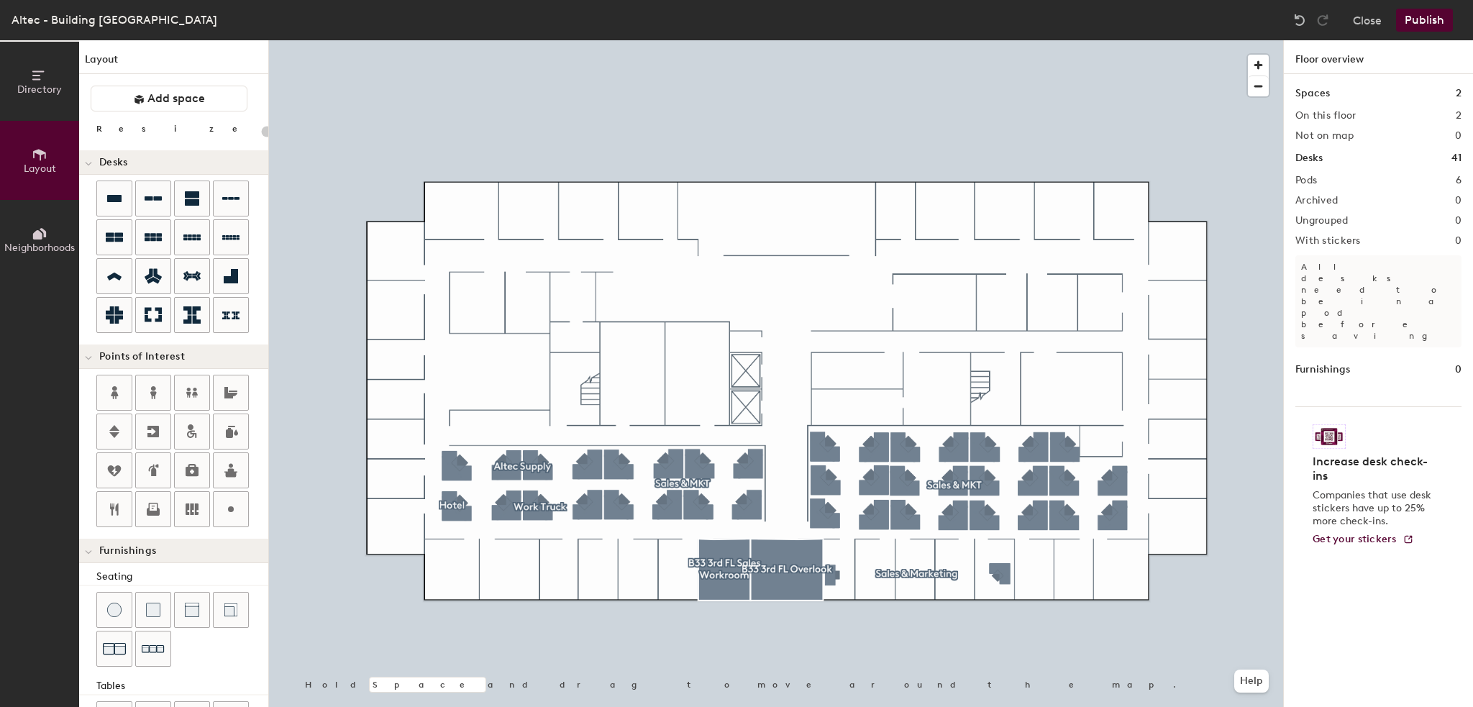
click at [1431, 22] on button "Publish" at bounding box center [1424, 20] width 57 height 23
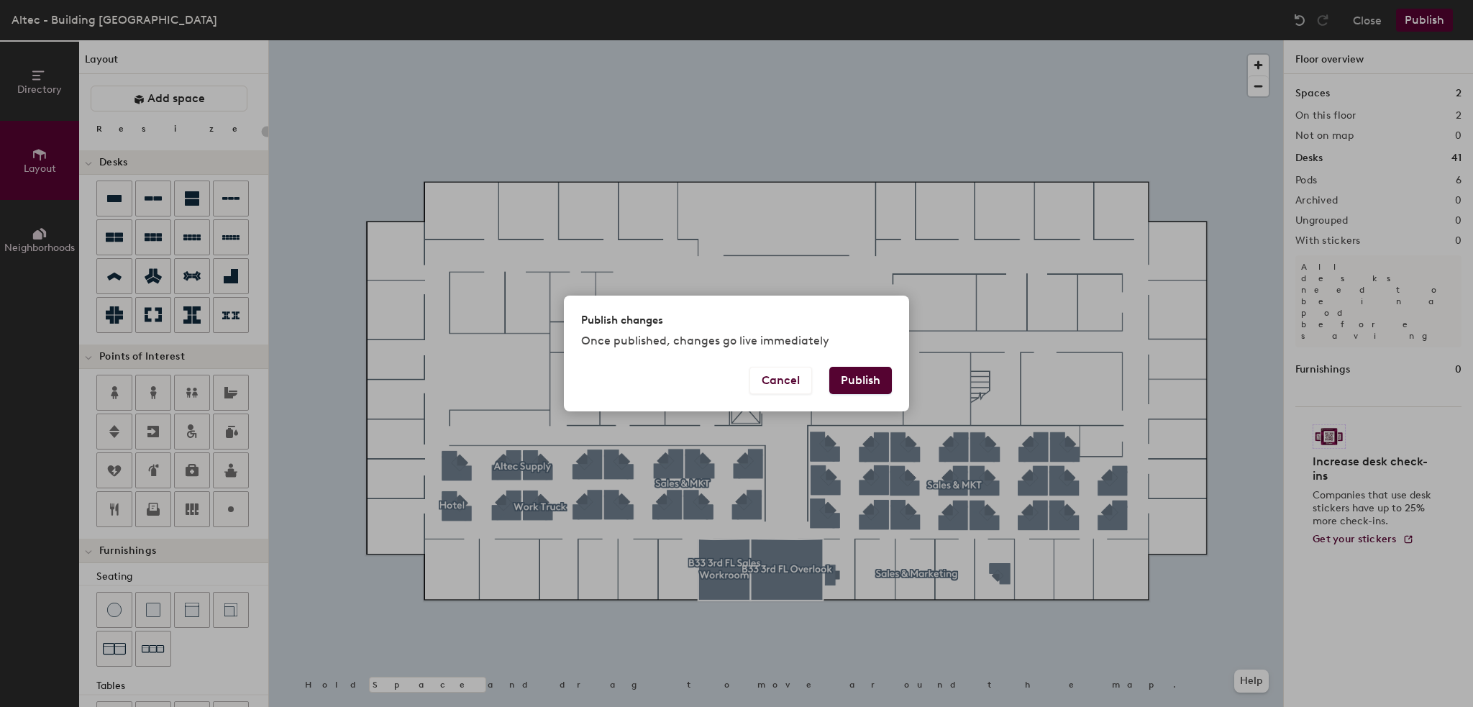
click at [851, 377] on button "Publish" at bounding box center [860, 380] width 63 height 27
type input "20"
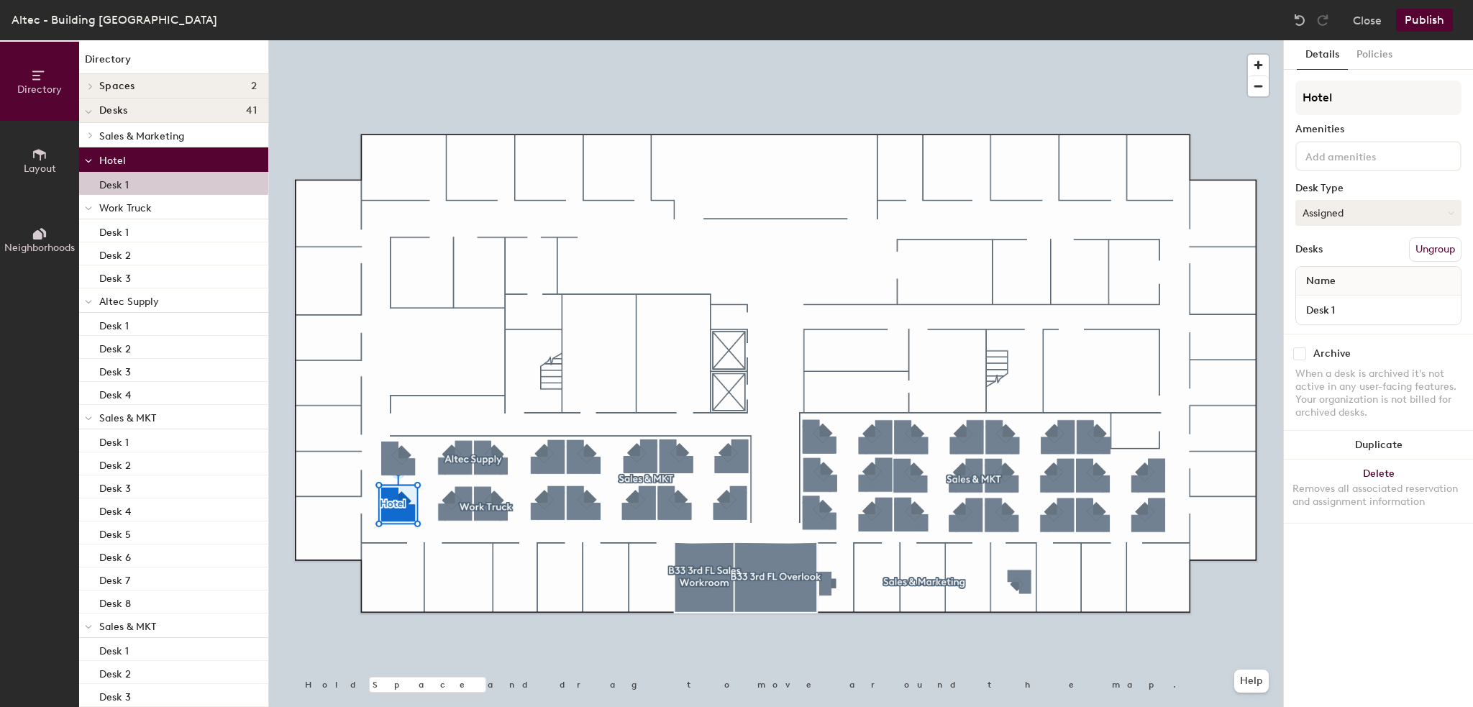
click at [1361, 211] on button "Assigned" at bounding box center [1378, 213] width 166 height 26
click at [1318, 301] on div "Hoteled" at bounding box center [1368, 301] width 144 height 22
click at [1345, 99] on input "Hotel" at bounding box center [1378, 98] width 166 height 35
click at [1330, 309] on input "Desk 1" at bounding box center [1378, 310] width 159 height 20
type input "3rd floor Workstation"
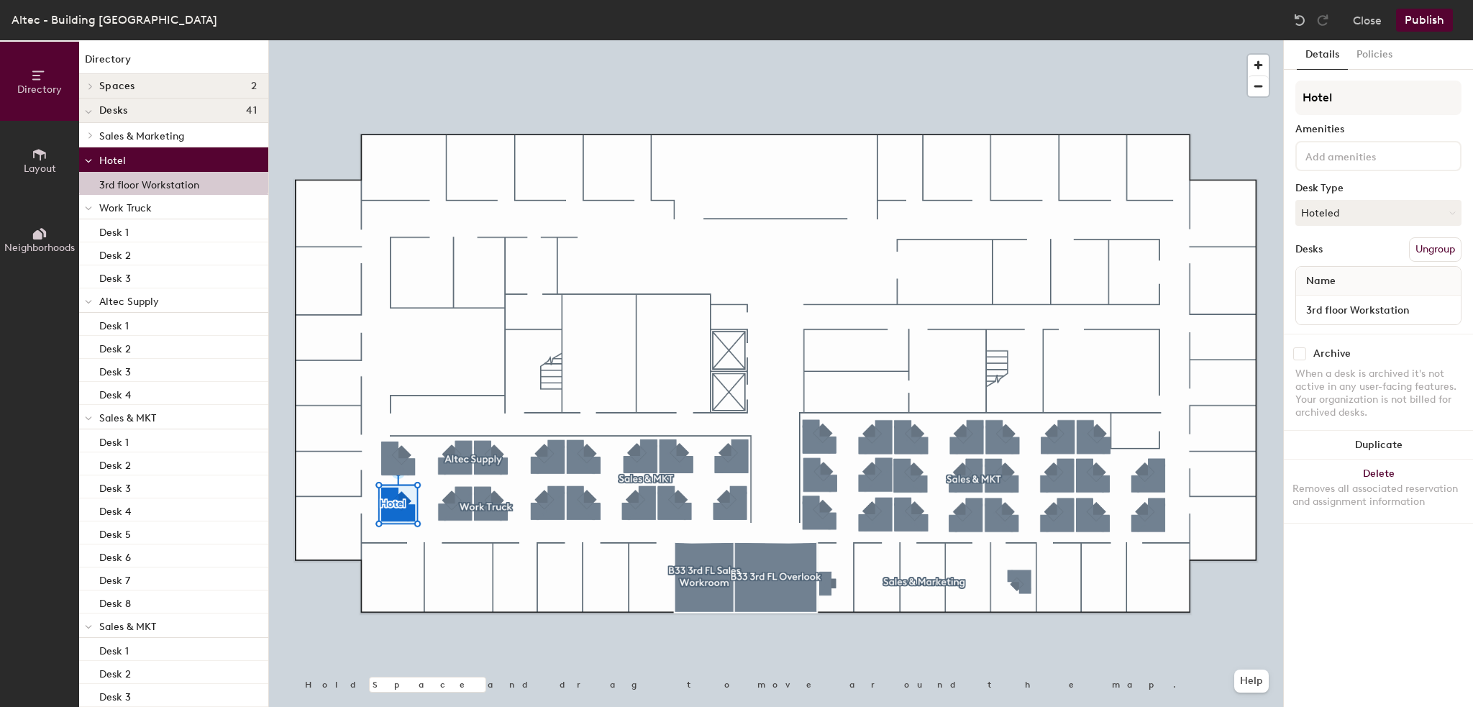
click at [1419, 22] on button "Publish" at bounding box center [1424, 20] width 57 height 23
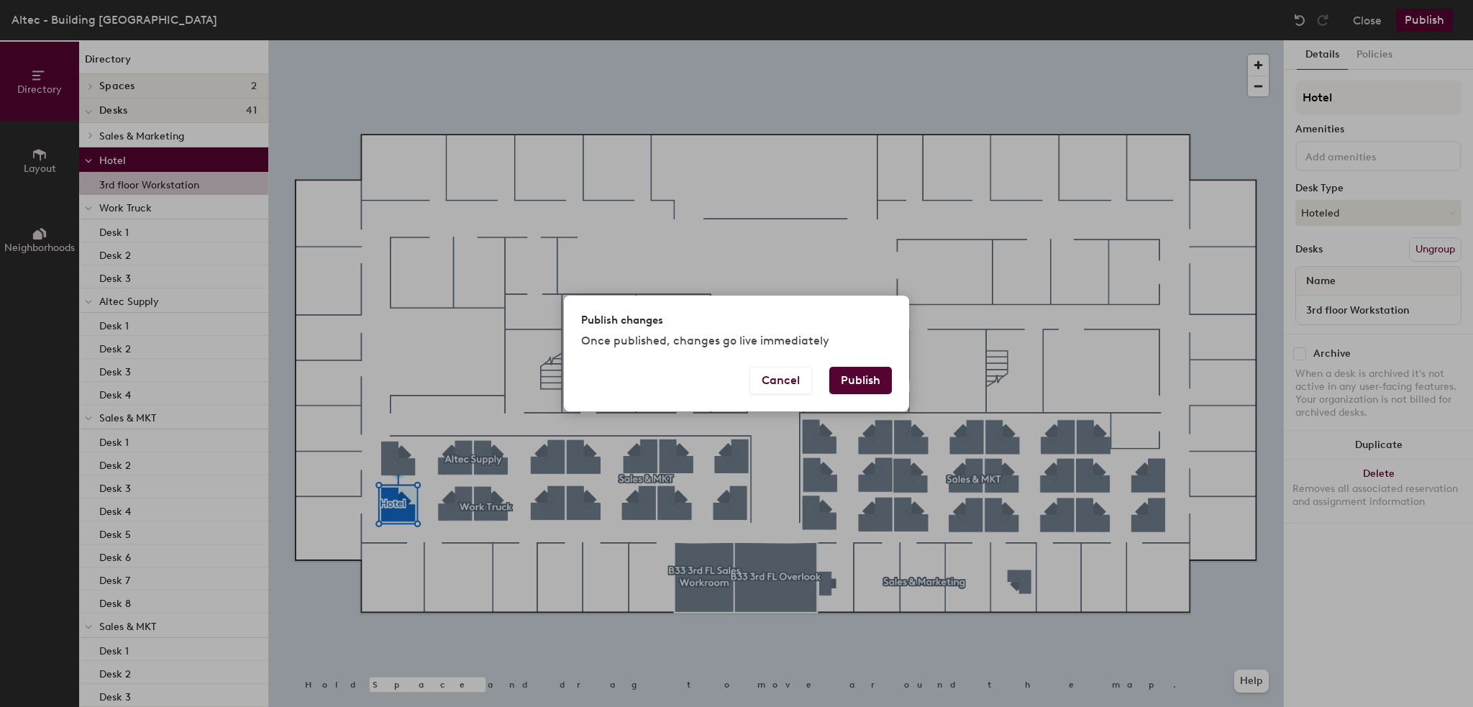
click at [861, 376] on button "Publish" at bounding box center [860, 380] width 63 height 27
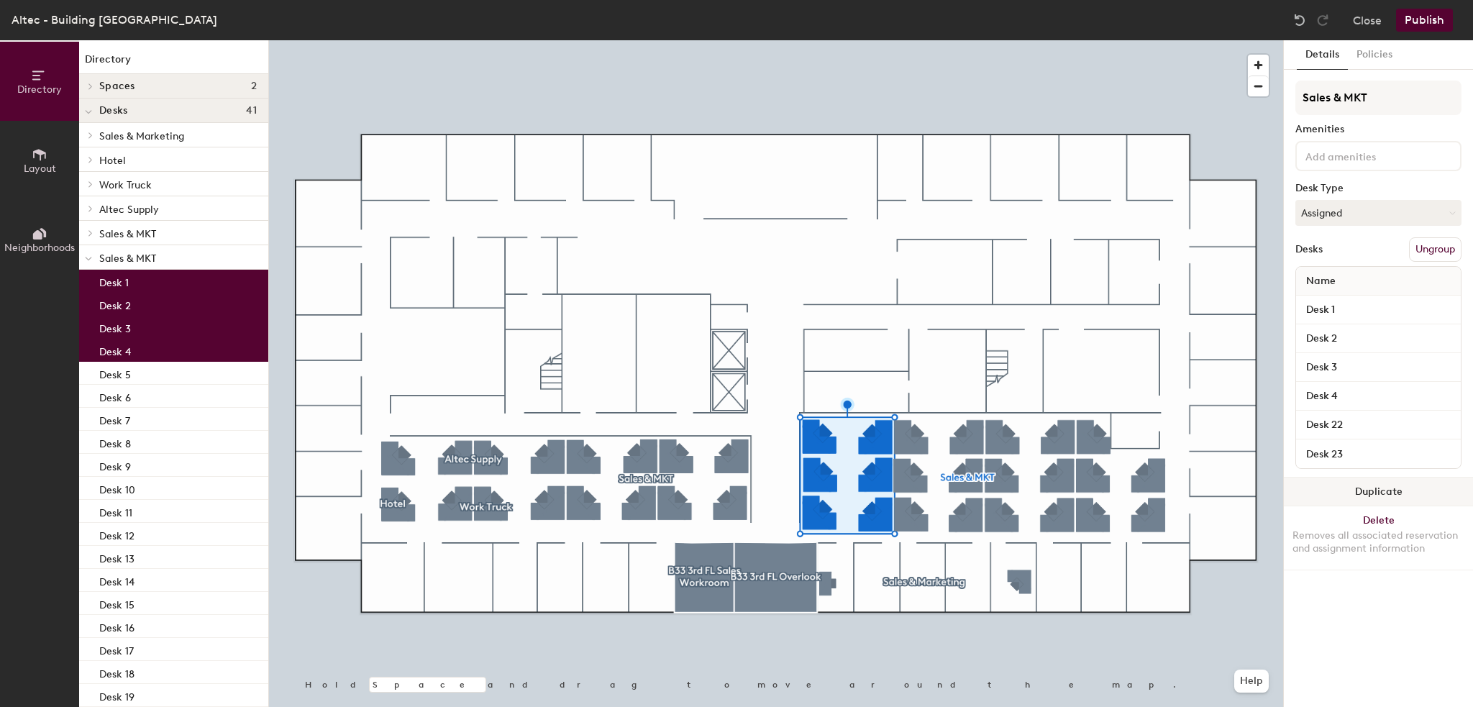
click at [1398, 488] on button "Duplicate" at bounding box center [1378, 491] width 189 height 29
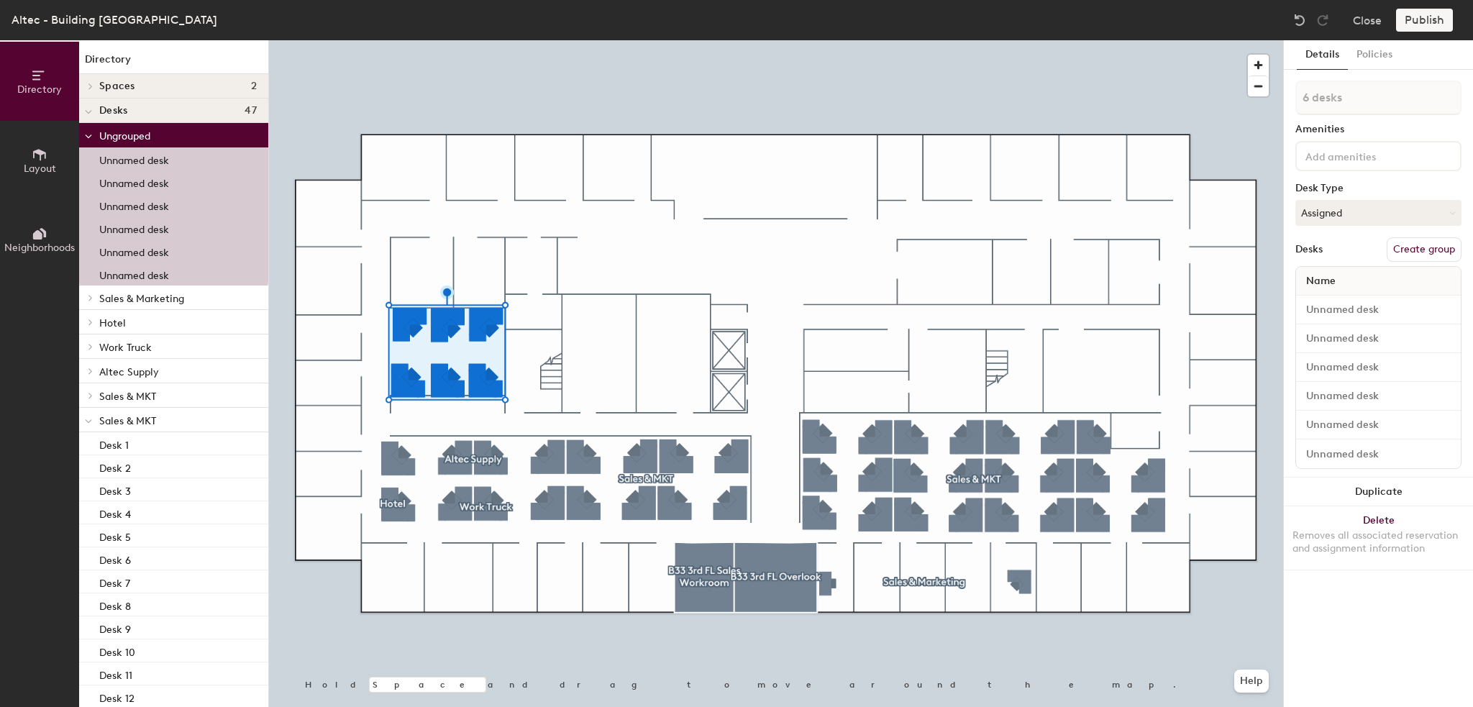
drag, startPoint x: 1398, startPoint y: 249, endPoint x: 1389, endPoint y: 248, distance: 9.4
click at [1395, 249] on button "Create group" at bounding box center [1423, 249] width 75 height 24
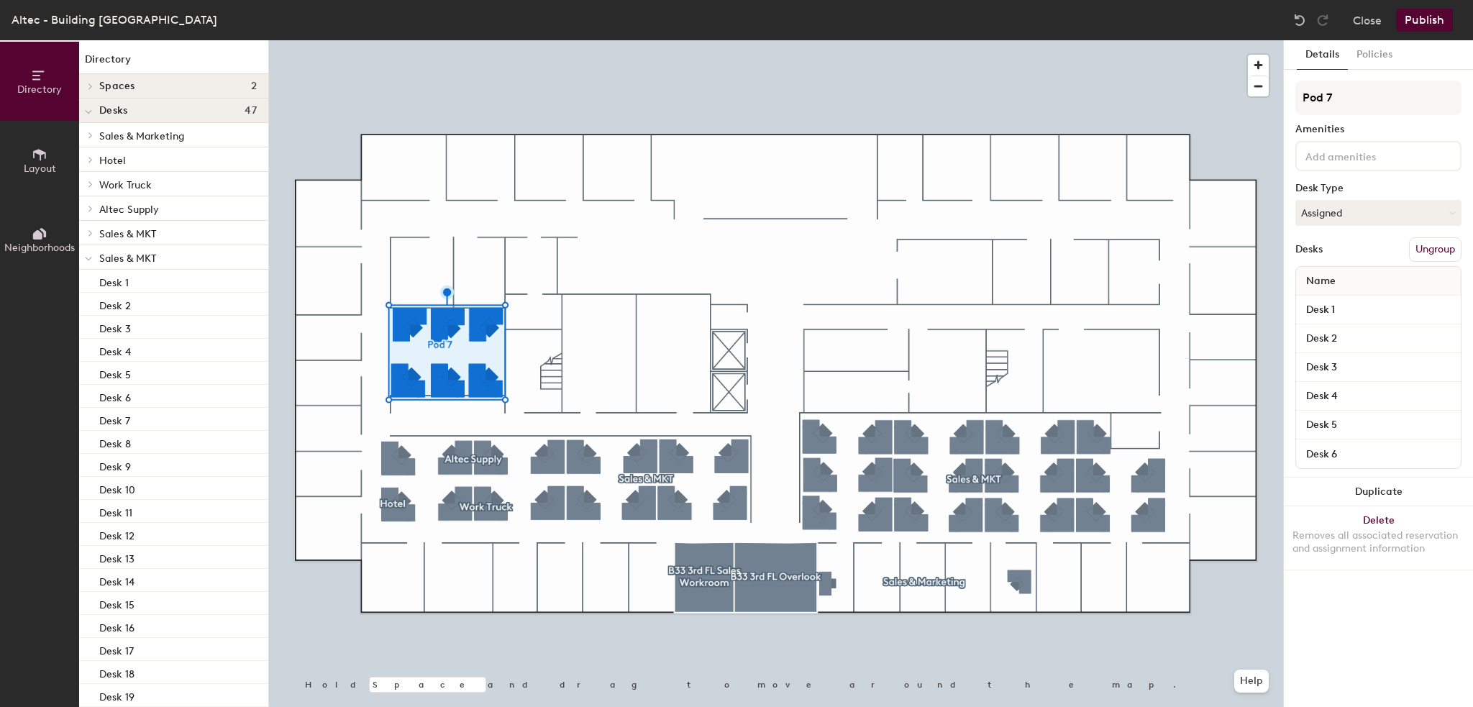
click at [1277, 93] on div "Directory Layout Neighborhoods Directory Spaces 2 B33 3rd FL Overlook B33 3rd F…" at bounding box center [736, 373] width 1473 height 667
type input "Corporate Accounting"
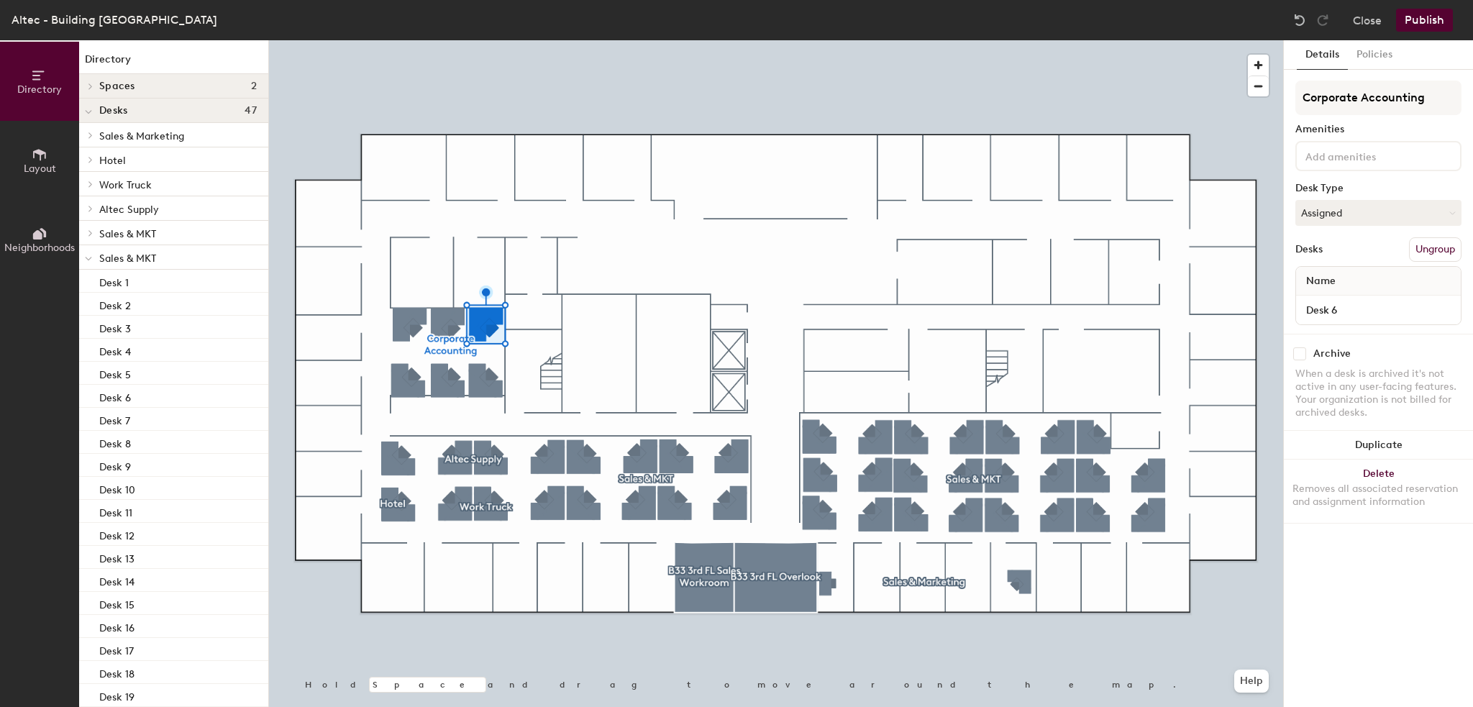
click at [452, 40] on div at bounding box center [776, 40] width 1014 height 0
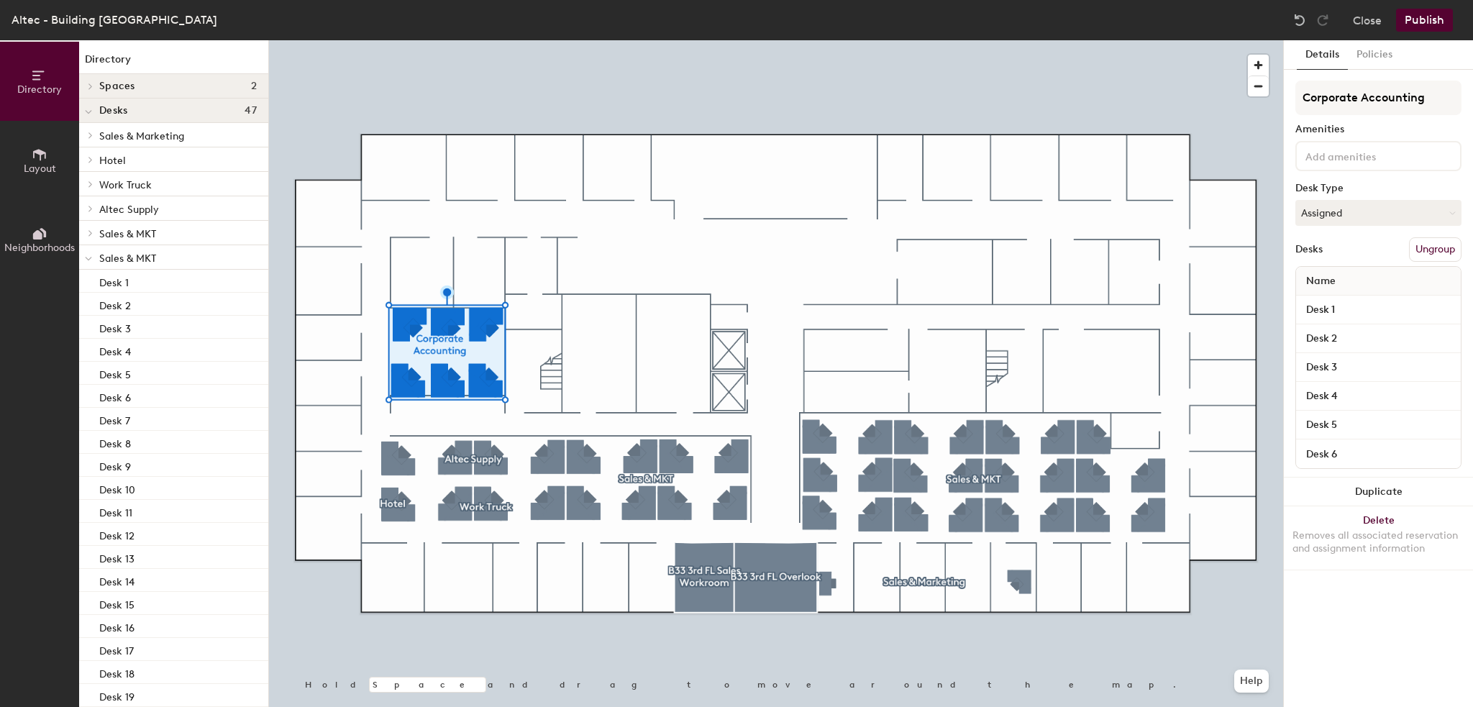
click at [1440, 19] on button "Publish" at bounding box center [1424, 20] width 57 height 23
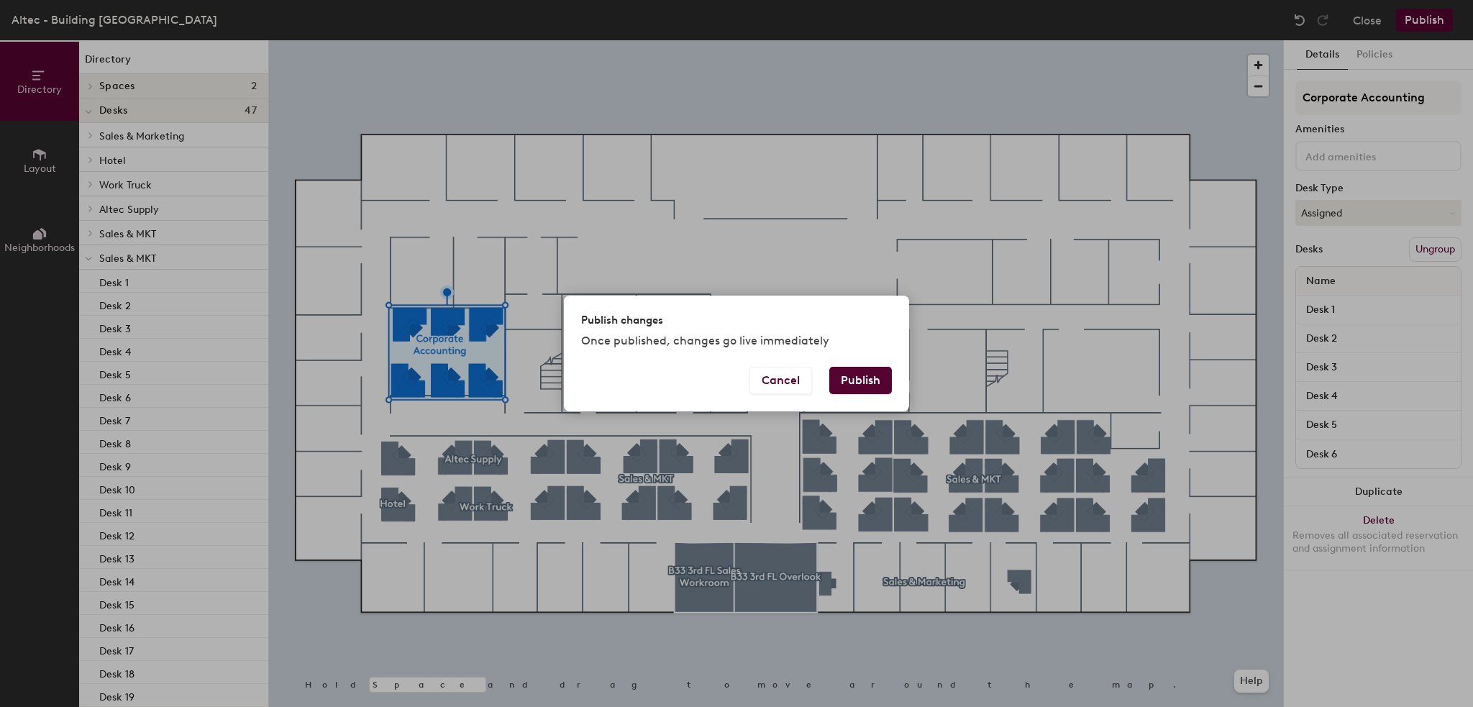
click at [870, 376] on button "Publish" at bounding box center [860, 380] width 63 height 27
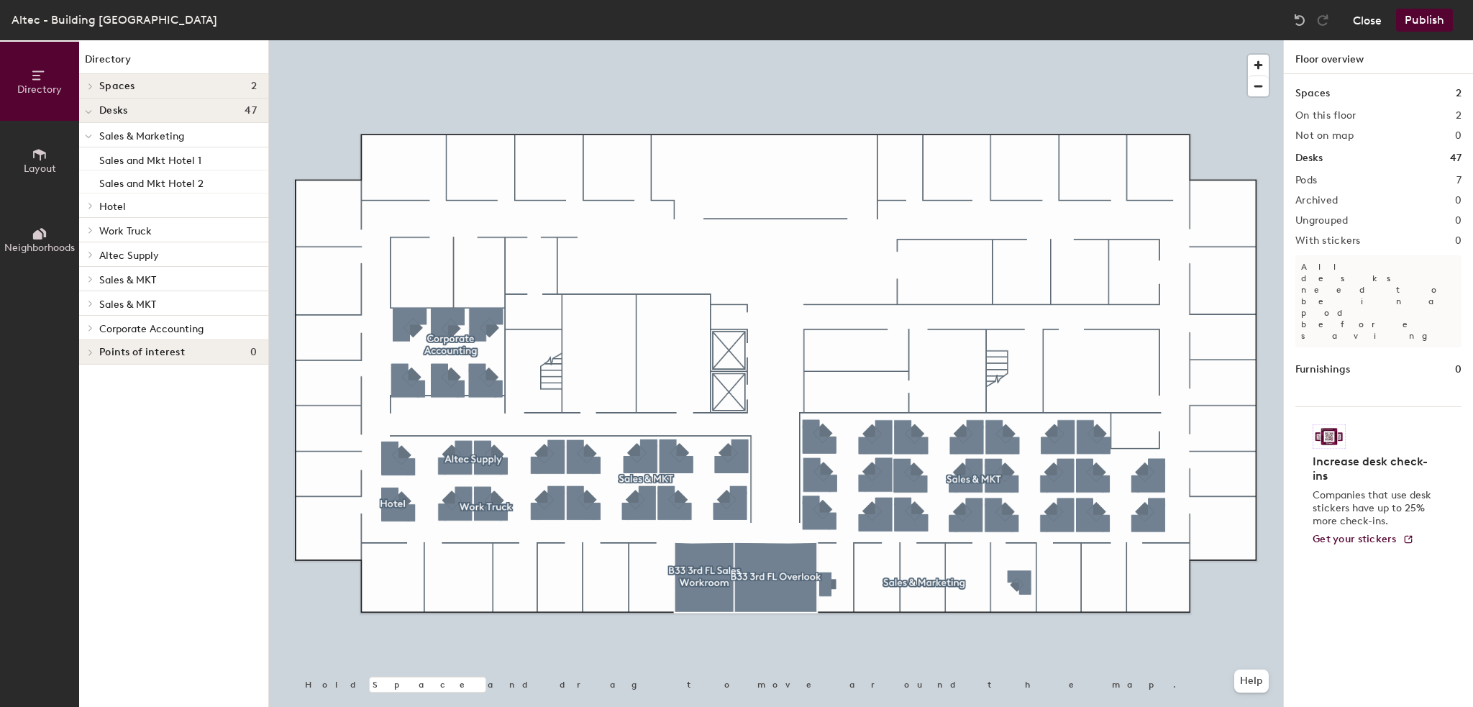
click at [1374, 18] on button "Close" at bounding box center [1367, 20] width 29 height 23
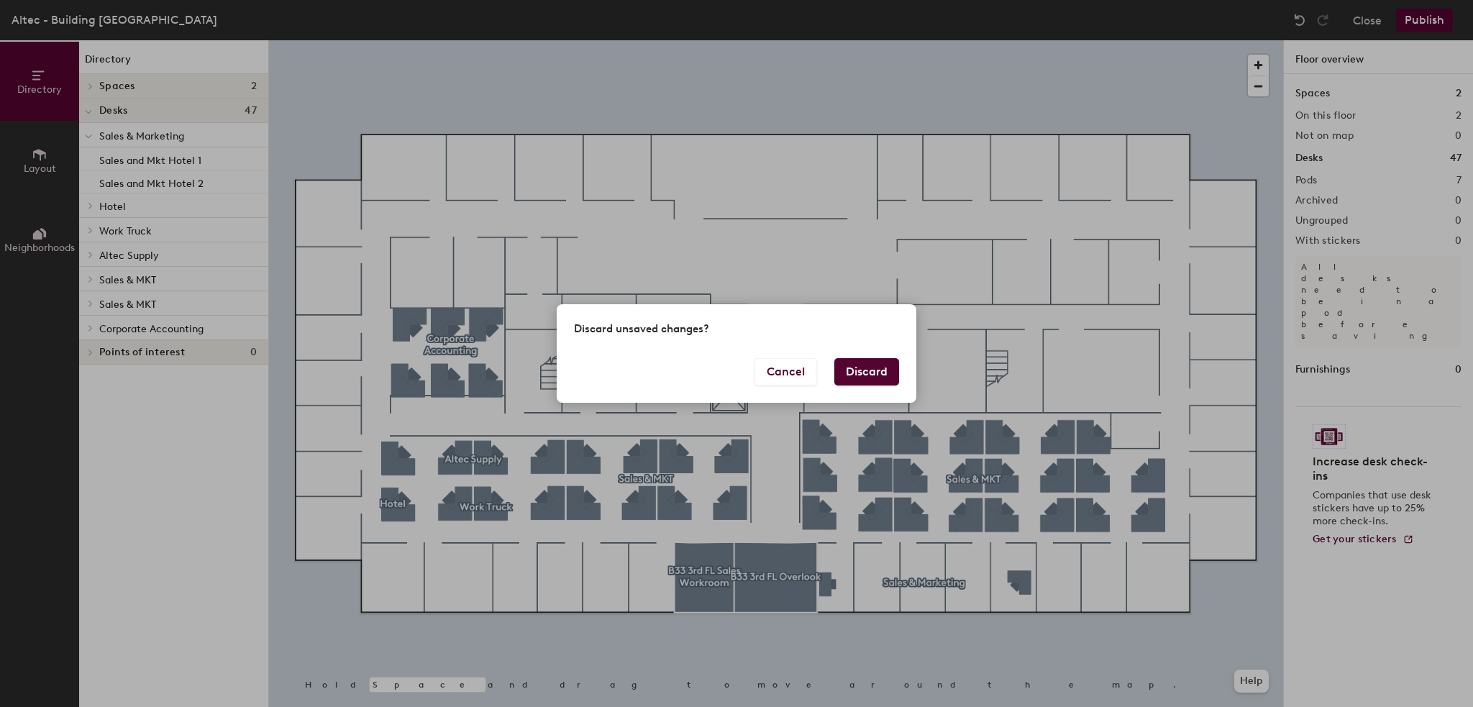
click at [869, 370] on button "Discard" at bounding box center [866, 371] width 65 height 27
